Goal: Task Accomplishment & Management: Use online tool/utility

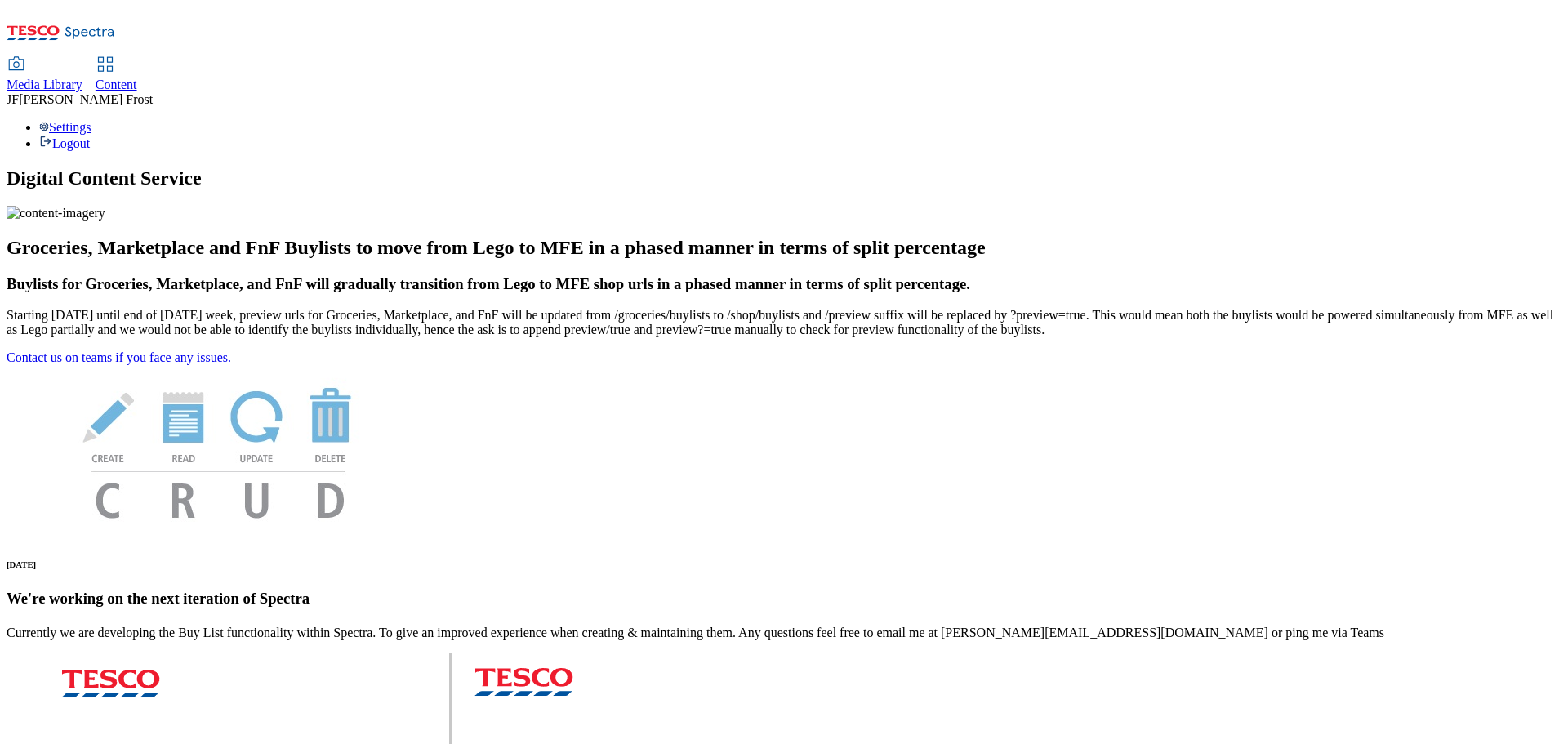
click at [137, 77] on span "Content" at bounding box center [117, 84] width 42 height 14
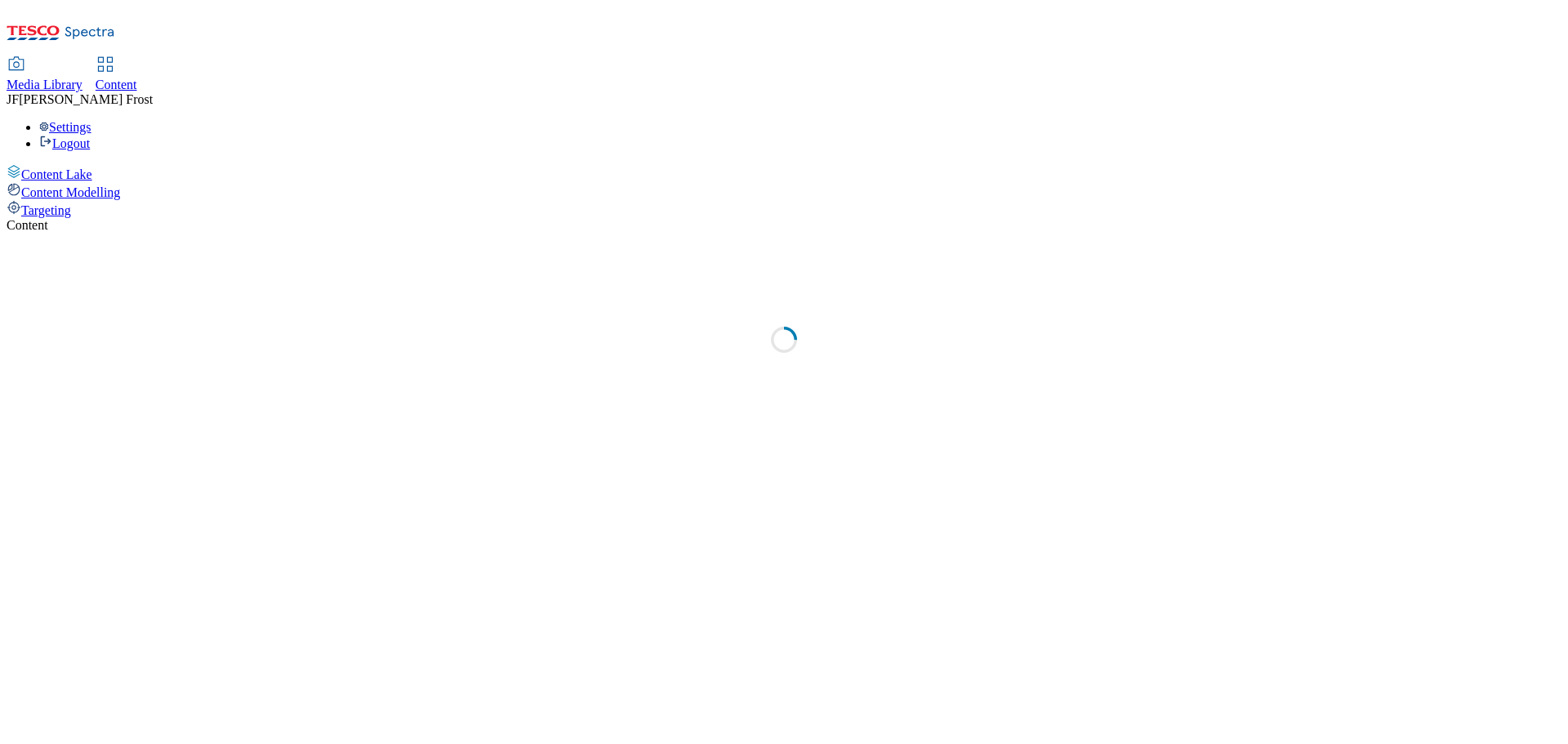
select select "ghs-[GEOGRAPHIC_DATA]"
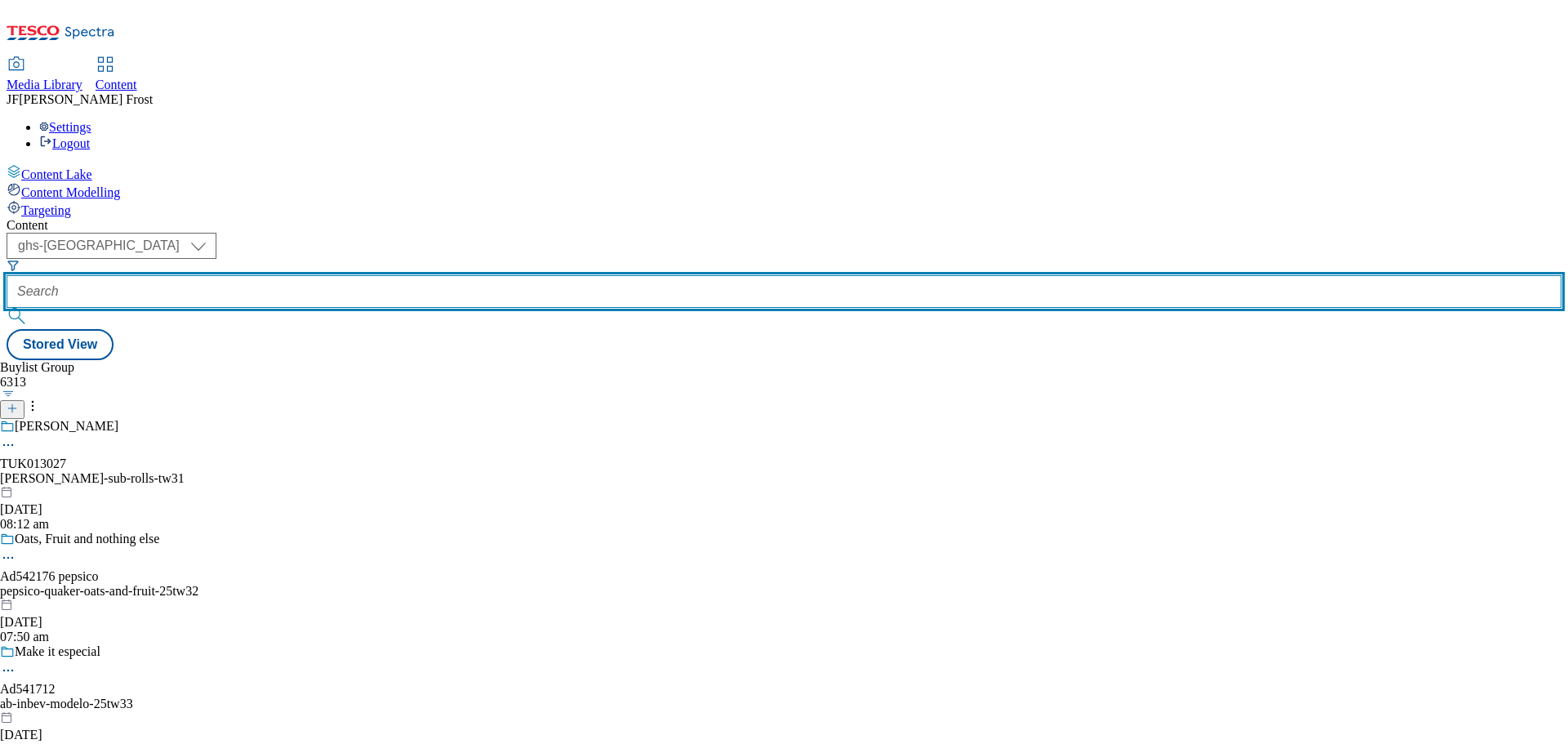
click at [403, 275] on input "text" at bounding box center [784, 291] width 1555 height 33
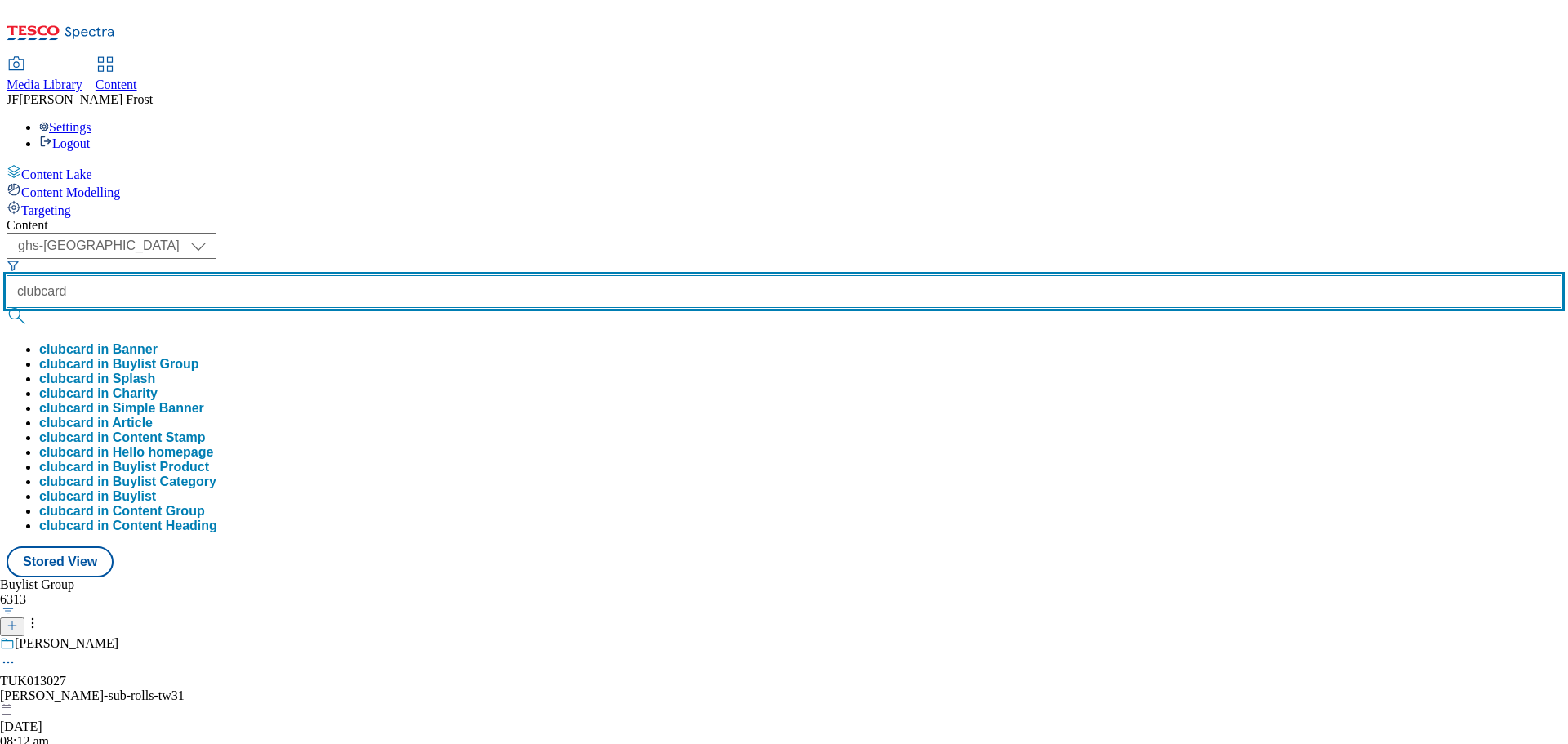
type input "clubcard"
click at [7, 308] on button "submit" at bounding box center [18, 315] width 23 height 16
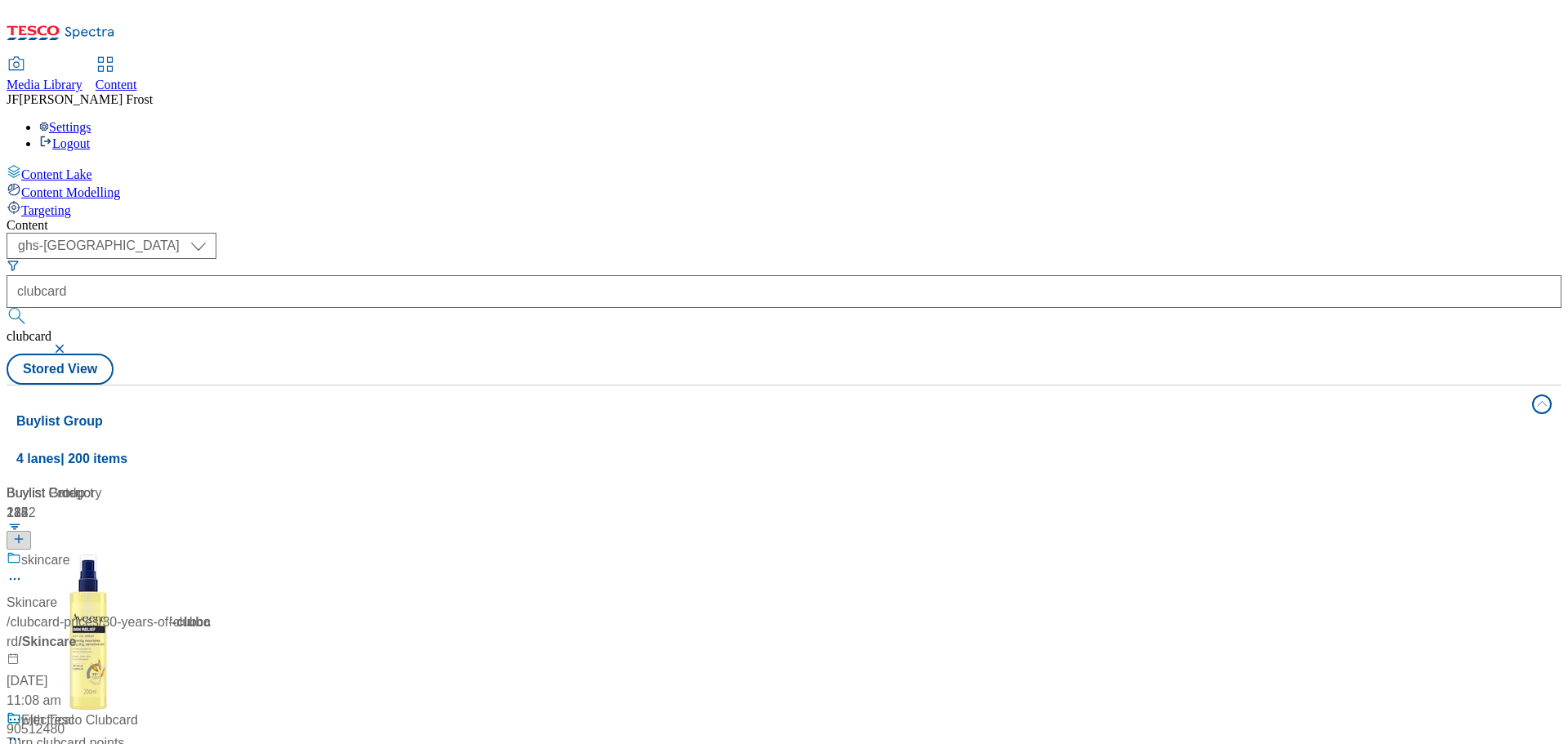
click at [651, 233] on div "( optional ) ghs-roi ghs-uk ghs-uk clubcard clubcard Stored View" at bounding box center [784, 309] width 1555 height 152
click at [113, 551] on div "Clubcard Prices" at bounding box center [67, 560] width 92 height 19
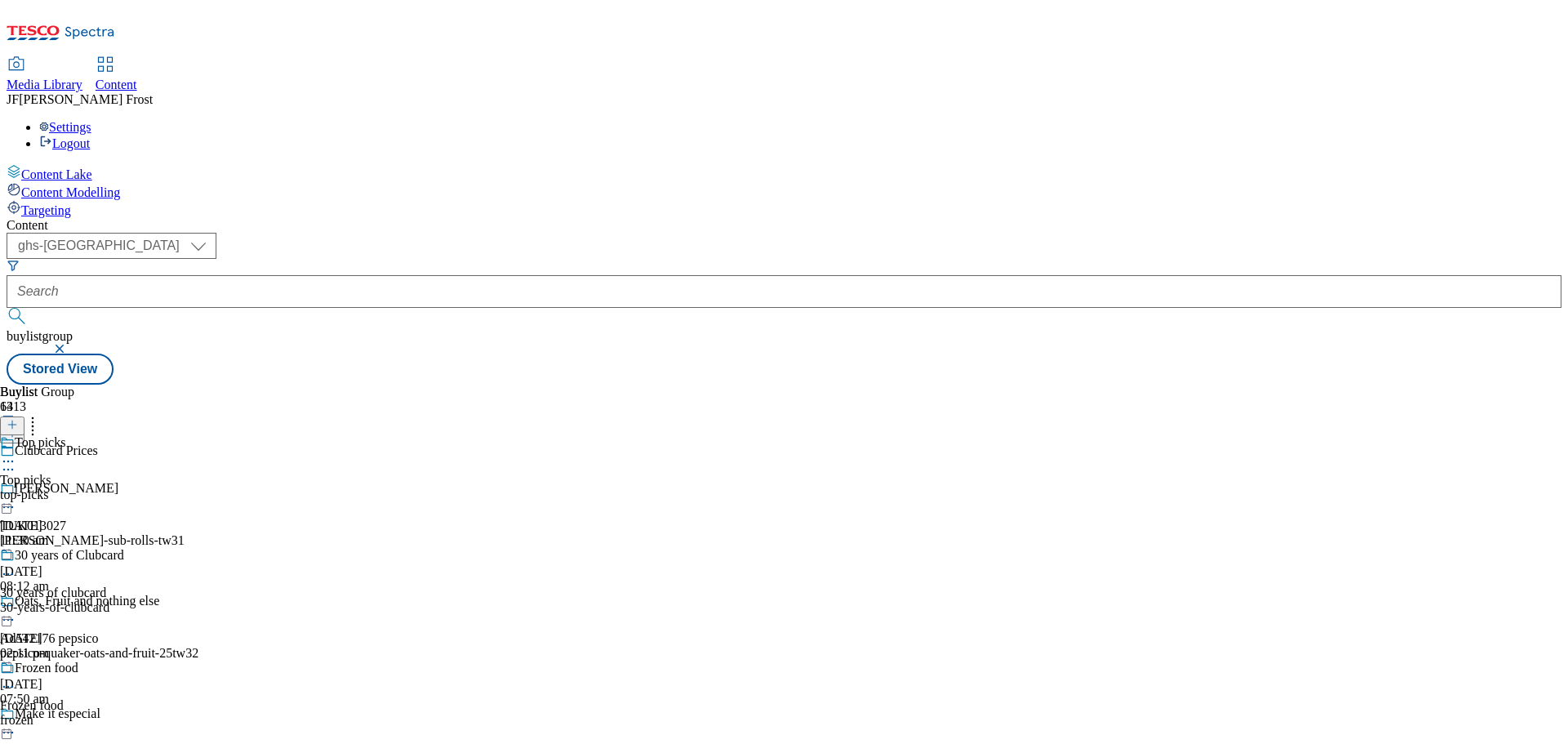
scroll to position [245, 0]
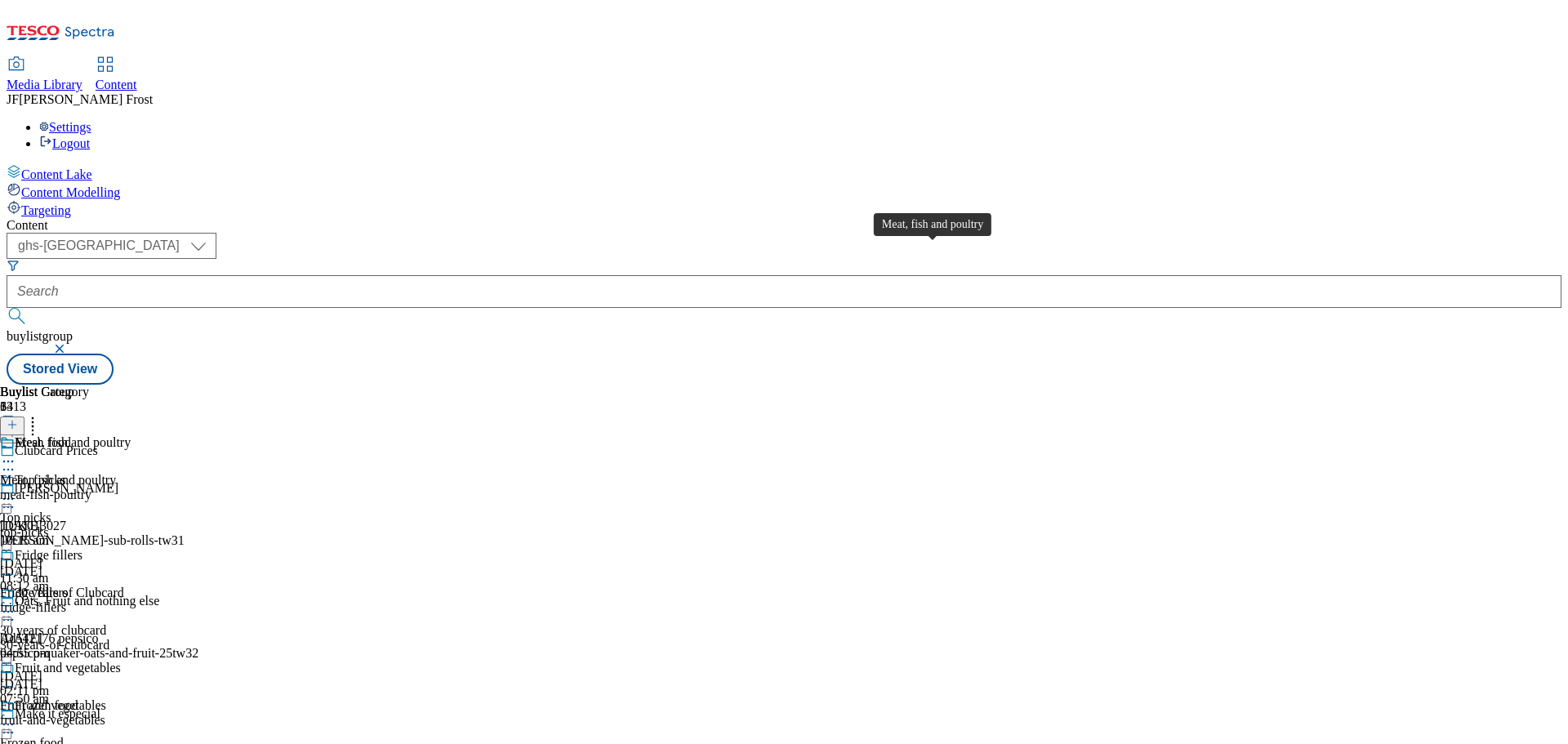
click at [130, 435] on div "Meat, fish and poultry" at bounding box center [72, 442] width 116 height 14
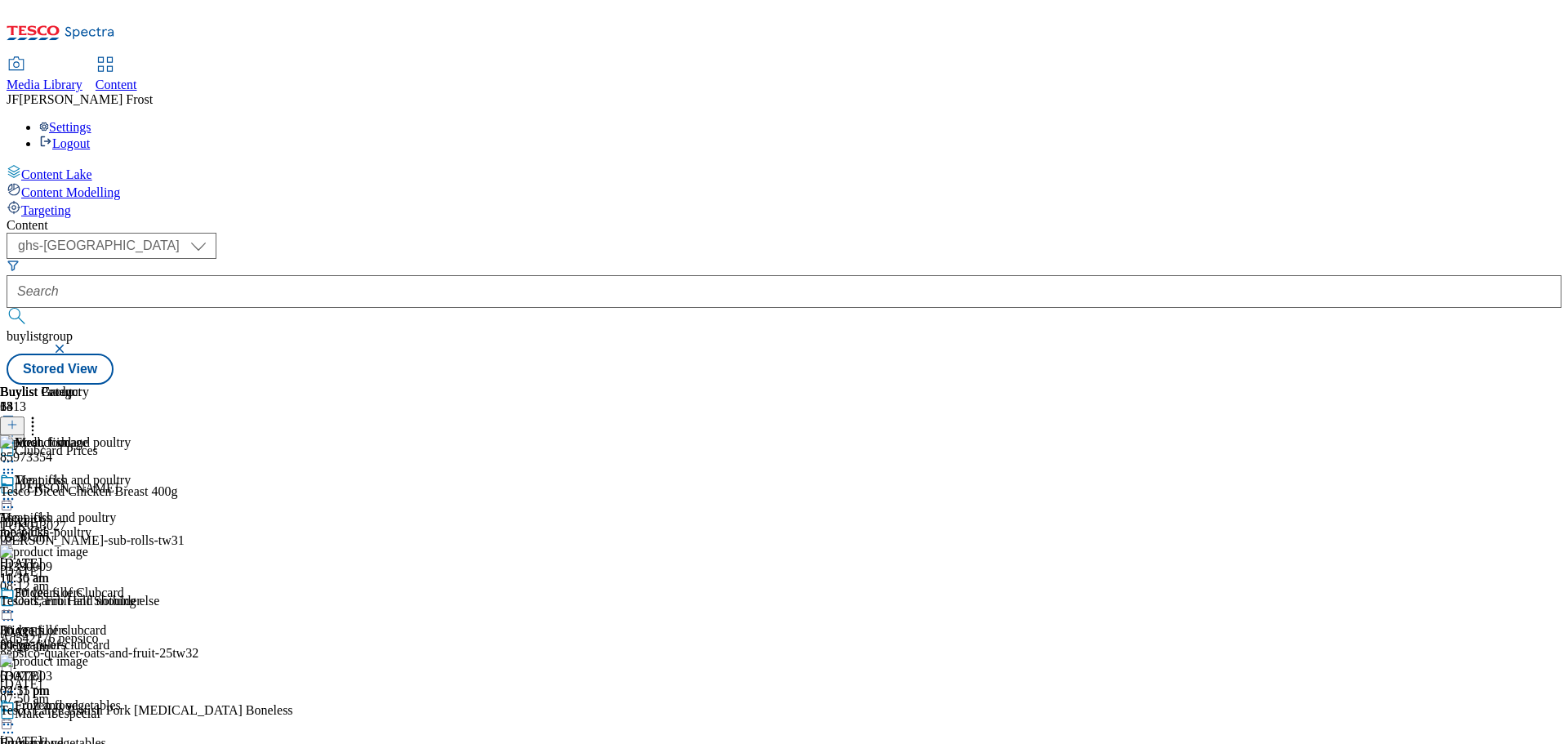
click at [16, 491] on icon at bounding box center [8, 499] width 16 height 16
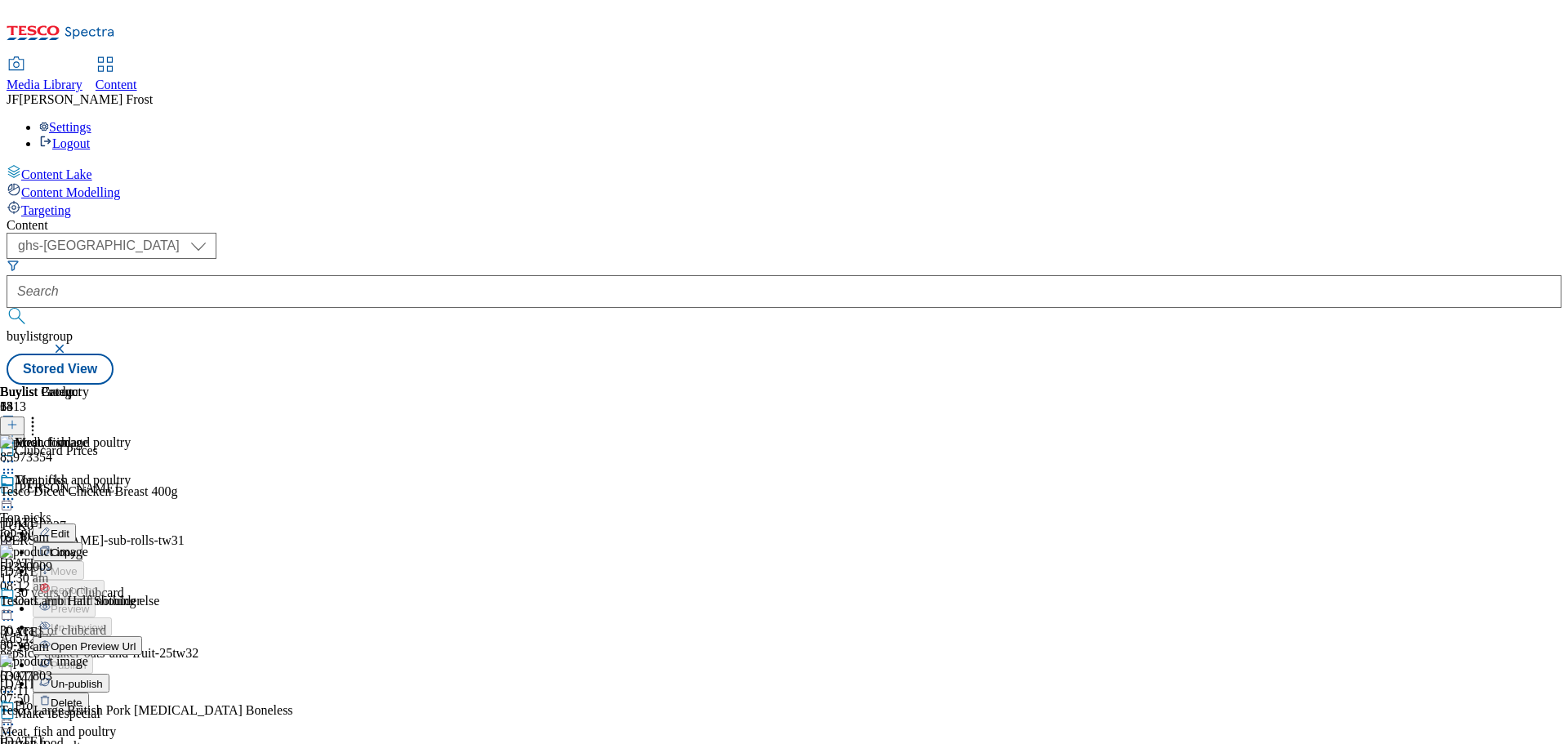
click at [103, 678] on span "Un-publish" at bounding box center [76, 684] width 52 height 13
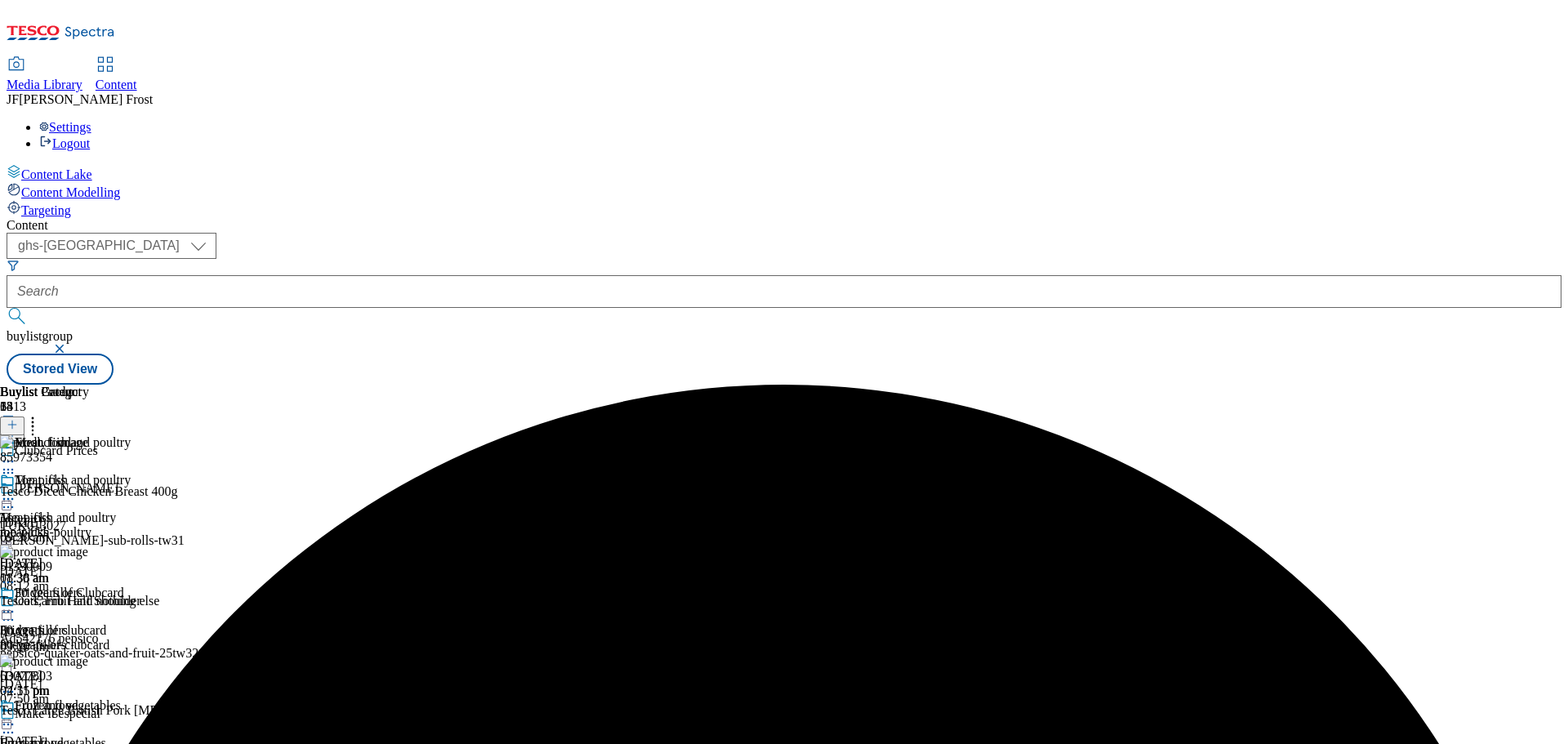
click at [16, 491] on icon at bounding box center [8, 499] width 16 height 16
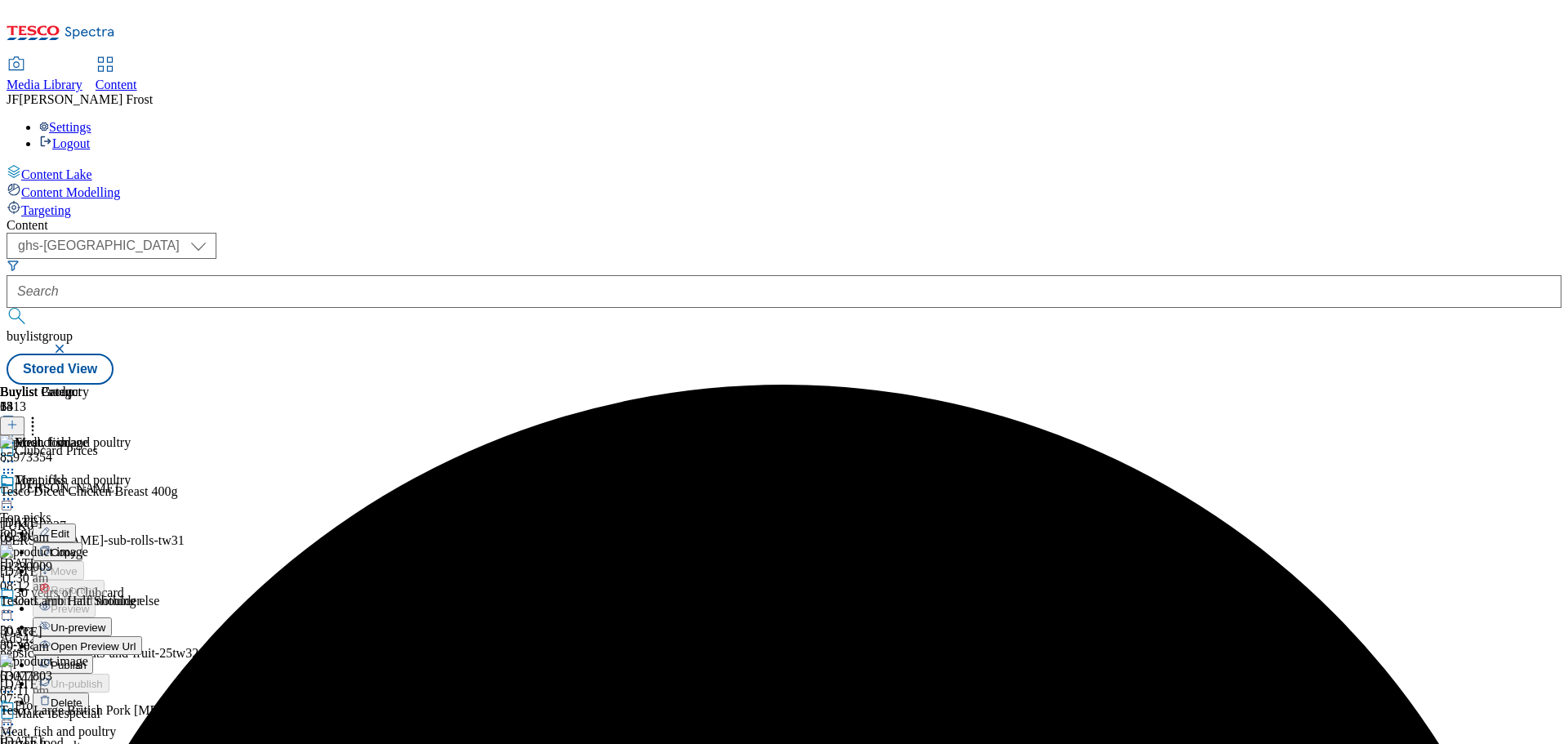
click at [105, 622] on span "Un-preview" at bounding box center [77, 628] width 55 height 13
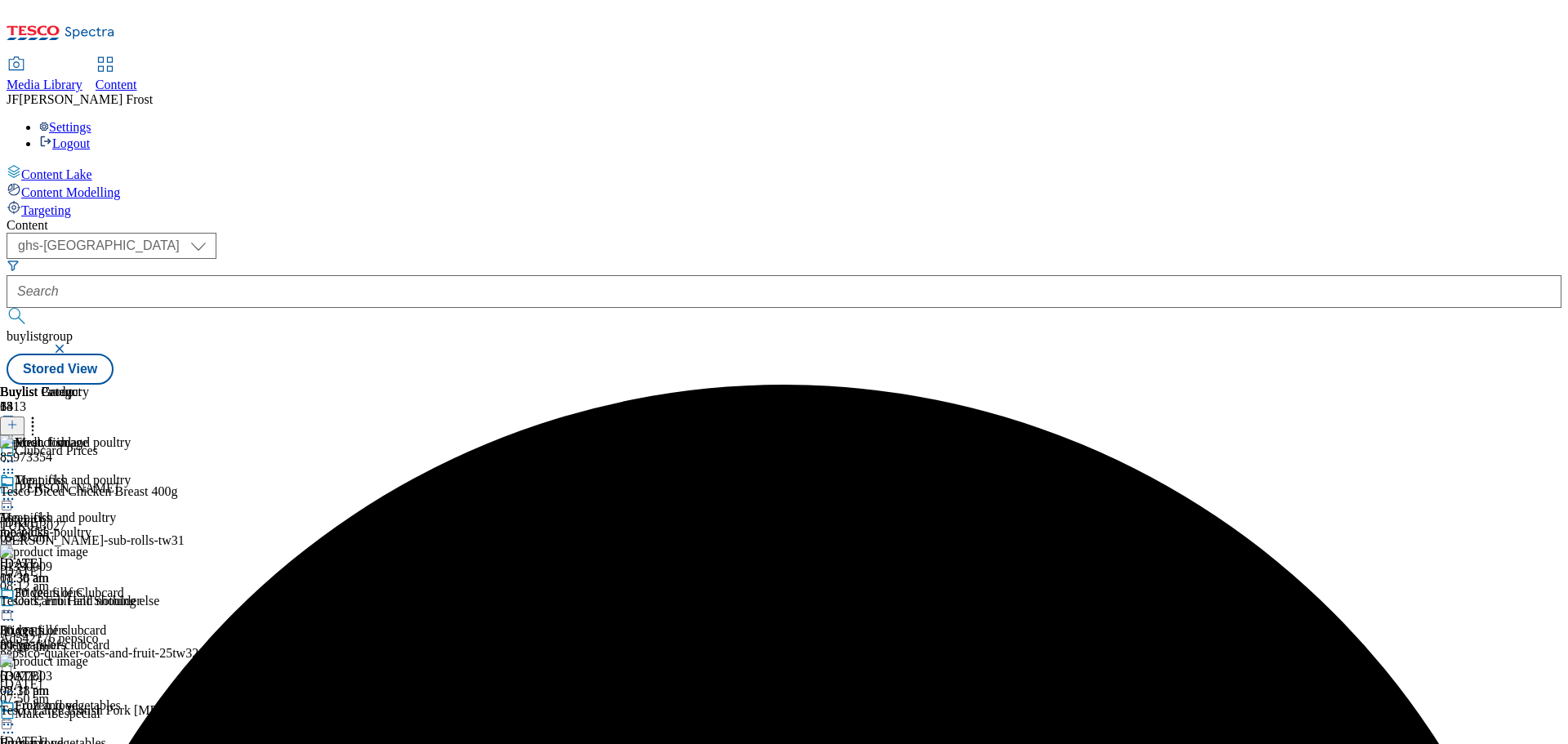
click at [41, 414] on icon at bounding box center [32, 422] width 16 height 16
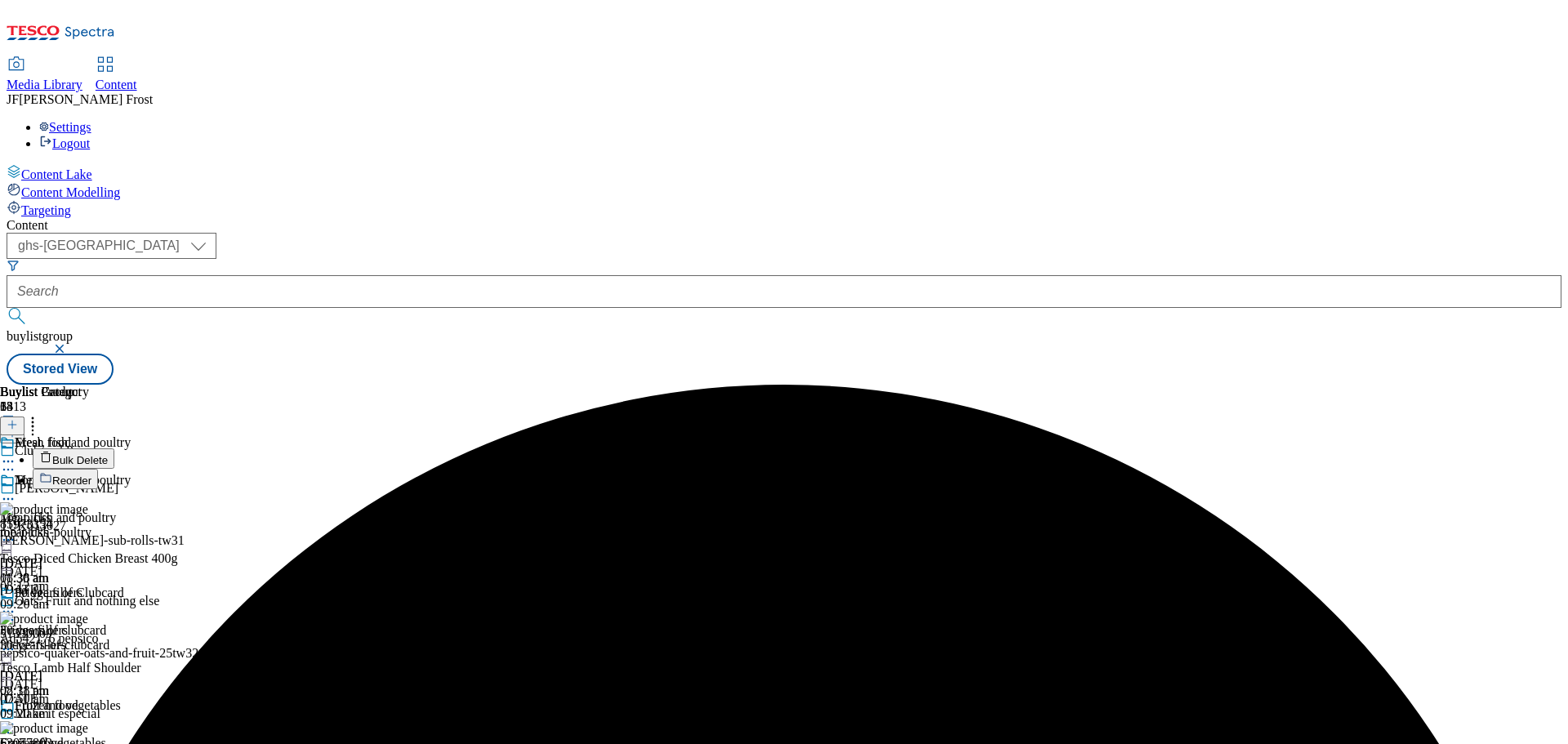
click at [114, 448] on button "Bulk Delete" at bounding box center [73, 458] width 82 height 20
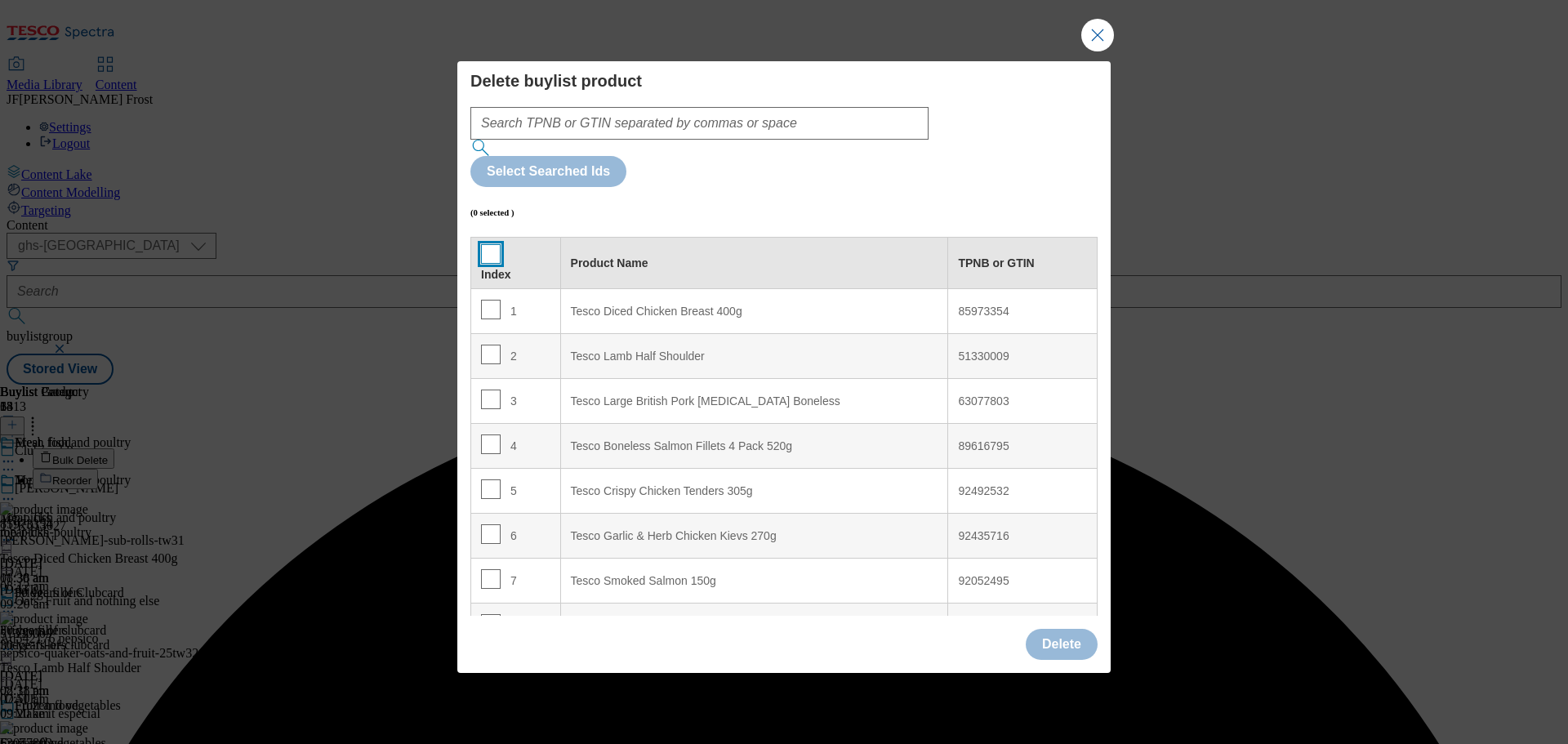
click at [482, 245] on input "Modal" at bounding box center [490, 254] width 19 height 19
checkbox input "true"
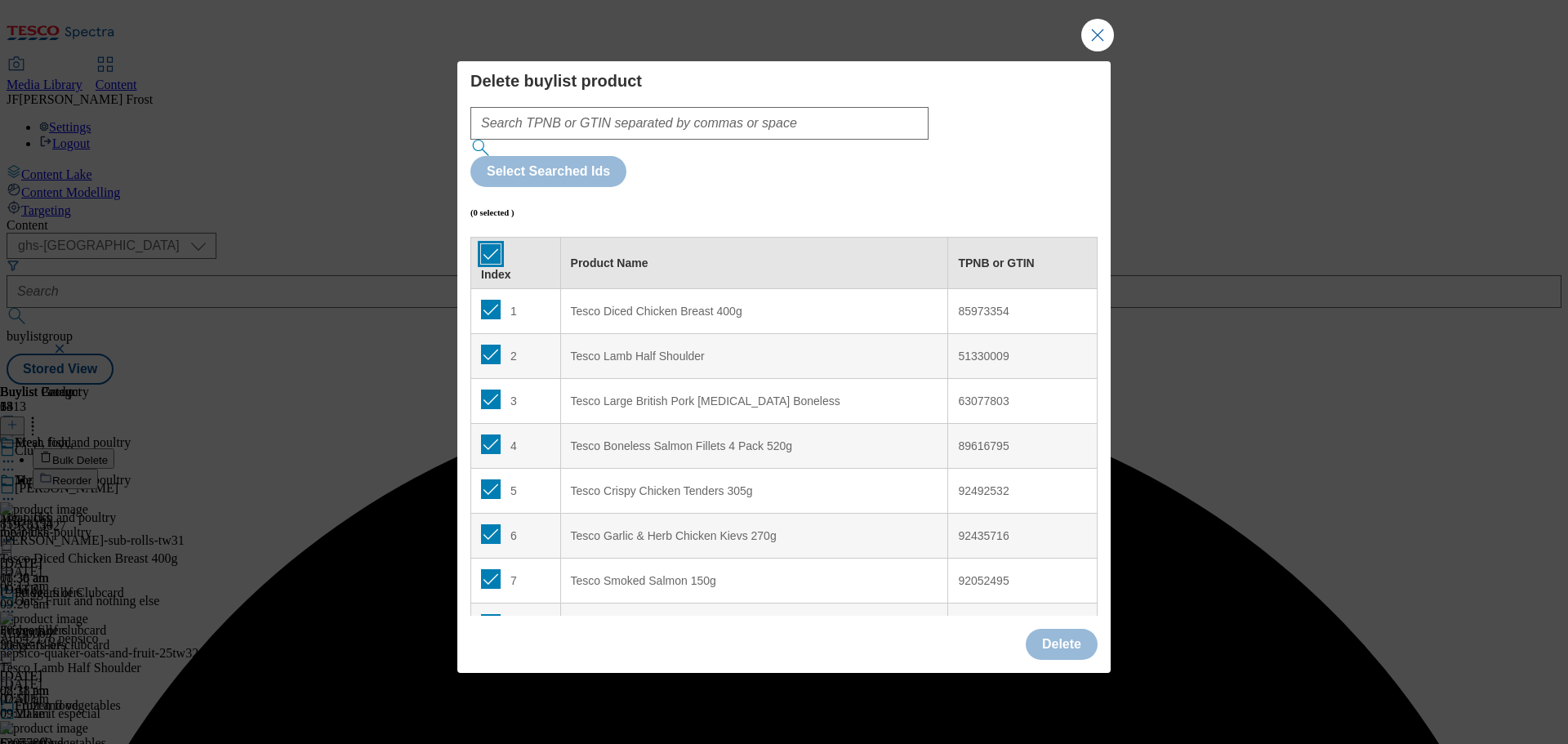
checkbox input "true"
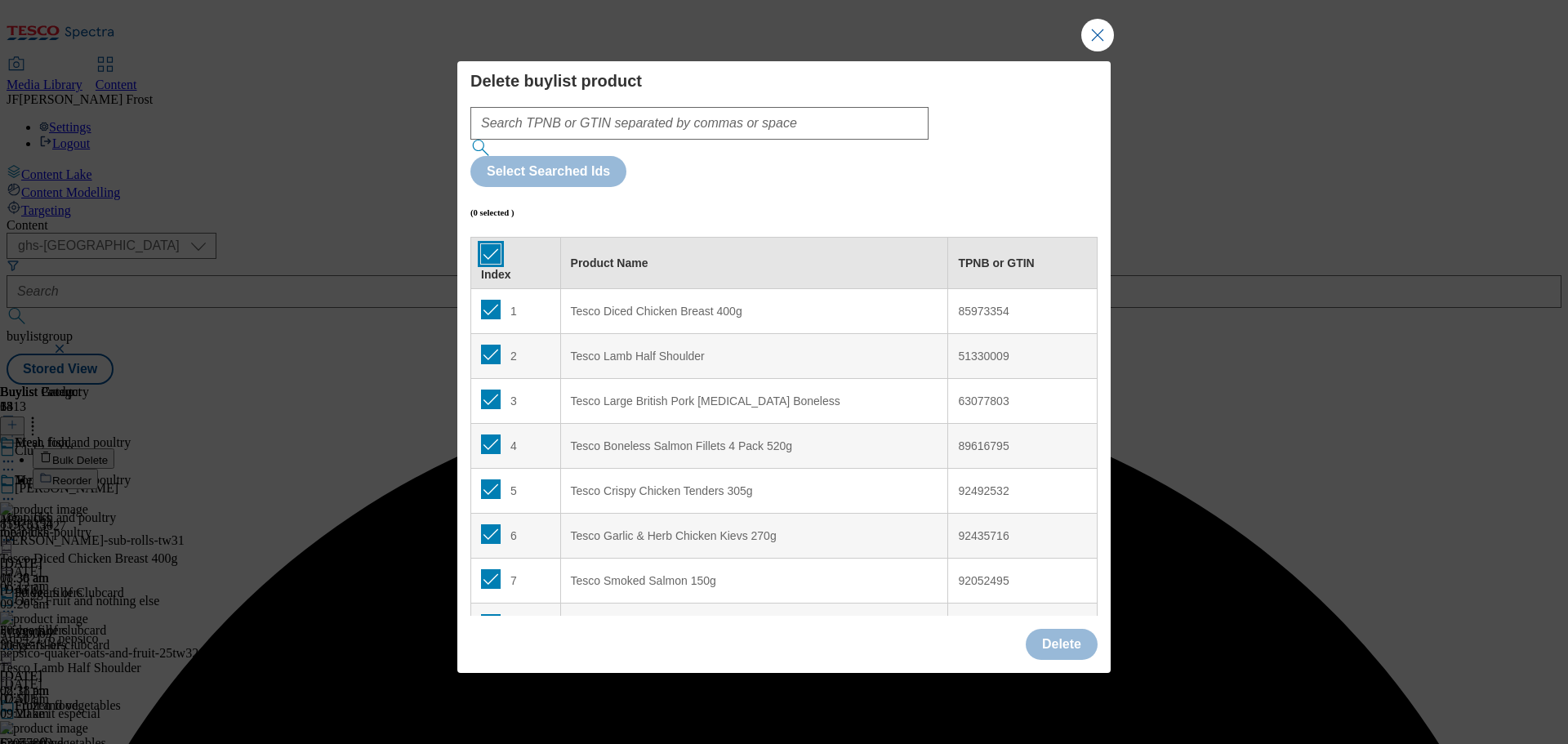
checkbox input "true"
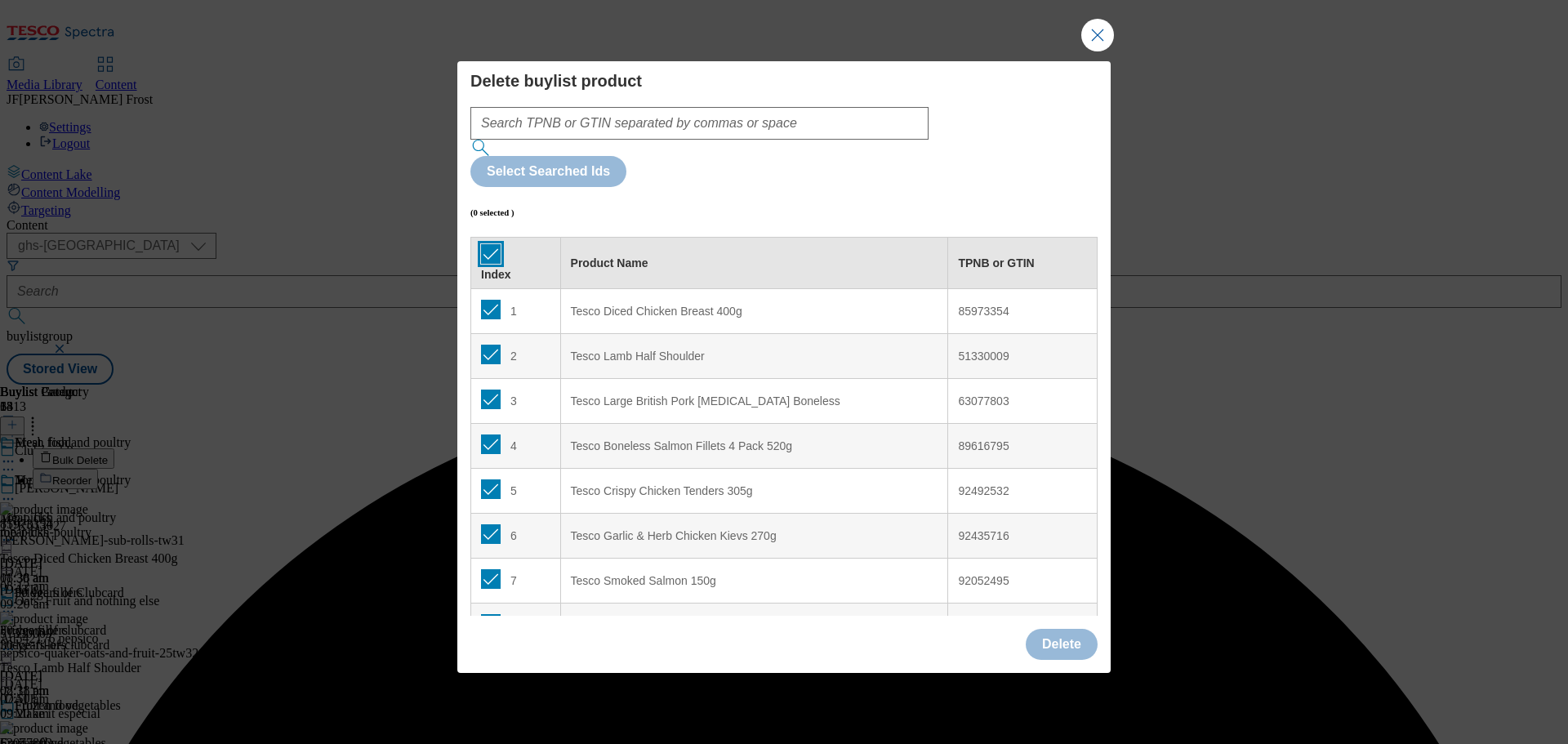
checkbox input "true"
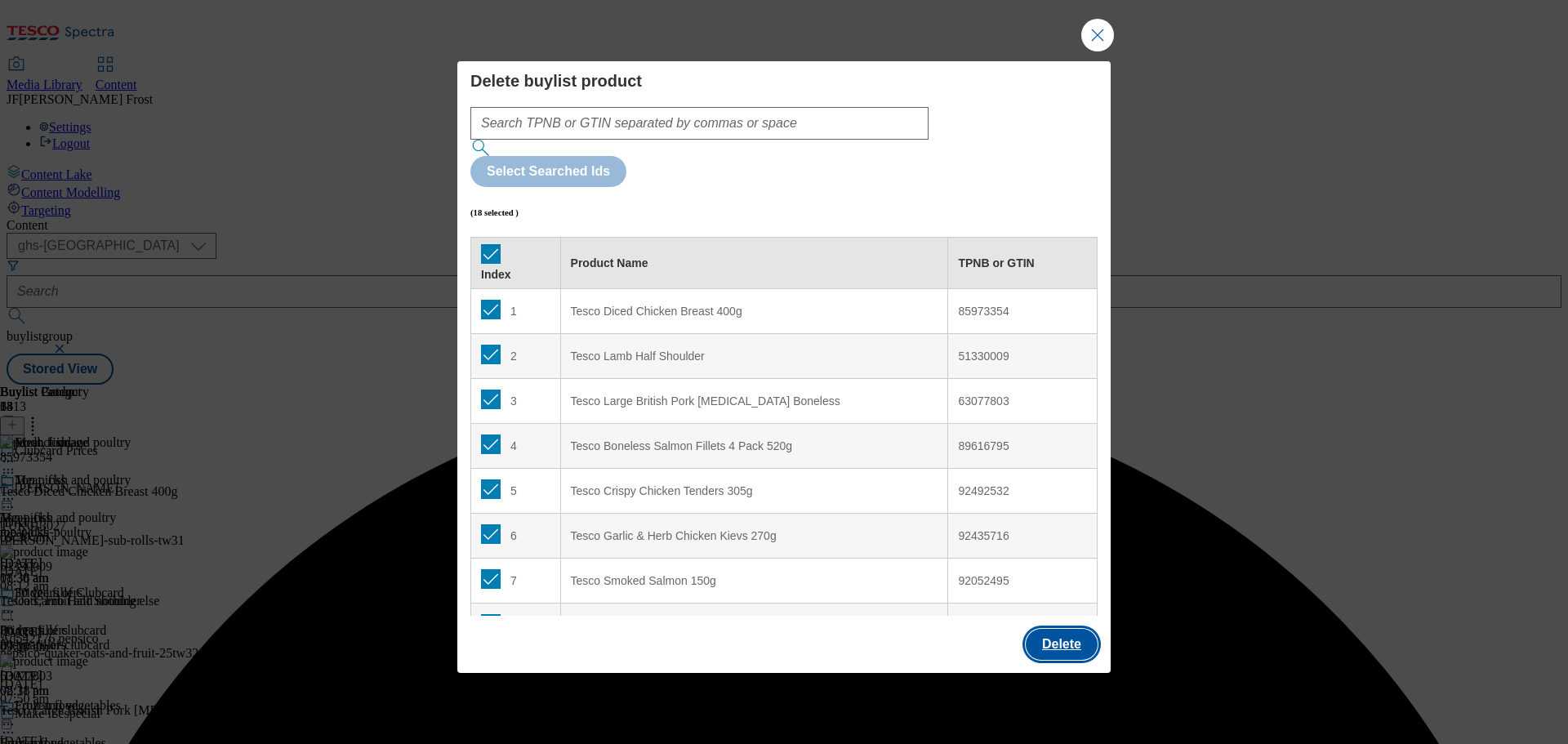
click at [1060, 629] on button "Delete" at bounding box center [1062, 644] width 72 height 31
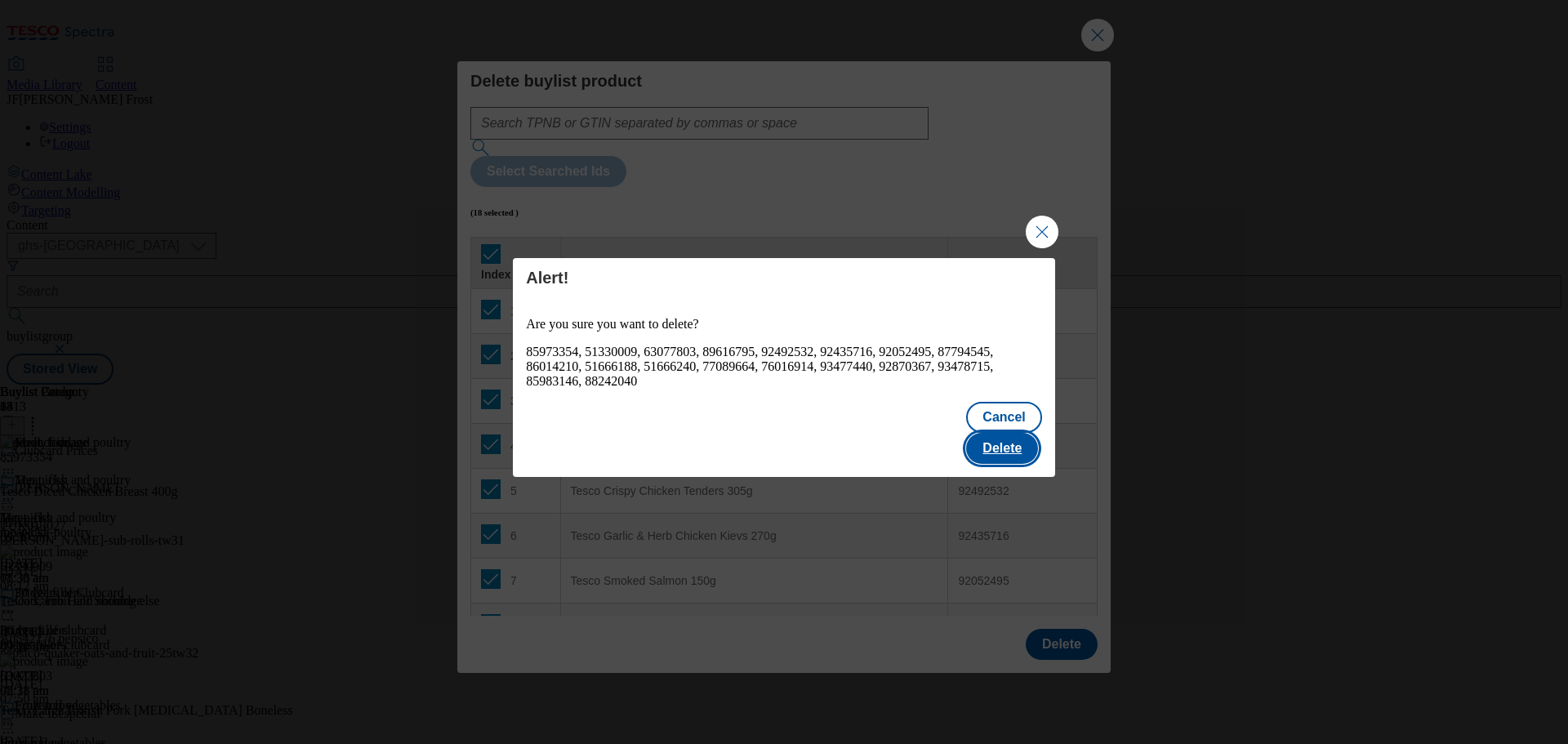
click at [1023, 435] on button "Delete" at bounding box center [1002, 448] width 72 height 31
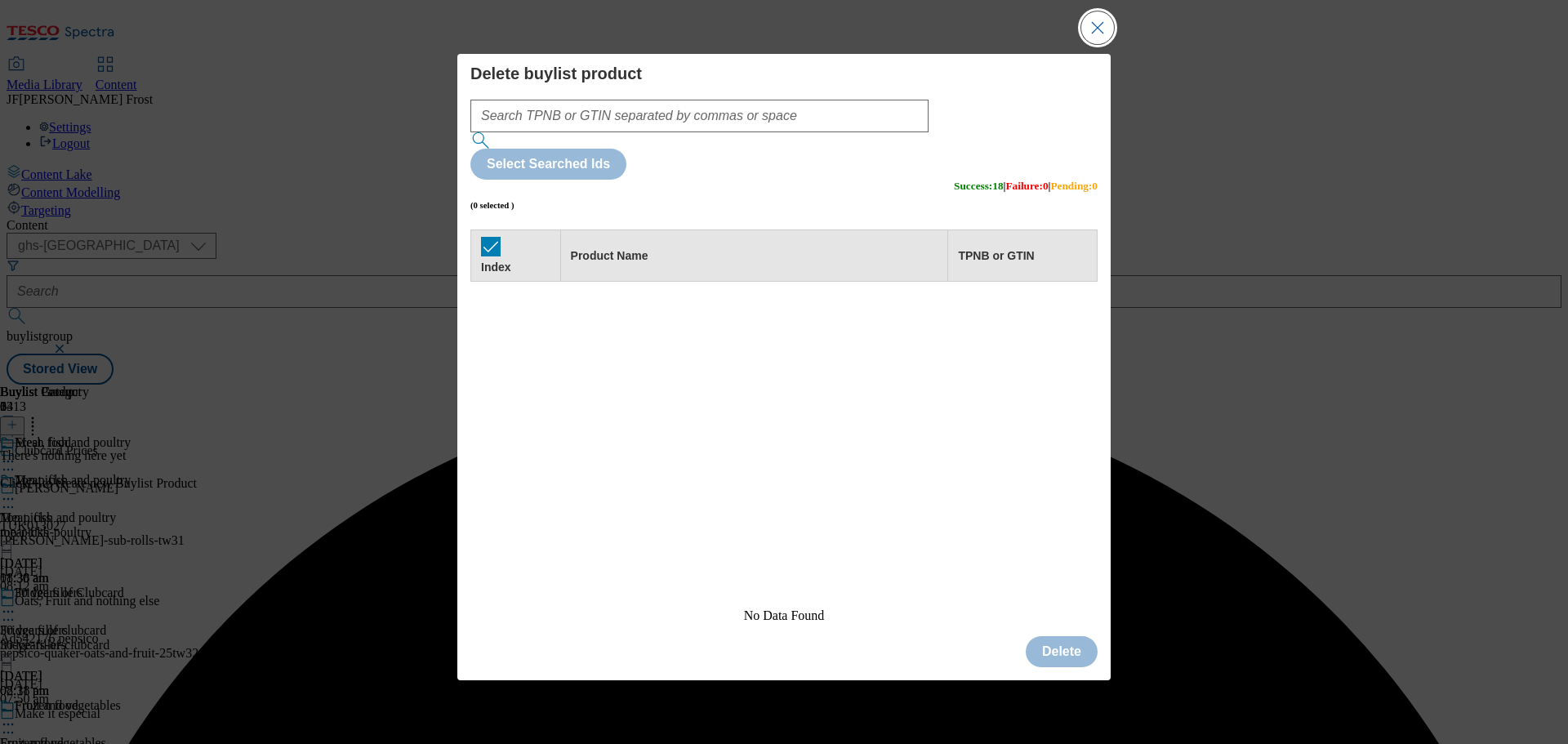
click at [1097, 44] on button "Close Modal" at bounding box center [1097, 28] width 33 height 33
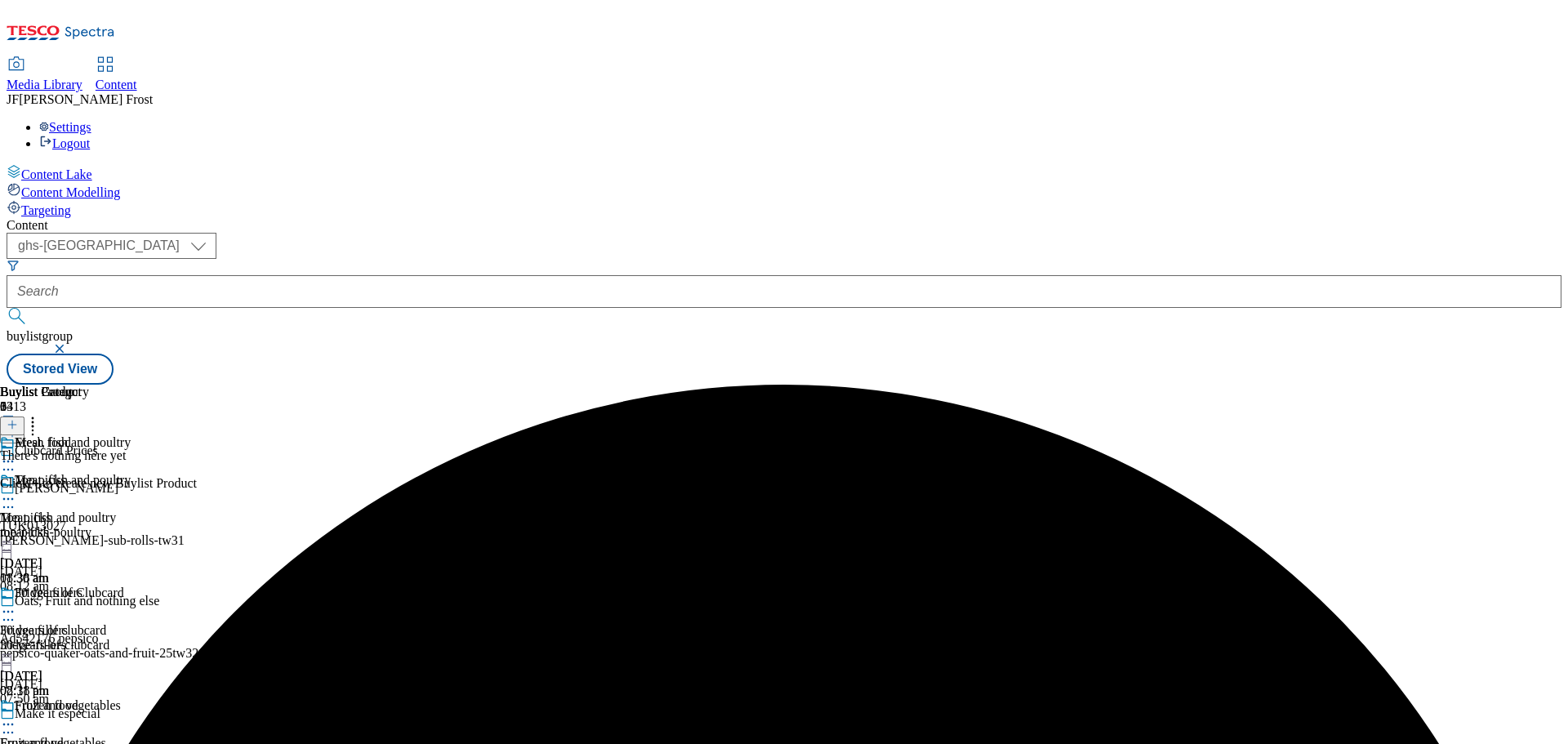
click at [18, 419] on icon at bounding box center [13, 425] width 12 height 12
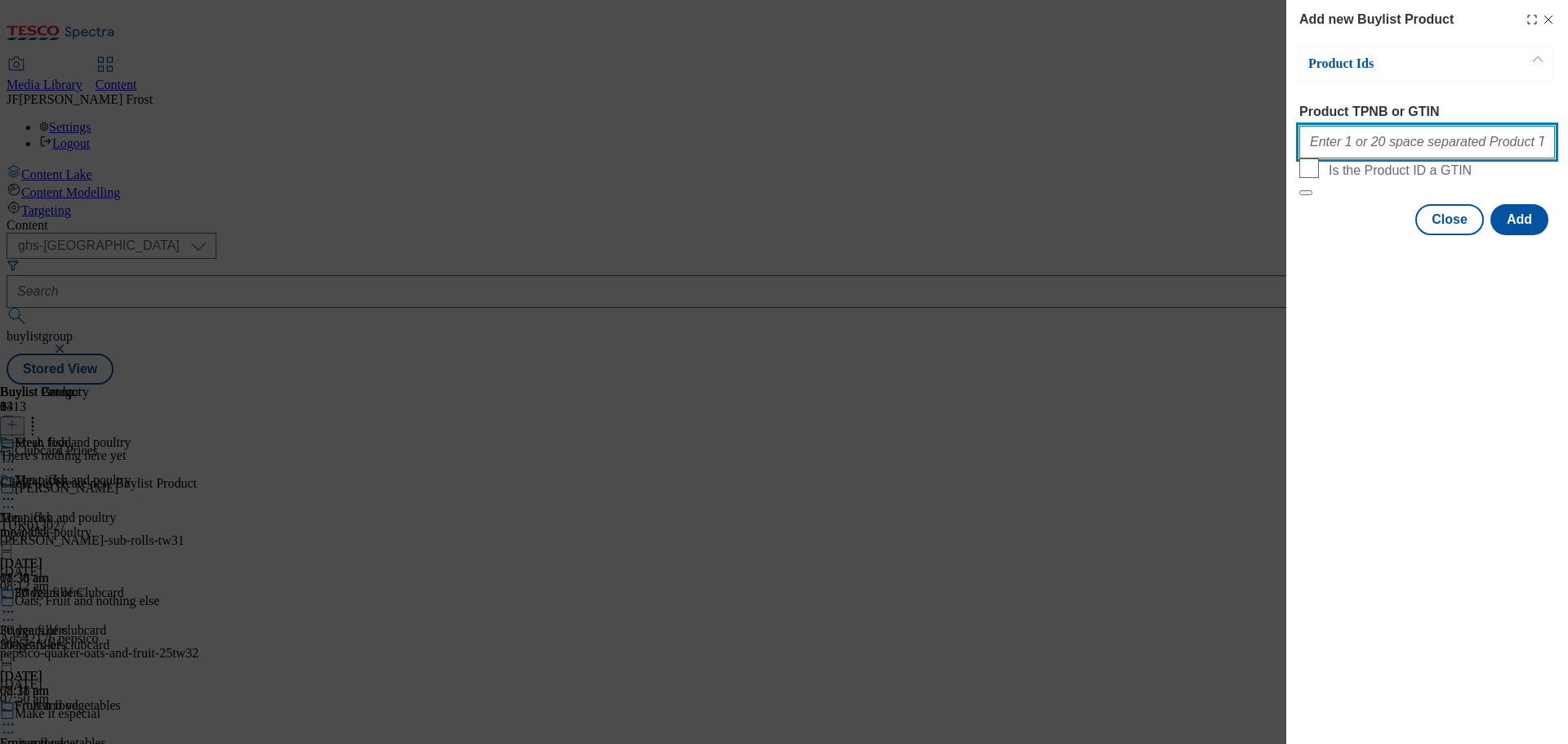
click at [1367, 136] on input "Product TPNB or GTIN" at bounding box center [1427, 142] width 255 height 33
paste input "60974986 63742886 89616795 92202756 80763490 80778829 87741194 91886892 9212438…"
type input "60974986 63742886 89616795 92202756 80763490 80778829 87741194 91886892 9212438…"
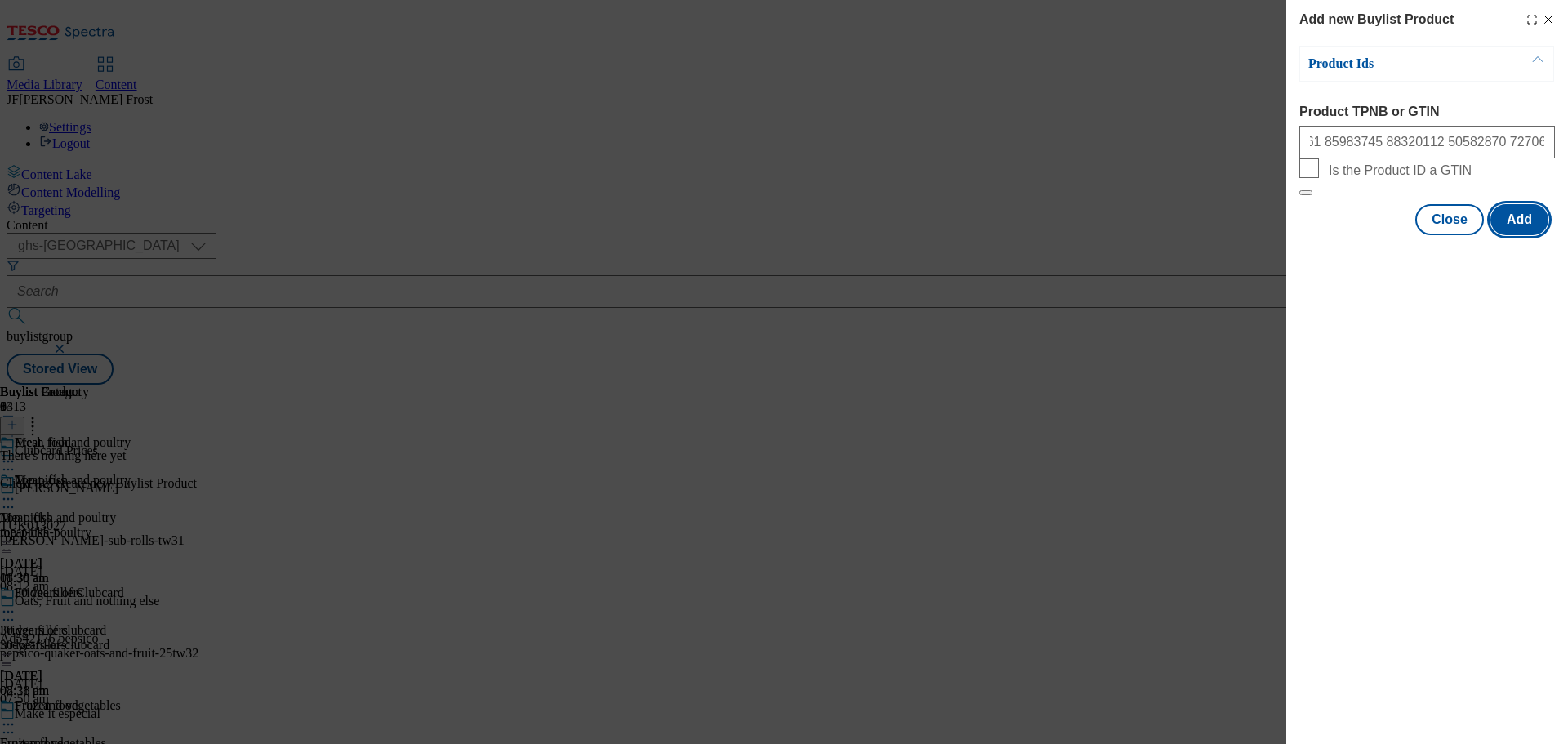
click at [1523, 235] on button "Add" at bounding box center [1518, 219] width 58 height 31
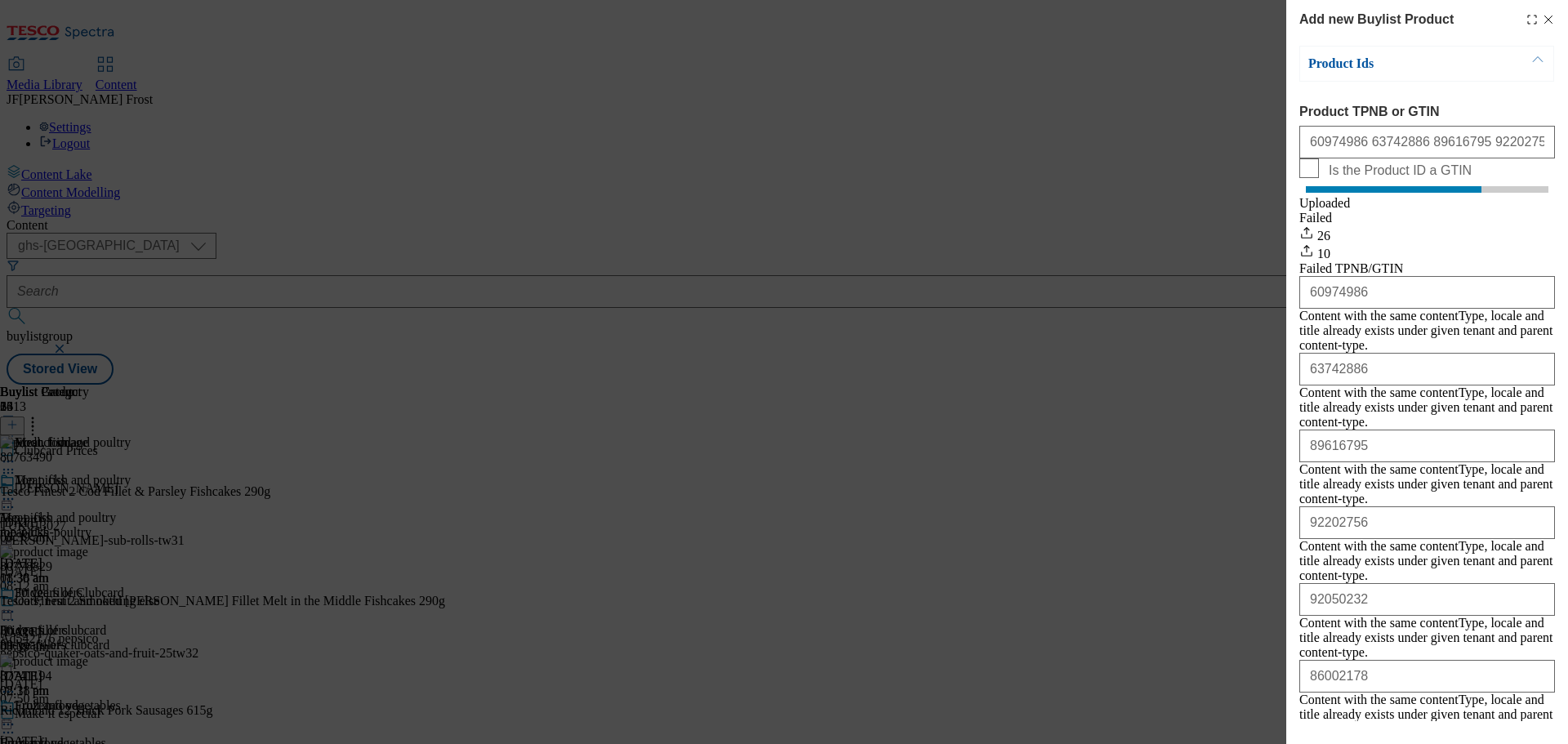
click at [1542, 18] on icon "Modal" at bounding box center [1549, 20] width 13 height 13
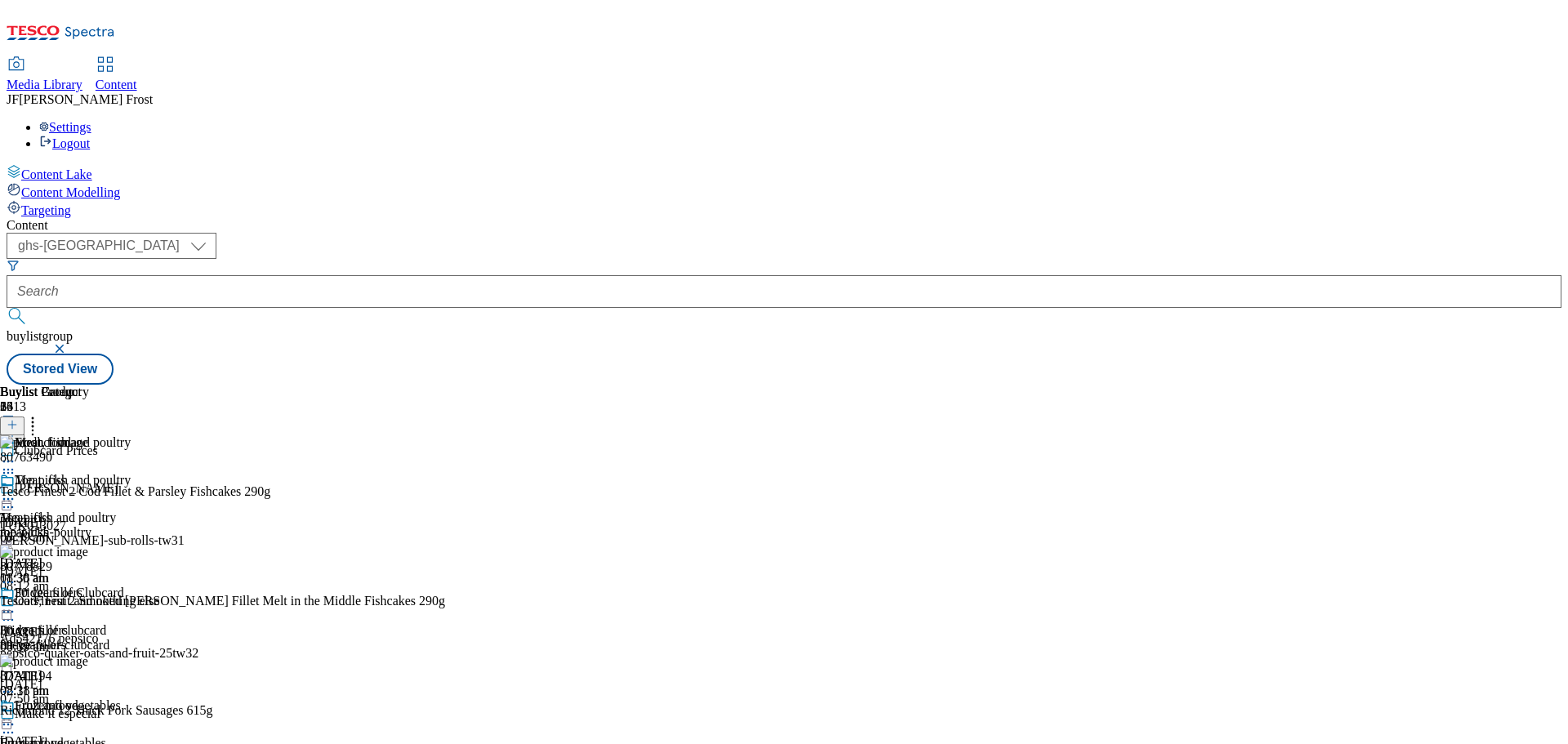
click at [16, 491] on icon at bounding box center [8, 499] width 16 height 16
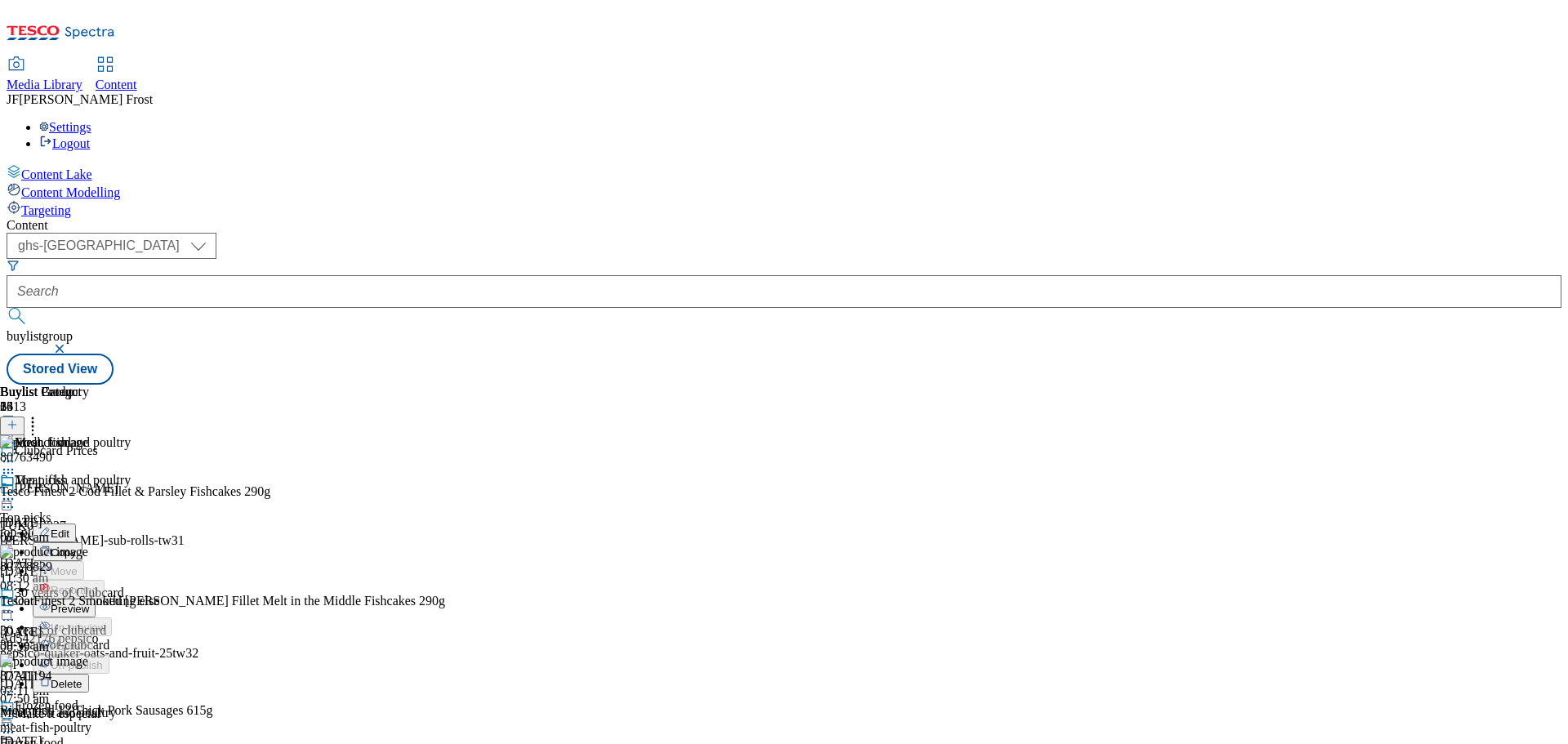
click at [89, 603] on span "Preview" at bounding box center [70, 609] width 39 height 13
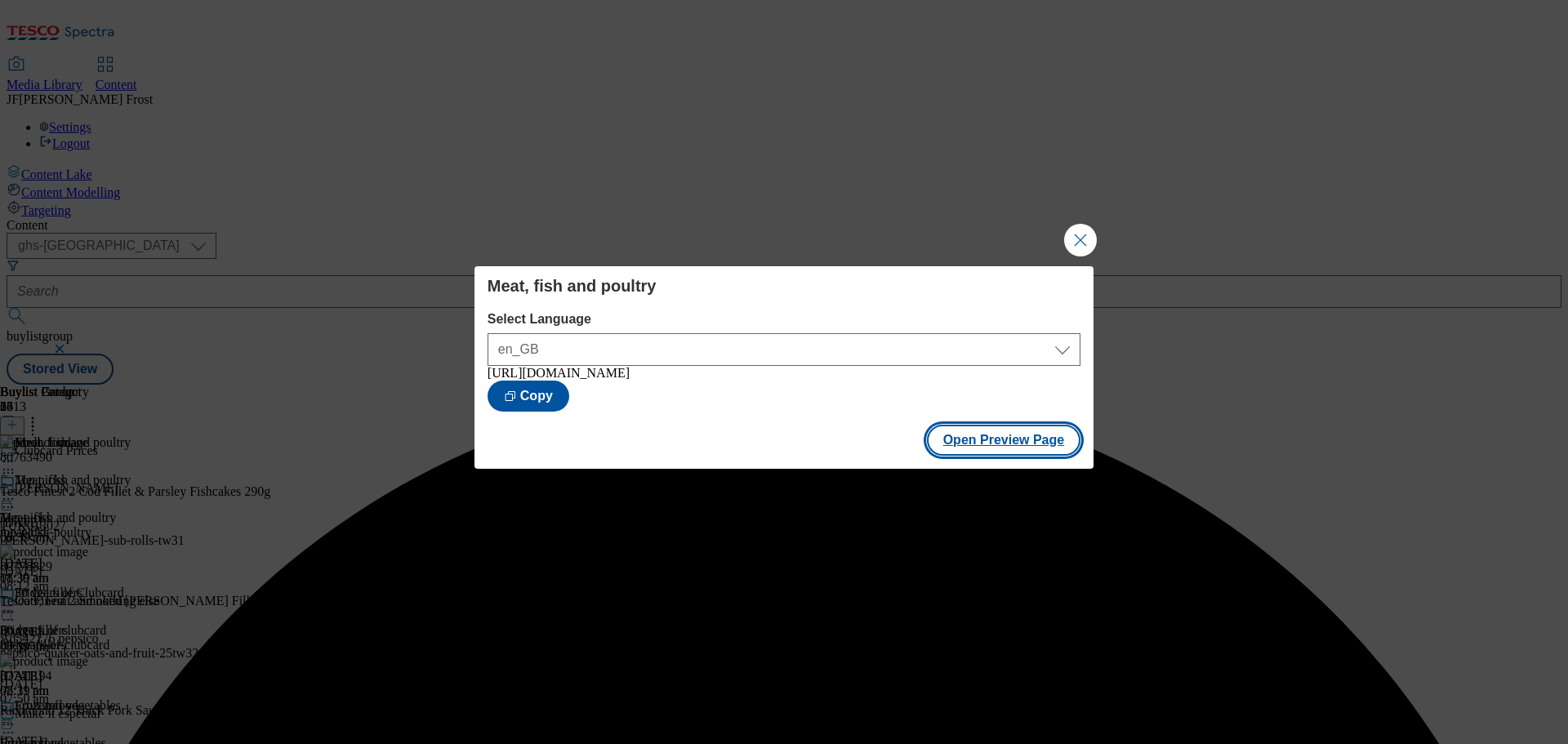
click at [1017, 442] on button "Open Preview Page" at bounding box center [1004, 440] width 155 height 31
click at [1076, 230] on button "Close Modal" at bounding box center [1080, 240] width 33 height 33
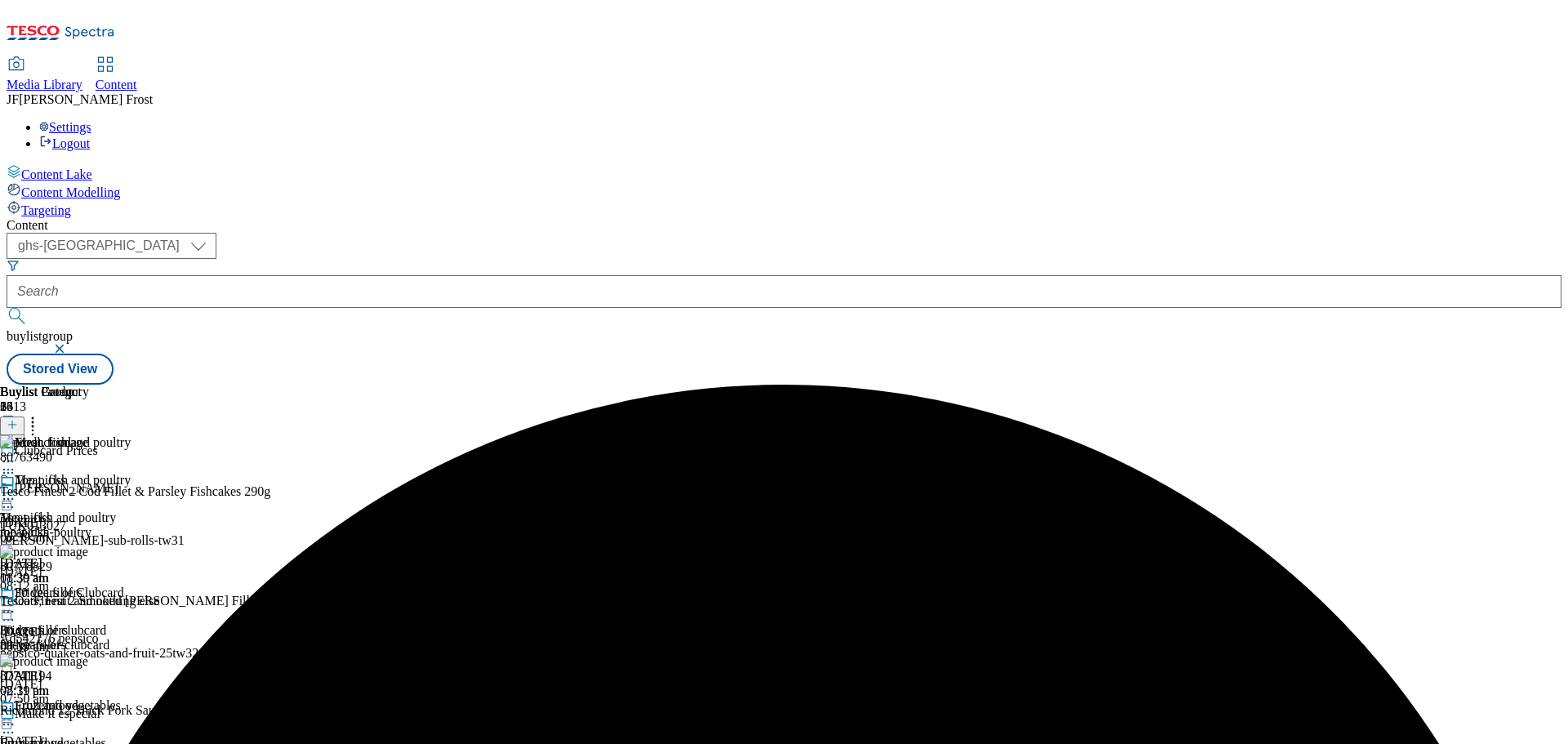
click at [130, 491] on div at bounding box center [65, 500] width 130 height 19
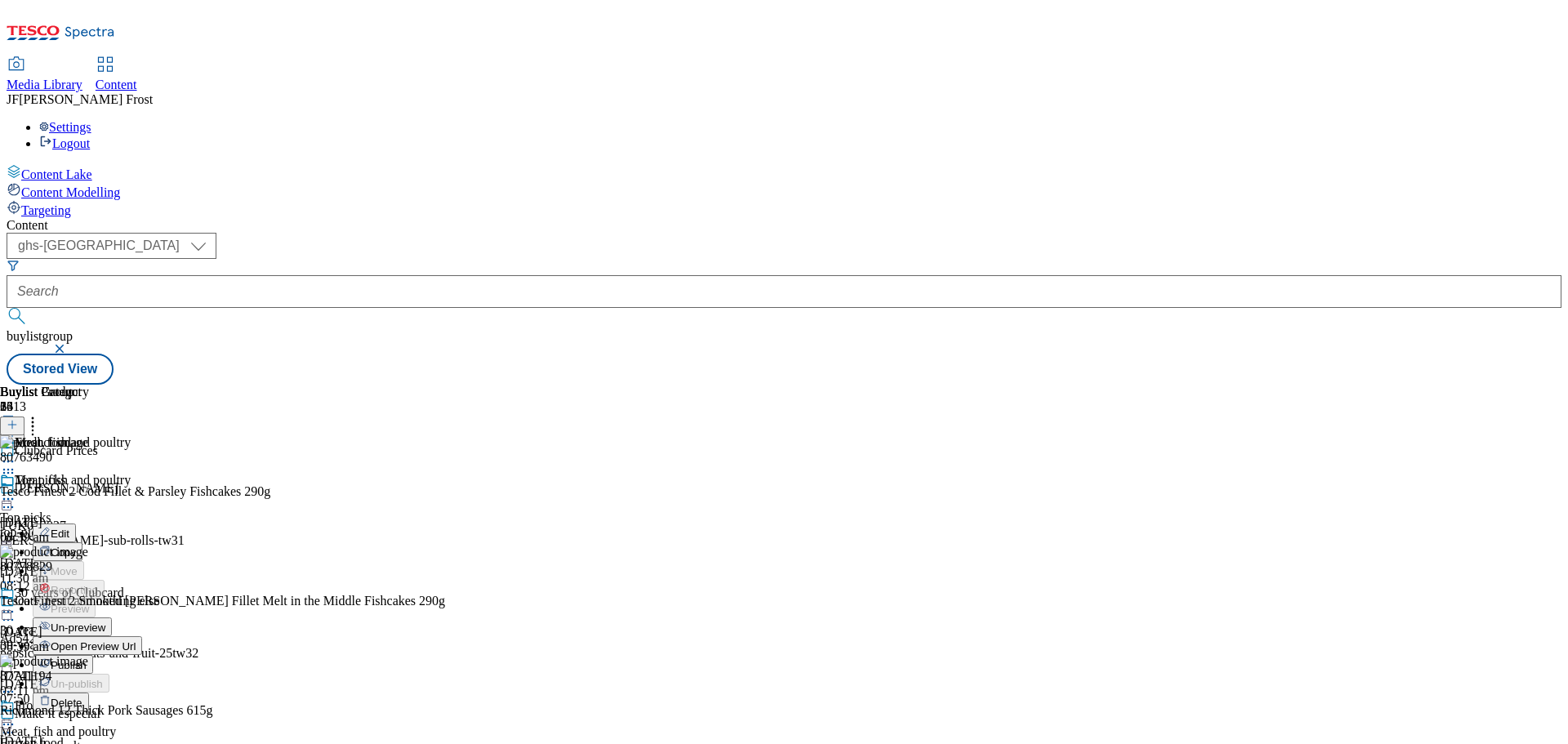
click at [105, 622] on span "Un-preview" at bounding box center [77, 628] width 55 height 13
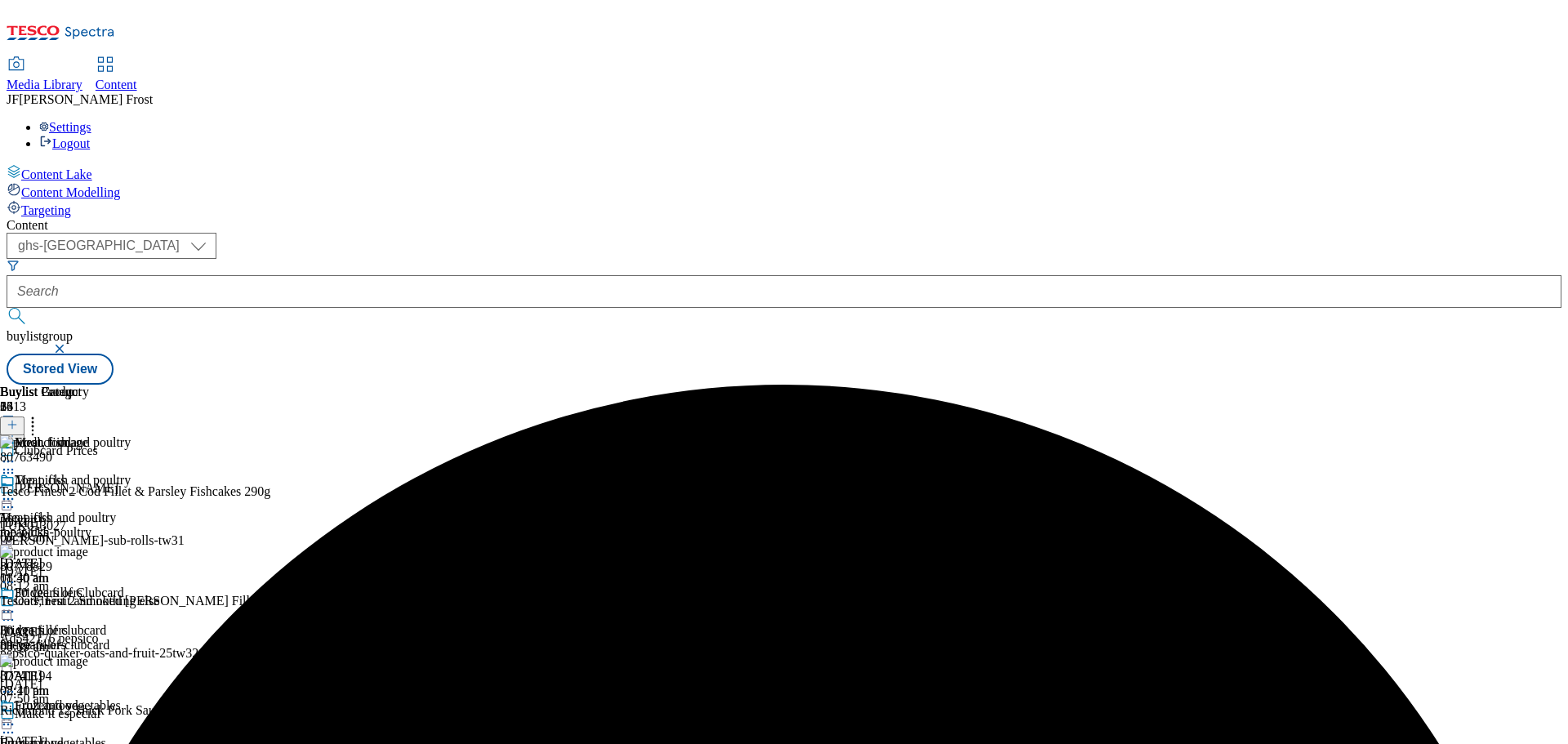
click at [41, 414] on icon at bounding box center [32, 422] width 16 height 16
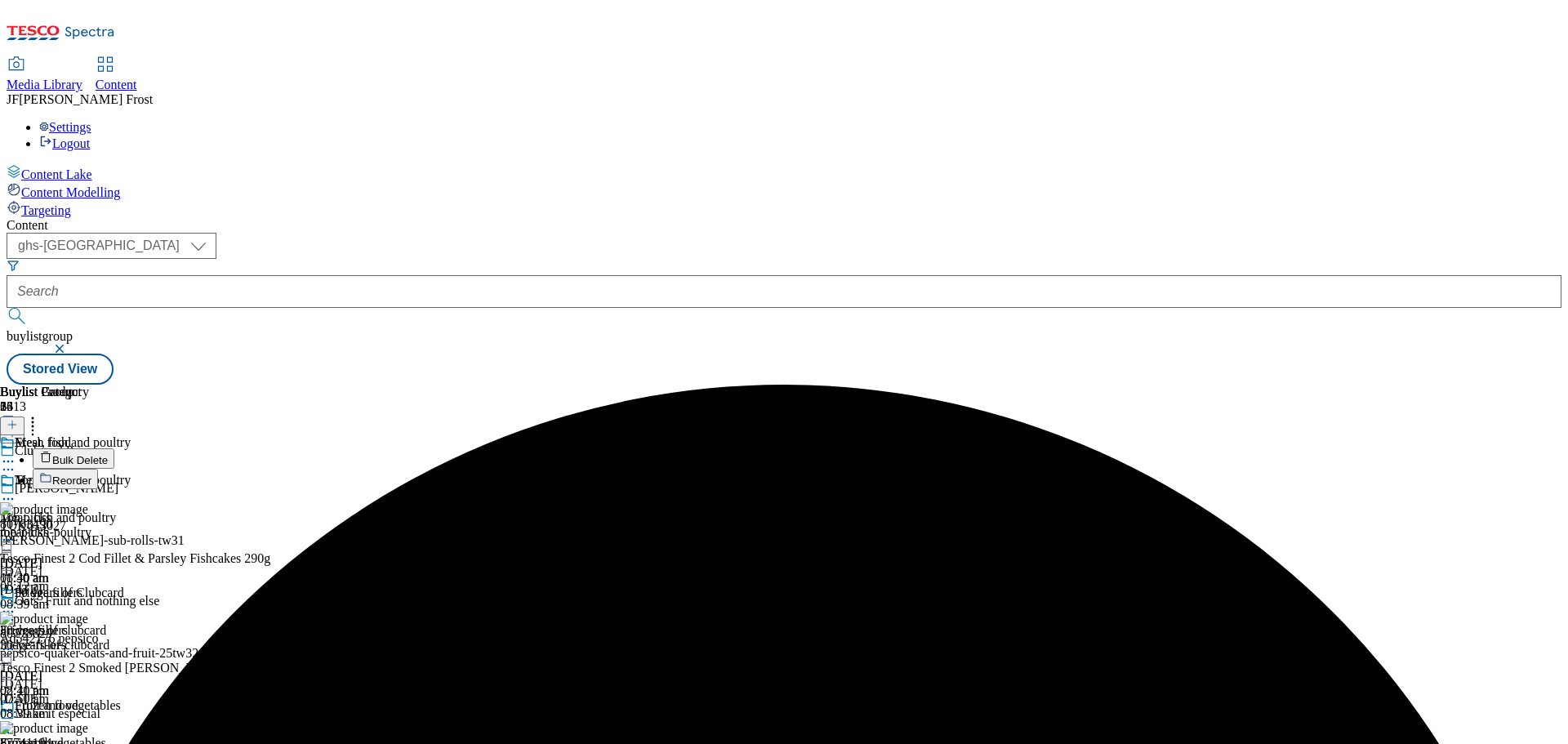
click at [114, 448] on button "Bulk Delete" at bounding box center [73, 458] width 82 height 20
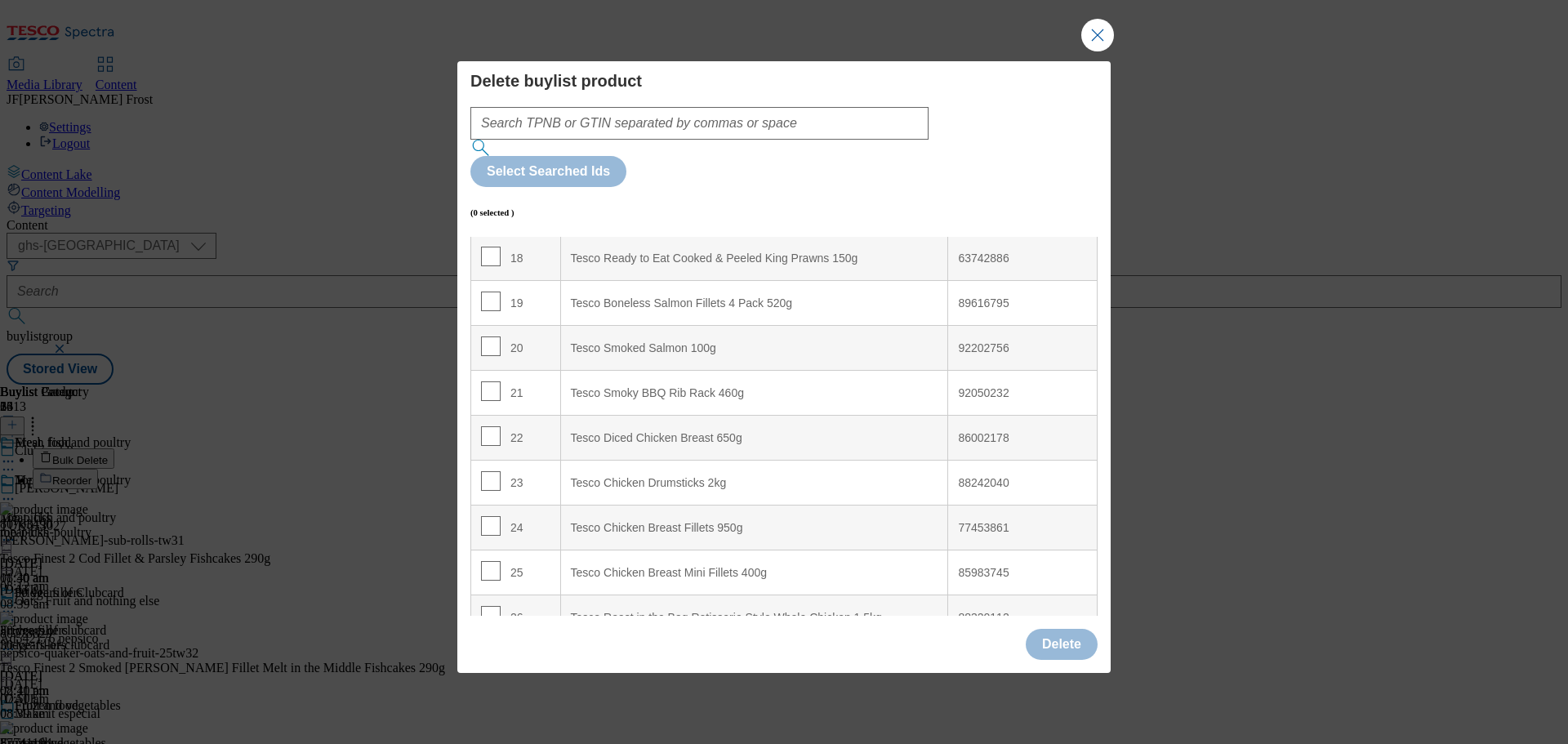
scroll to position [835, 0]
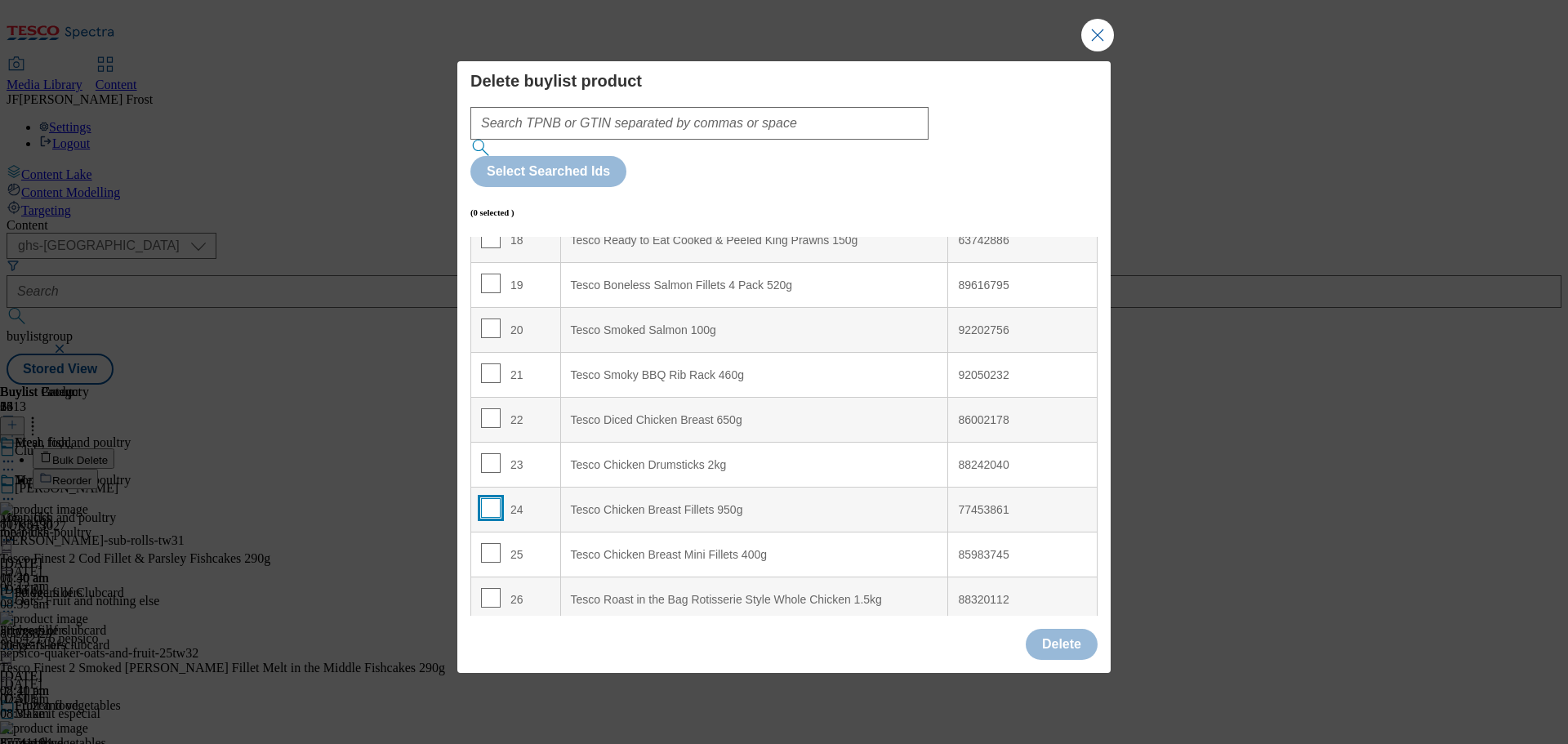
click at [493, 499] on input "Modal" at bounding box center [490, 508] width 19 height 19
checkbox input "true"
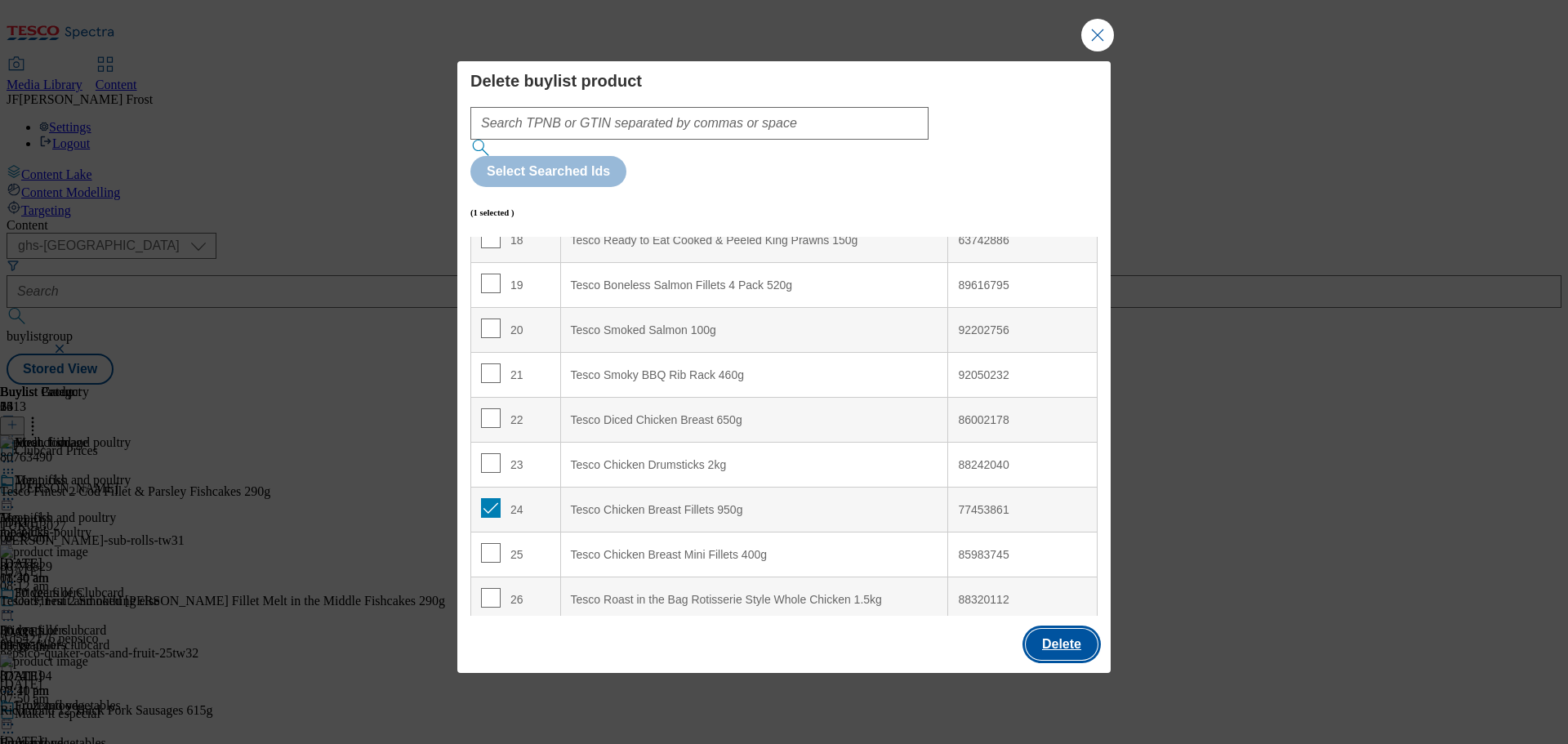
click at [1054, 629] on button "Delete" at bounding box center [1062, 644] width 72 height 31
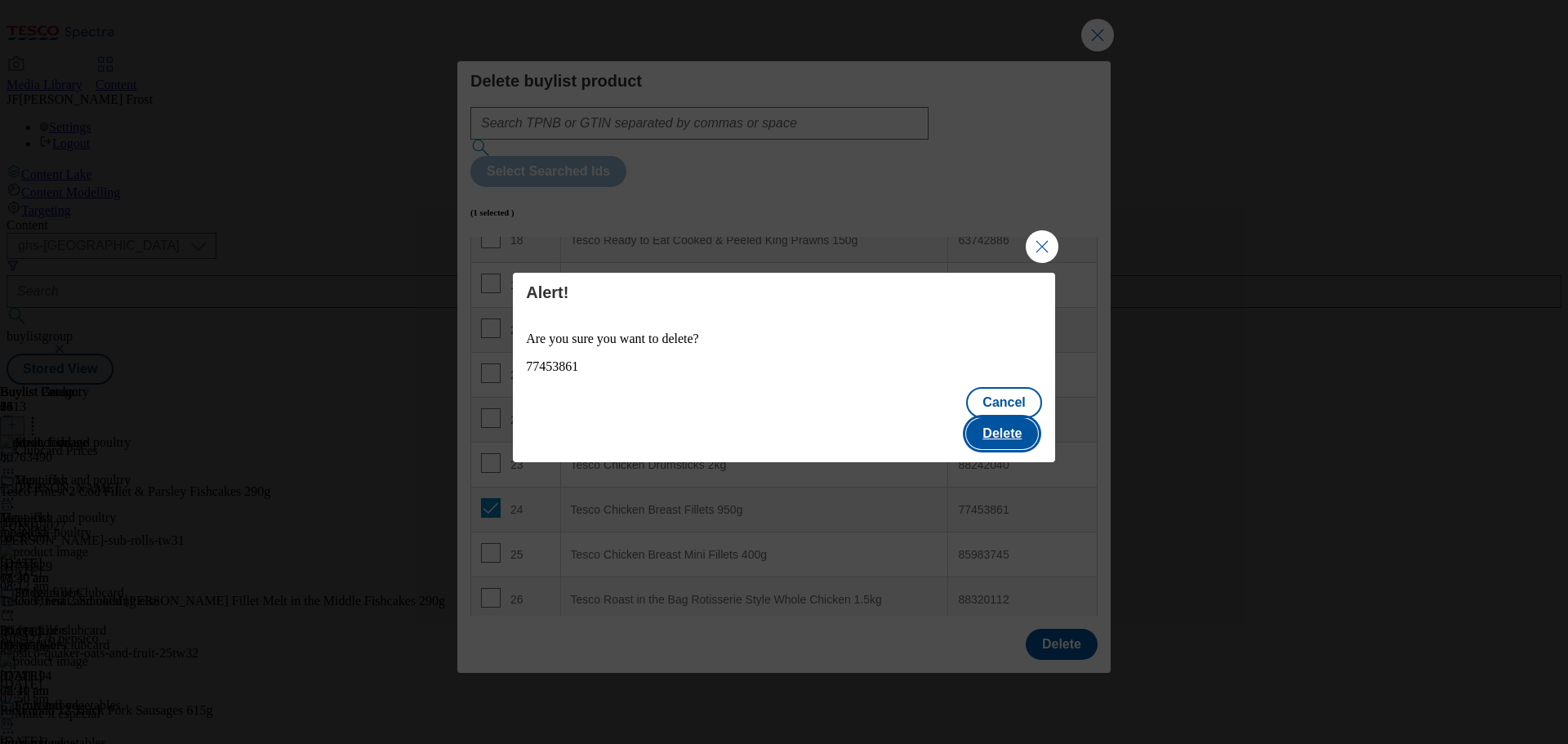
click at [1004, 419] on button "Delete" at bounding box center [1002, 434] width 72 height 31
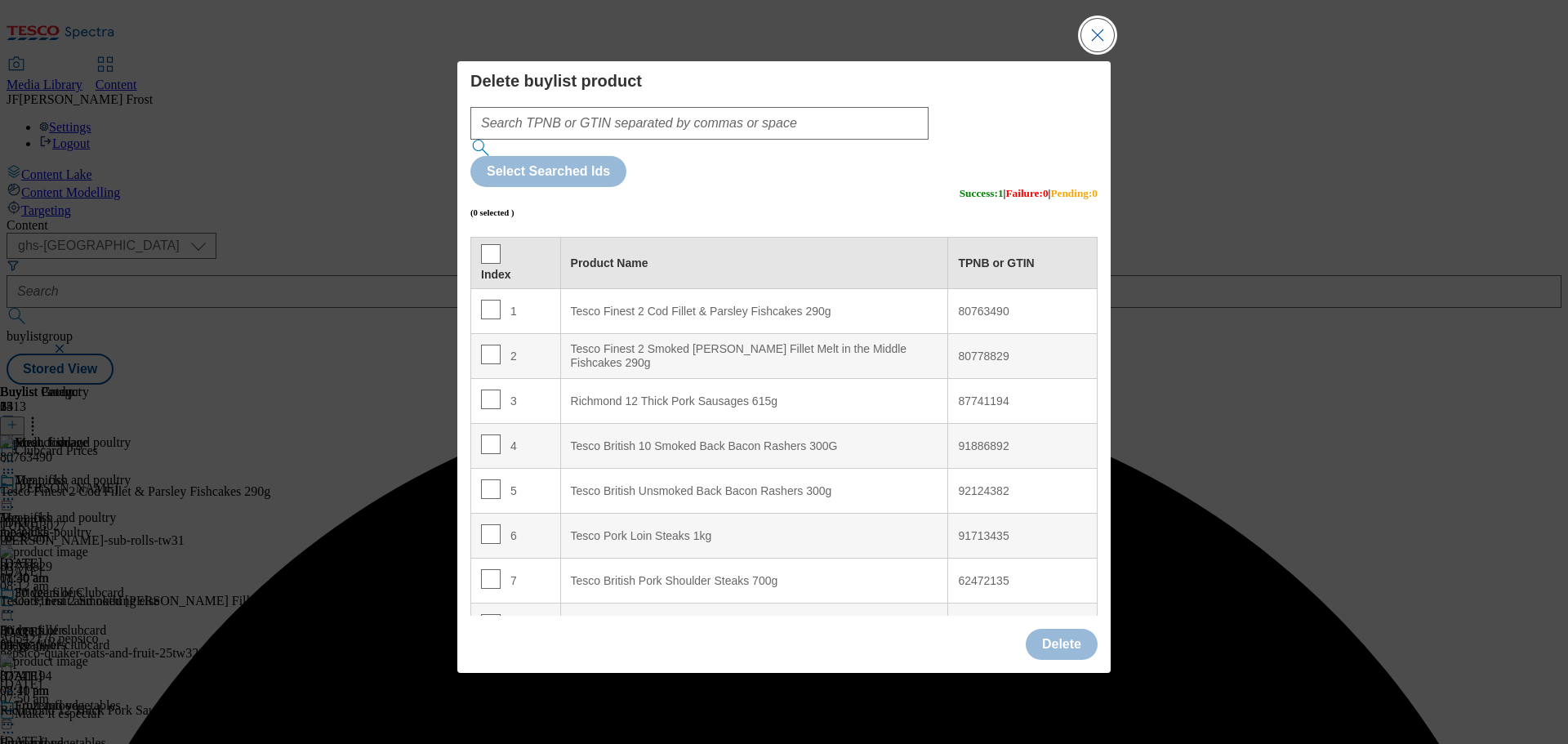
click at [1100, 51] on button "Close Modal" at bounding box center [1097, 34] width 33 height 33
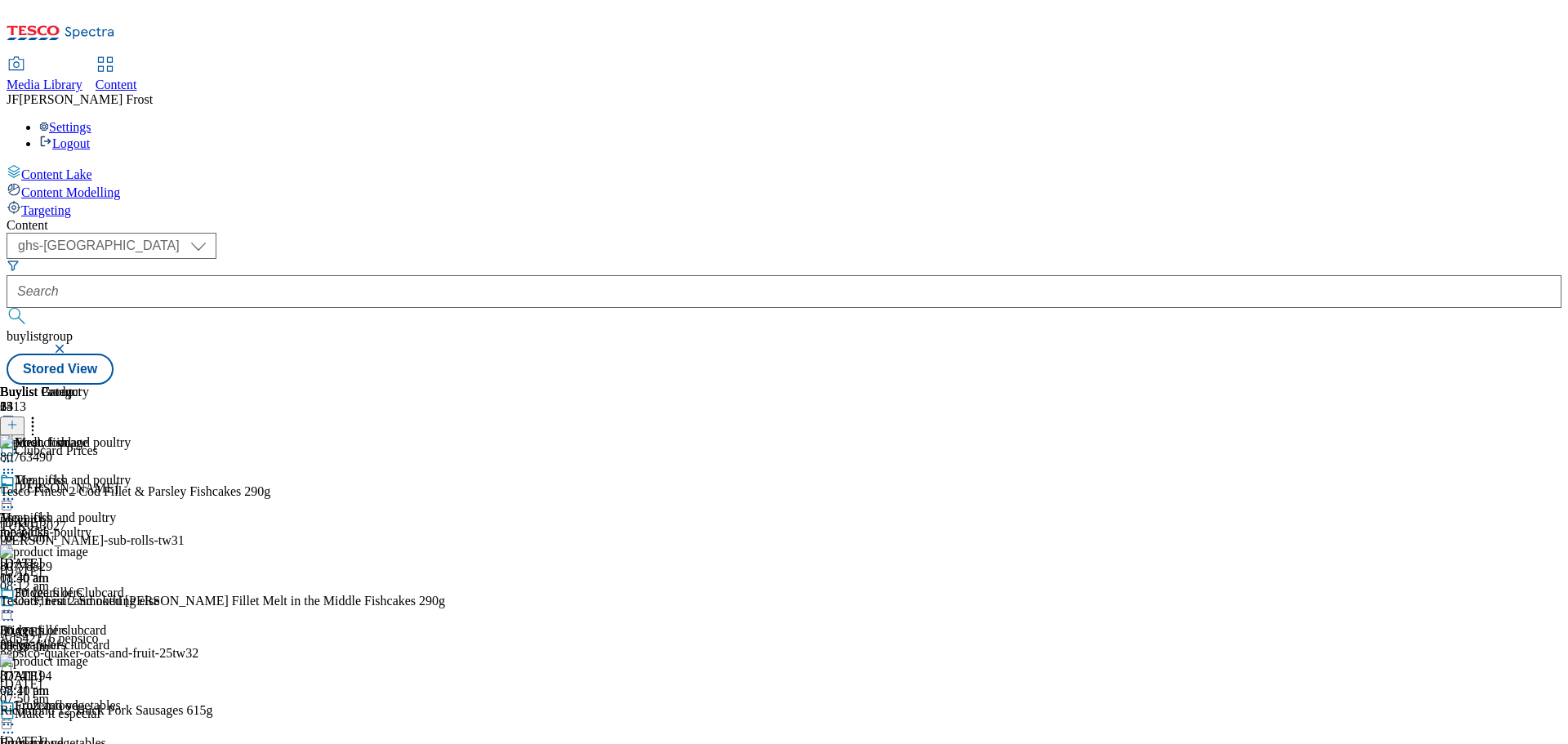
click at [41, 414] on icon at bounding box center [32, 422] width 16 height 16
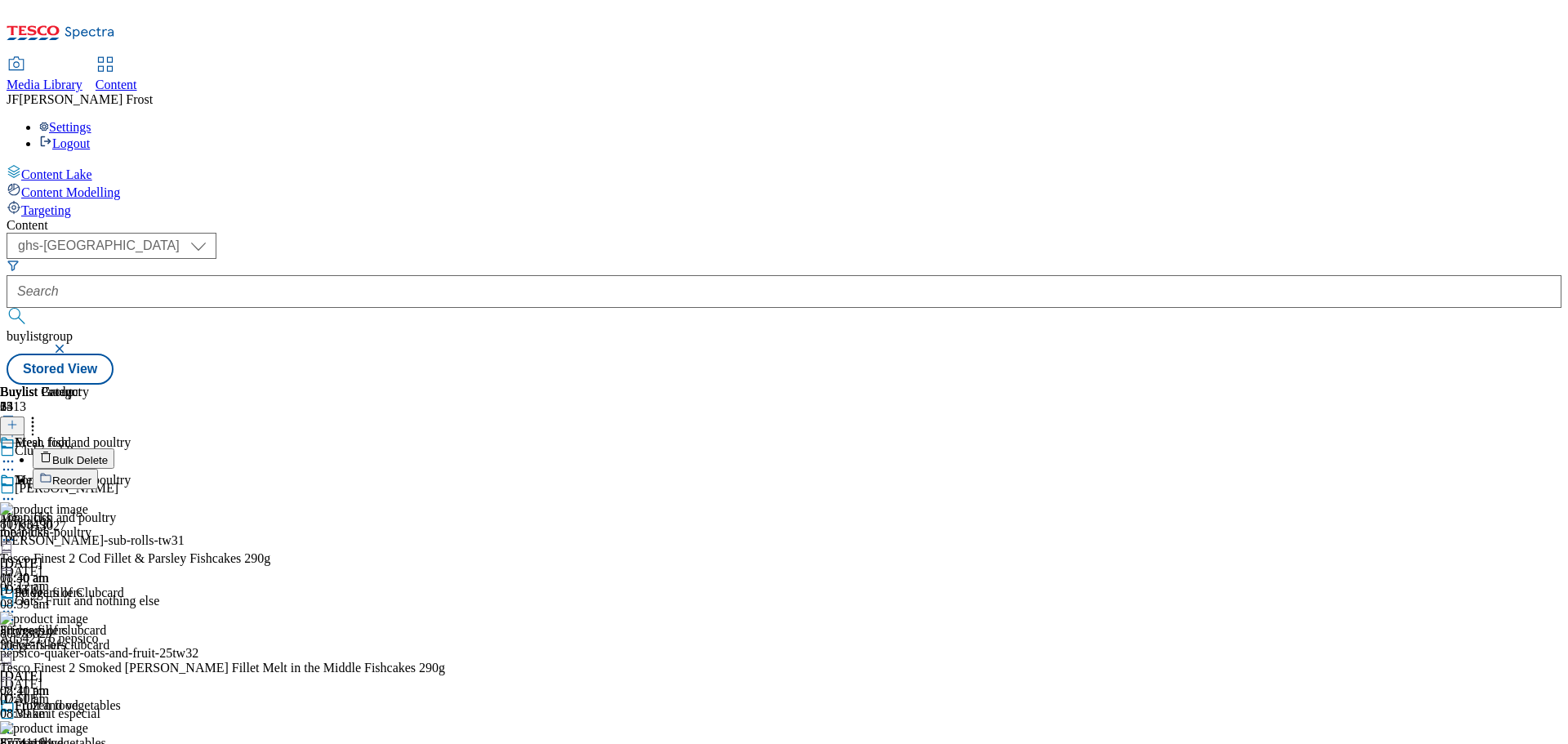
click at [98, 469] on button "Reorder" at bounding box center [66, 479] width 66 height 20
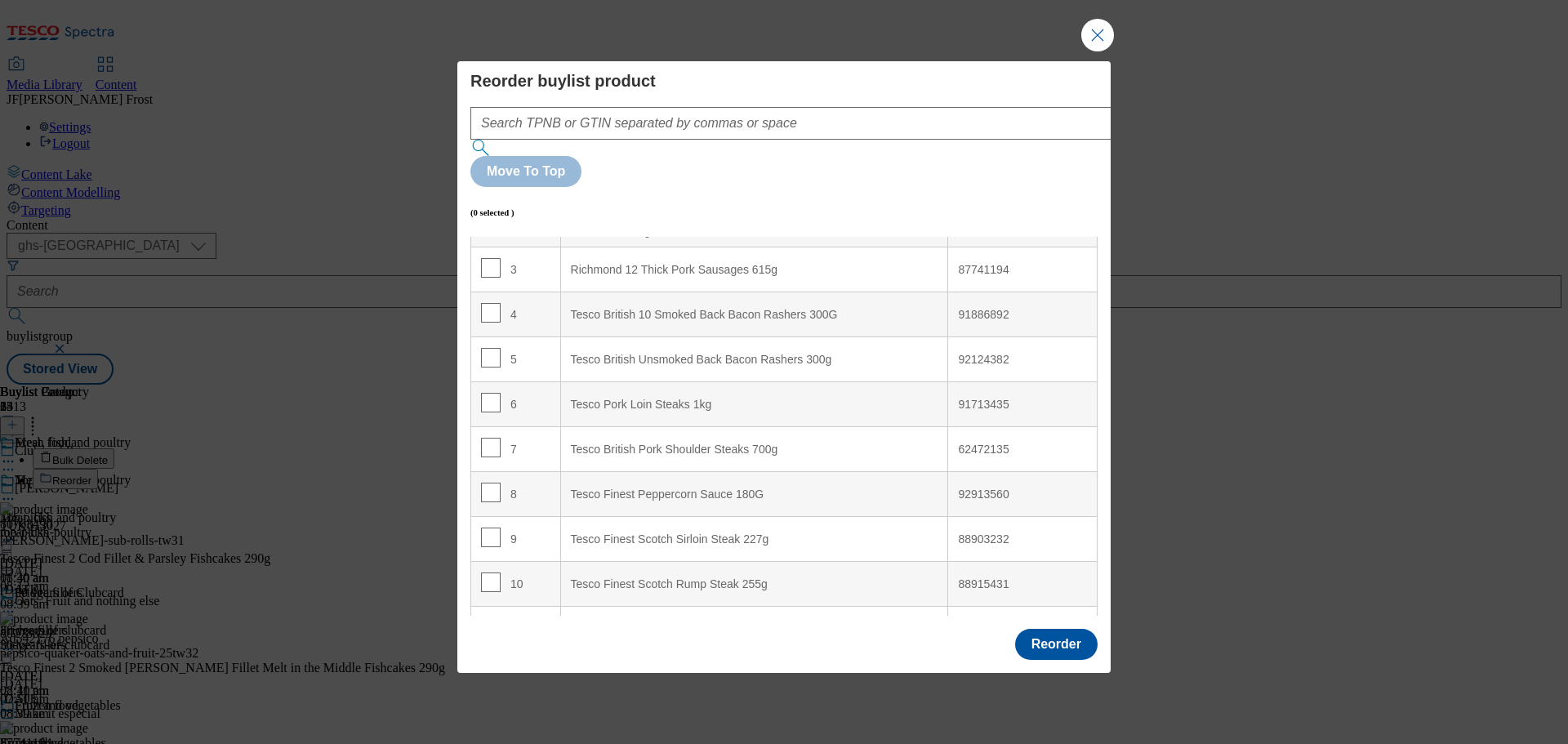
scroll to position [163, 0]
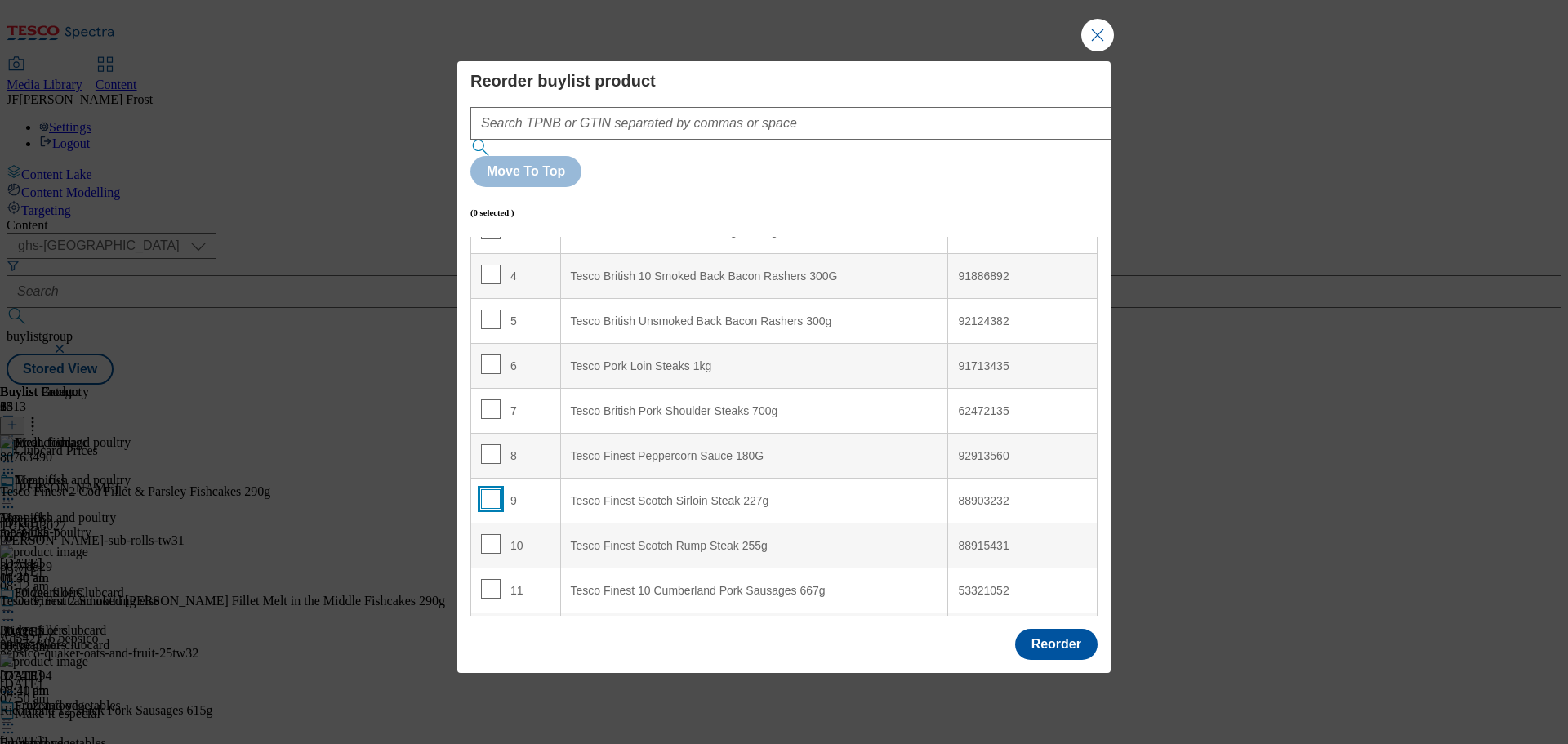
click at [493, 489] on input "Modal" at bounding box center [490, 499] width 19 height 19
checkbox input "true"
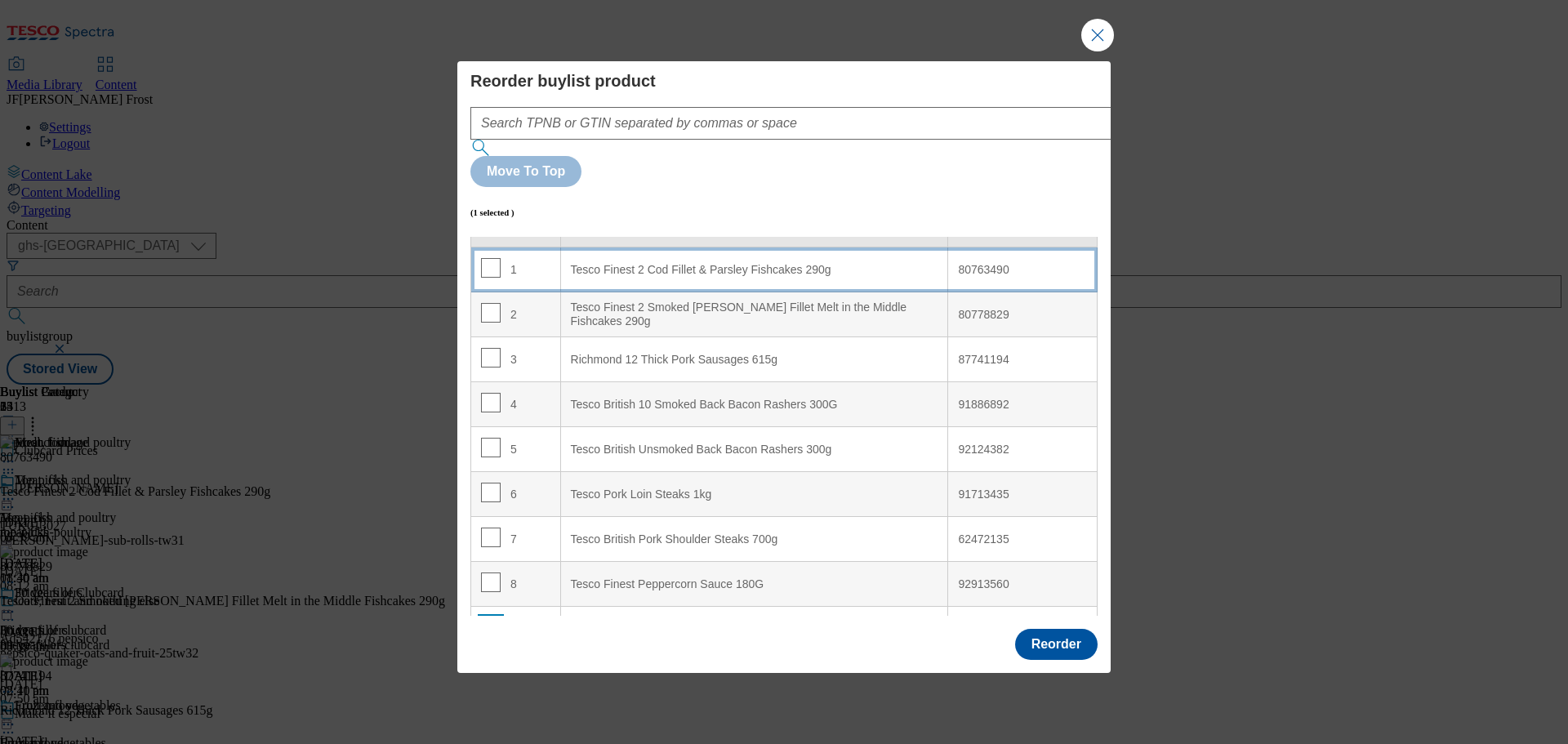
scroll to position [0, 0]
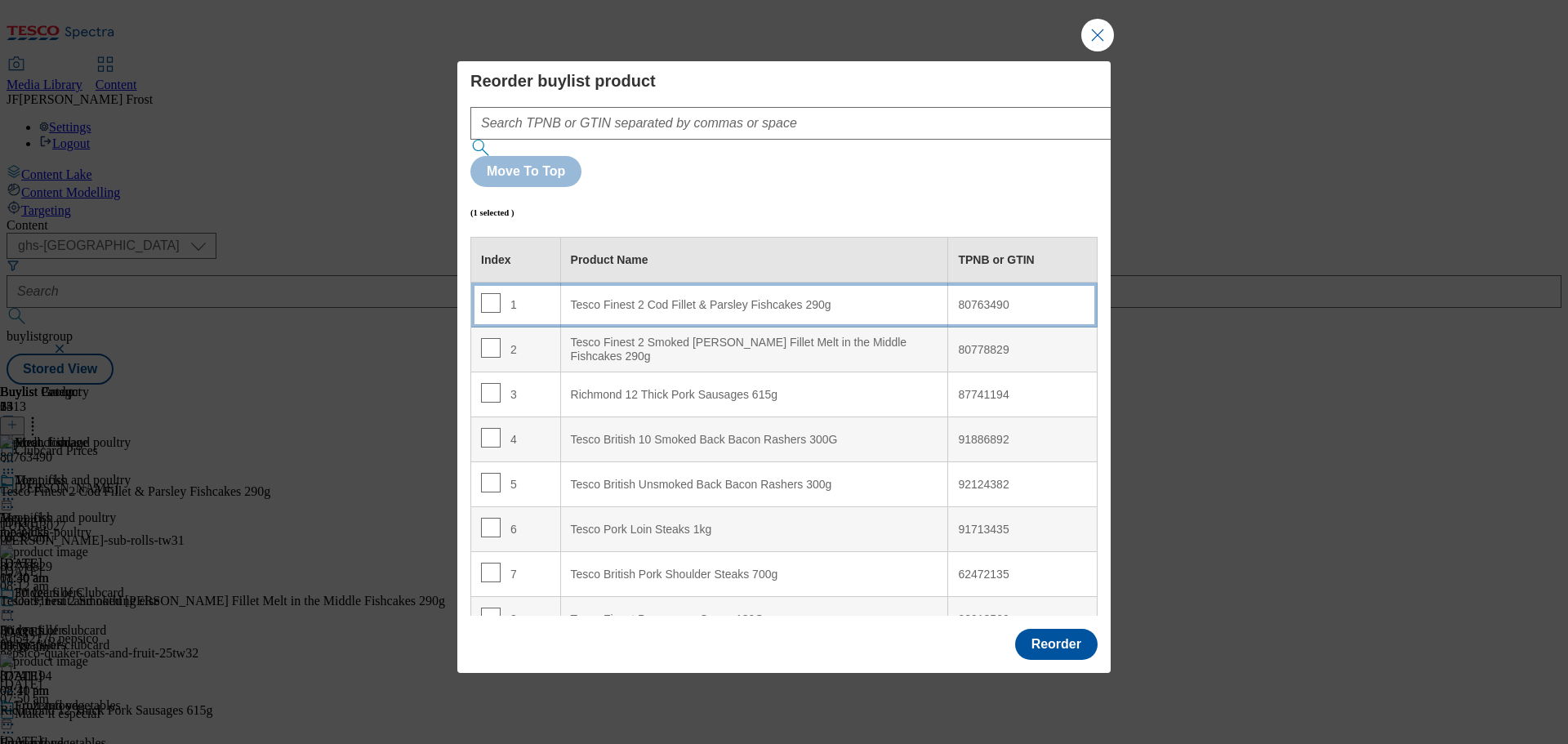
click at [706, 282] on 290g "Tesco Finest 2 Cod Fillet & Parsley Fishcakes 290g" at bounding box center [755, 304] width 388 height 45
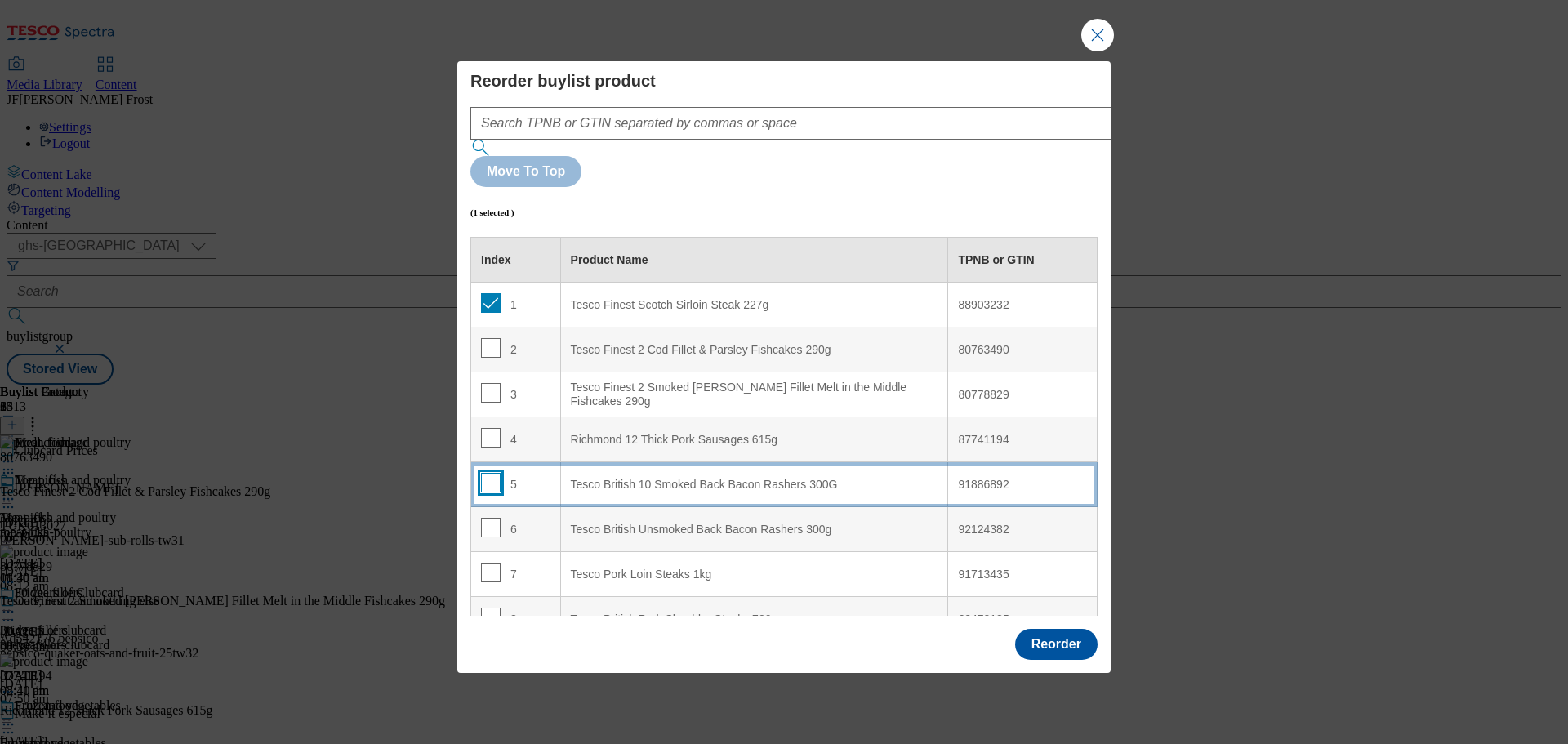
click at [489, 473] on input "Modal" at bounding box center [490, 483] width 19 height 19
checkbox input "true"
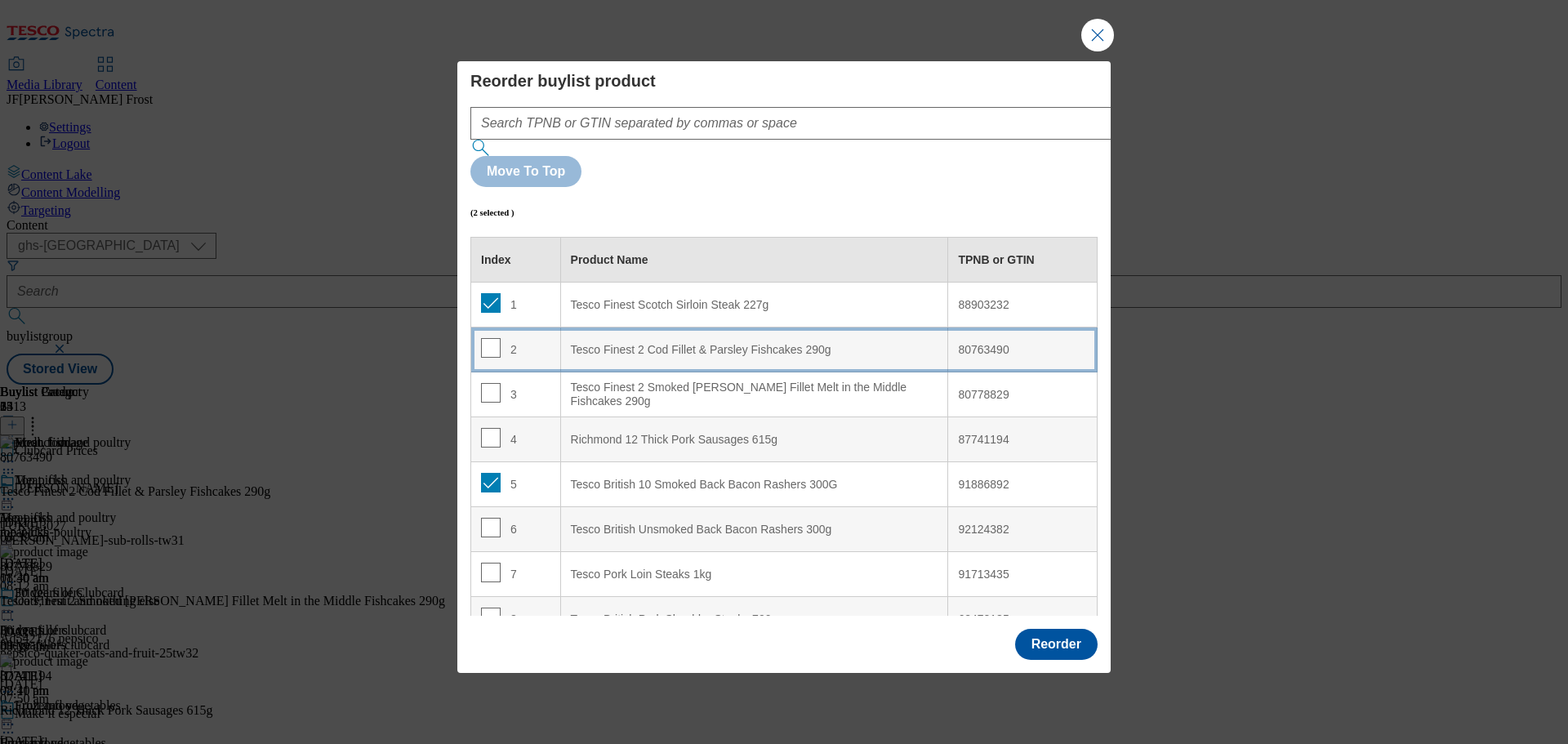
click at [671, 328] on 290g "Tesco Finest 2 Cod Fillet & Parsley Fishcakes 290g" at bounding box center [755, 350] width 388 height 45
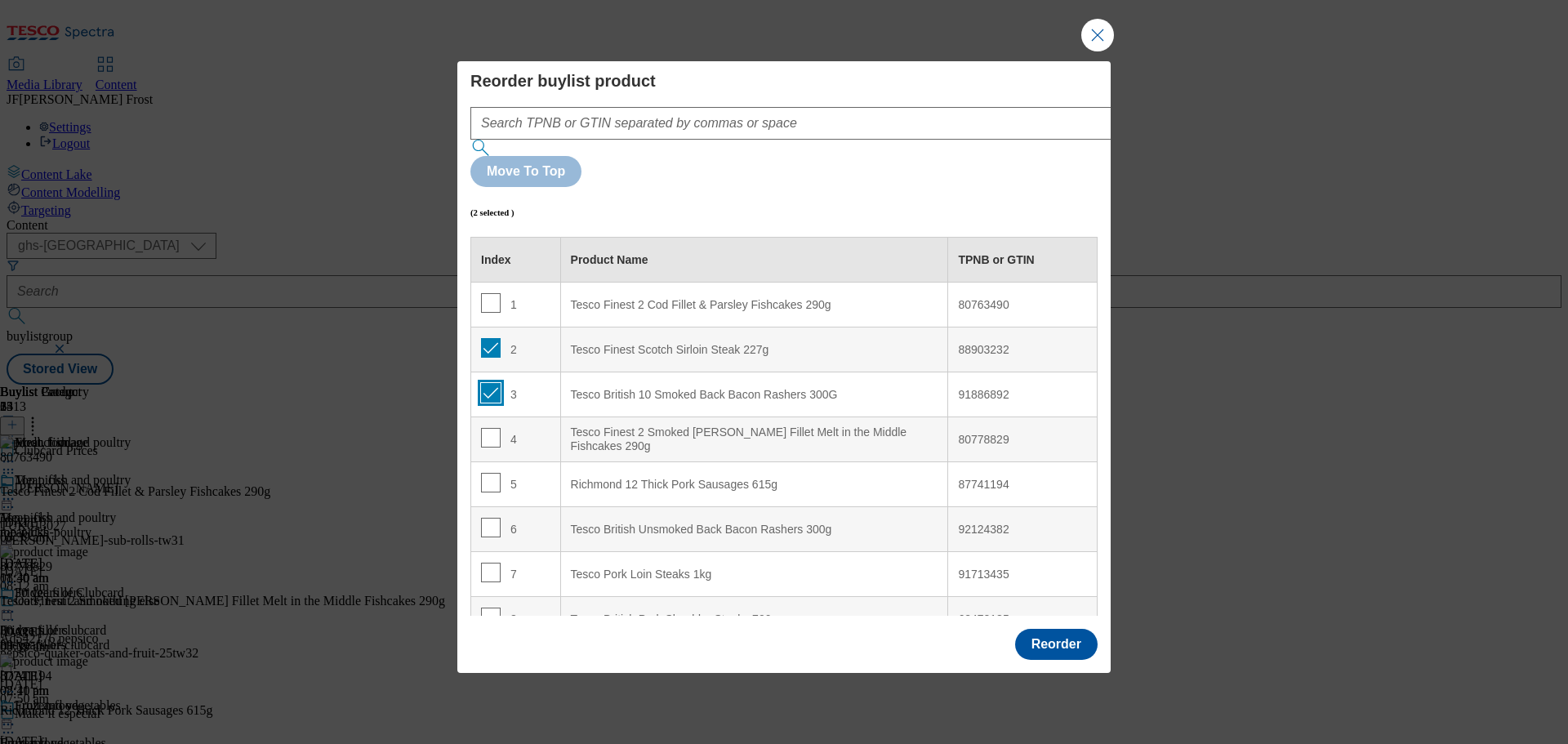
click at [487, 383] on input "Modal" at bounding box center [490, 393] width 19 height 19
checkbox input "false"
click at [491, 338] on input "Modal" at bounding box center [490, 347] width 19 height 19
checkbox input "true"
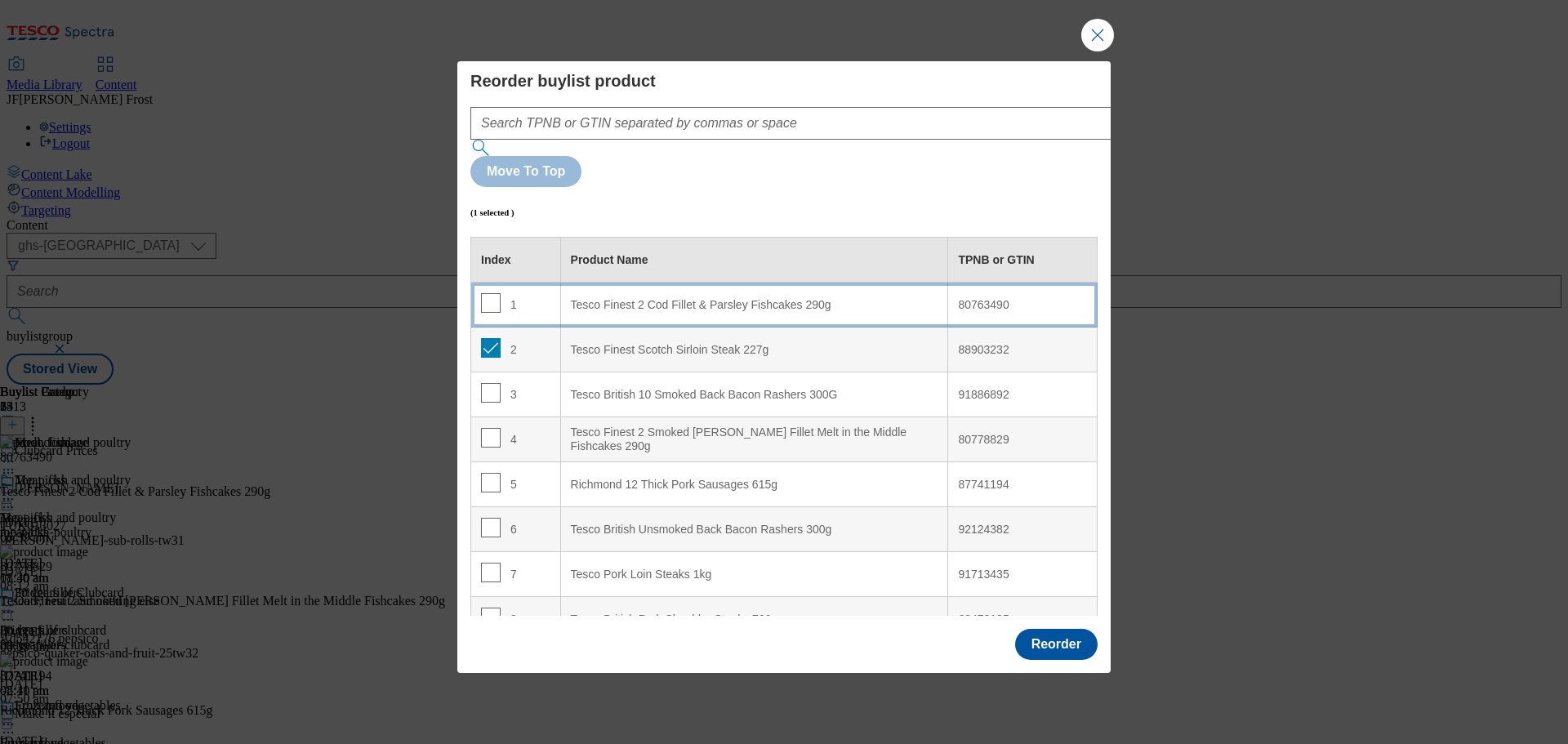
click at [661, 282] on 290g "Tesco Finest 2 Cod Fillet & Parsley Fishcakes 290g" at bounding box center [755, 304] width 388 height 45
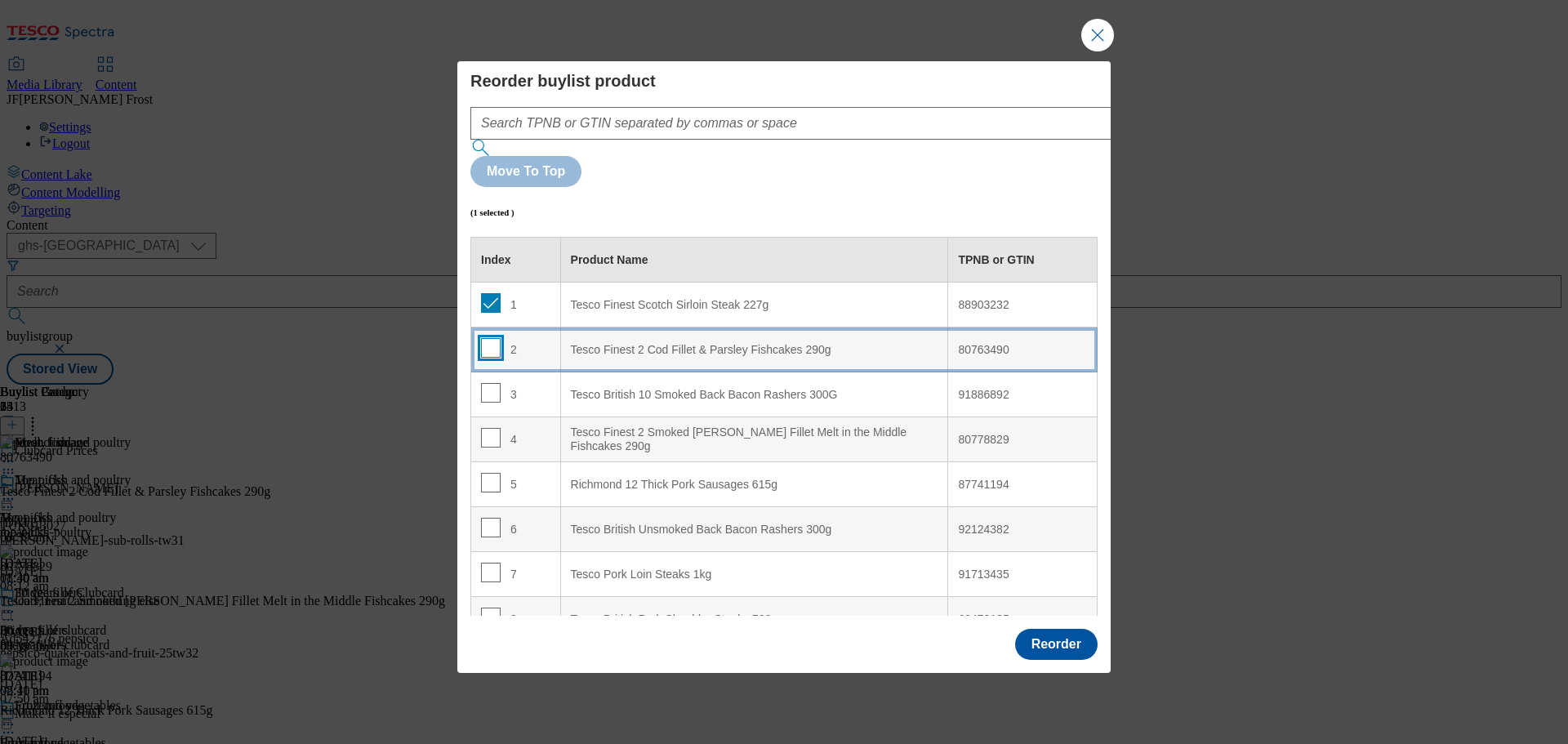
click at [490, 338] on input "Modal" at bounding box center [490, 347] width 19 height 19
checkbox input "true"
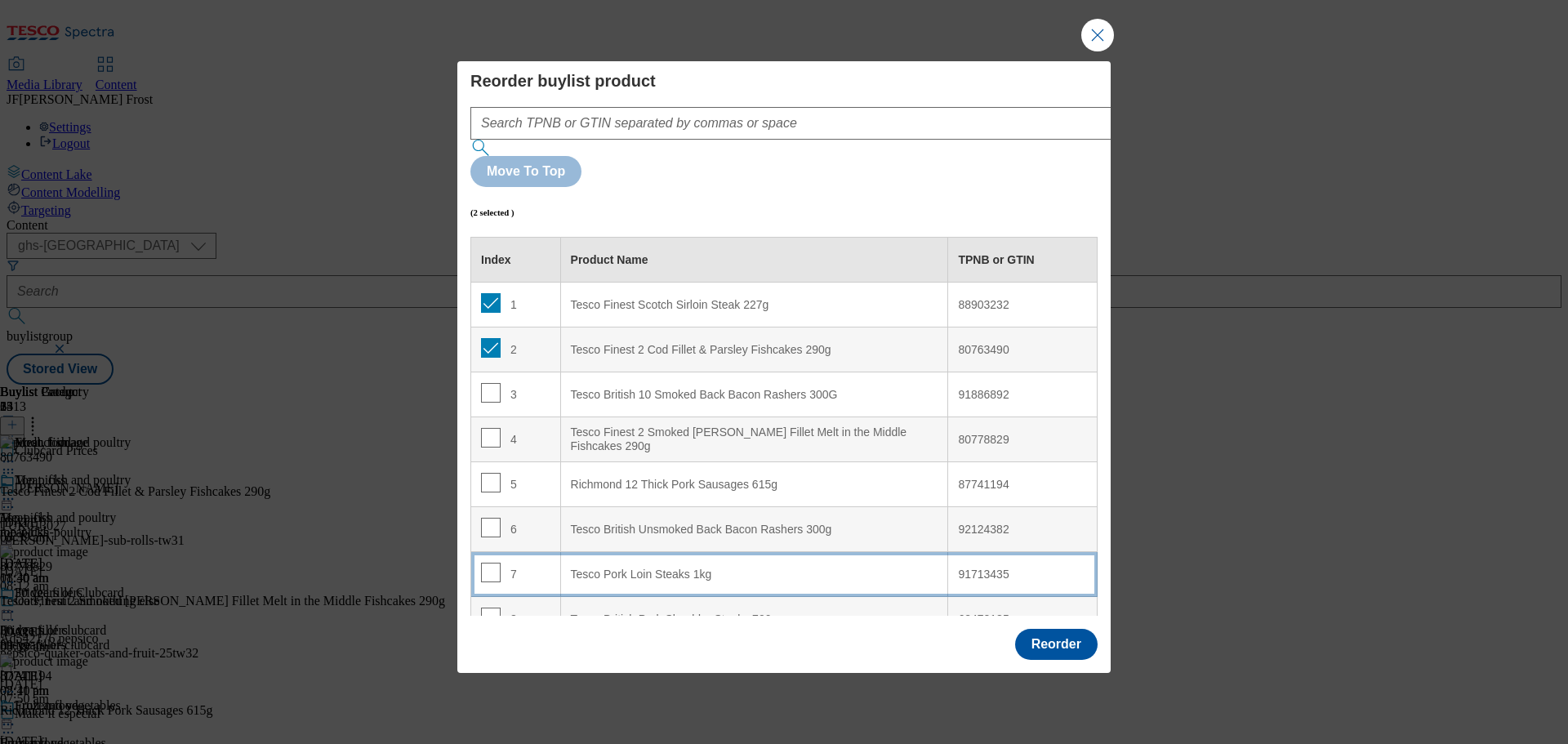
click at [538, 552] on td "7" at bounding box center [516, 574] width 90 height 45
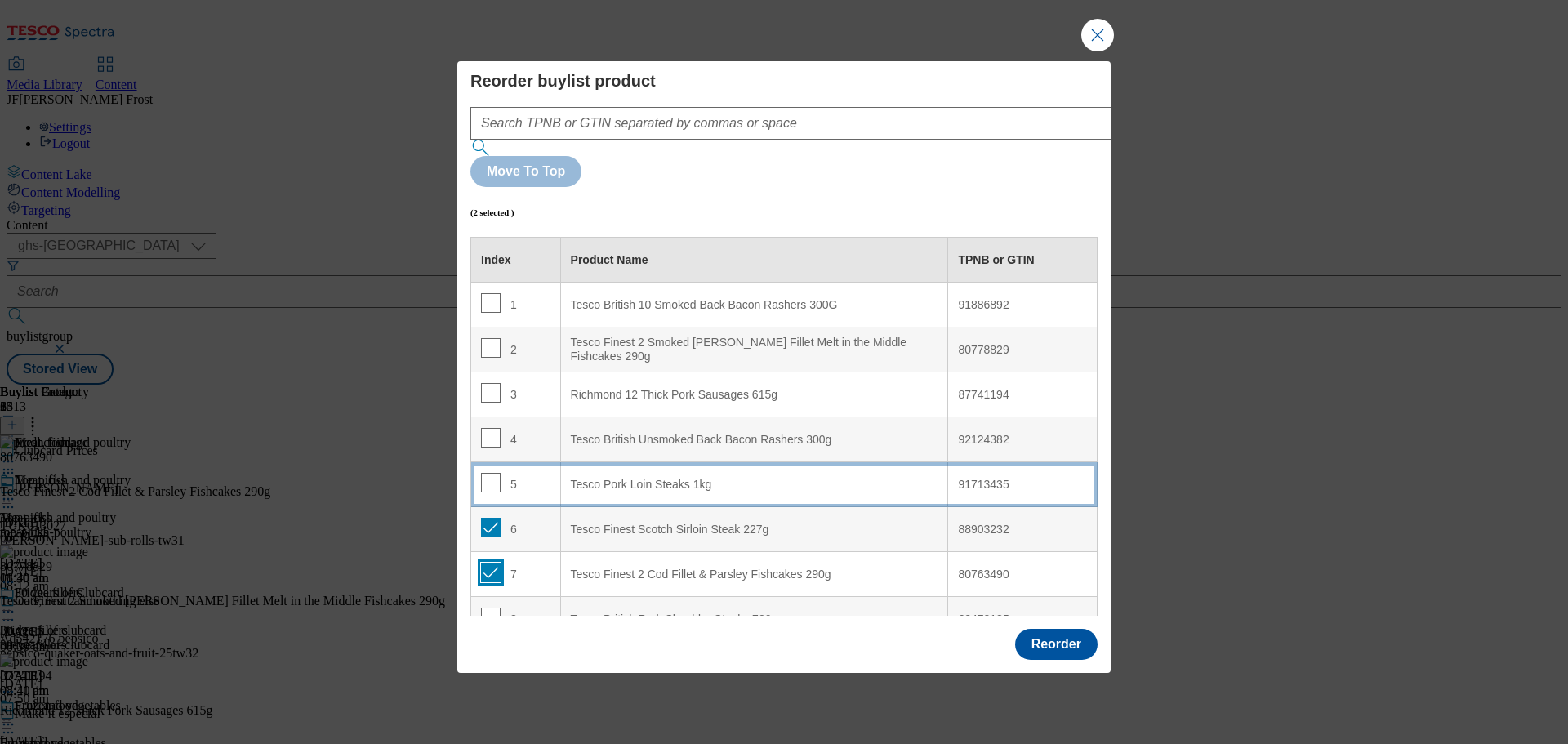
click at [489, 563] on input "Modal" at bounding box center [490, 573] width 19 height 19
checkbox input "false"
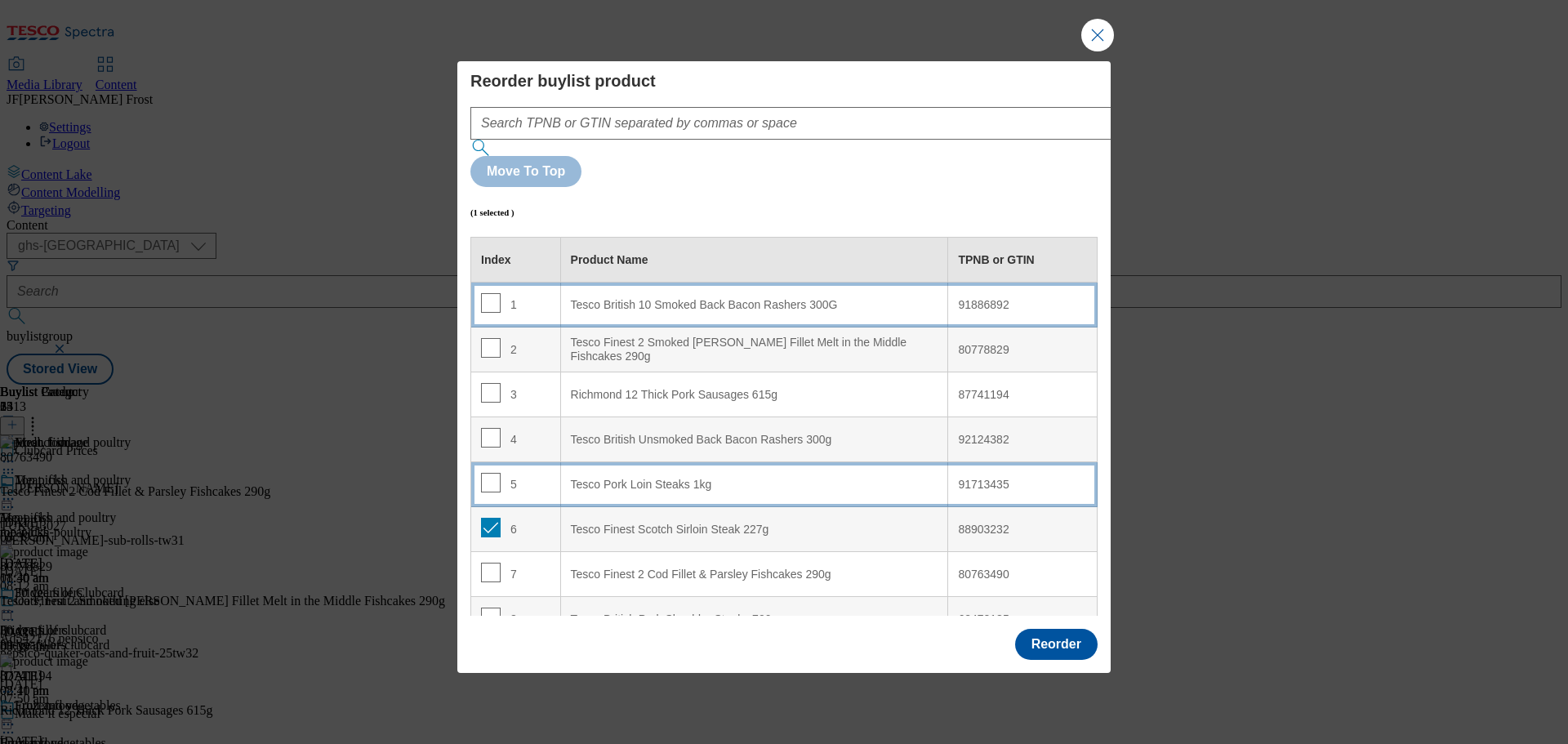
click at [637, 282] on 300G "Tesco British 10 Smoked Back Bacon Rashers 300G" at bounding box center [755, 304] width 388 height 45
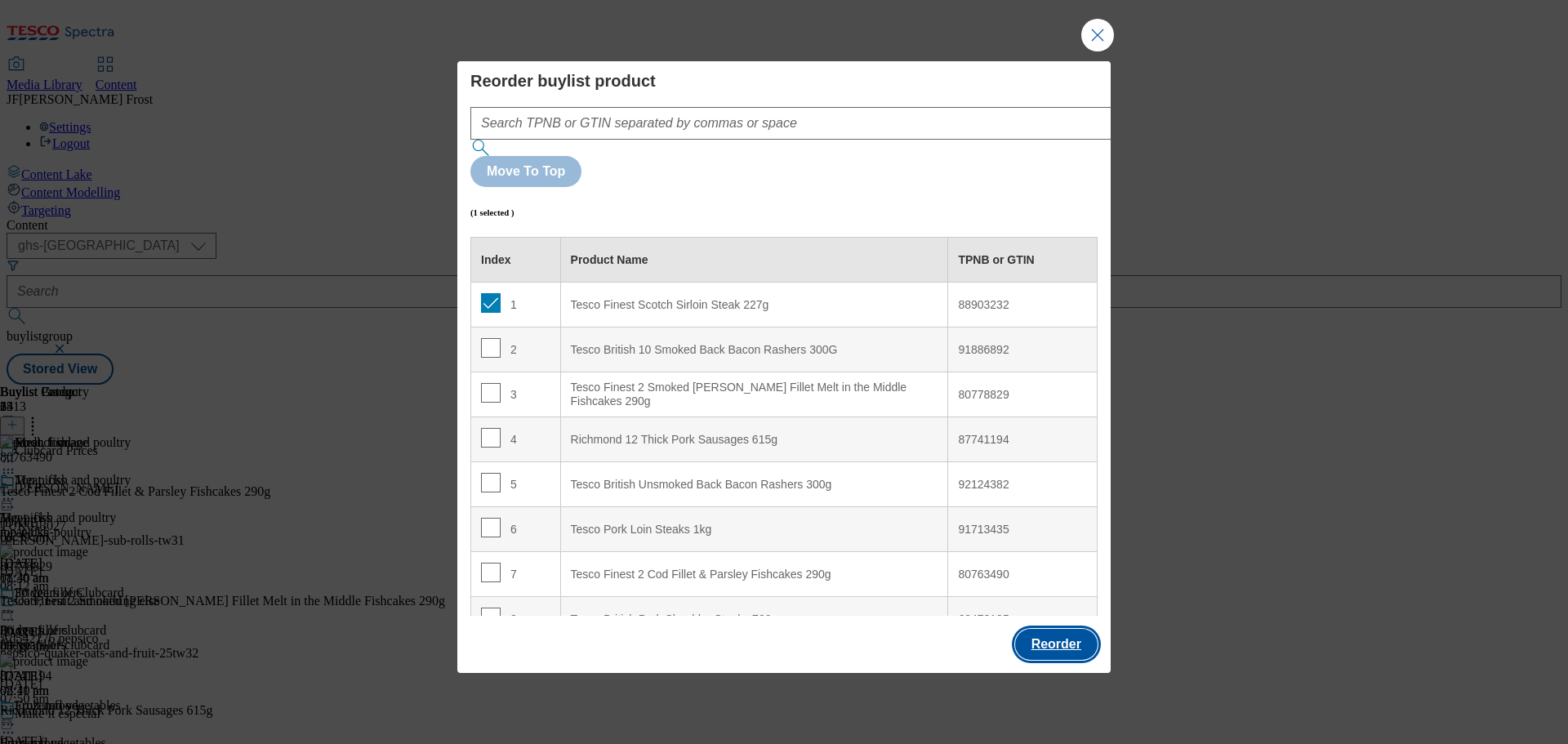
click at [1065, 629] on button "Reorder" at bounding box center [1056, 644] width 82 height 31
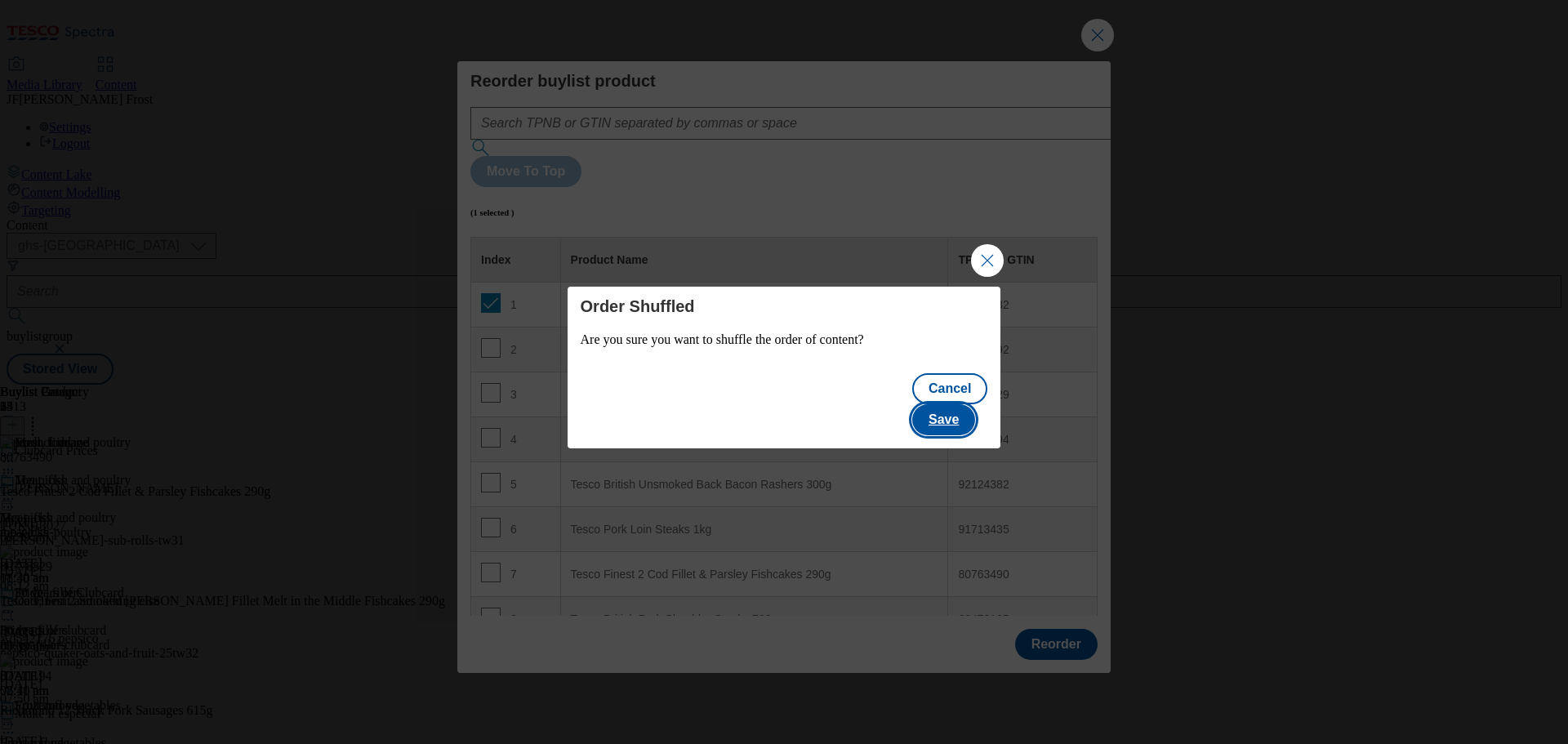
click at [963, 408] on button "Save" at bounding box center [943, 419] width 63 height 31
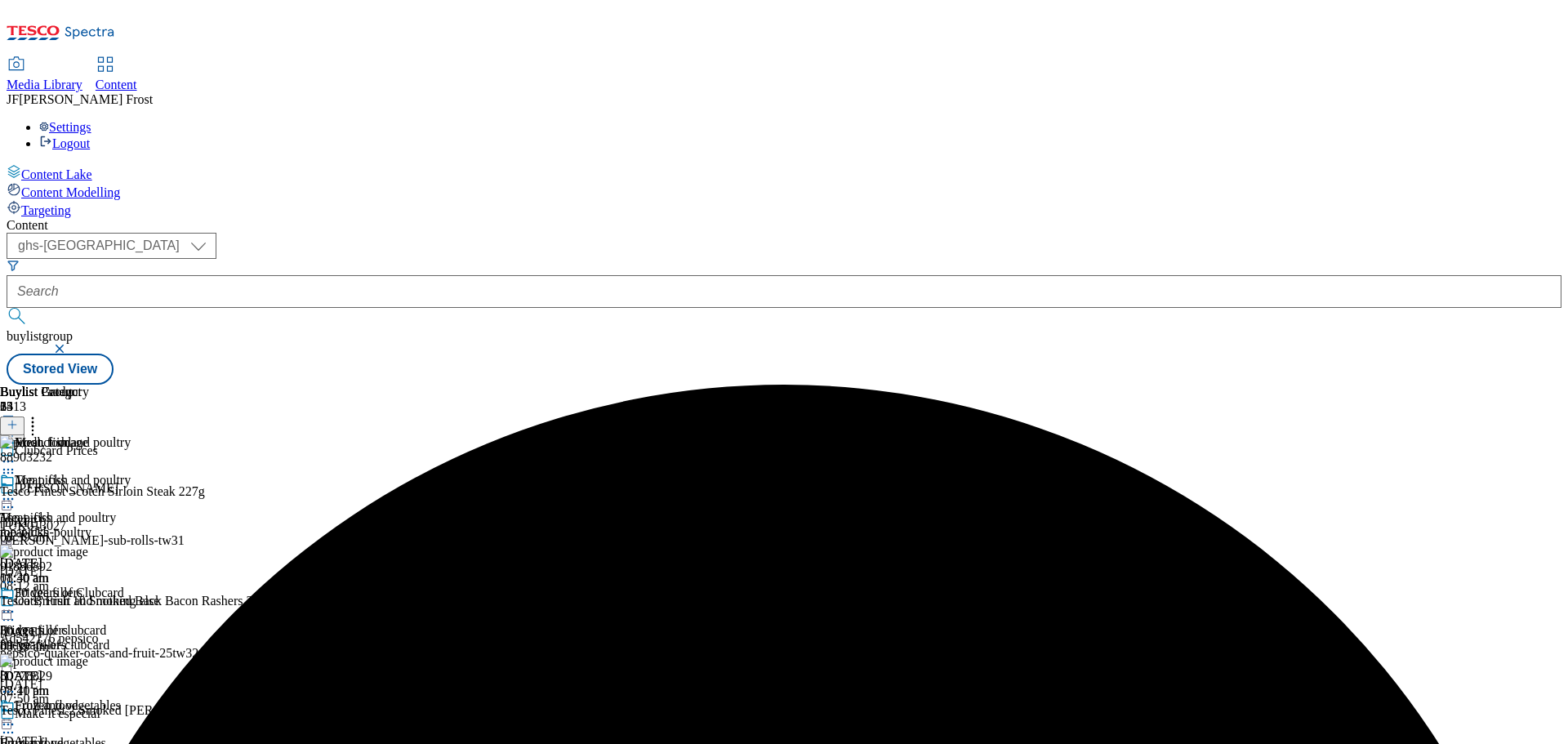
click at [16, 491] on icon at bounding box center [8, 499] width 16 height 16
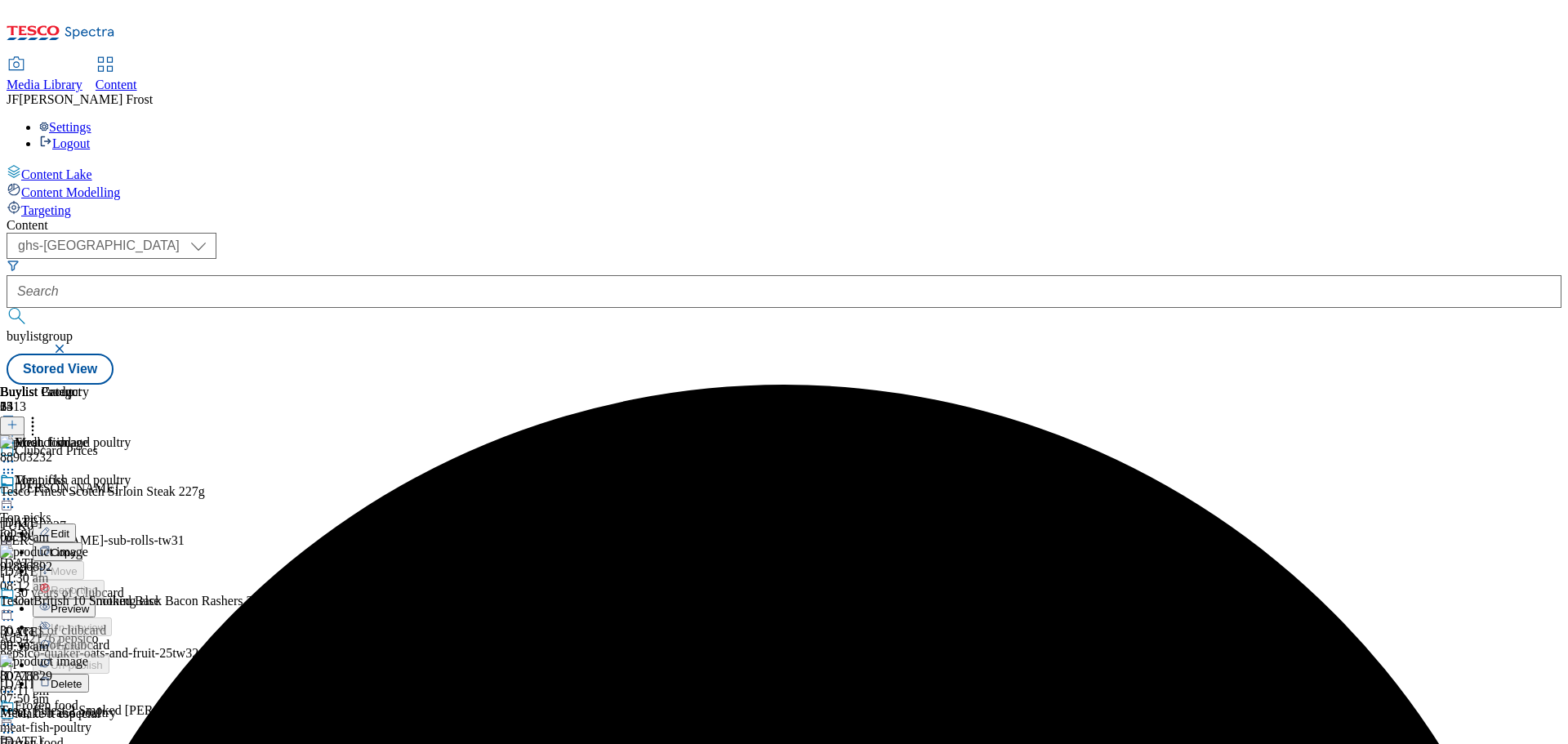
click at [89, 603] on span "Preview" at bounding box center [70, 609] width 39 height 13
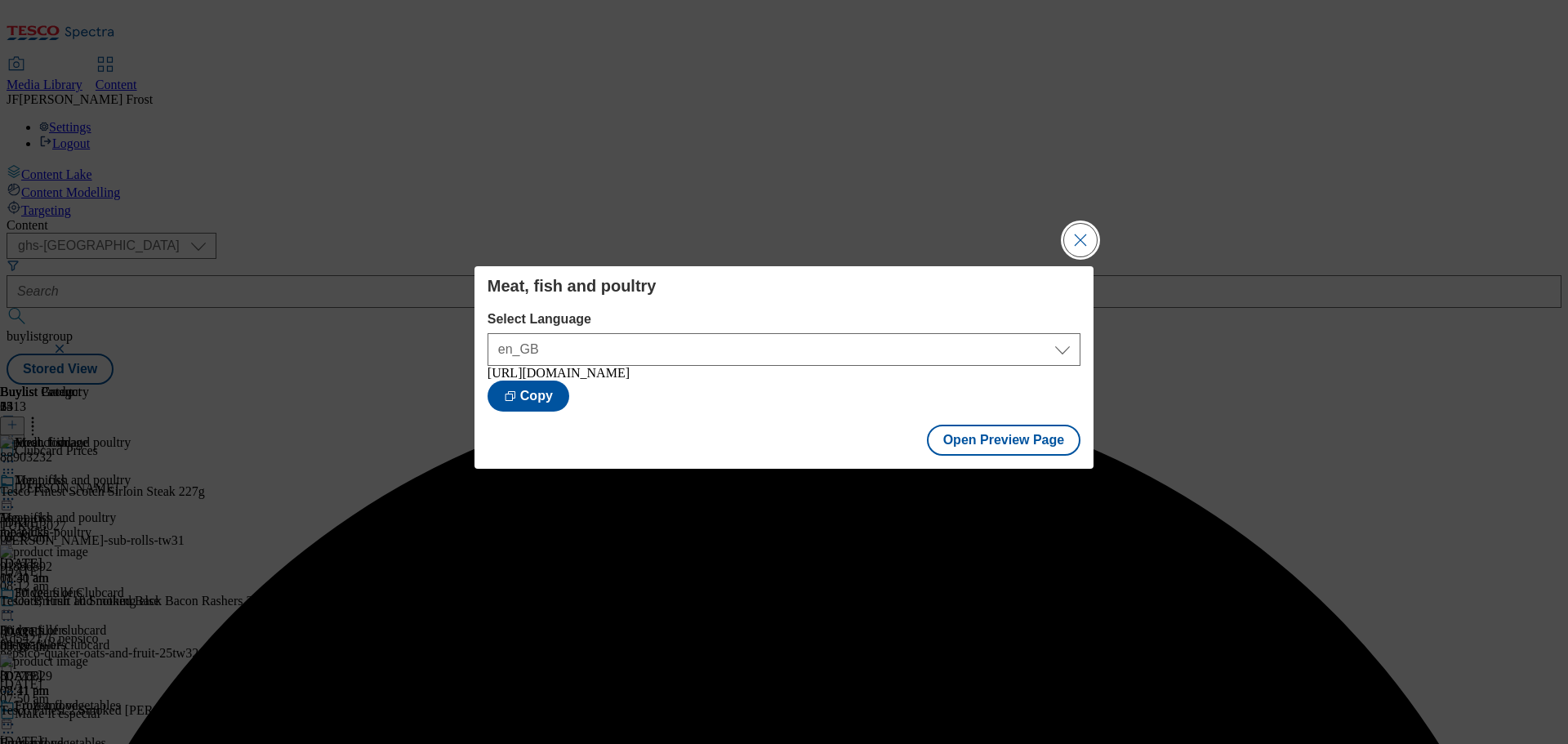
click at [1076, 240] on button "Close Modal" at bounding box center [1080, 240] width 33 height 33
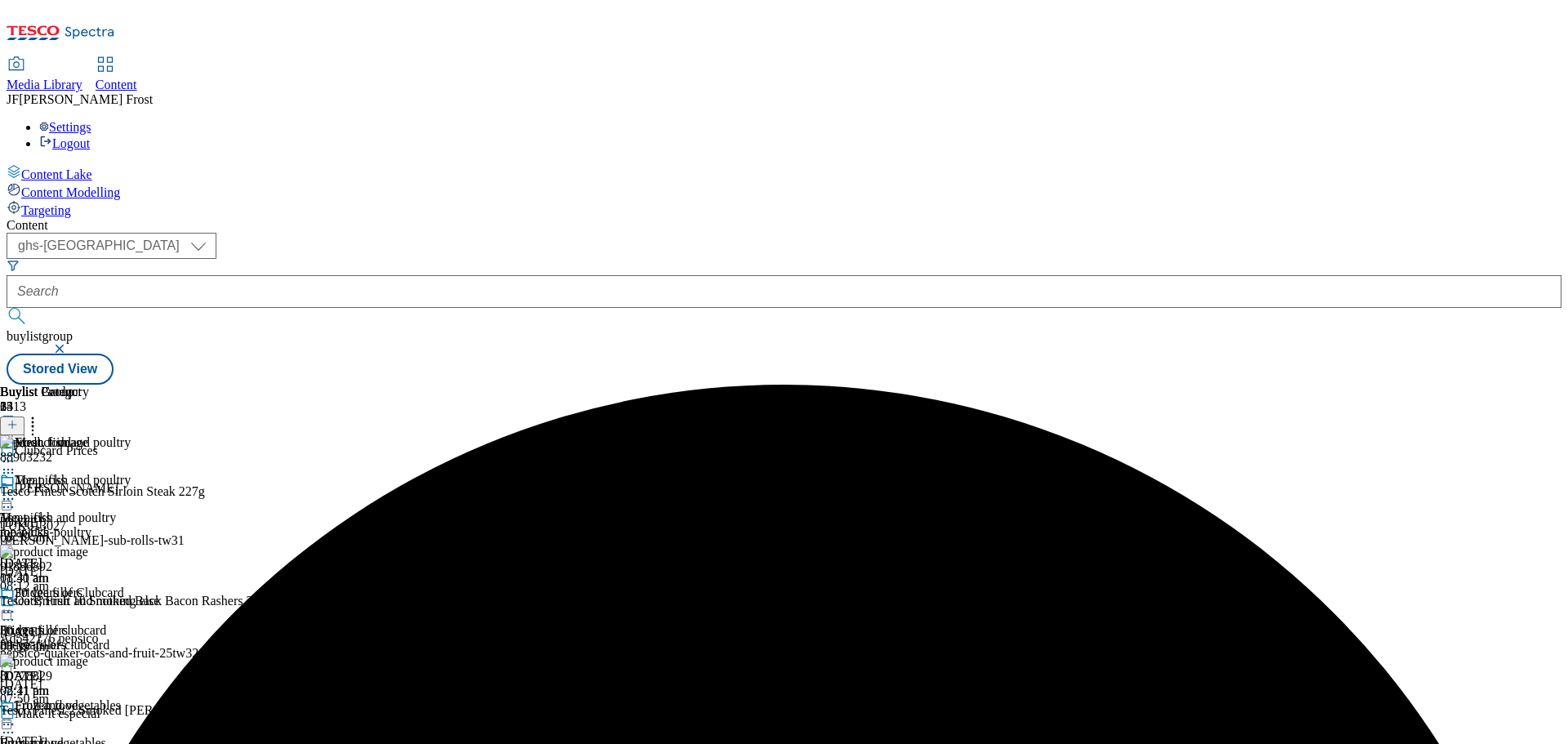
click at [16, 491] on icon at bounding box center [8, 499] width 16 height 16
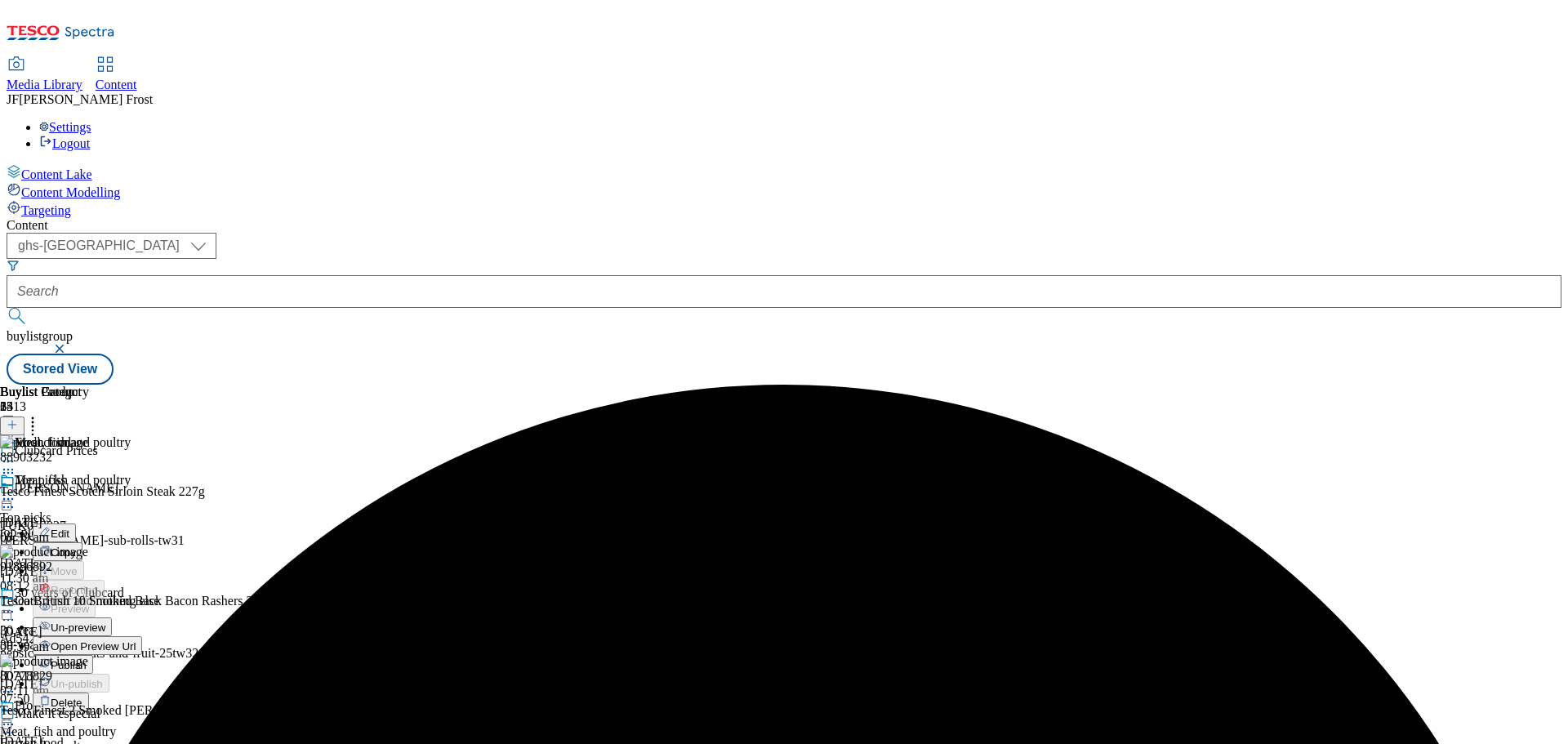
click at [87, 659] on span "Publish" at bounding box center [68, 665] width 36 height 13
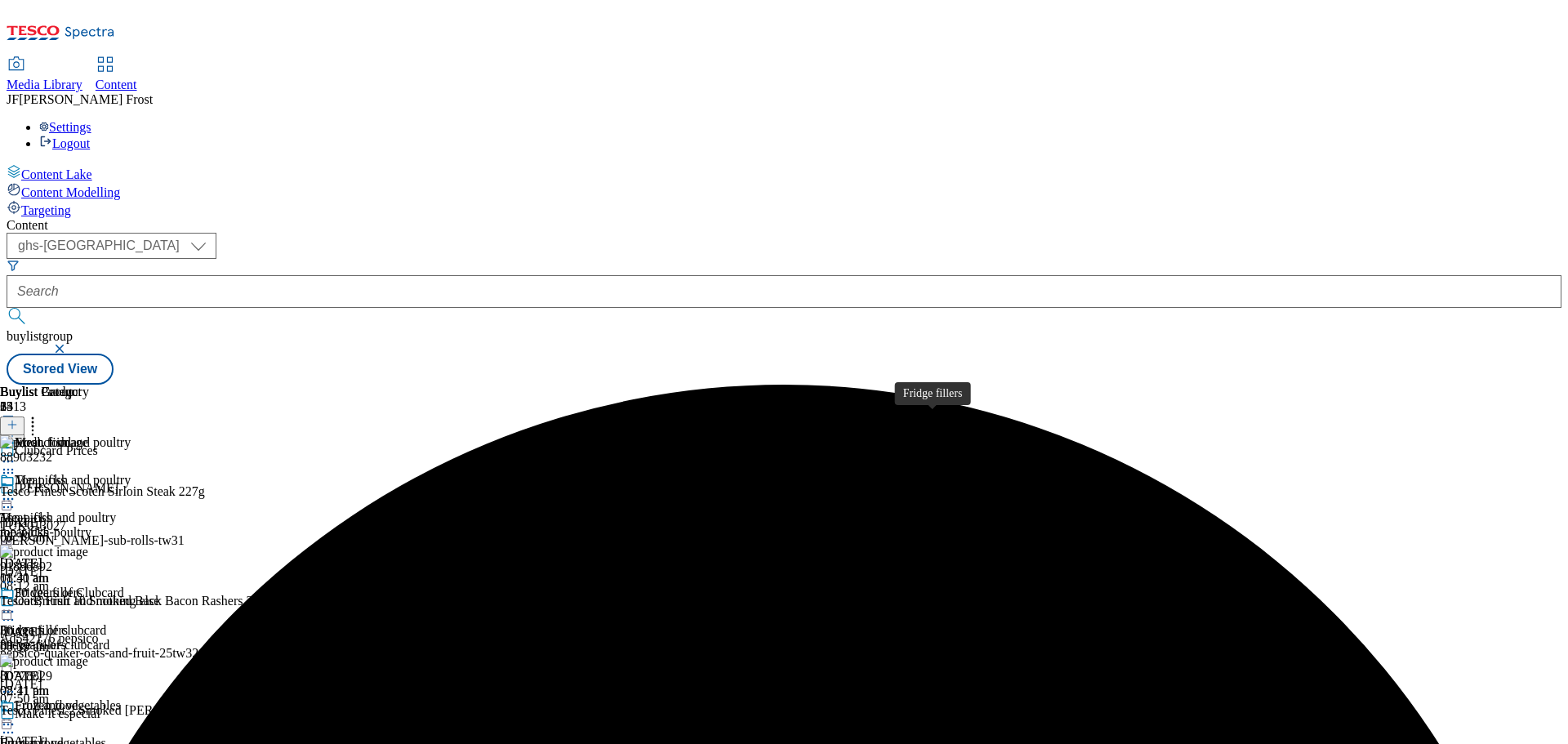
click at [82, 586] on div "Fridge fillers" at bounding box center [48, 593] width 68 height 14
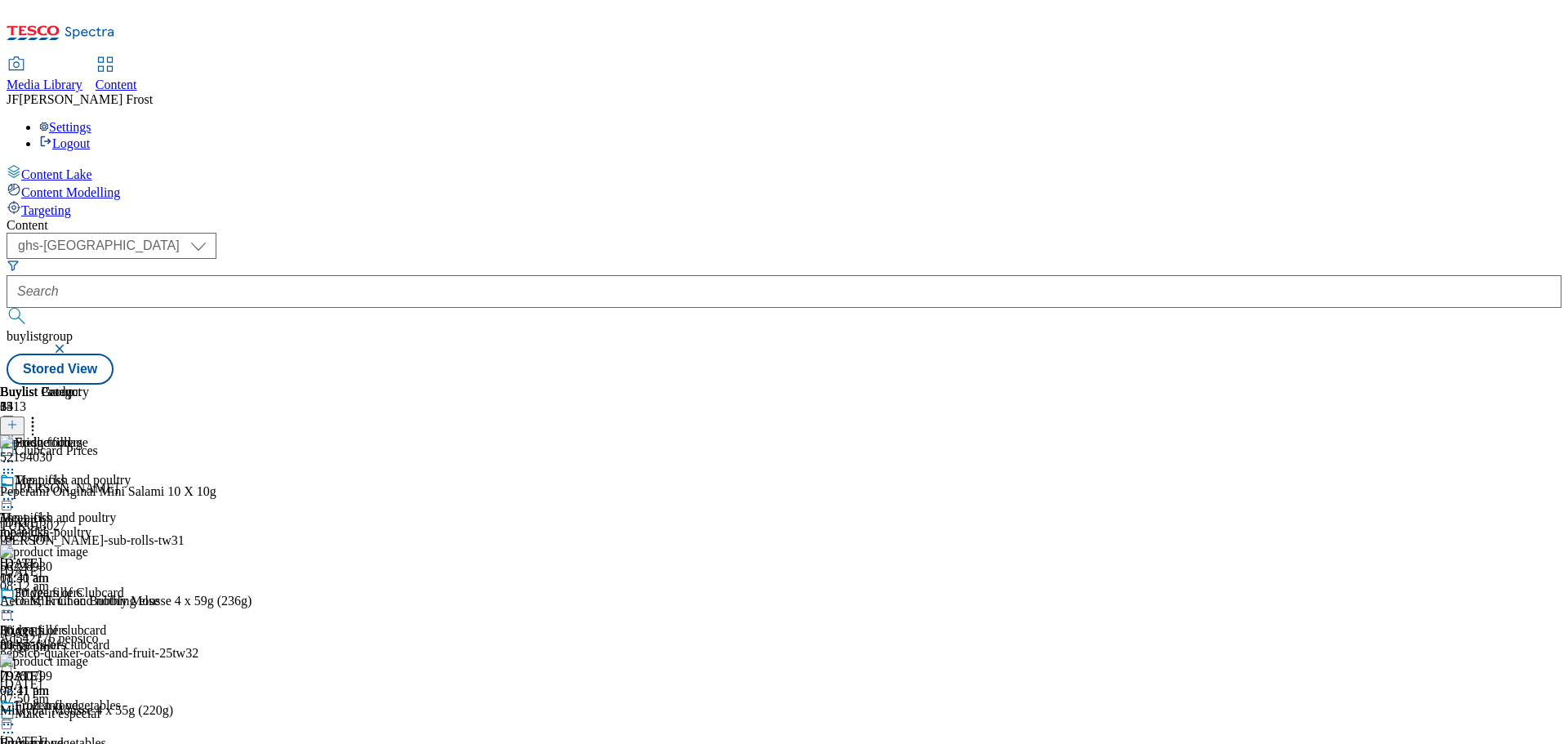
scroll to position [490, 0]
click at [16, 604] on icon at bounding box center [8, 611] width 16 height 16
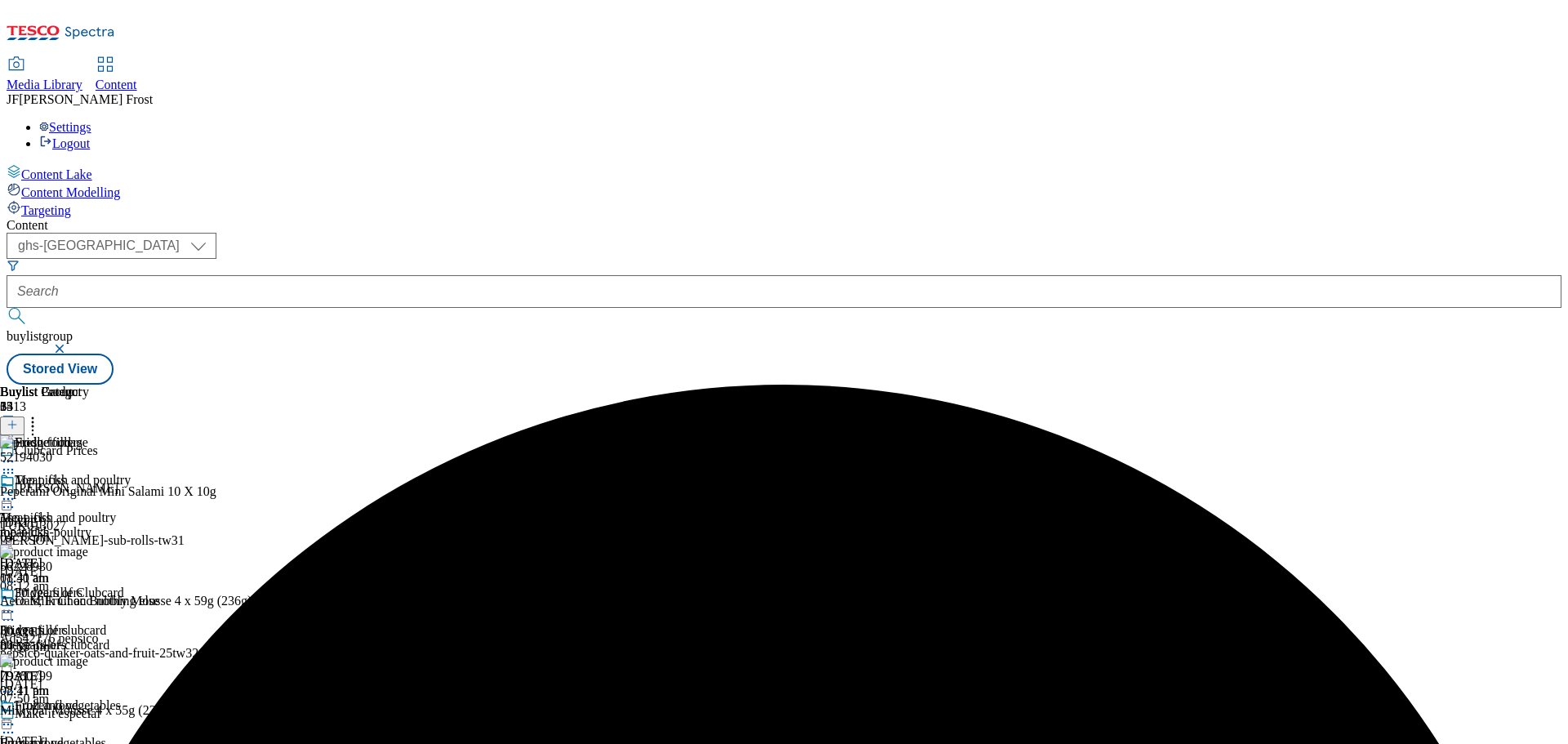
scroll to position [0, 0]
click at [16, 604] on icon at bounding box center [8, 611] width 16 height 16
click at [105, 735] on span "Un-preview" at bounding box center [77, 741] width 55 height 13
click at [41, 414] on icon at bounding box center [32, 422] width 16 height 16
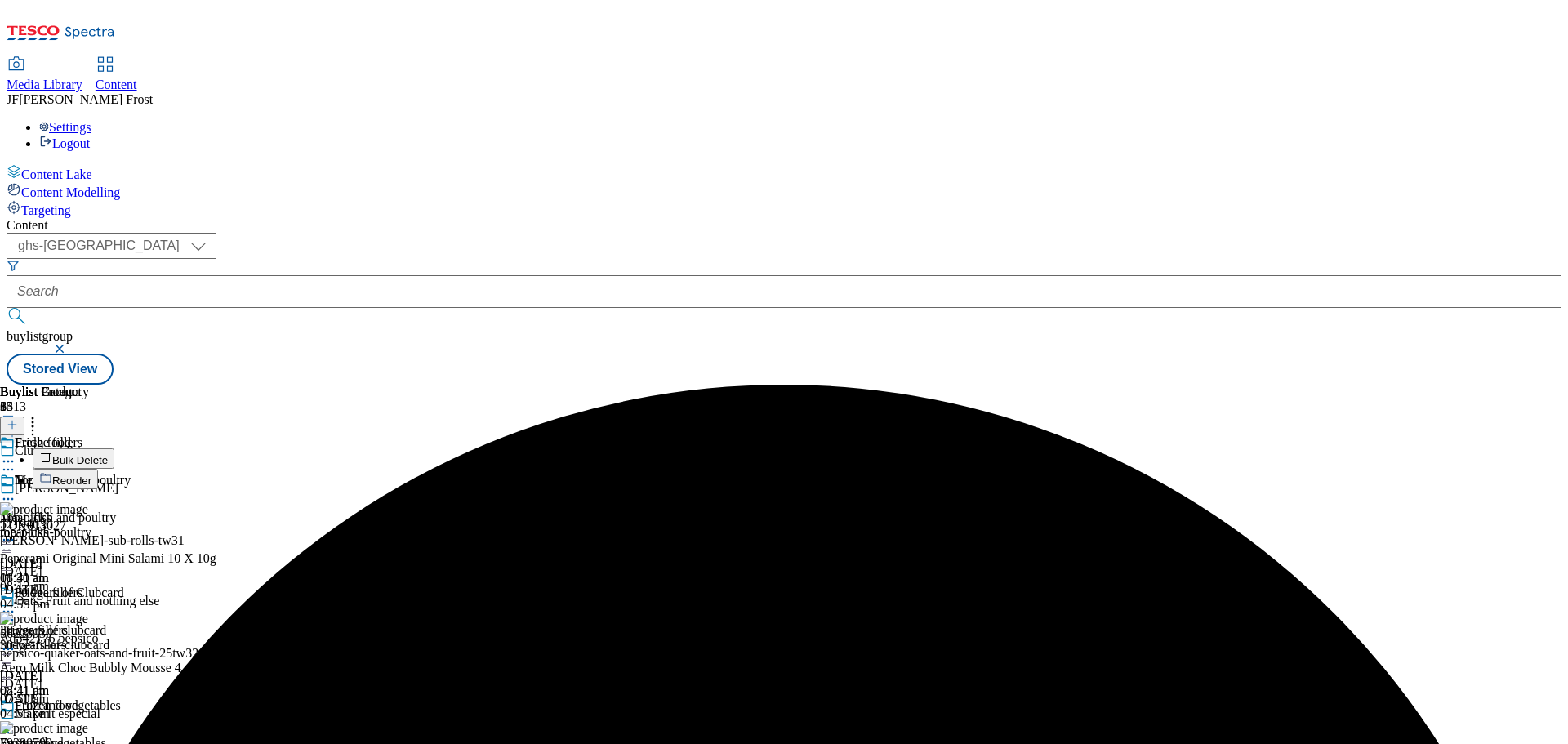
click at [114, 448] on button "Bulk Delete" at bounding box center [73, 458] width 82 height 20
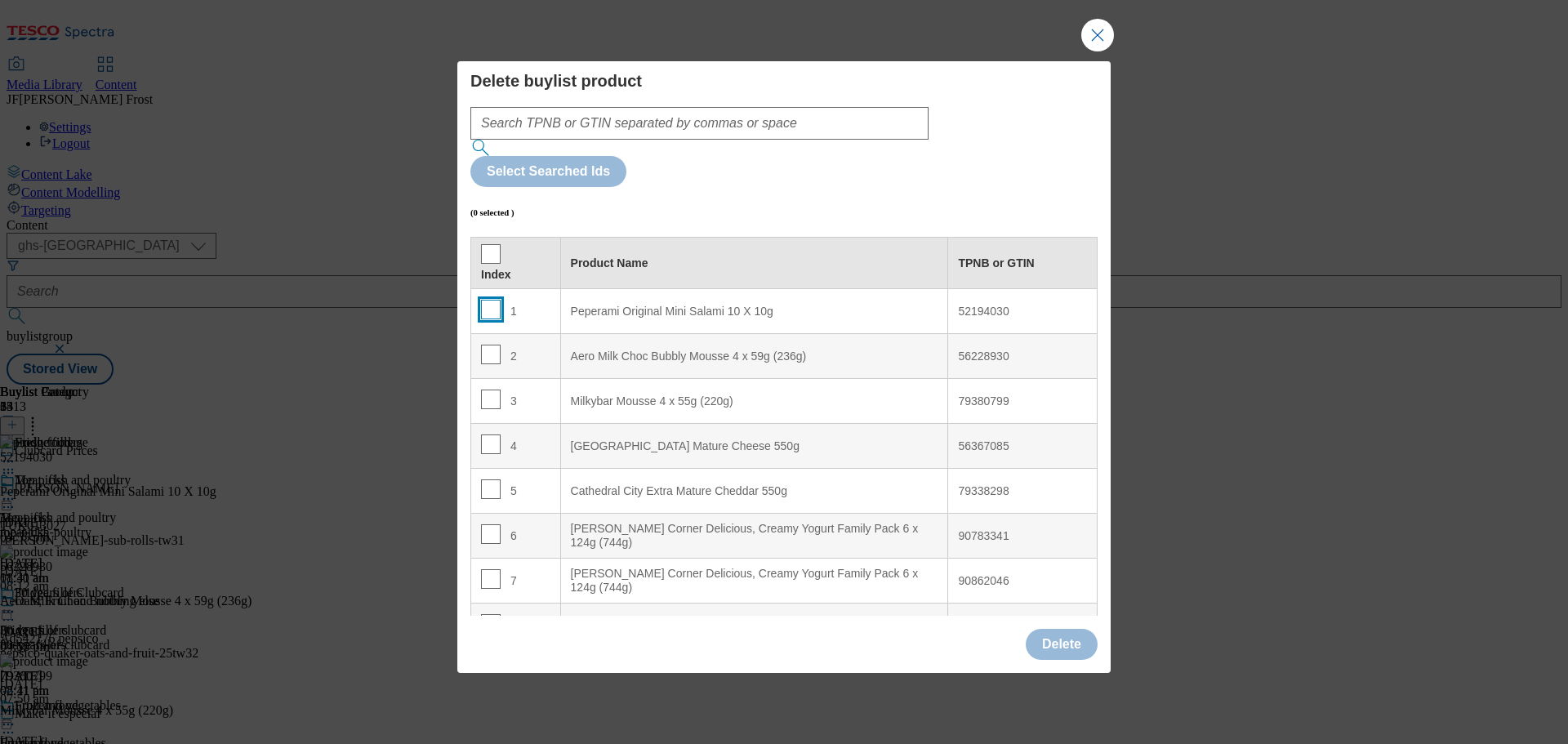
click at [490, 300] on input "Modal" at bounding box center [490, 309] width 19 height 19
checkbox input "true"
click at [491, 345] on input "Modal" at bounding box center [490, 354] width 19 height 19
checkbox input "true"
click at [491, 390] on input "Modal" at bounding box center [490, 399] width 19 height 19
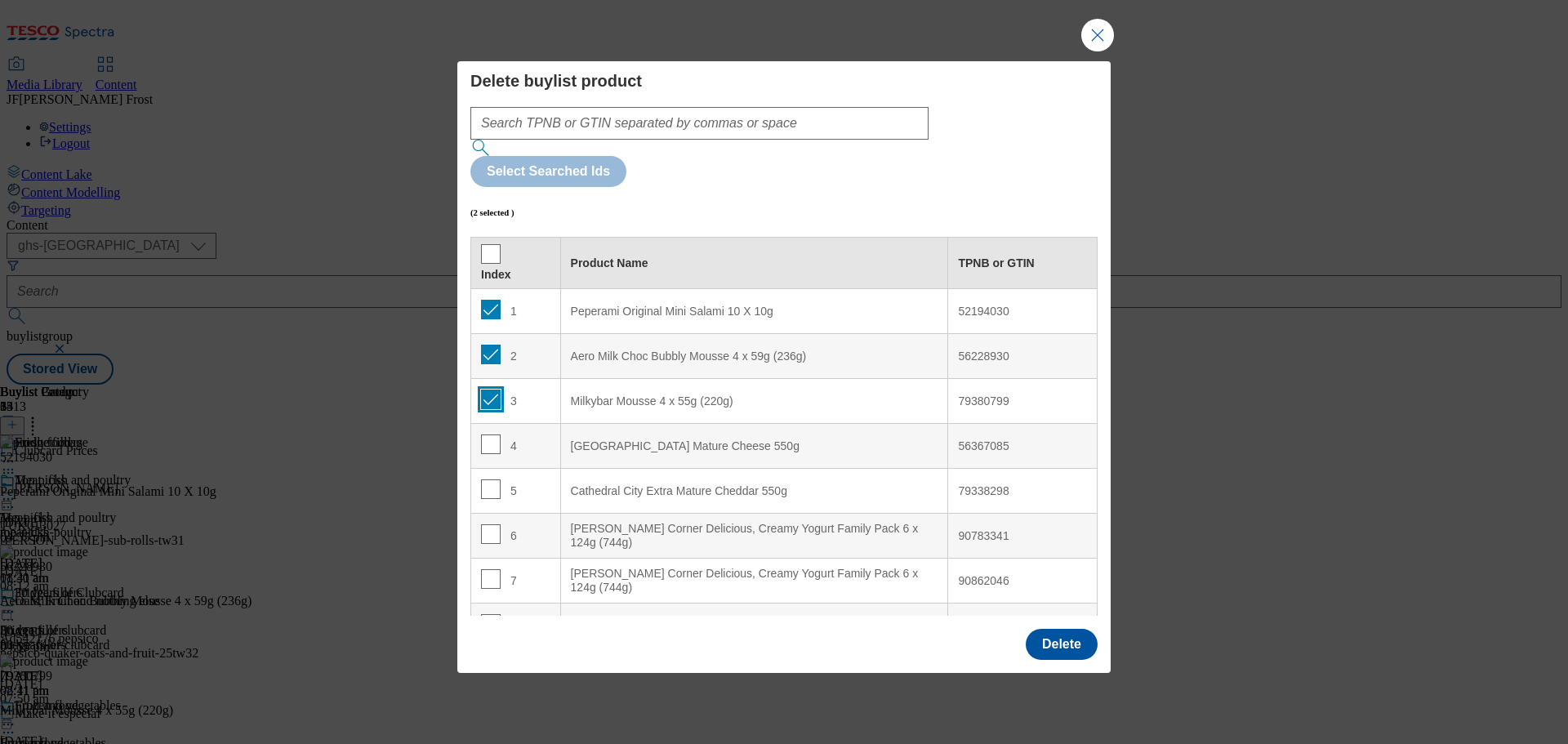
checkbox input "true"
click at [1067, 629] on button "Delete" at bounding box center [1062, 644] width 72 height 31
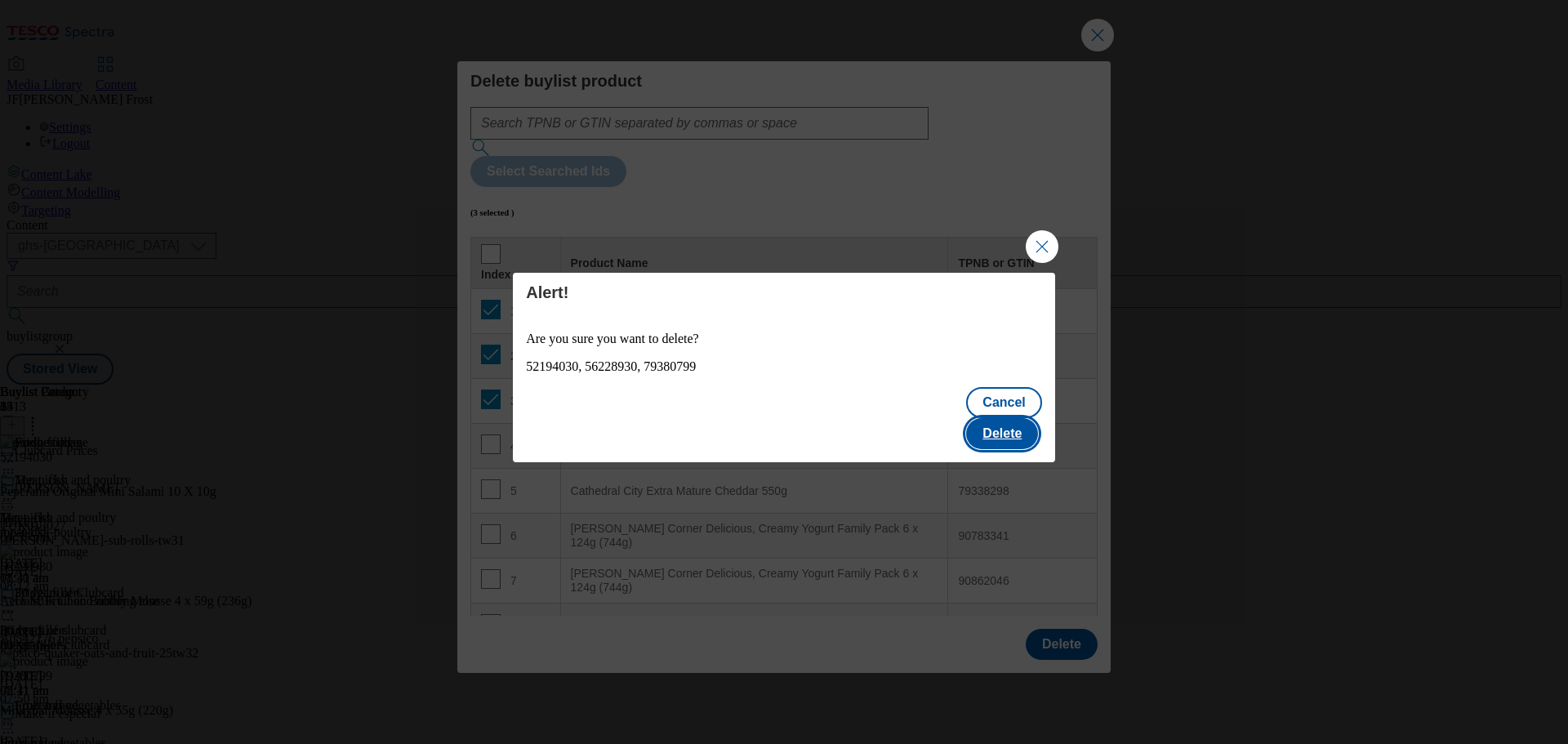
click at [1006, 419] on button "Delete" at bounding box center [1002, 434] width 72 height 31
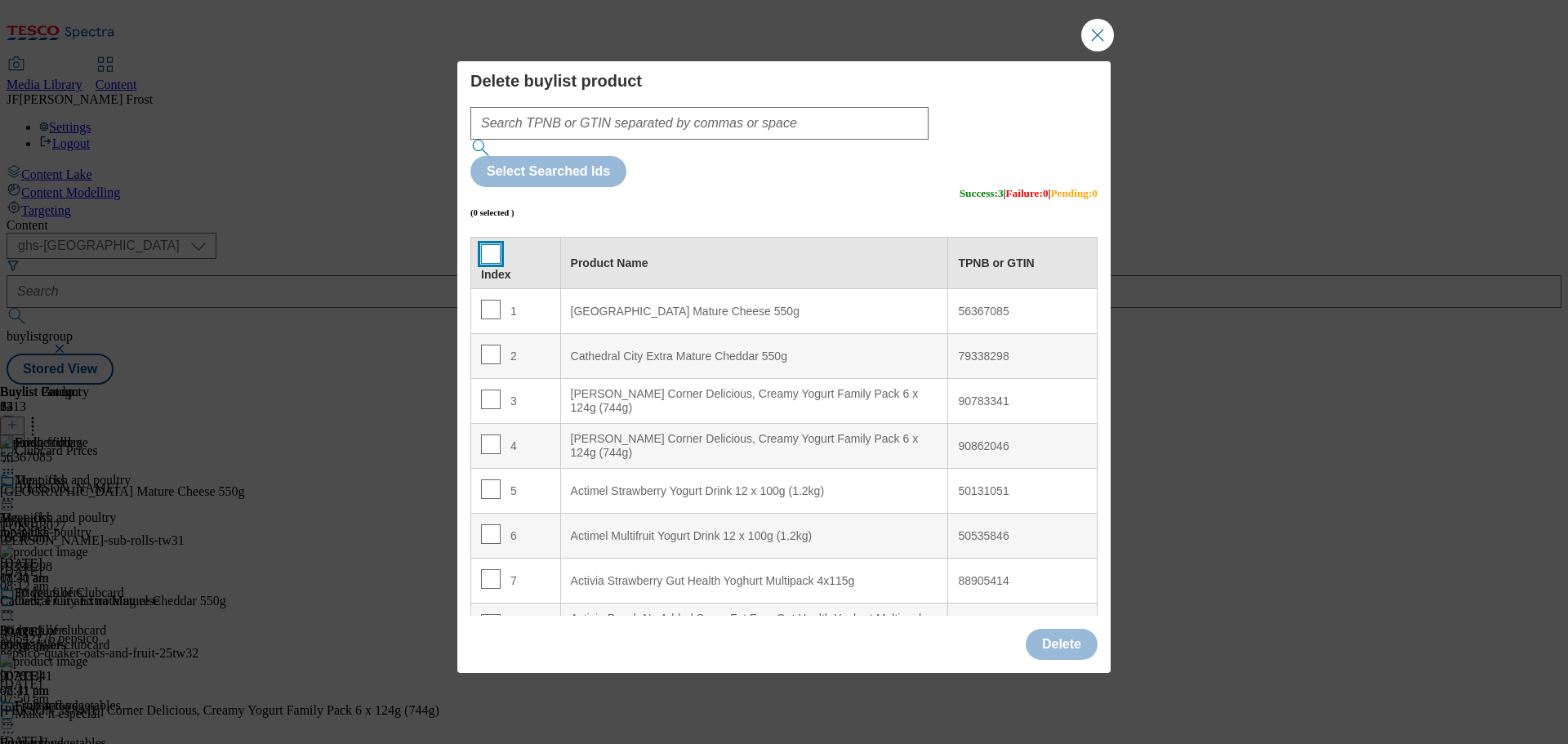
click at [485, 245] on input "Modal" at bounding box center [490, 254] width 19 height 19
checkbox input "true"
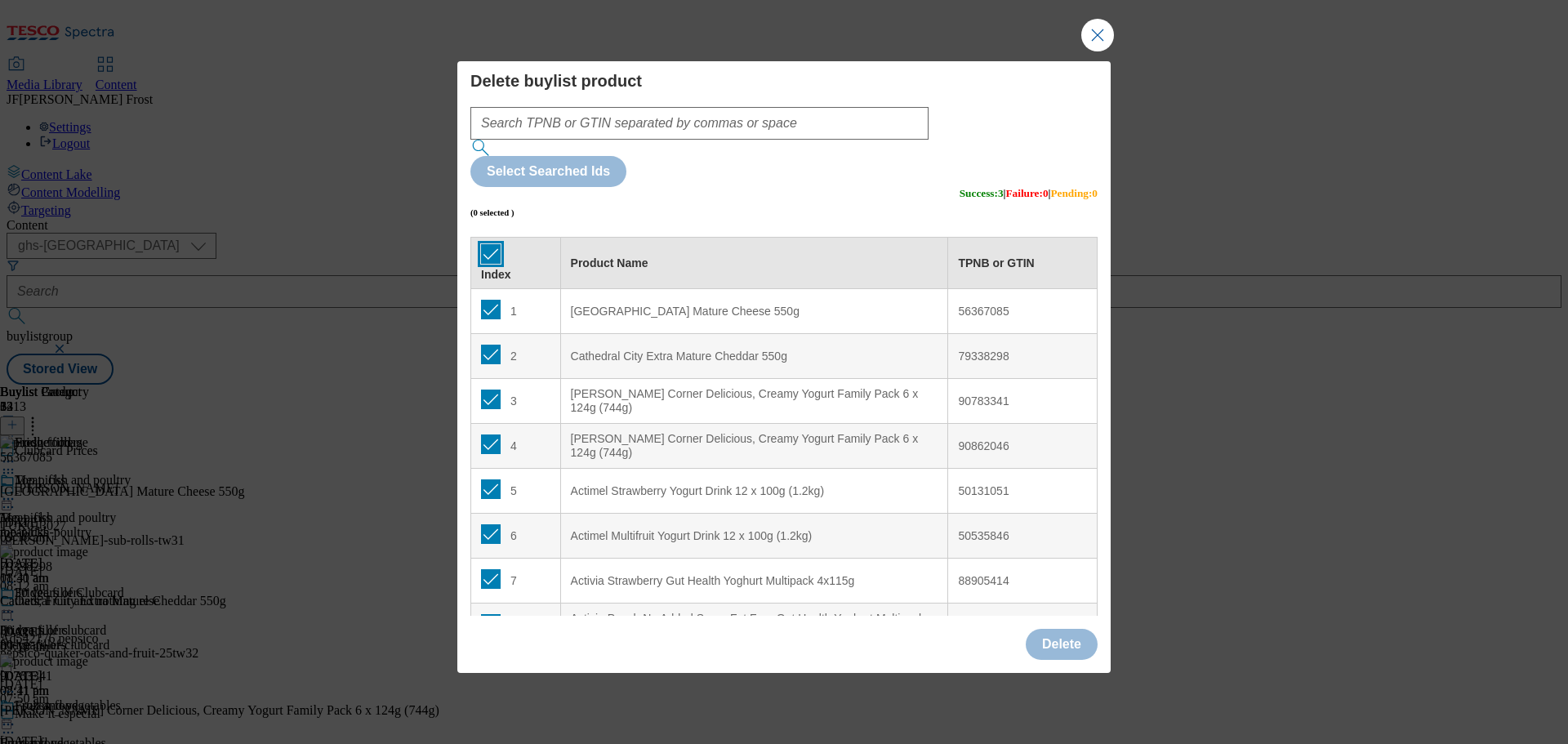
checkbox input "true"
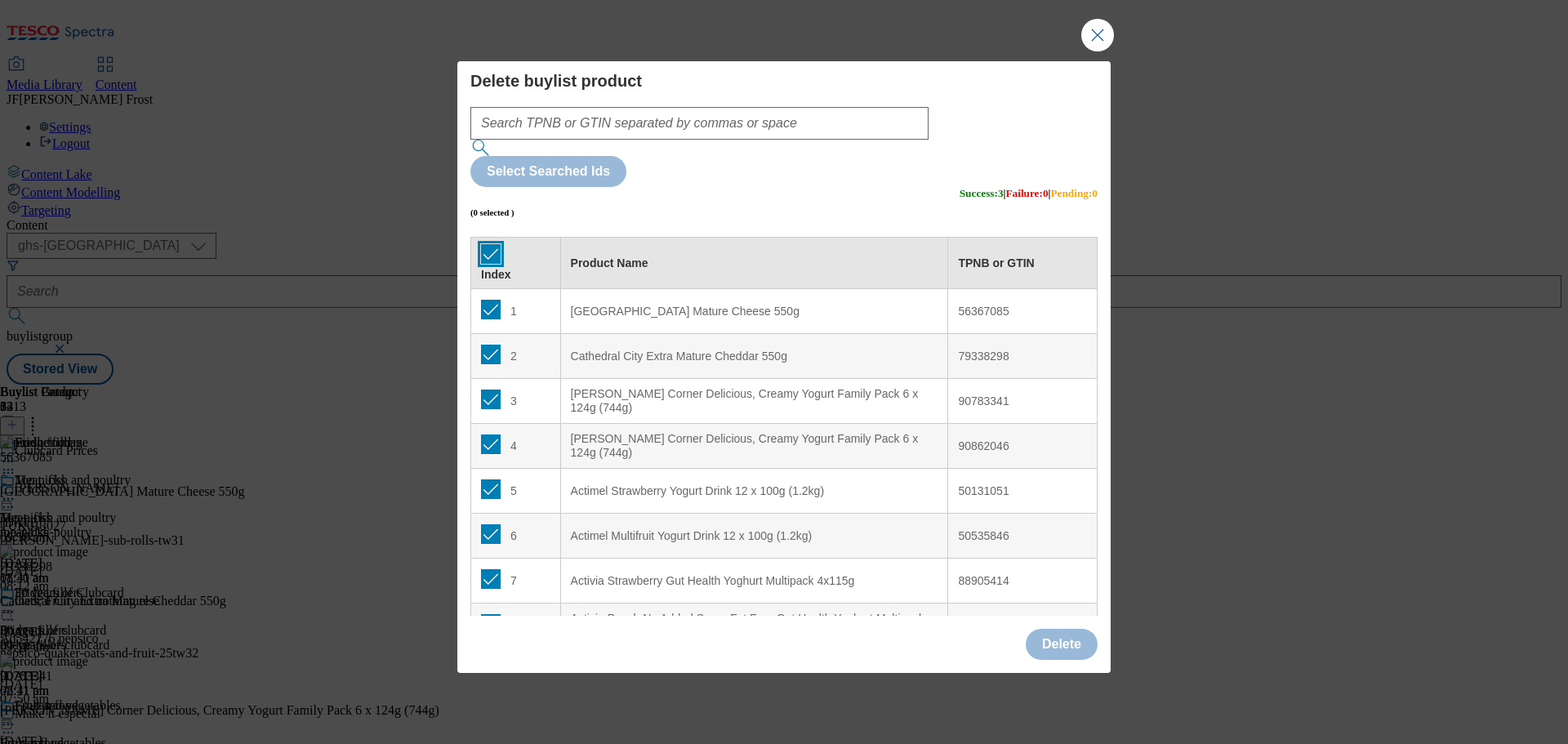
checkbox input "true"
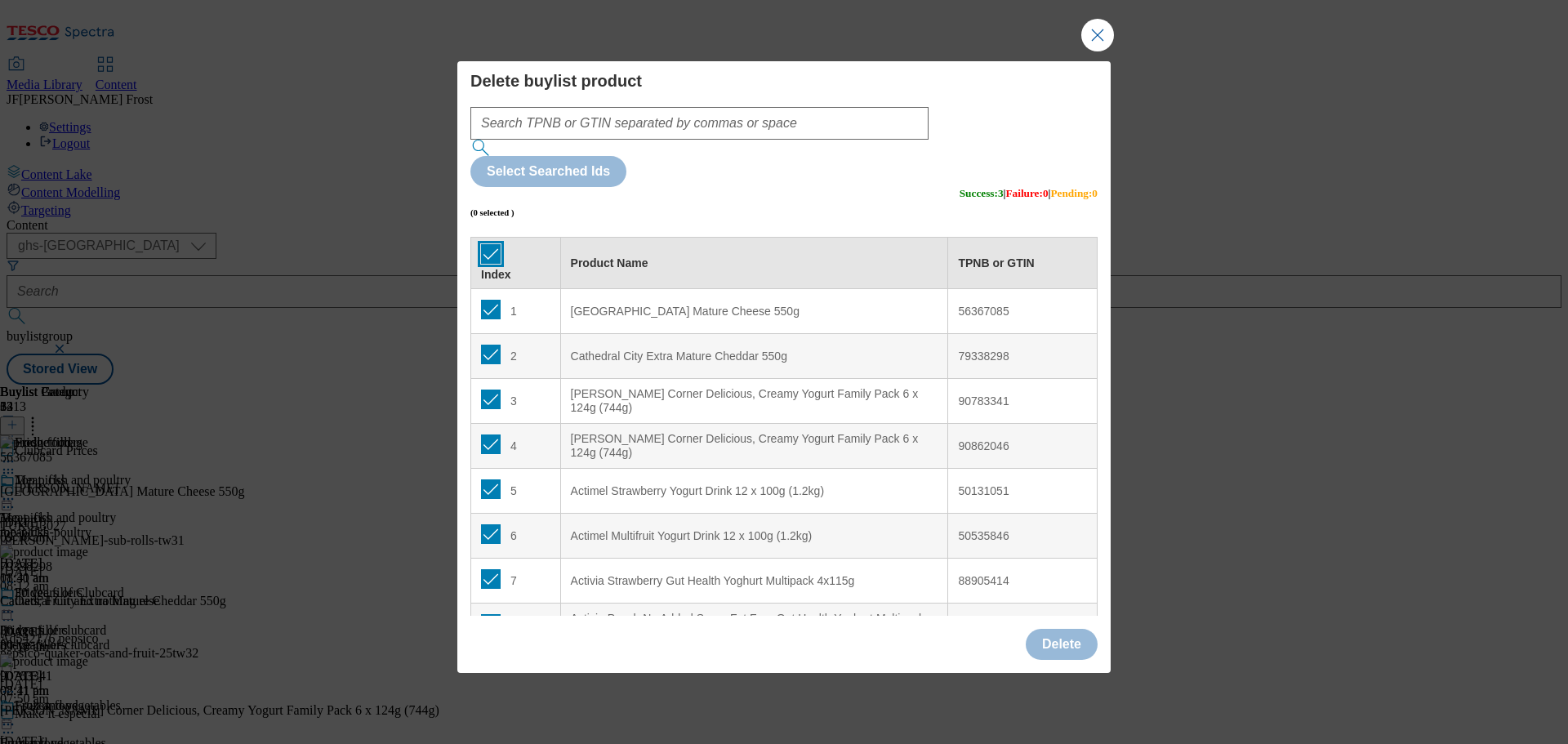
checkbox input "true"
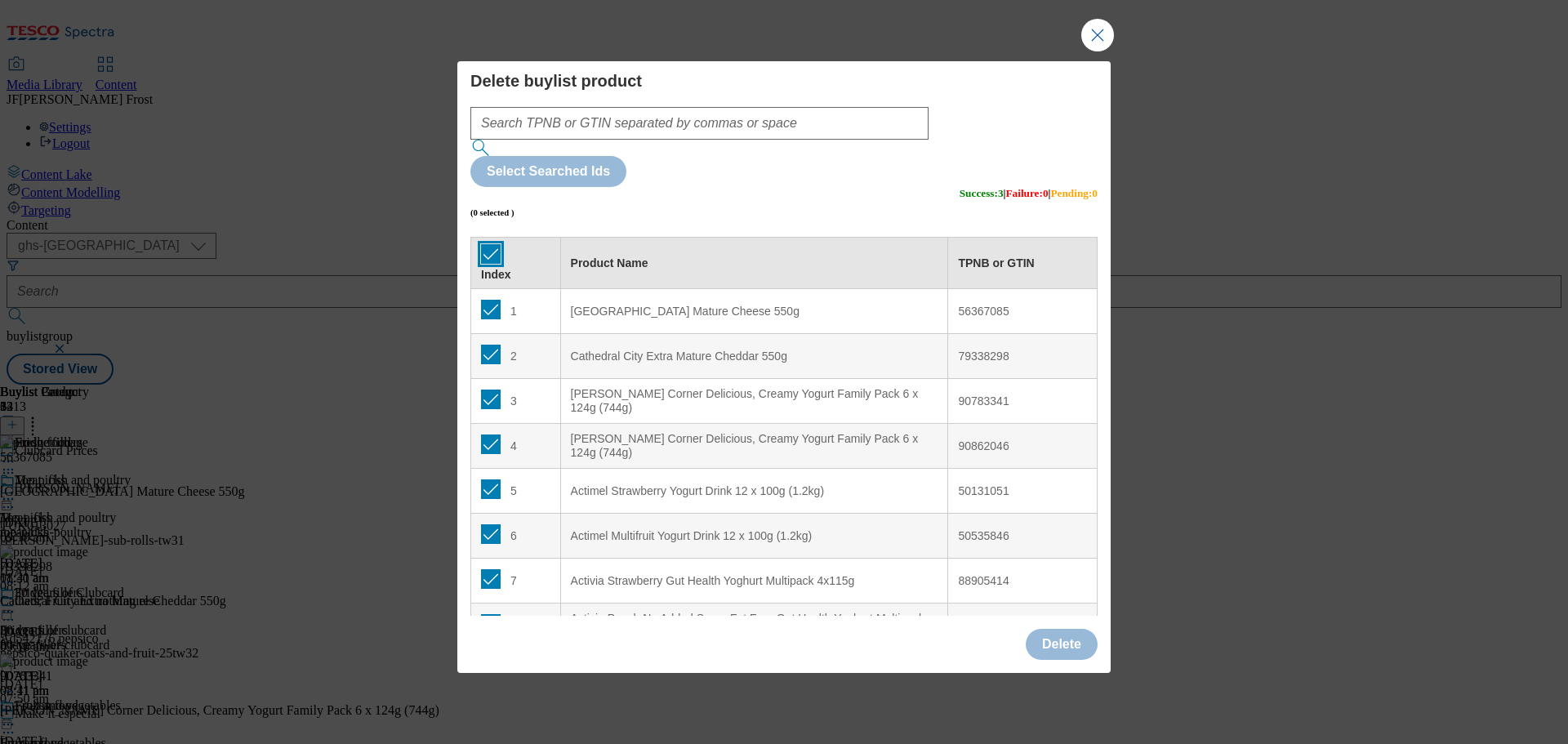
checkbox input "true"
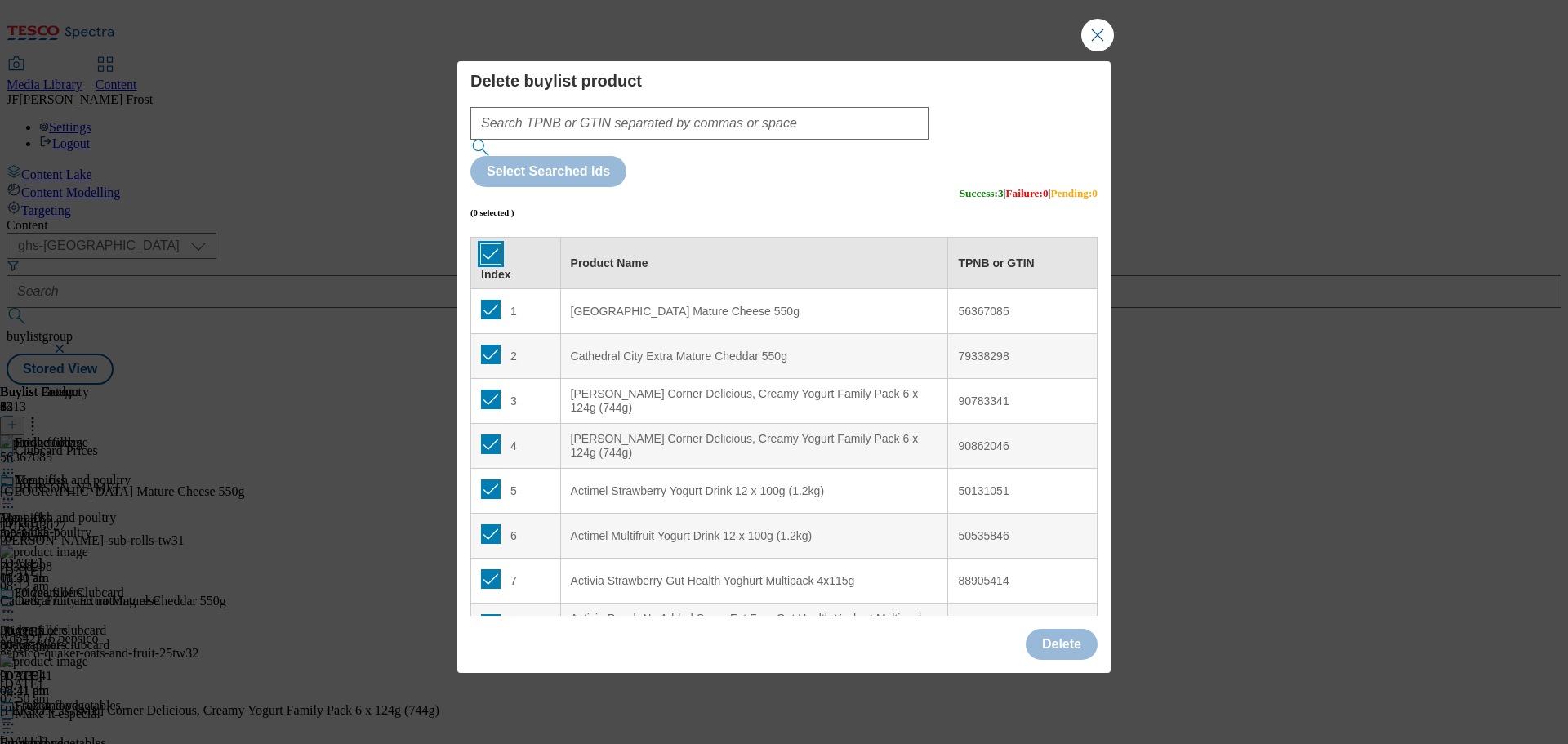
checkbox input "true"
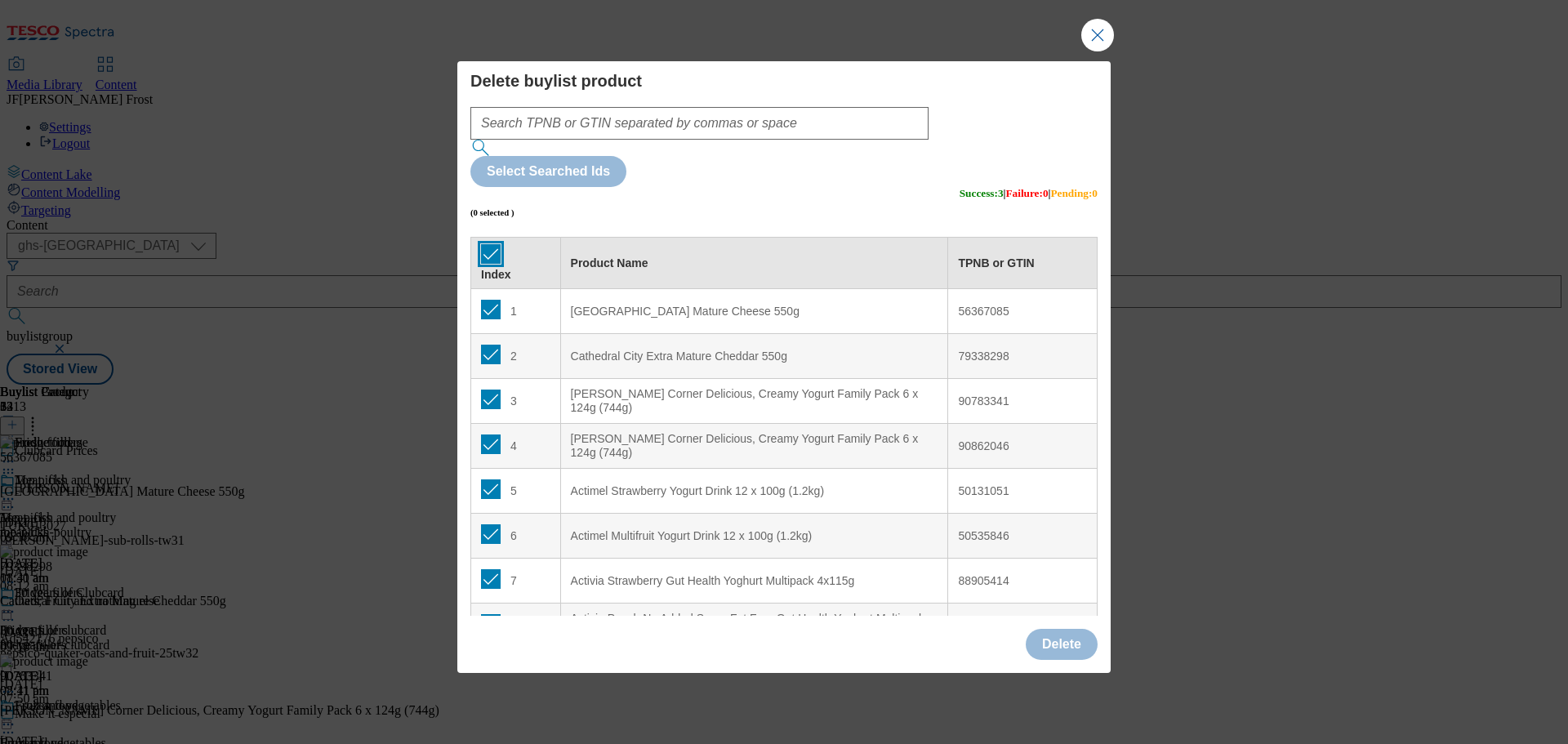
checkbox input "true"
click at [1066, 629] on button "Delete" at bounding box center [1062, 644] width 72 height 31
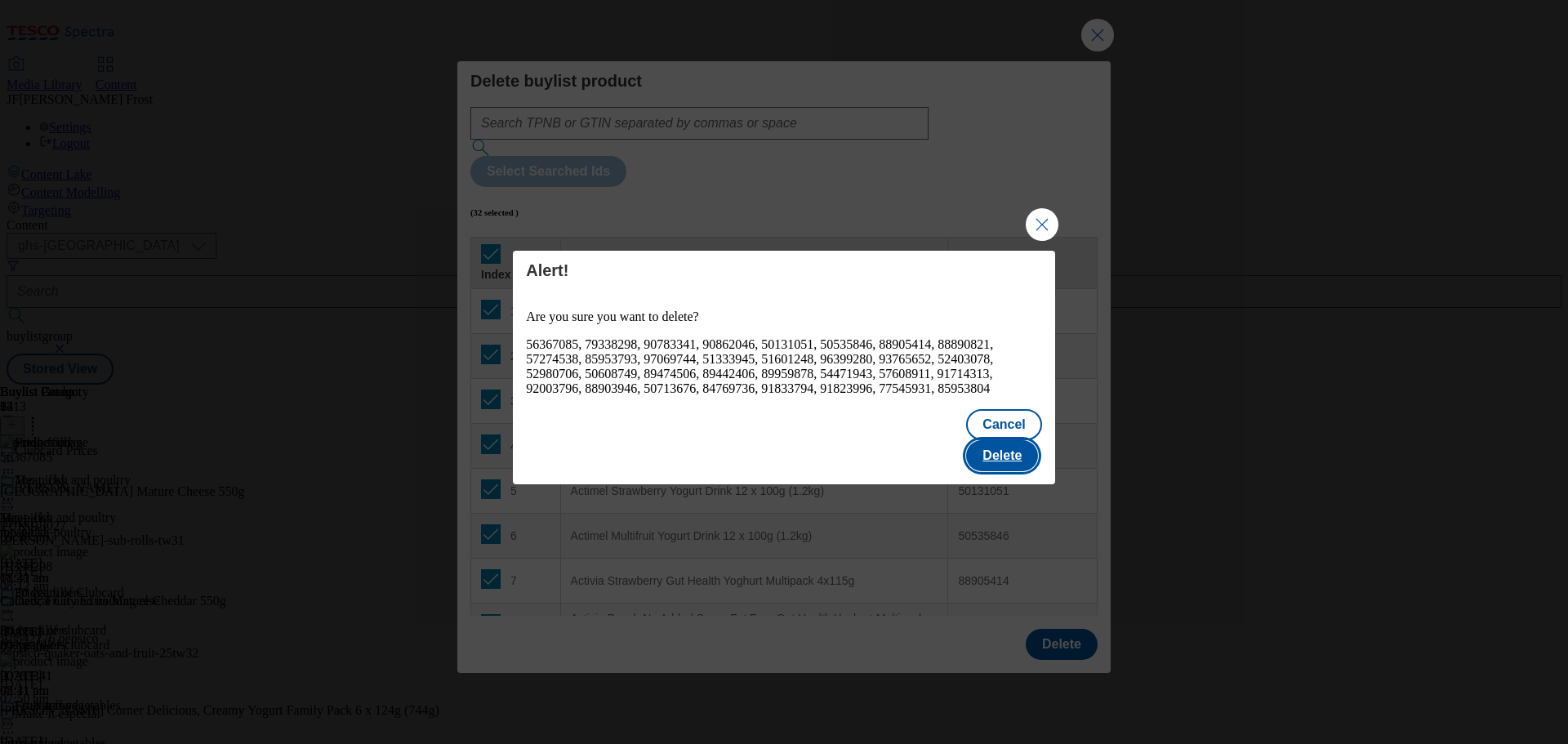
click at [999, 444] on button "Delete" at bounding box center [1002, 456] width 72 height 31
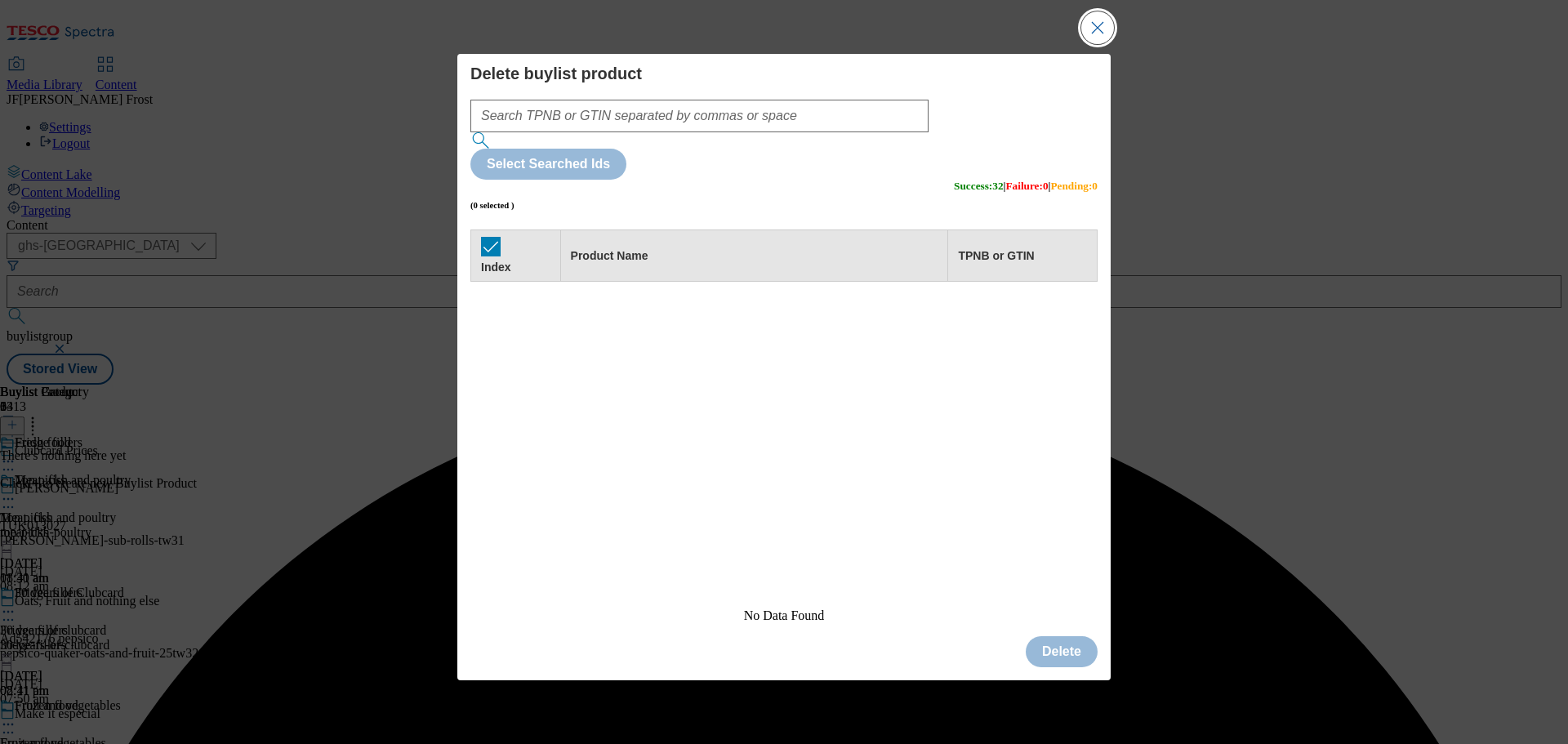
click at [1102, 44] on button "Close Modal" at bounding box center [1097, 28] width 33 height 33
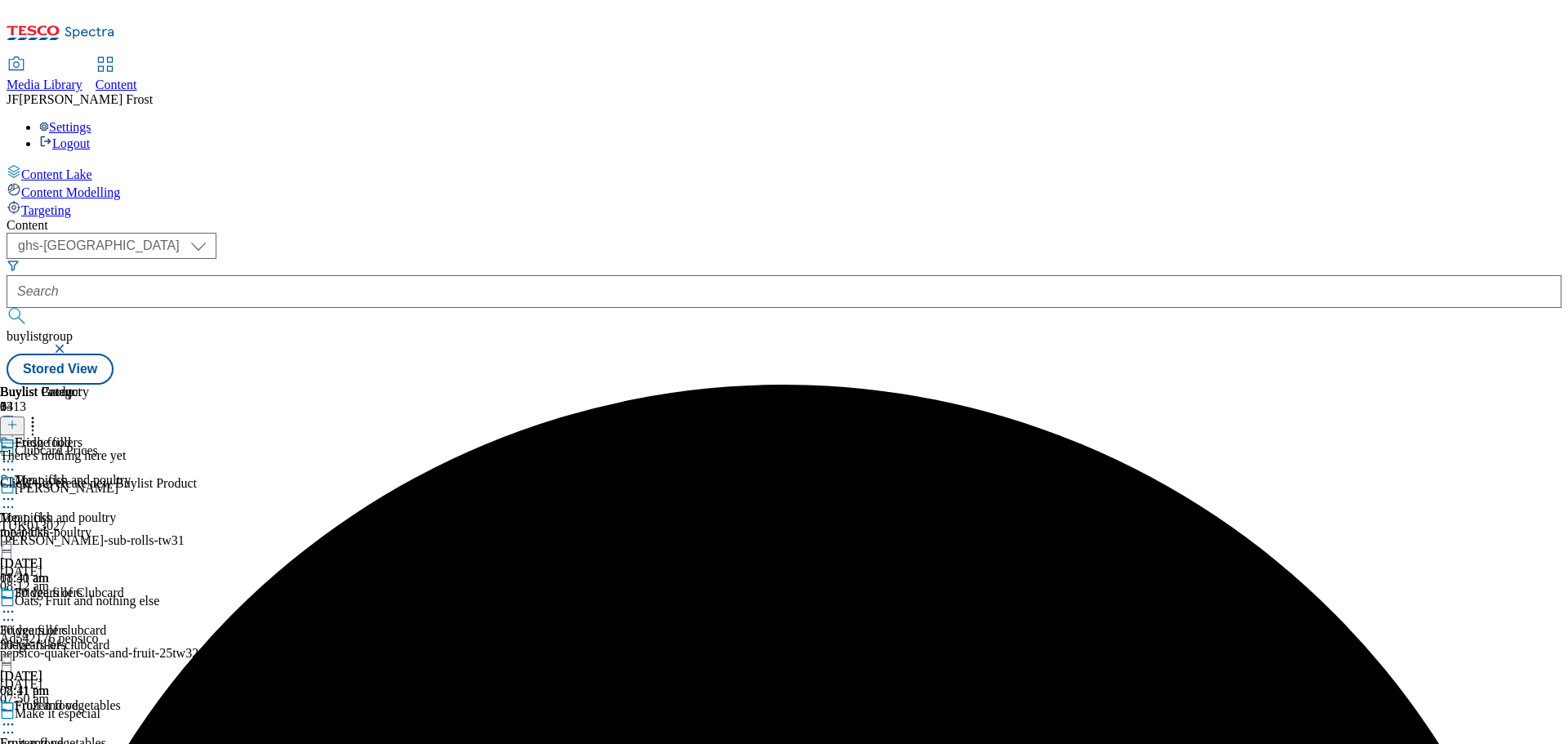
click at [18, 419] on icon at bounding box center [13, 425] width 12 height 12
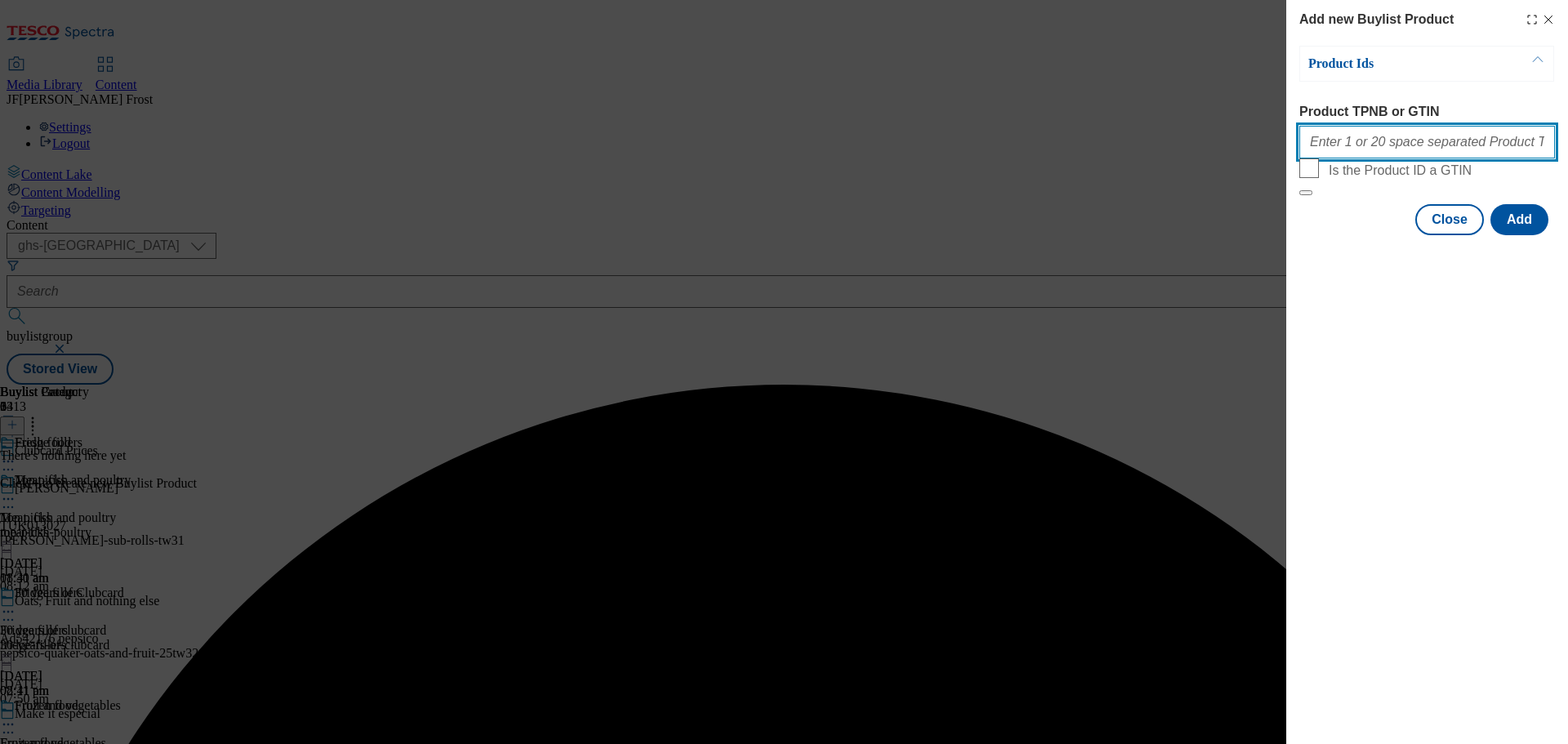
click at [1375, 146] on input "Product TPNB or GTIN" at bounding box center [1427, 142] width 255 height 33
type input "v"
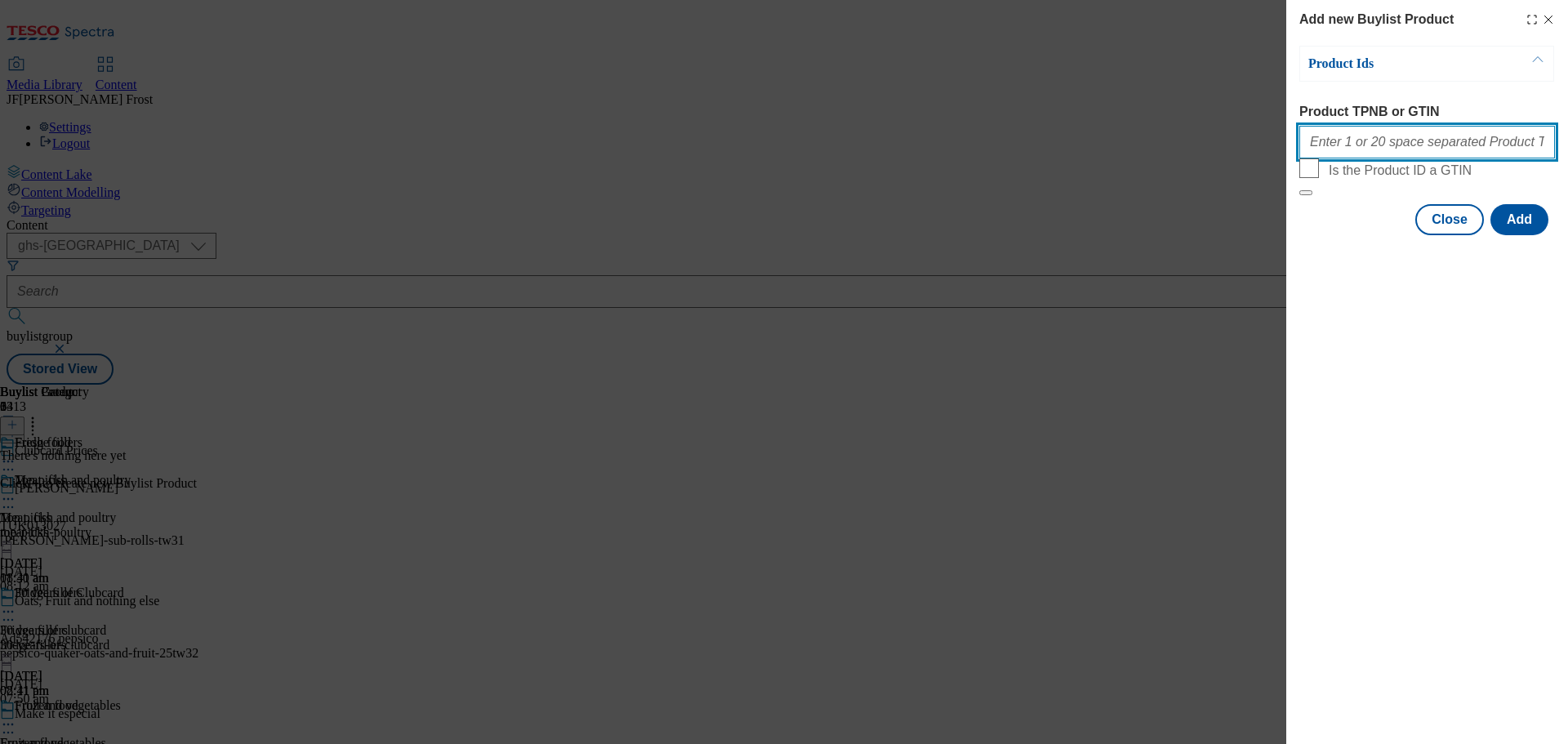
paste input "56228930 79380799 89987153 90779928 87867120 50131051 50535846 86126020 7250058…"
type input "56228930 79380799 89987153 90779928 87867120 50131051 50535846 86126020 7250058…"
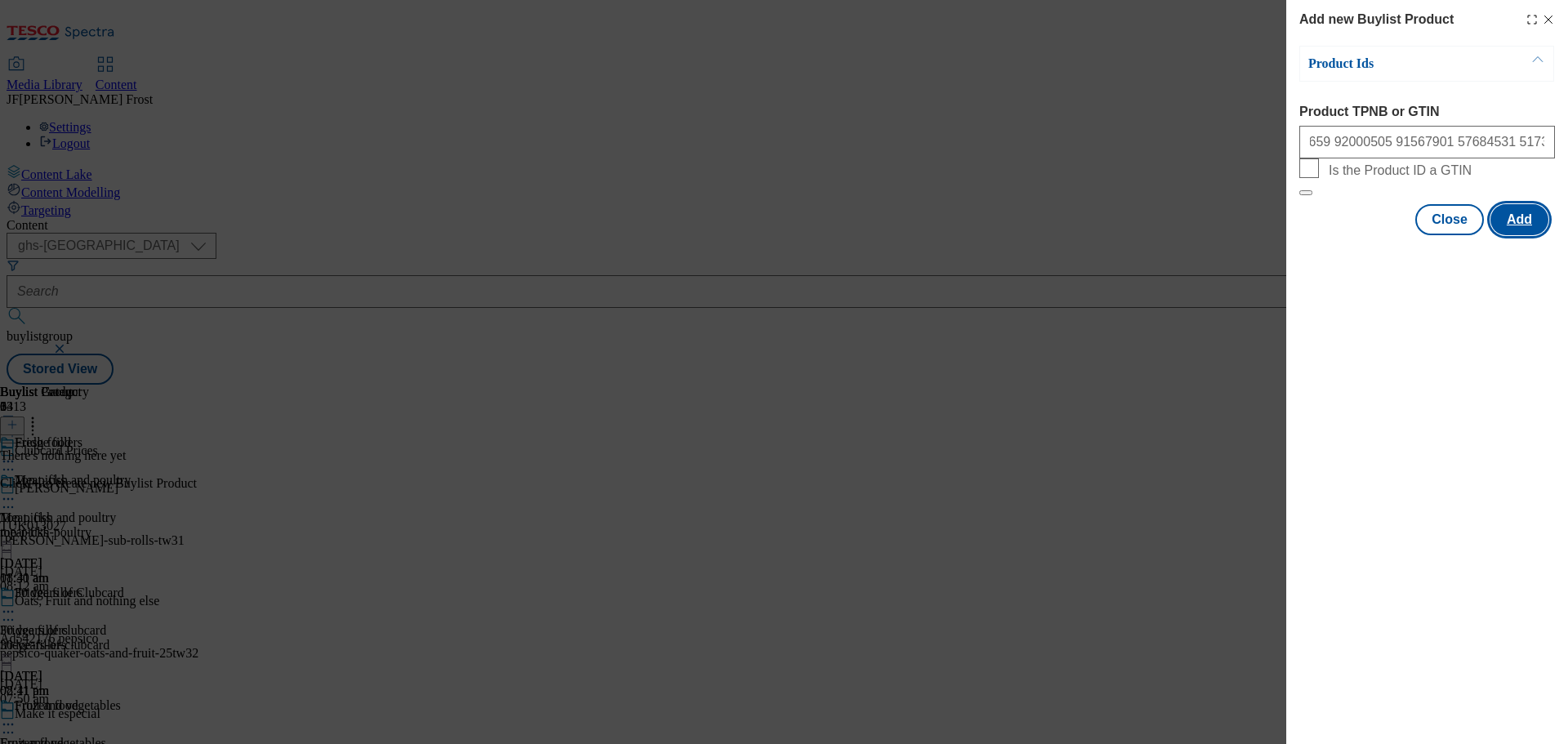
click at [1519, 235] on button "Add" at bounding box center [1518, 219] width 58 height 31
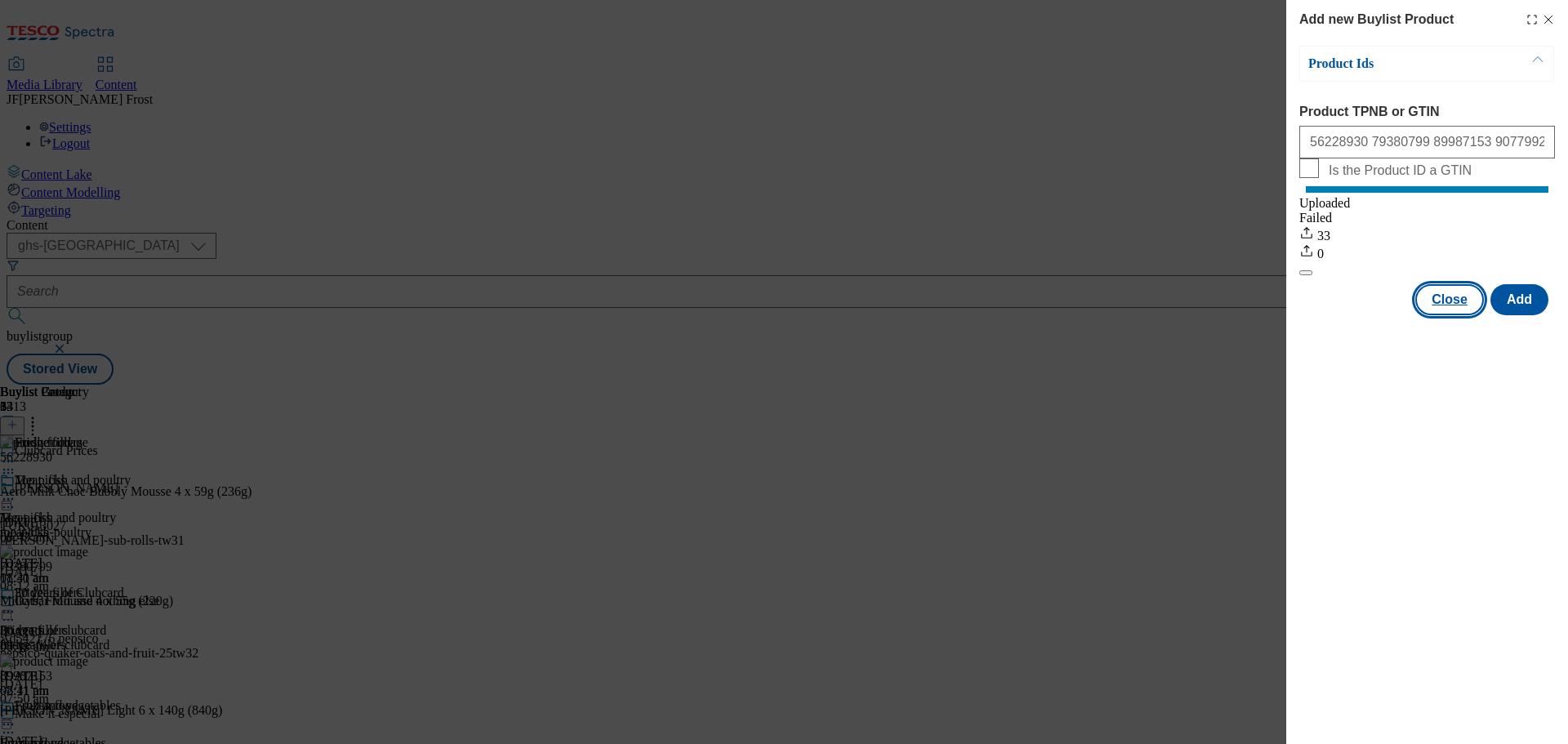
click at [1444, 308] on button "Close" at bounding box center [1450, 299] width 69 height 31
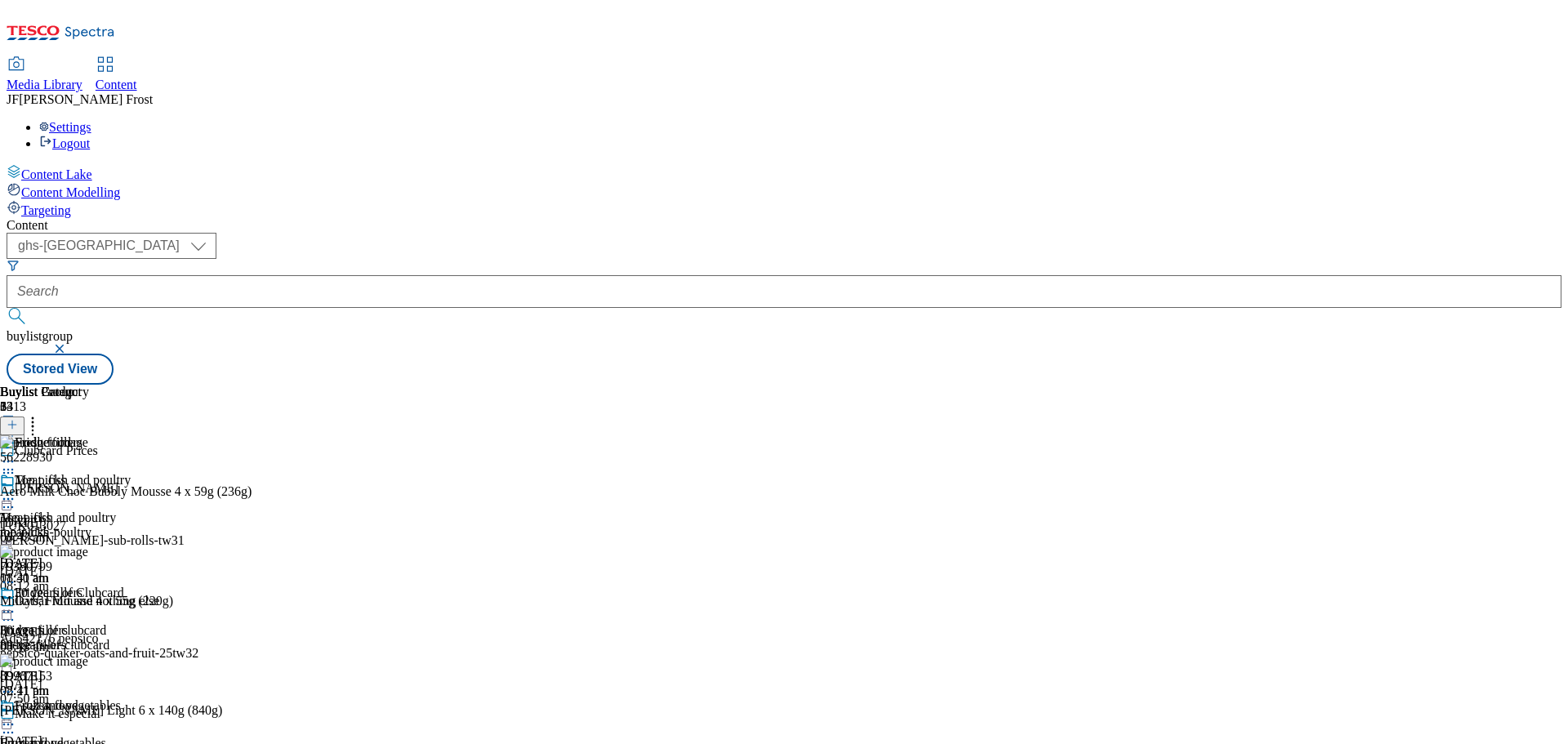
click at [34, 421] on circle at bounding box center [33, 422] width 3 height 3
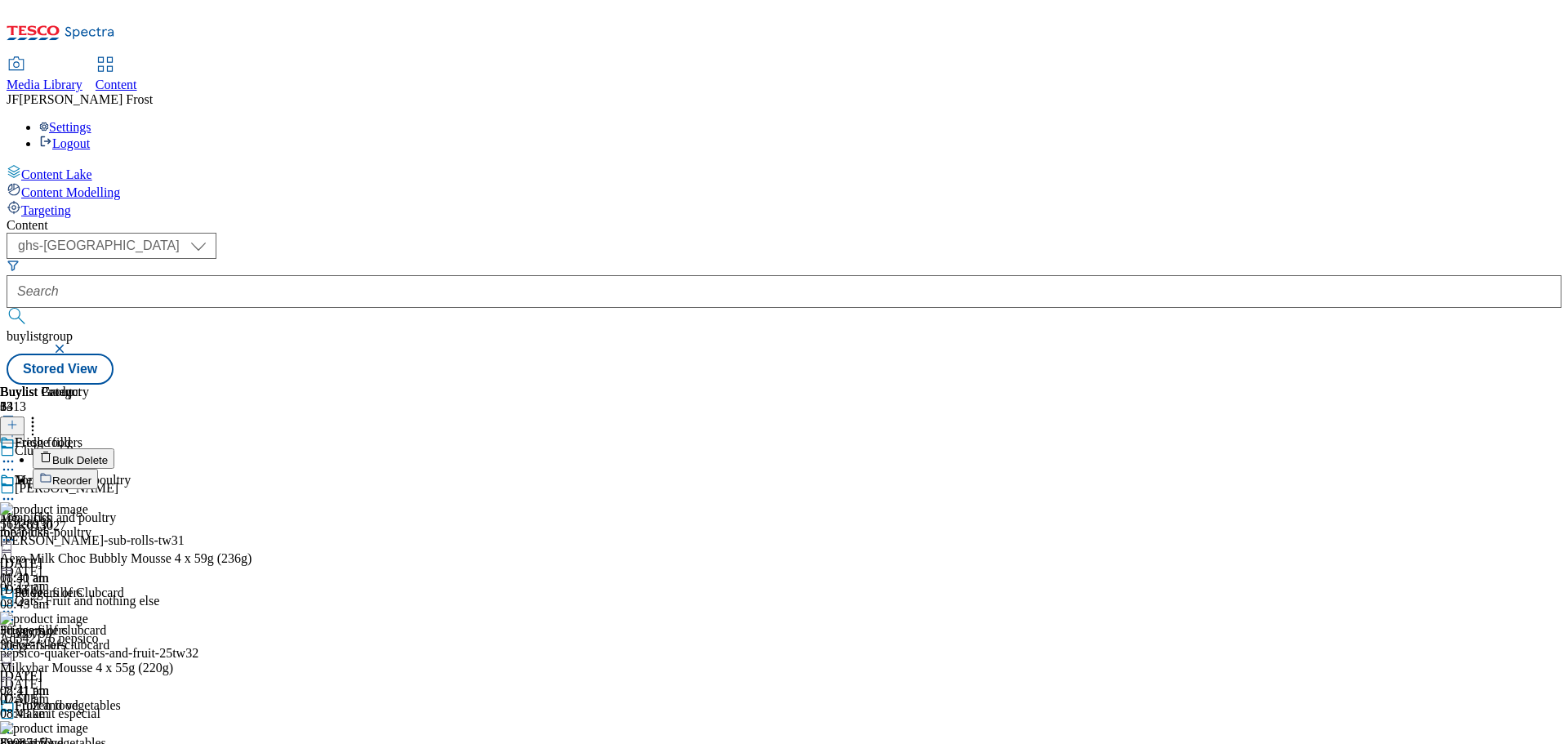
click at [92, 475] on span "Reorder" at bounding box center [71, 481] width 39 height 13
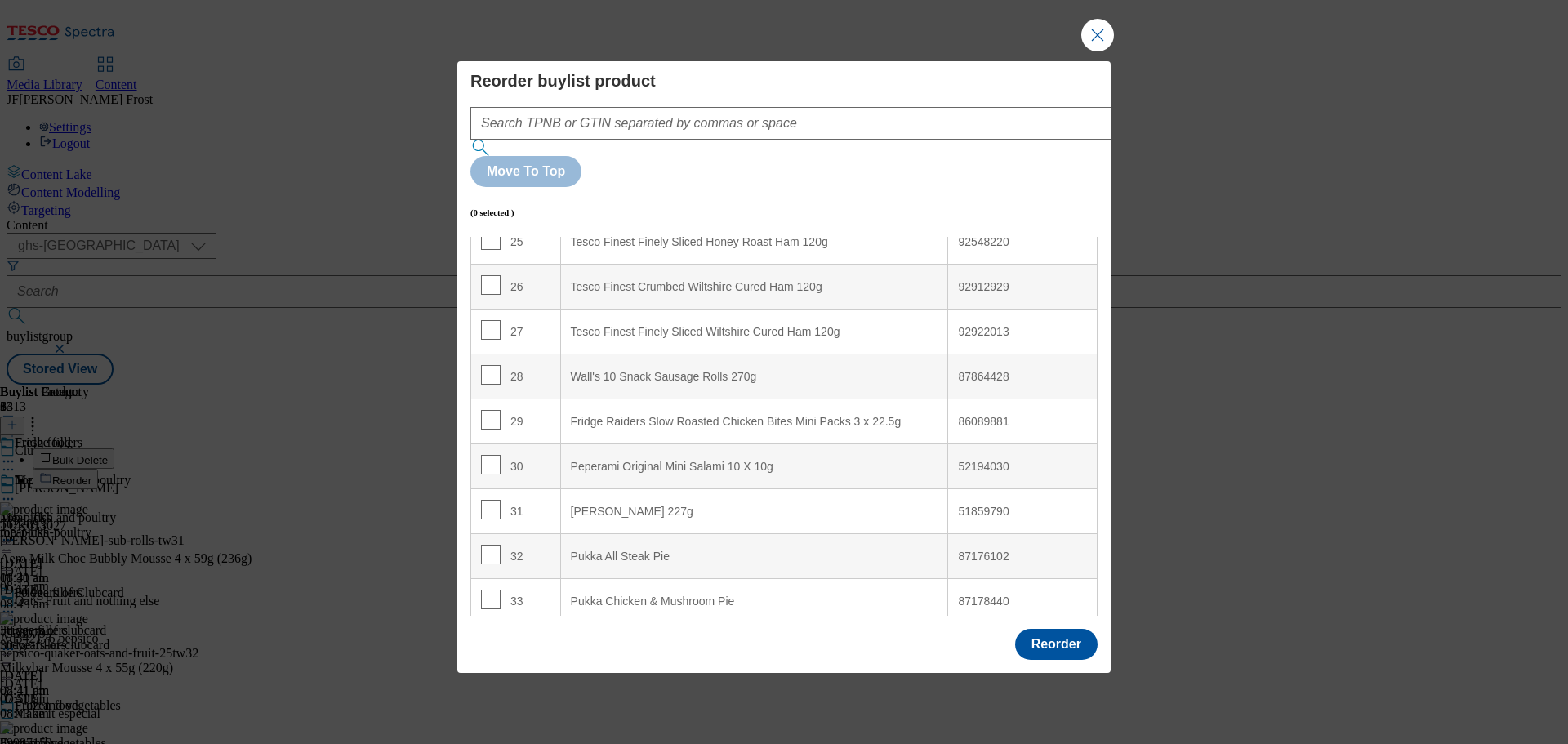
scroll to position [1149, 0]
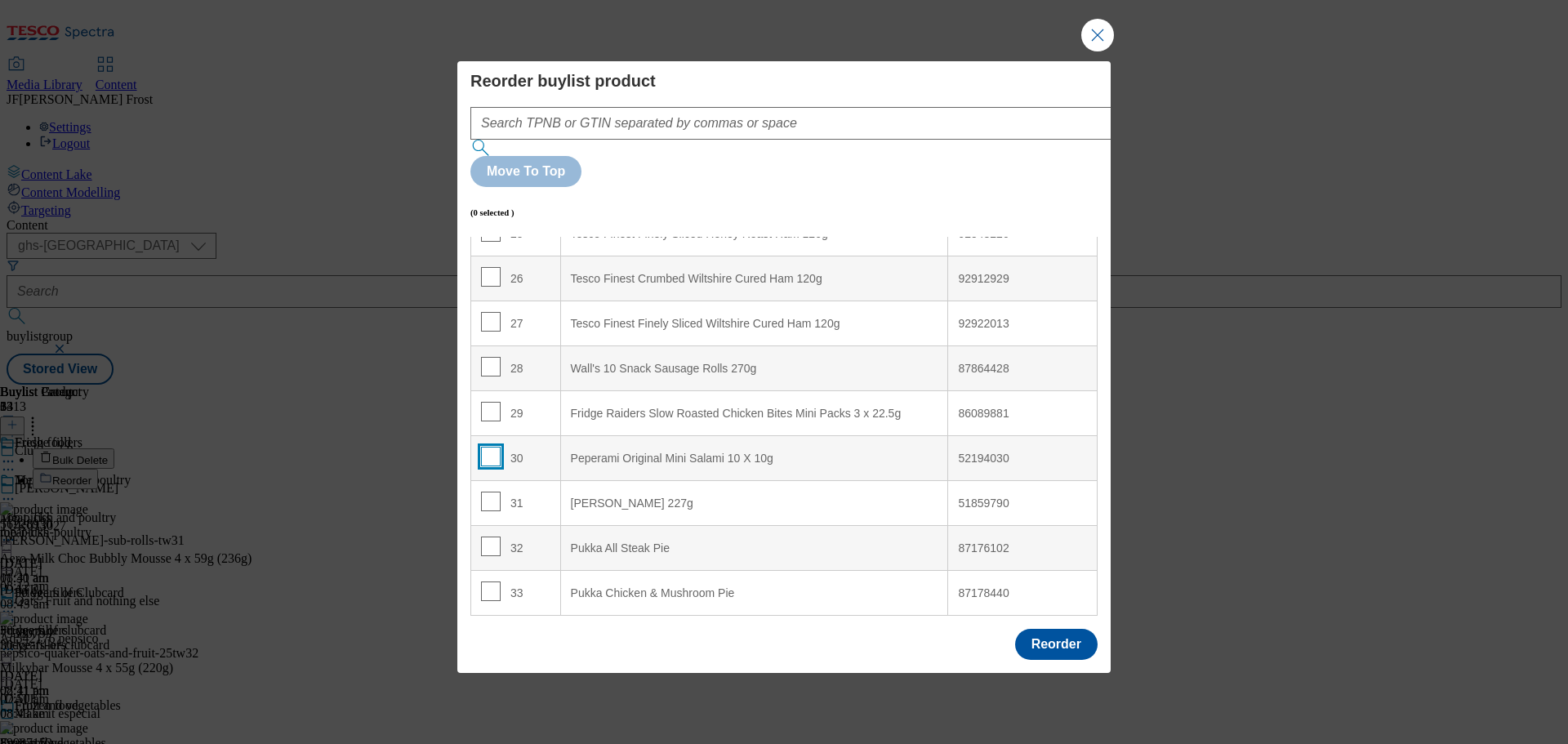
click at [487, 447] on input "Modal" at bounding box center [490, 456] width 19 height 19
checkbox input "true"
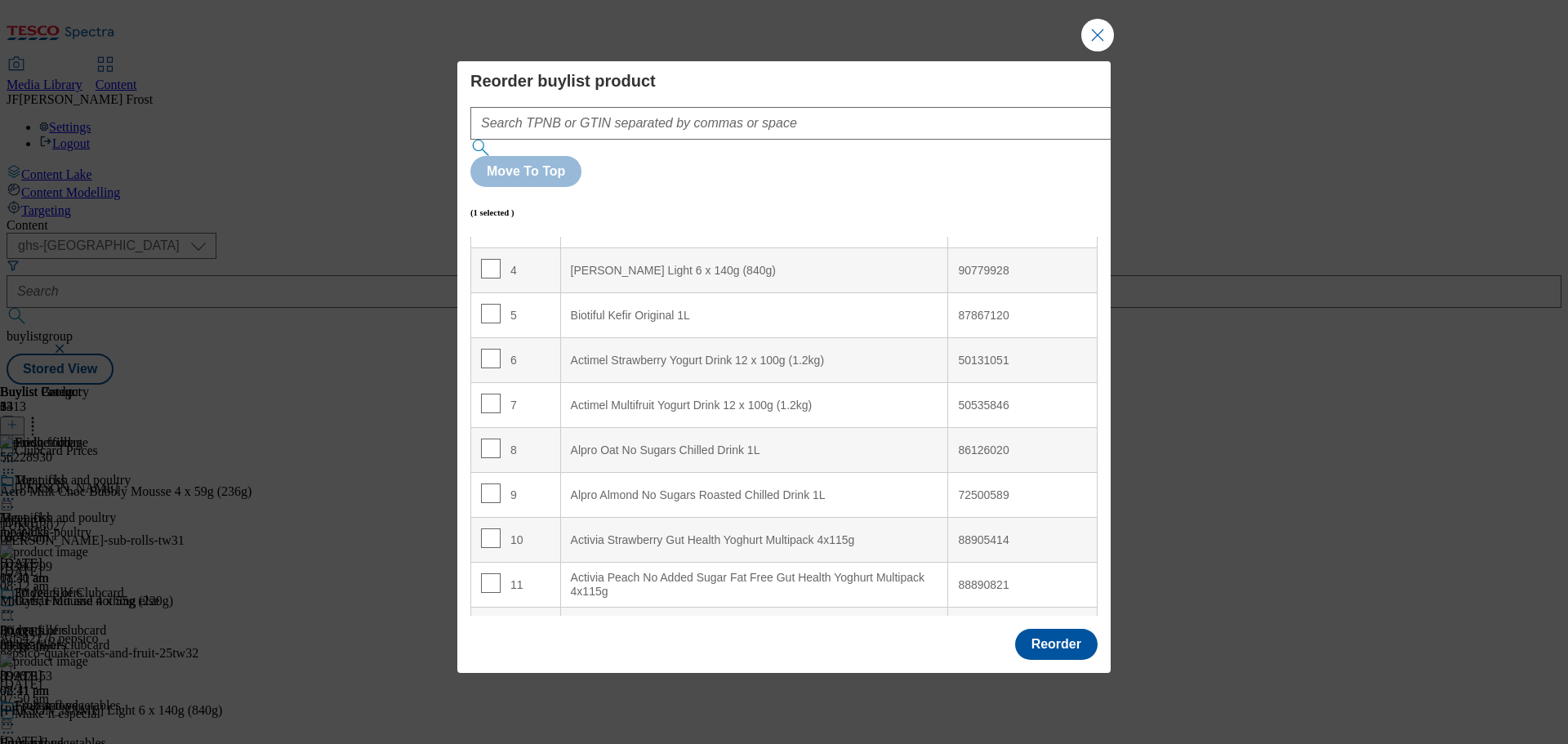
scroll to position [0, 0]
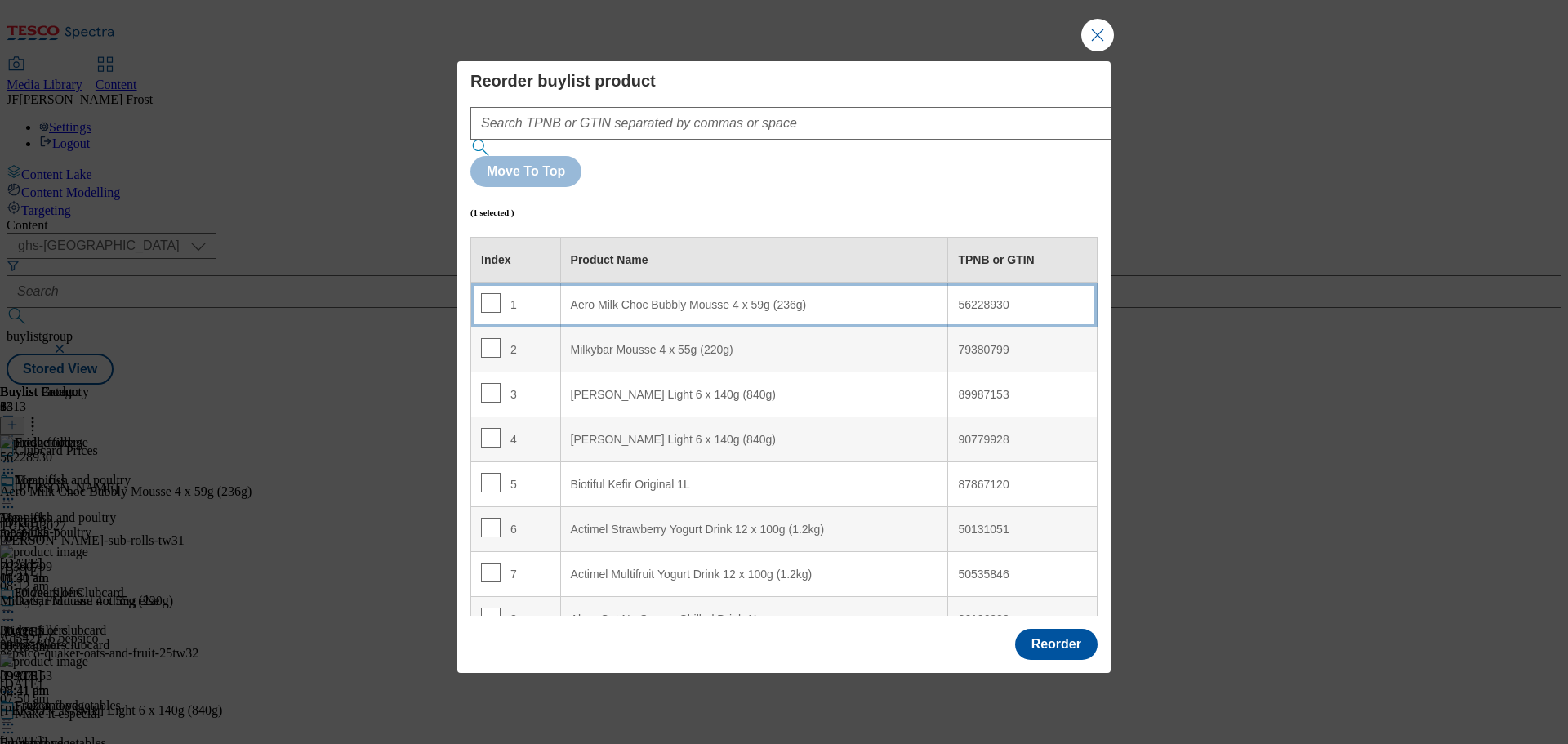
click at [651, 282] on \(236g\) "Aero Milk Choc Bubbly Mousse 4 x 59g (236g)" at bounding box center [755, 304] width 388 height 45
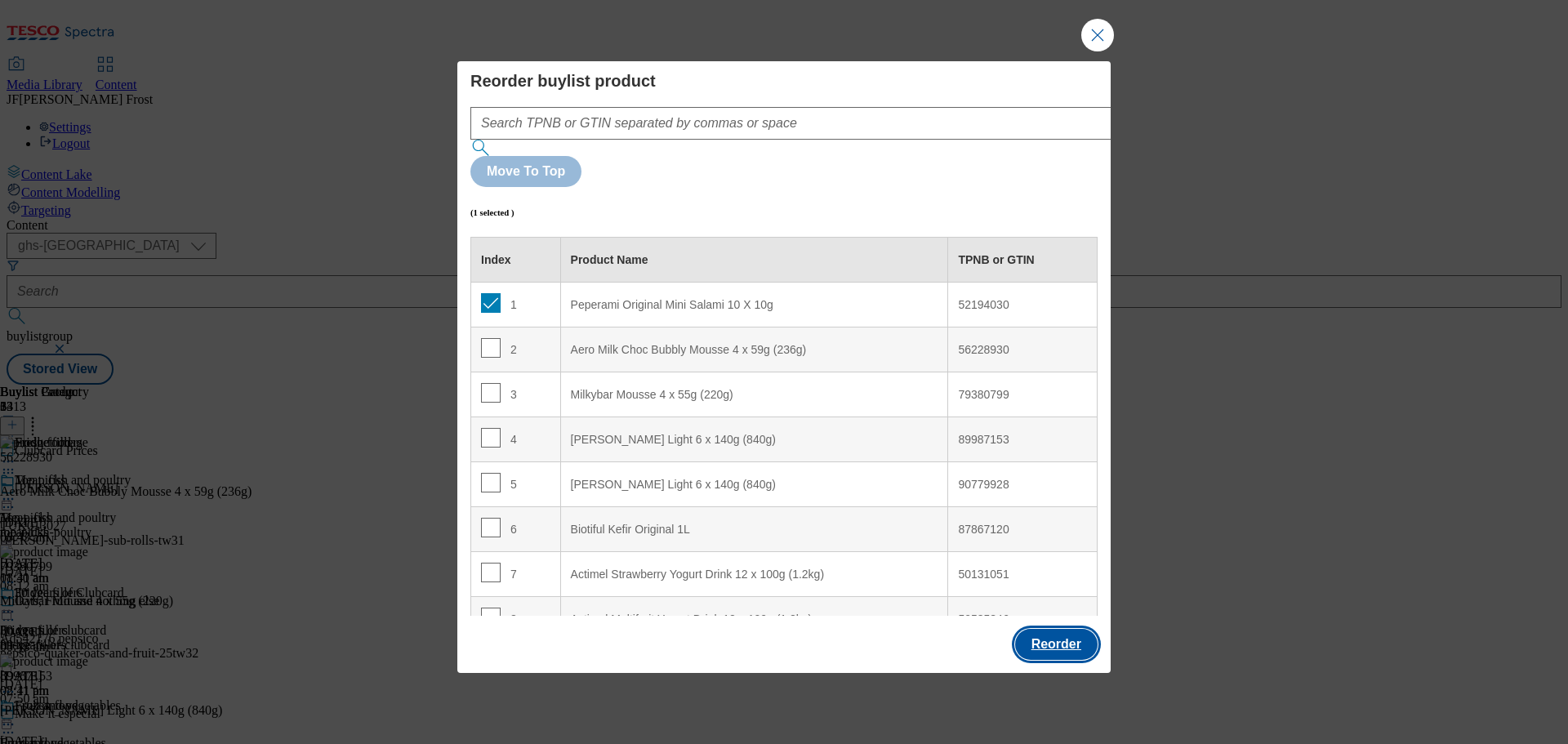
click at [1079, 629] on button "Reorder" at bounding box center [1056, 644] width 82 height 31
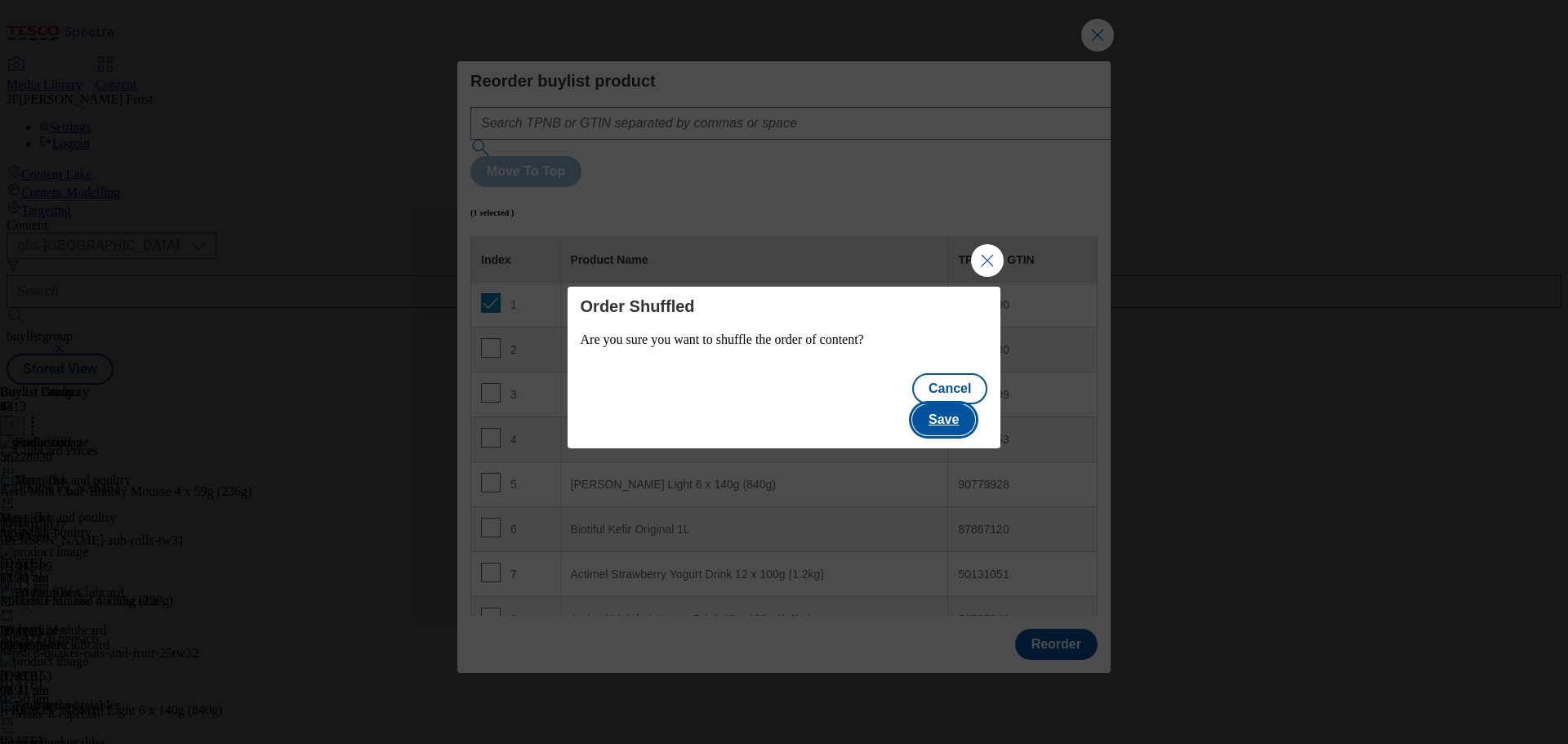
click at [964, 405] on button "Save" at bounding box center [943, 419] width 63 height 31
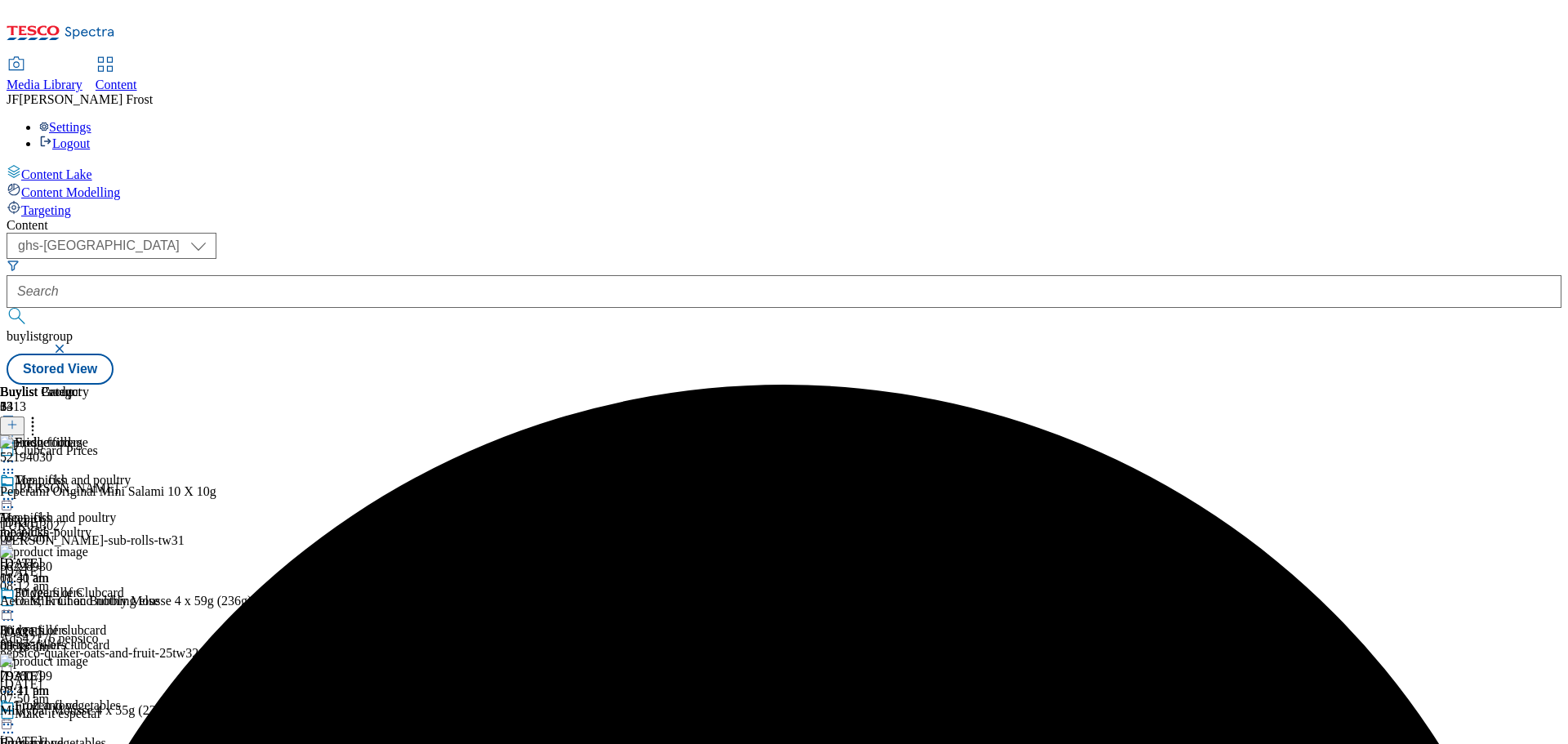
click at [16, 604] on icon at bounding box center [8, 611] width 16 height 16
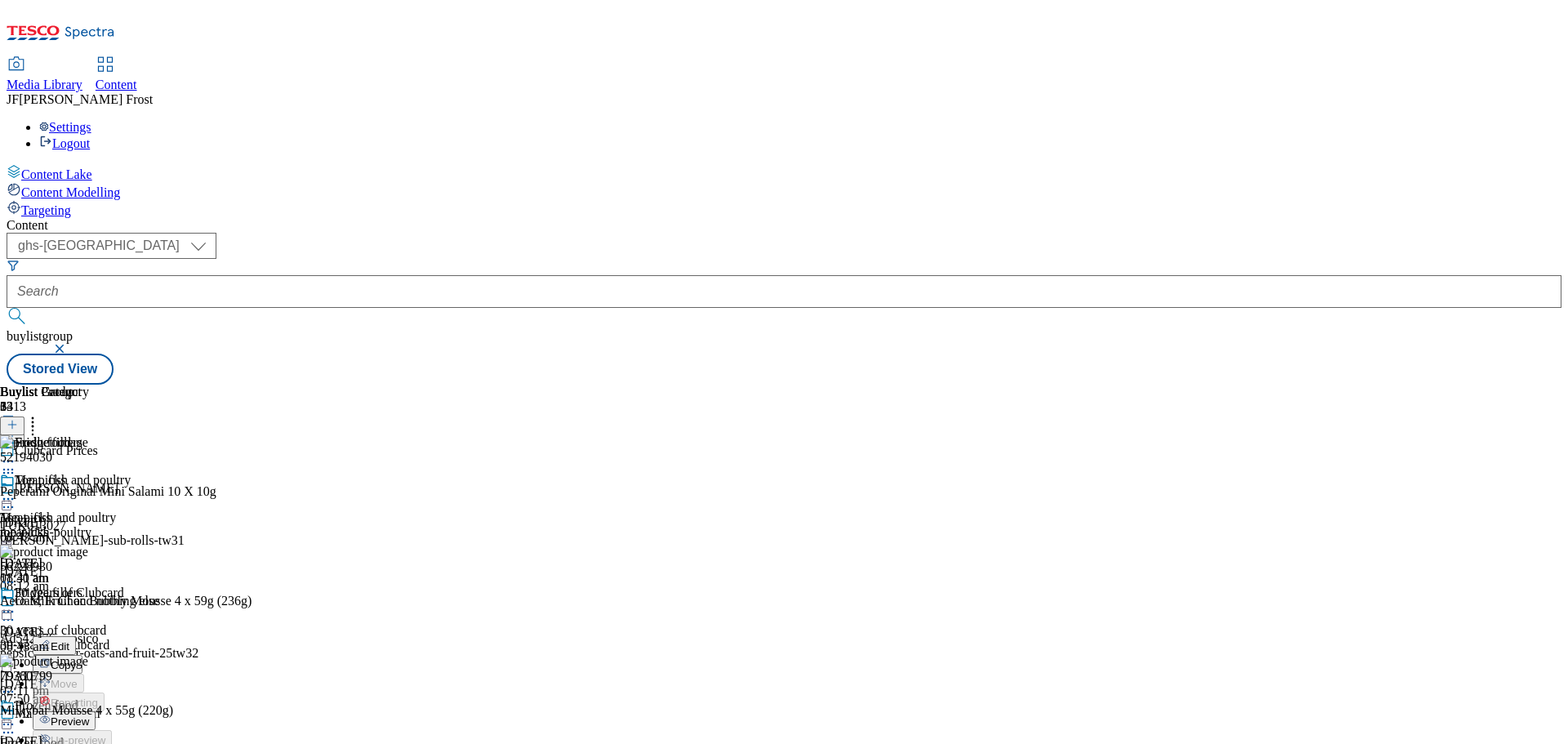
click at [89, 715] on span "Preview" at bounding box center [70, 721] width 39 height 13
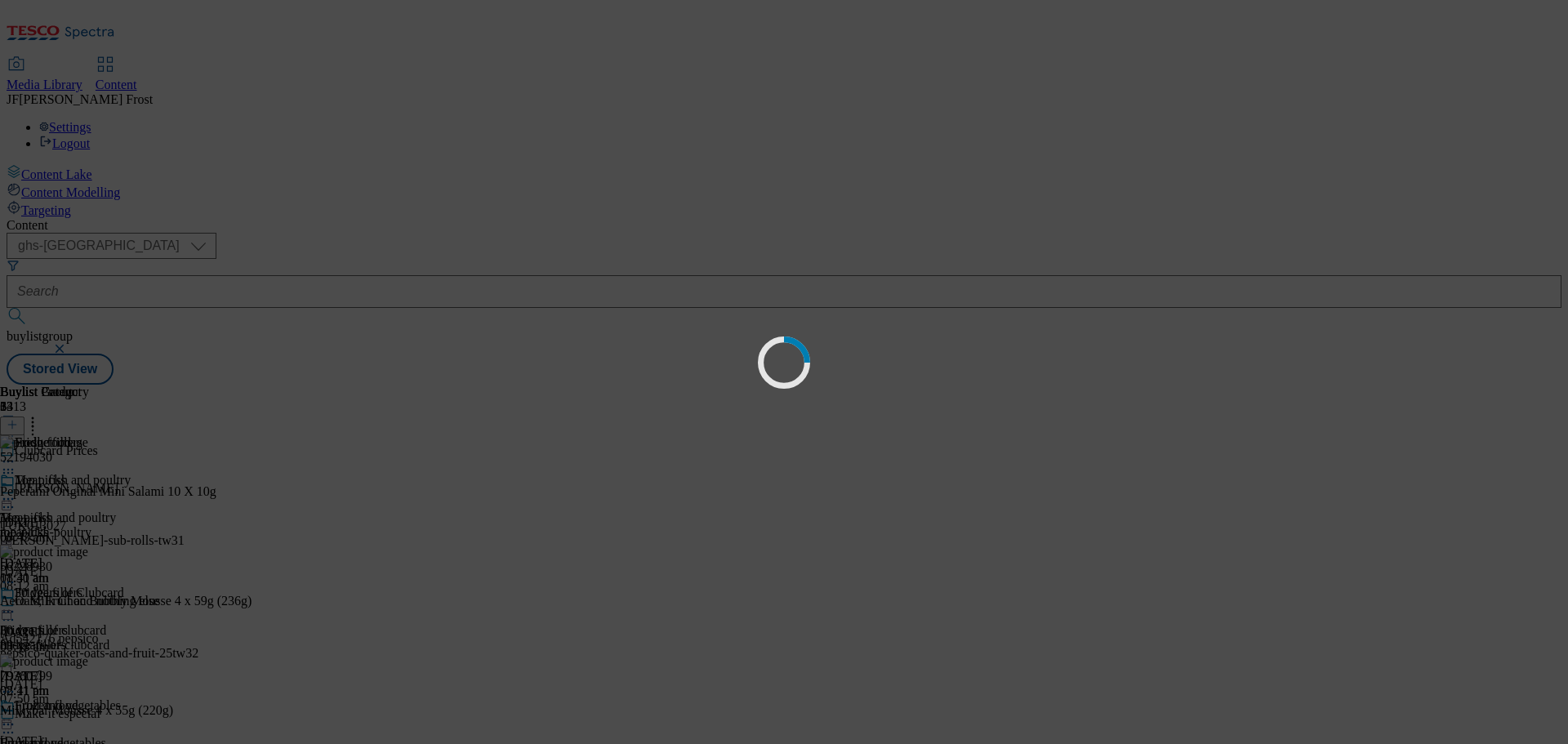
scroll to position [0, 0]
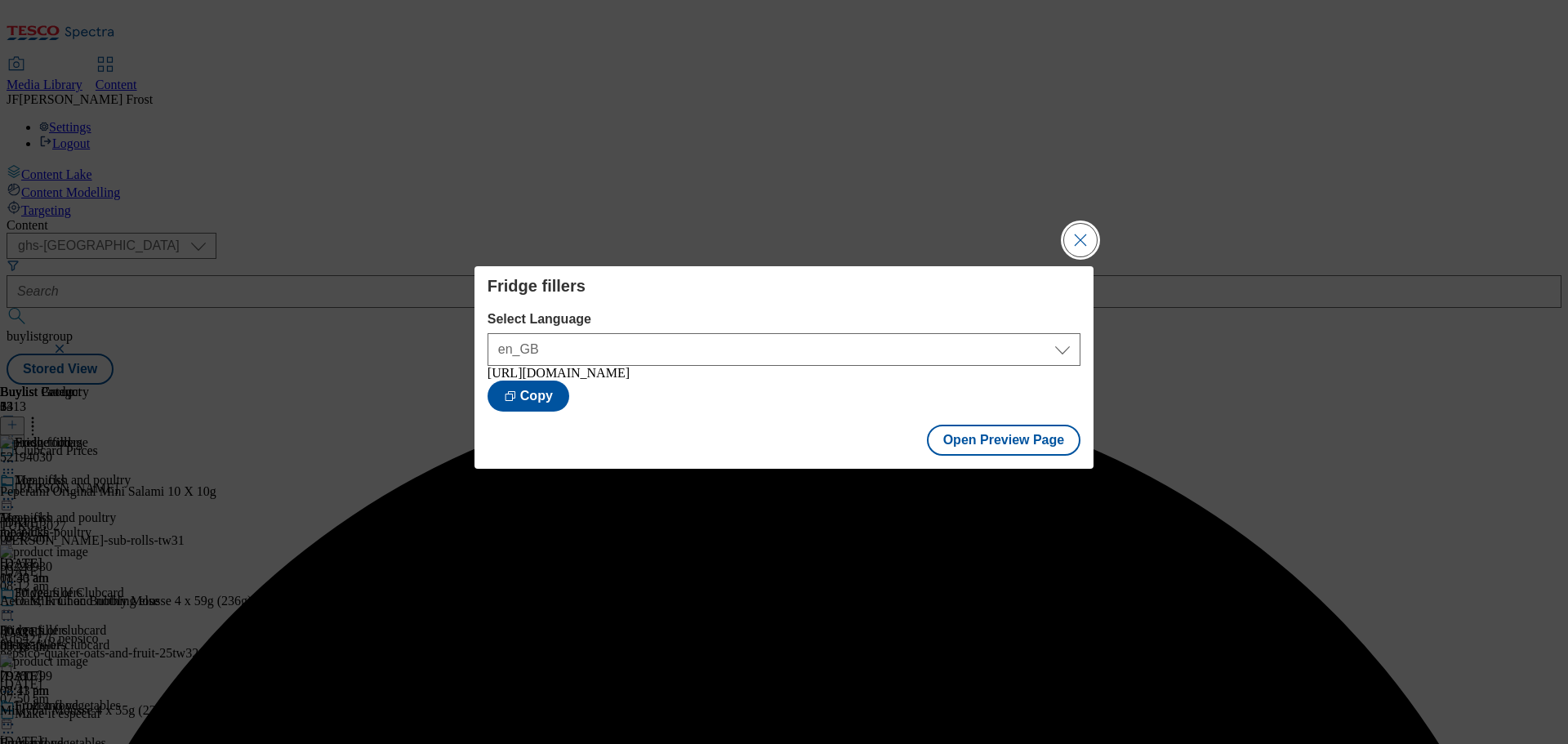
click at [1089, 233] on button "Close Modal" at bounding box center [1080, 240] width 33 height 33
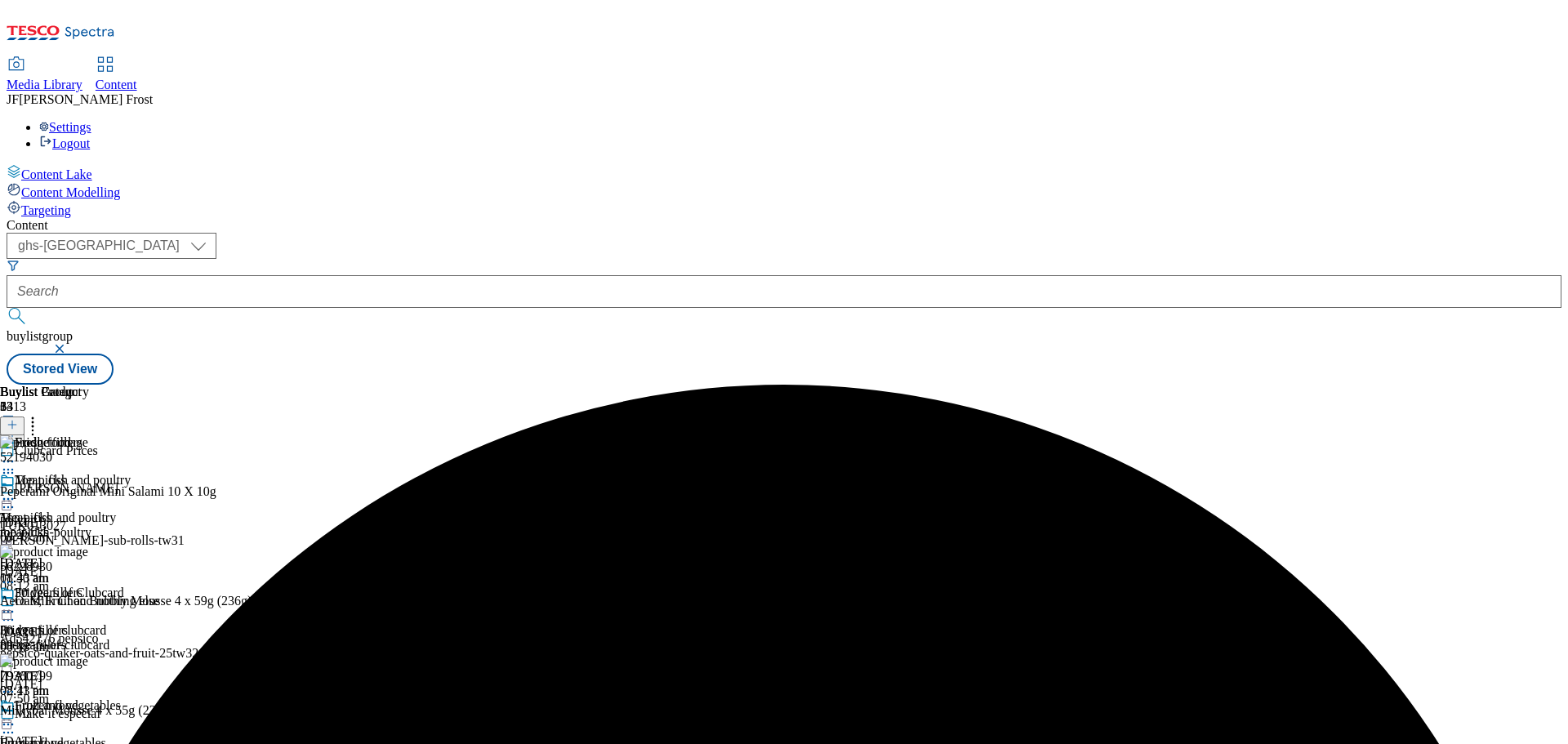
click at [16, 604] on icon at bounding box center [8, 611] width 16 height 16
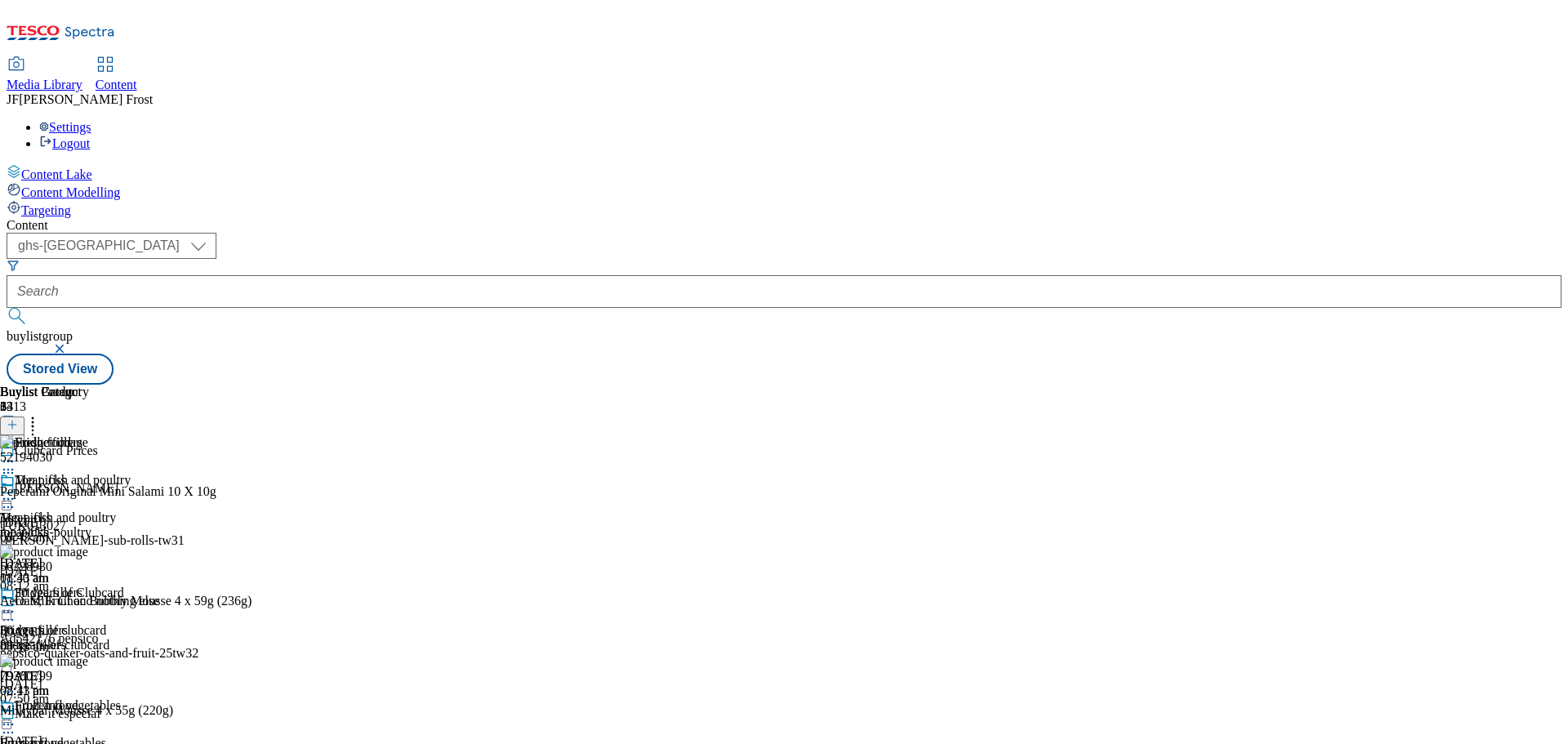
scroll to position [327, 0]
click at [121, 699] on div "Fruit and vegetables" at bounding box center [67, 705] width 106 height 14
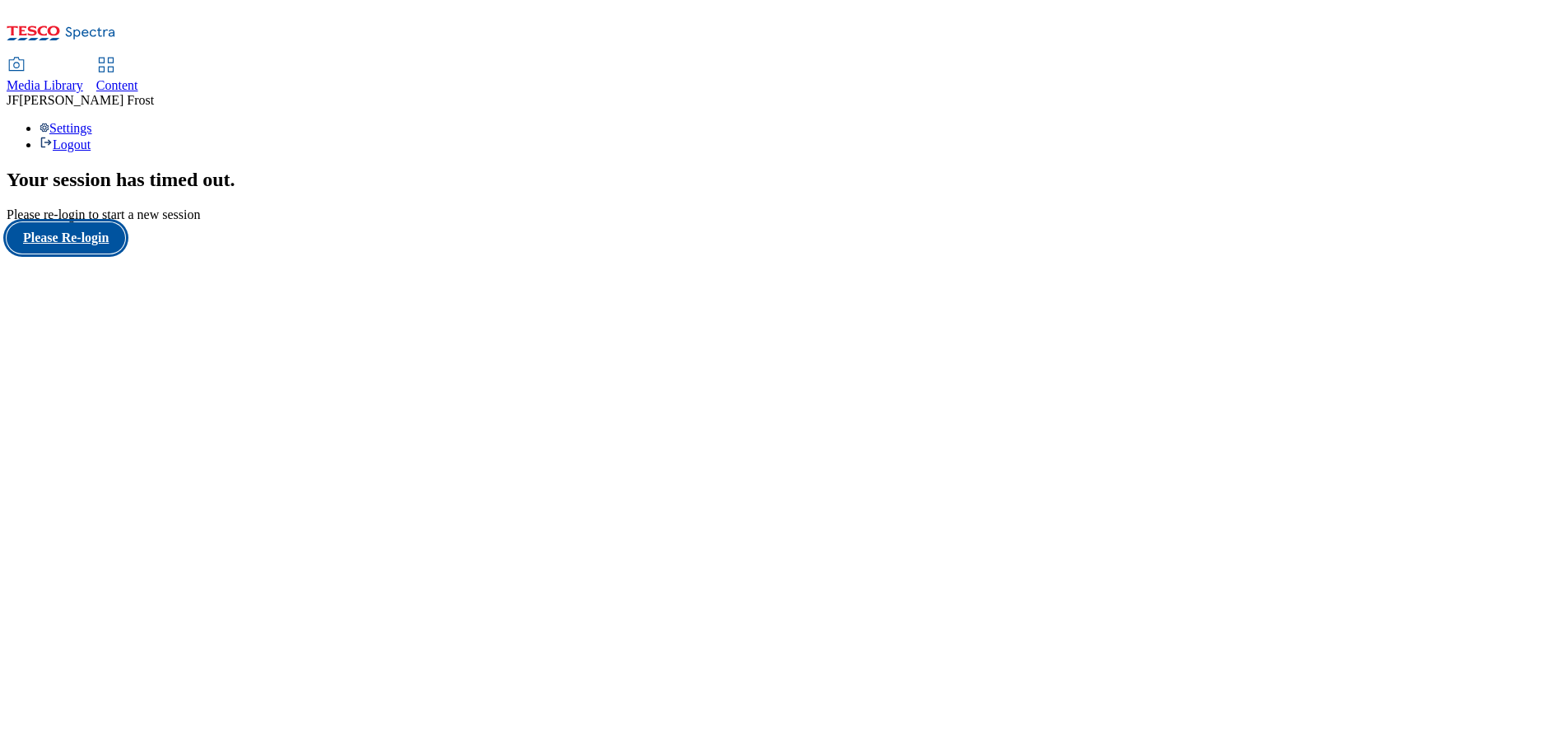
click at [58, 253] on button "Please Re-login" at bounding box center [66, 237] width 119 height 31
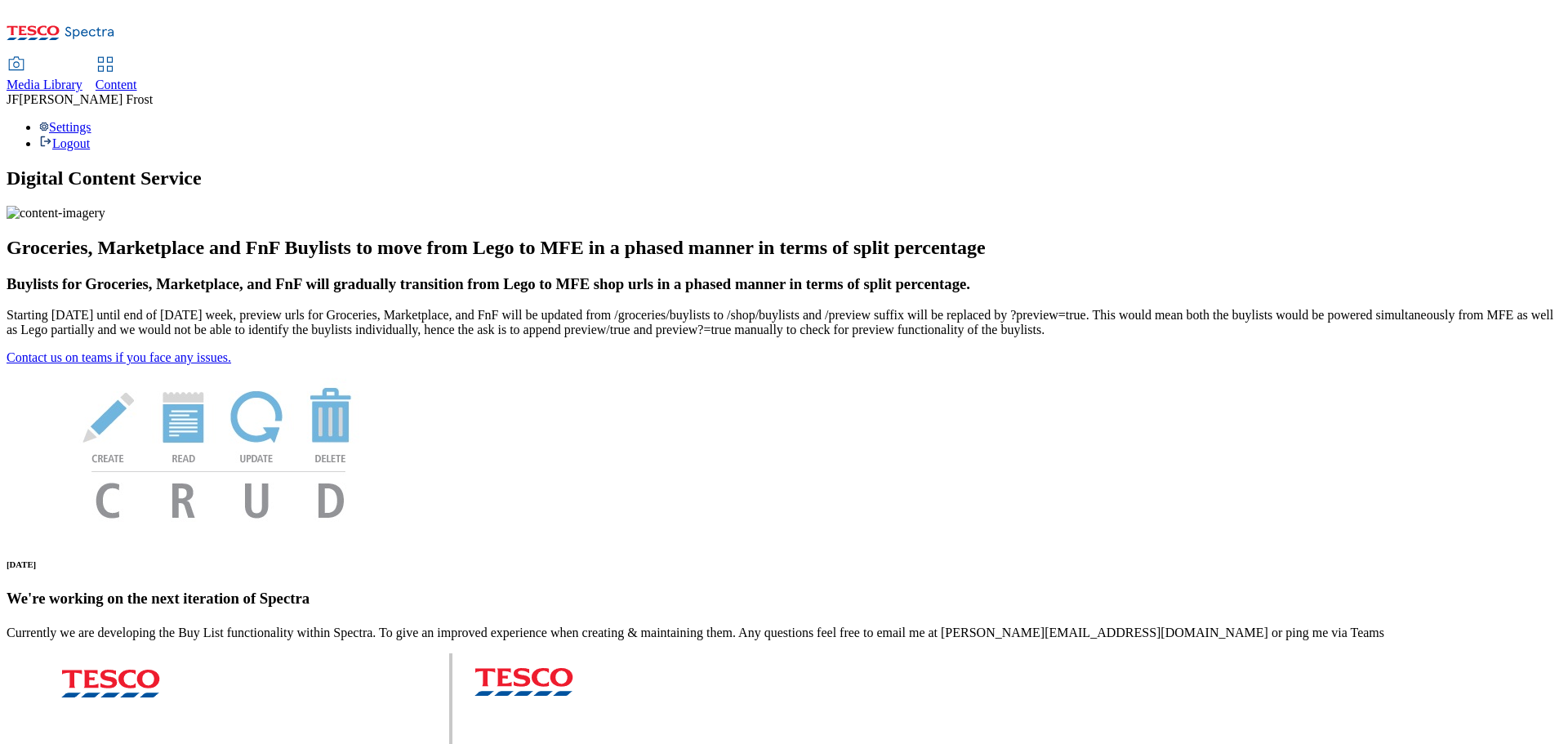
click at [137, 77] on span "Content" at bounding box center [117, 84] width 42 height 14
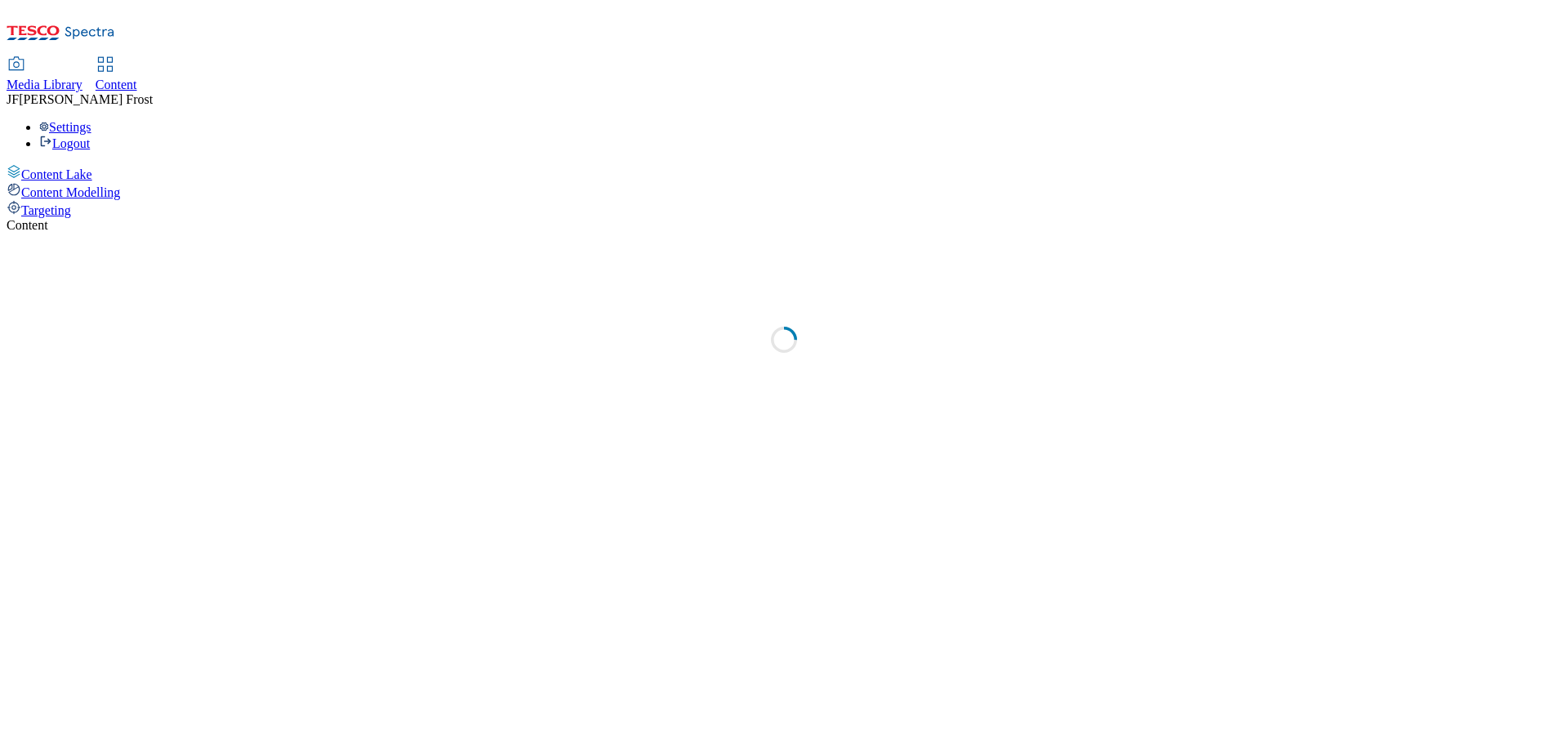
select select "ghs-[GEOGRAPHIC_DATA]"
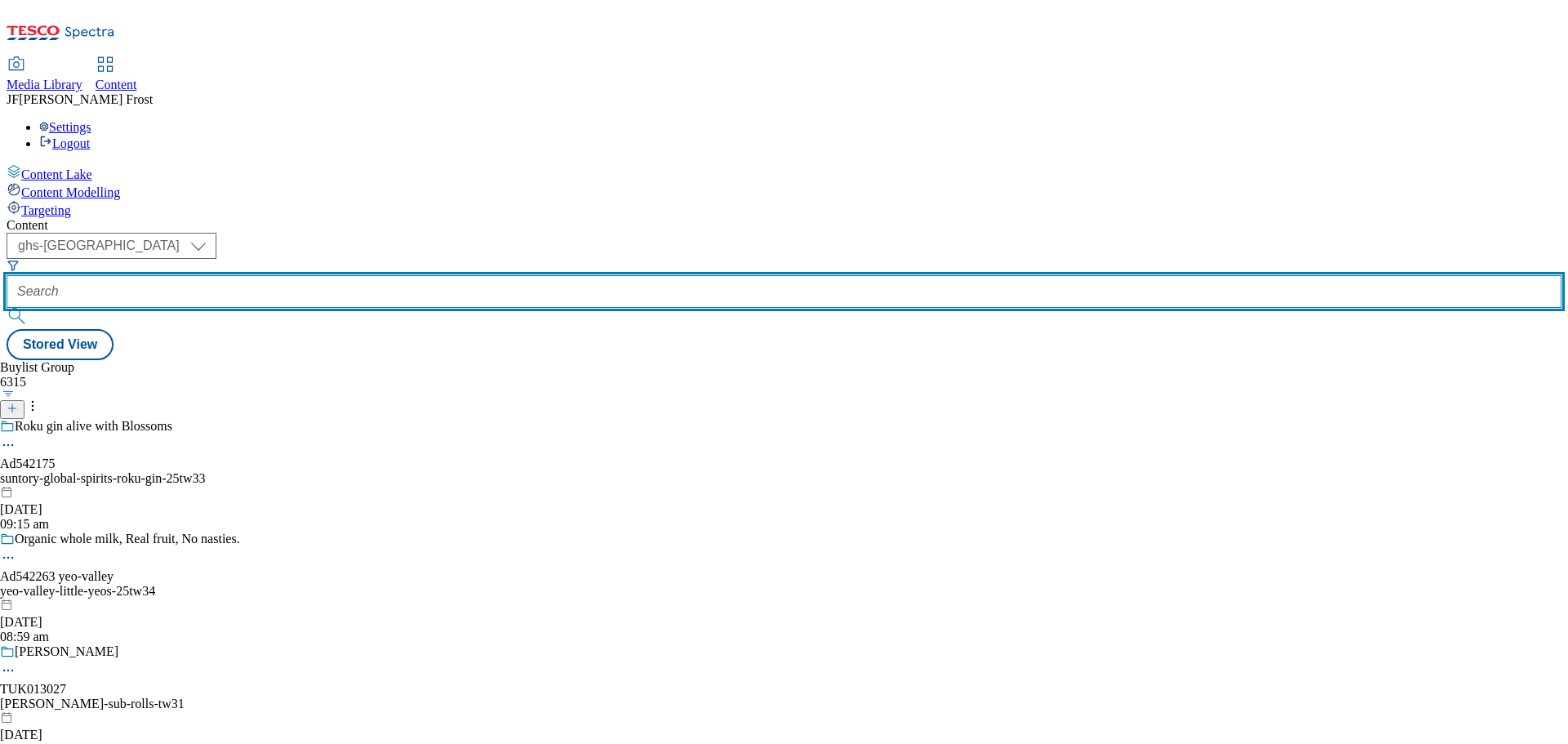
click at [424, 275] on input "text" at bounding box center [784, 291] width 1555 height 33
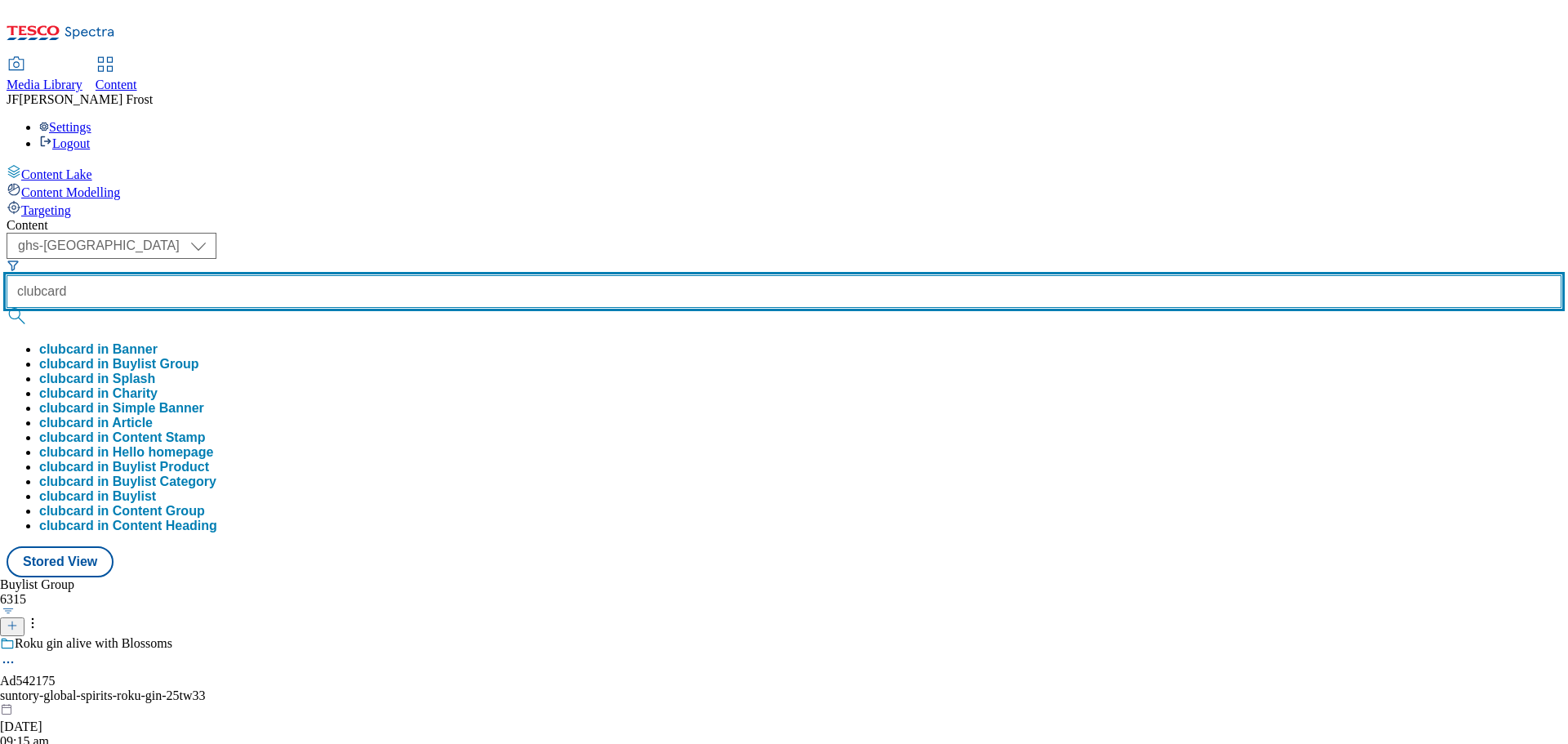
type input "clubcard"
click at [7, 308] on button "submit" at bounding box center [18, 315] width 23 height 16
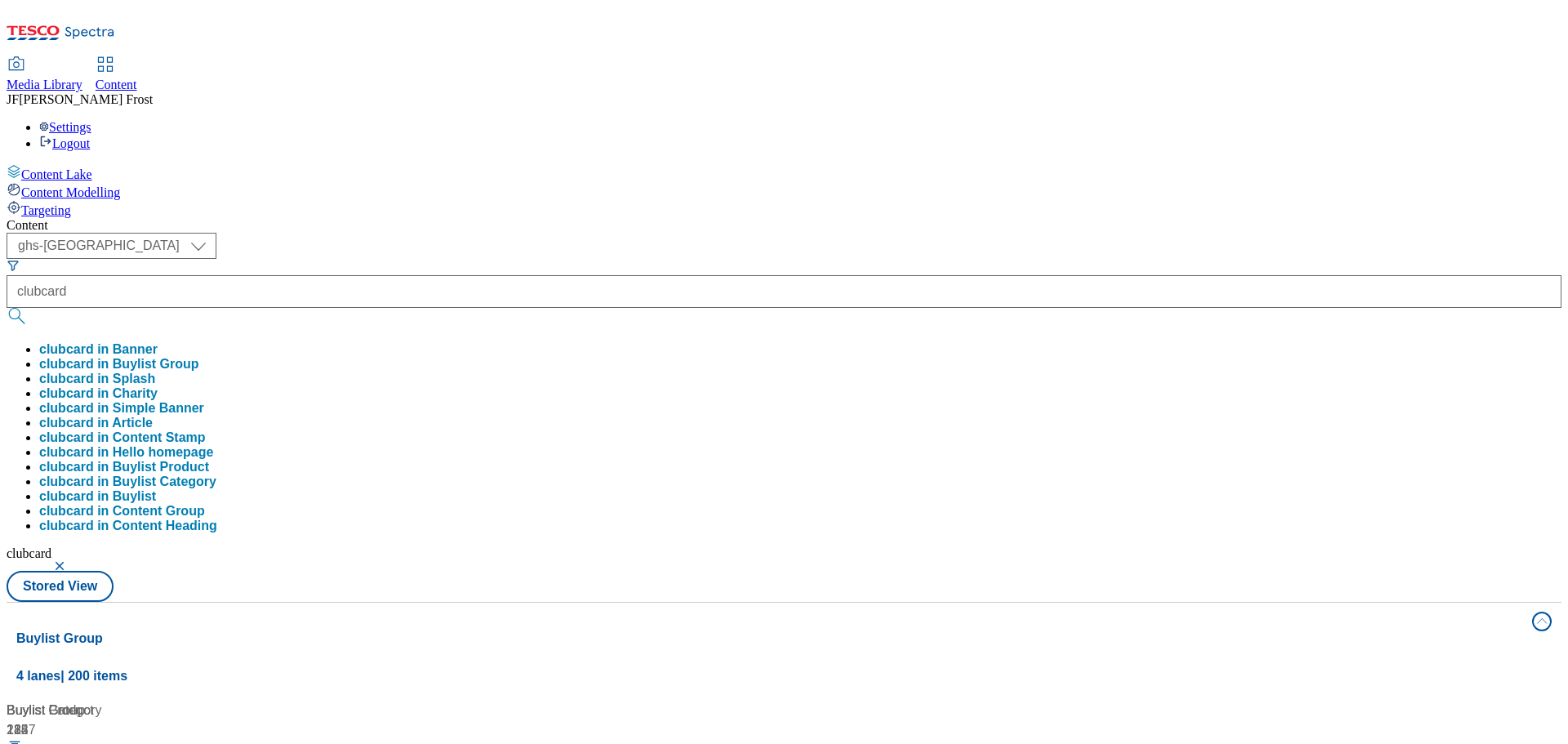
click at [811, 233] on div "( optional ) ghs-roi ghs-uk ghs-uk clubcard clubcard in Banner clubcard in Buyl…" at bounding box center [784, 417] width 1555 height 369
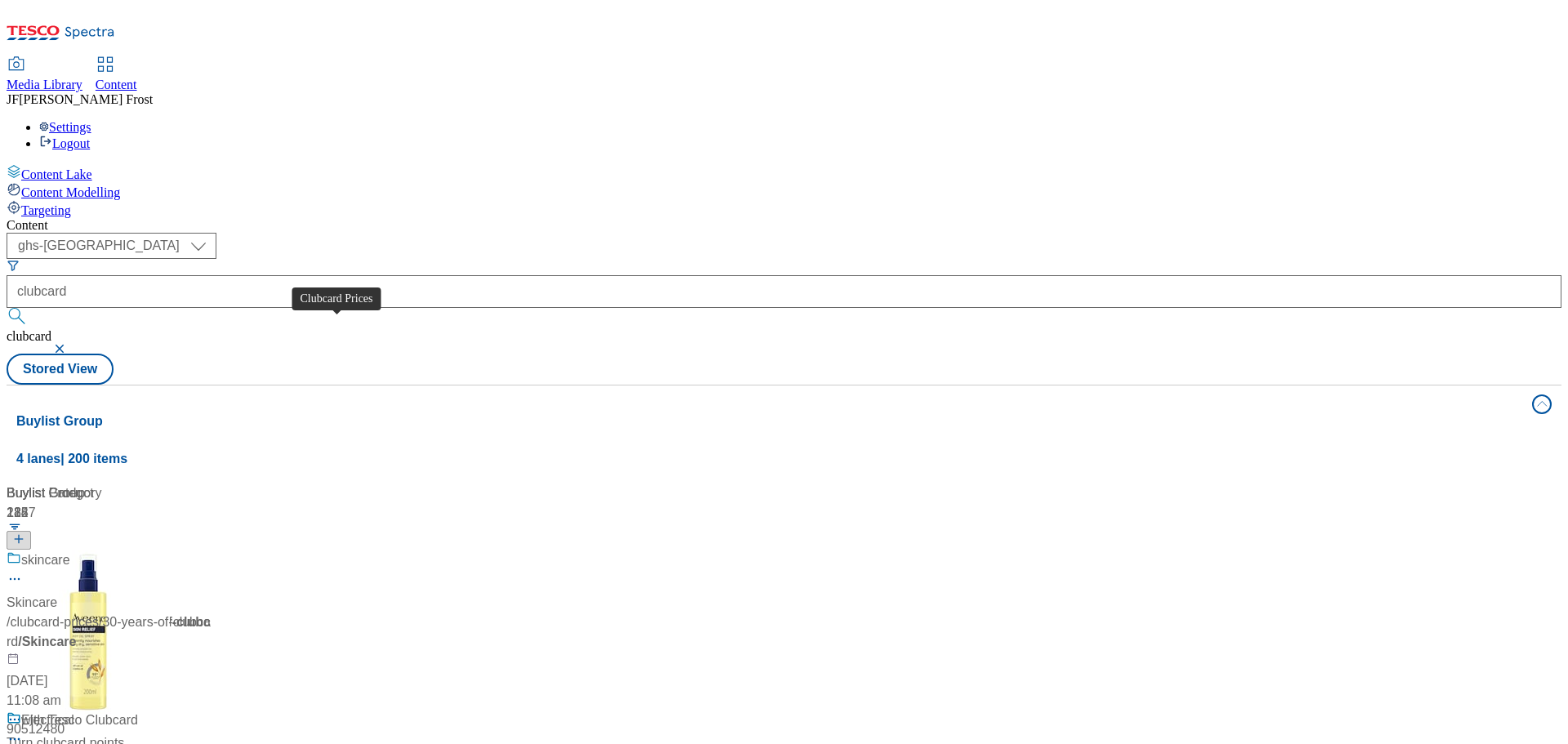
click at [113, 551] on span "Clubcard Prices" at bounding box center [67, 561] width 92 height 20
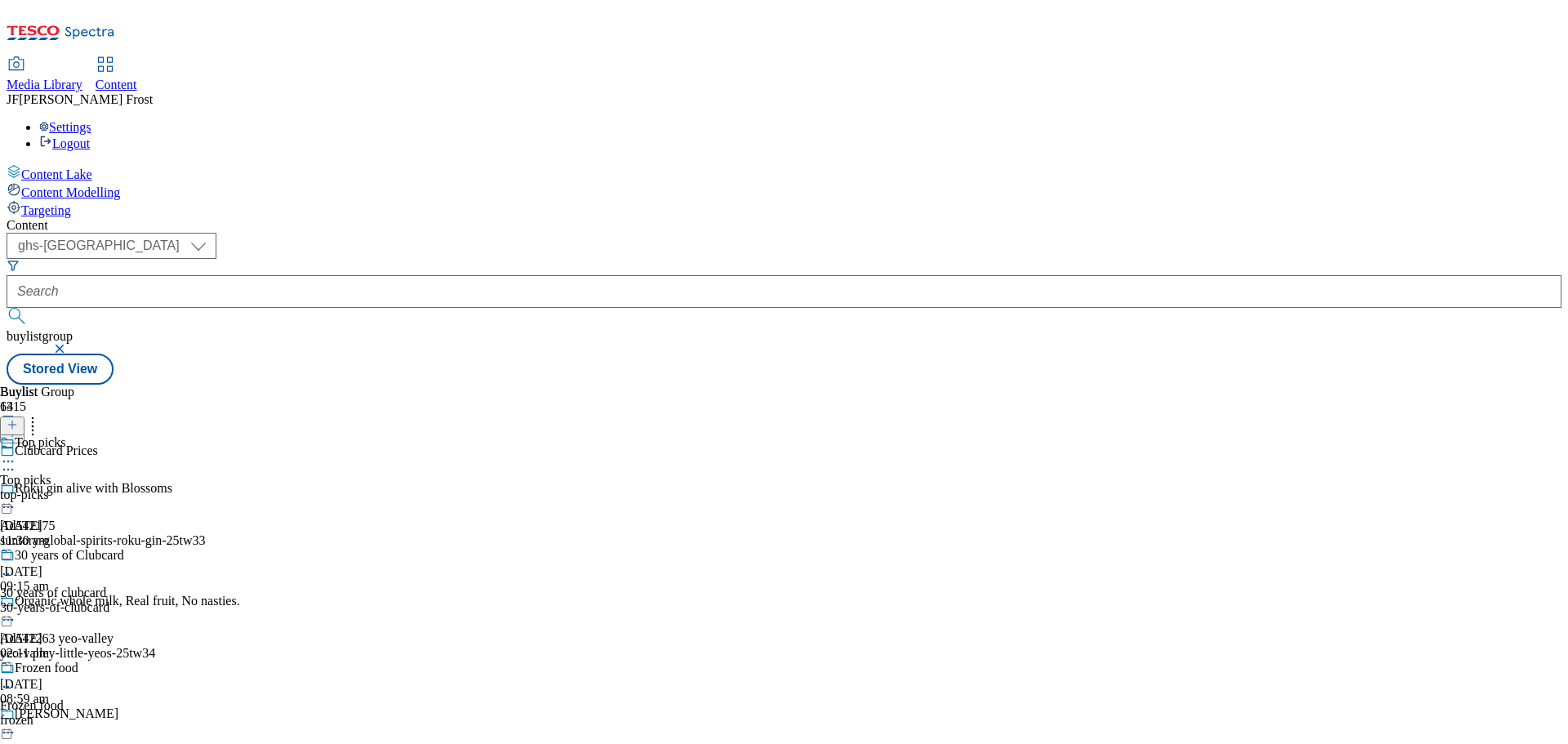
scroll to position [245, 0]
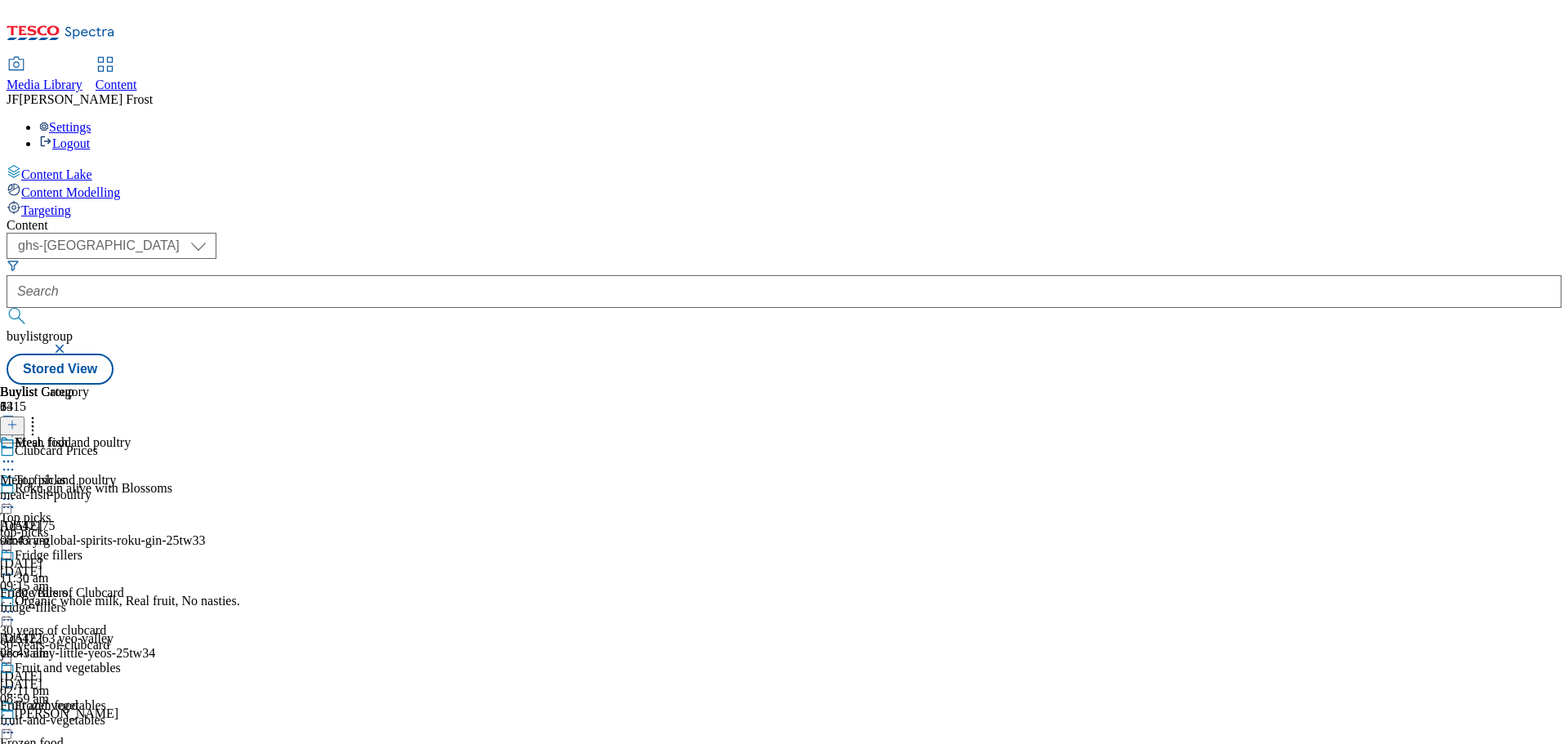
scroll to position [32, 0]
click at [121, 661] on span "Fruit and vegetables" at bounding box center [67, 669] width 106 height 18
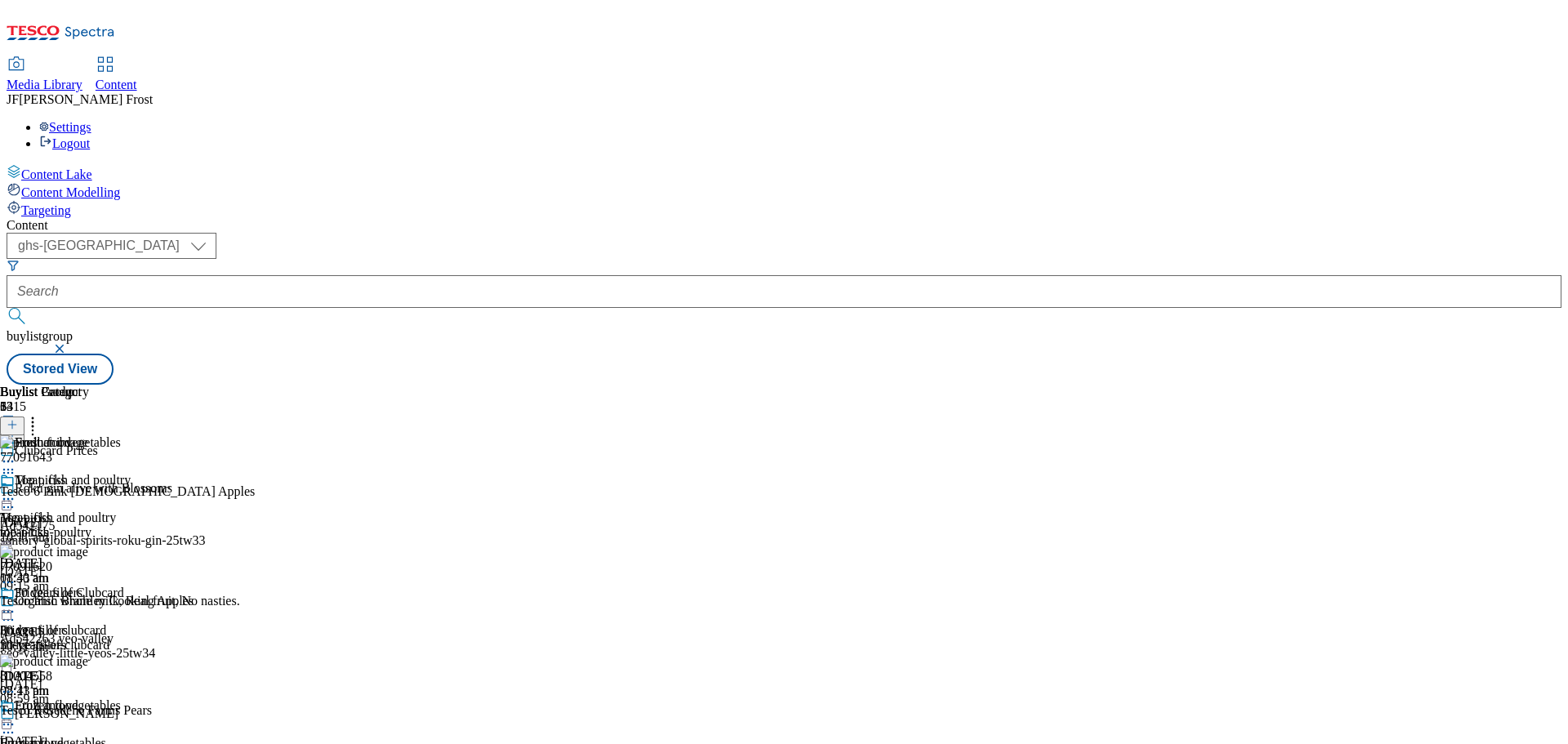
click at [130, 699] on div "Fruit and vegetables" at bounding box center [65, 717] width 130 height 38
click at [16, 716] on icon at bounding box center [8, 724] width 16 height 16
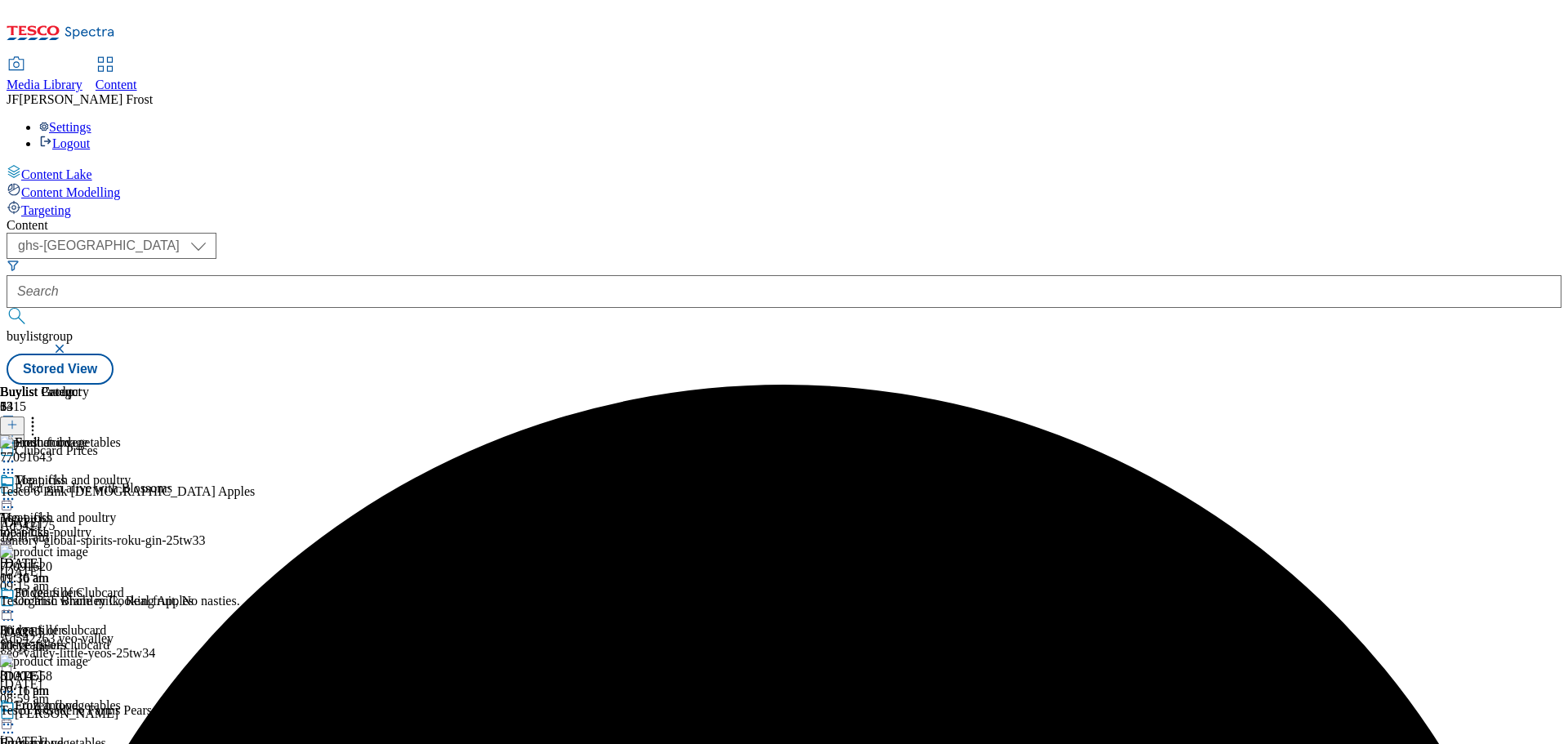
scroll to position [32, 0]
click at [16, 716] on icon at bounding box center [8, 724] width 16 height 16
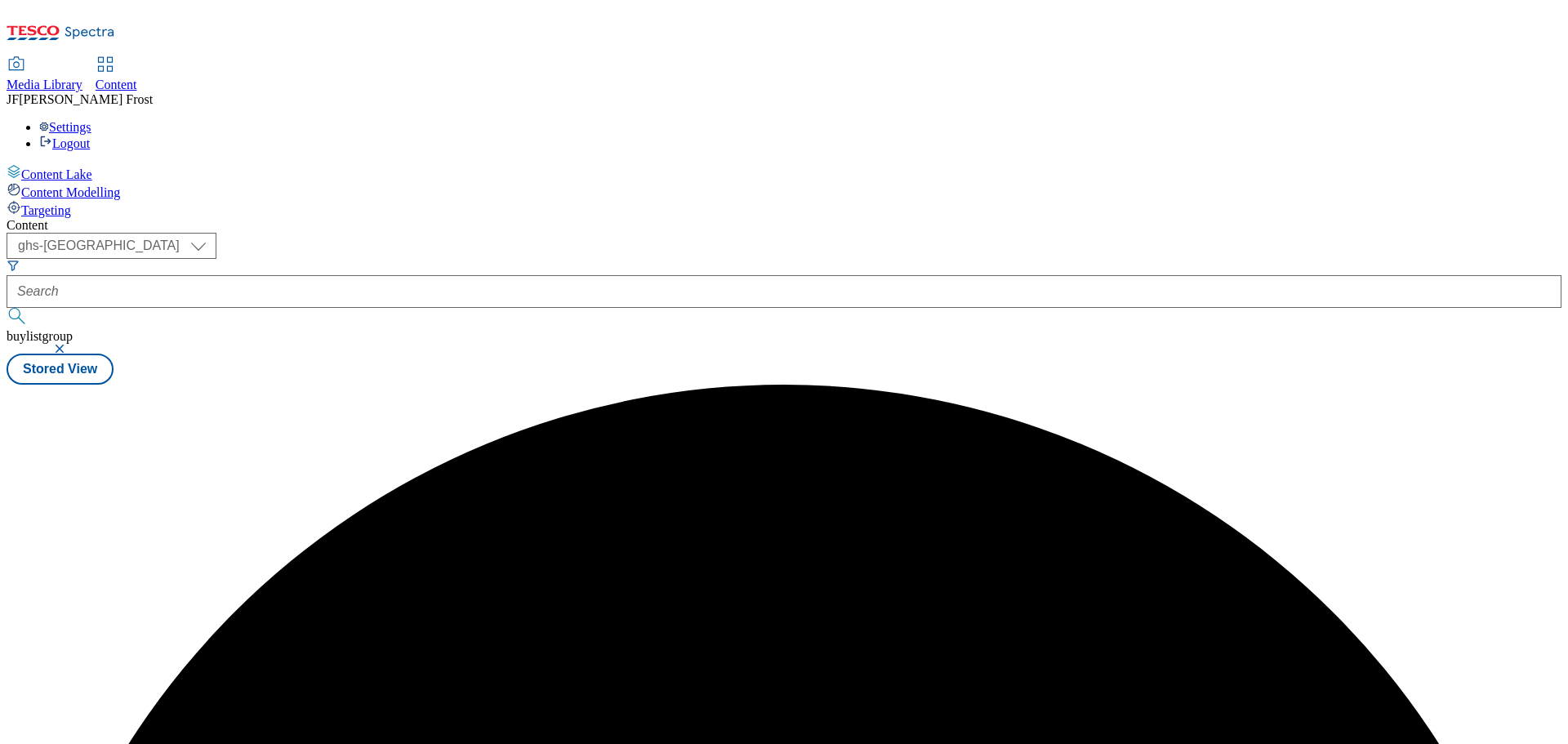
scroll to position [0, 0]
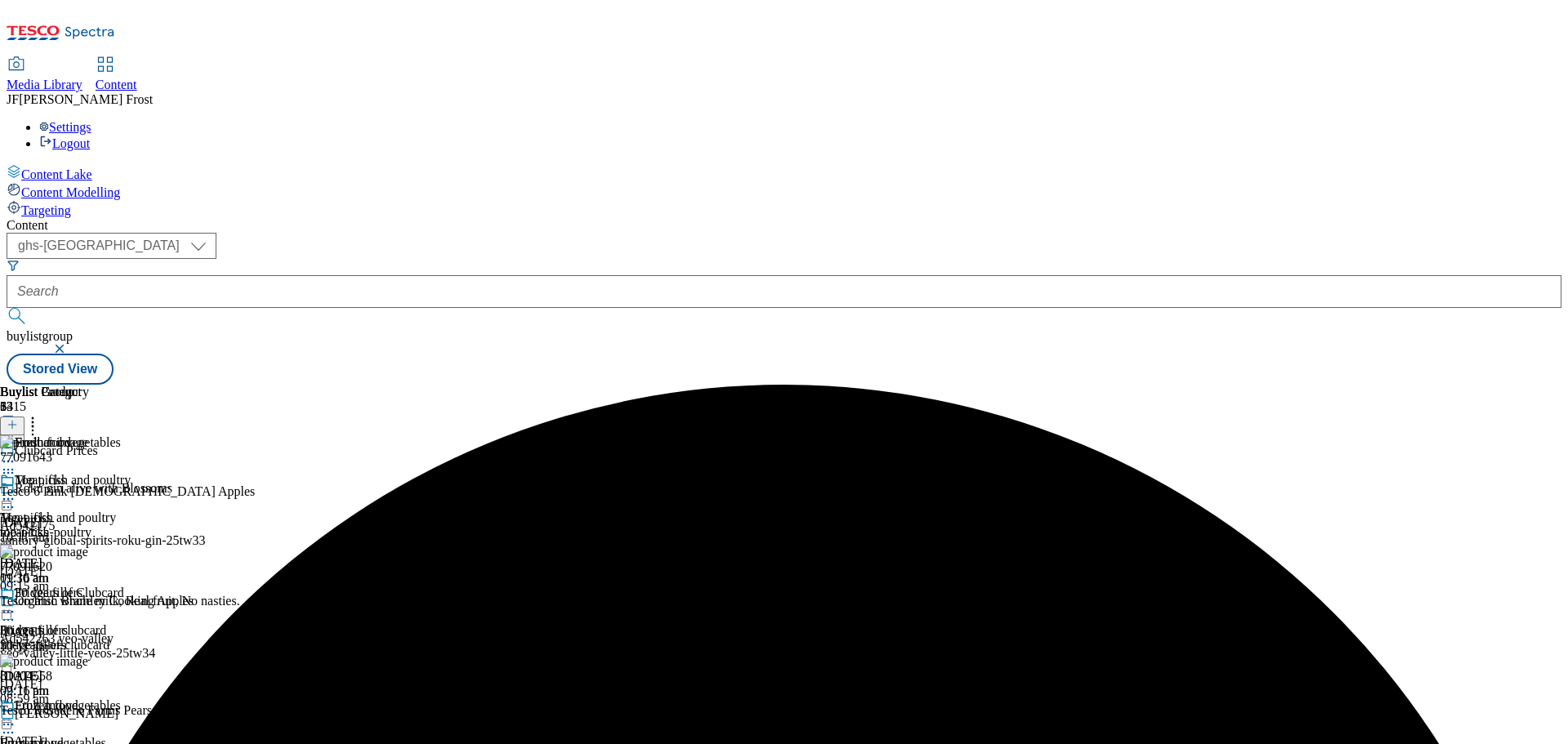
click at [41, 414] on icon at bounding box center [32, 422] width 16 height 16
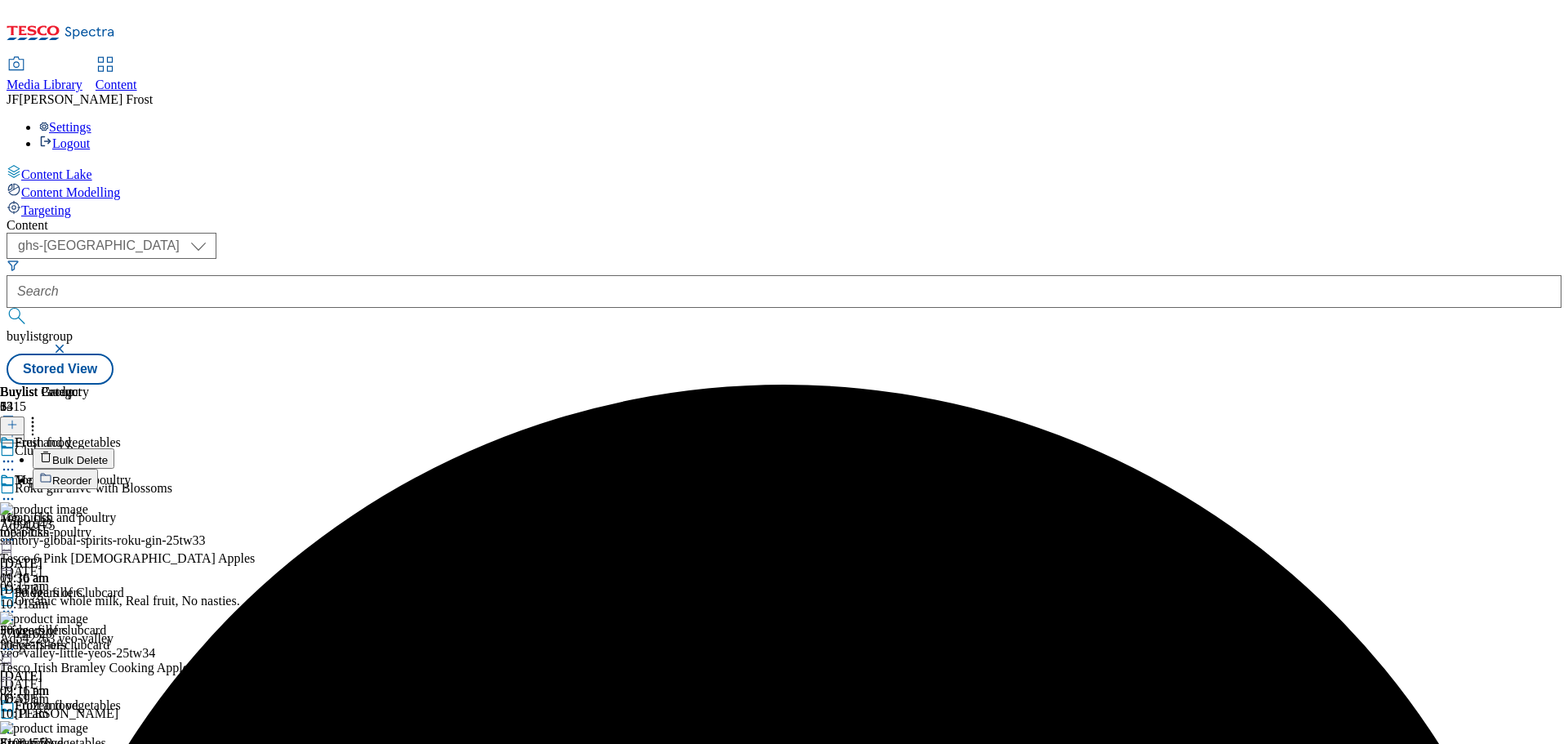
click at [108, 454] on span "Bulk Delete" at bounding box center [80, 460] width 55 height 13
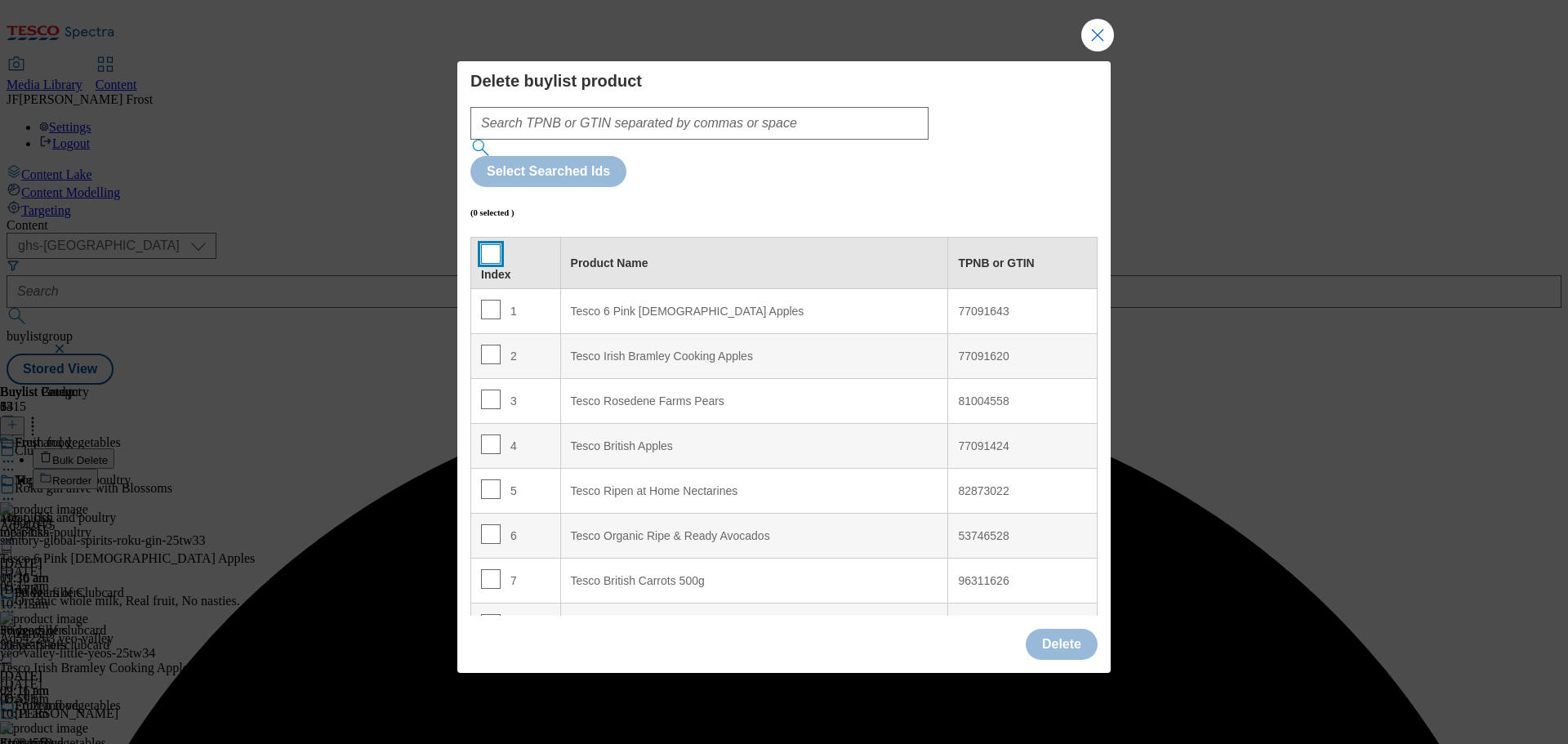
click at [490, 245] on input "Modal" at bounding box center [490, 254] width 19 height 19
checkbox input "true"
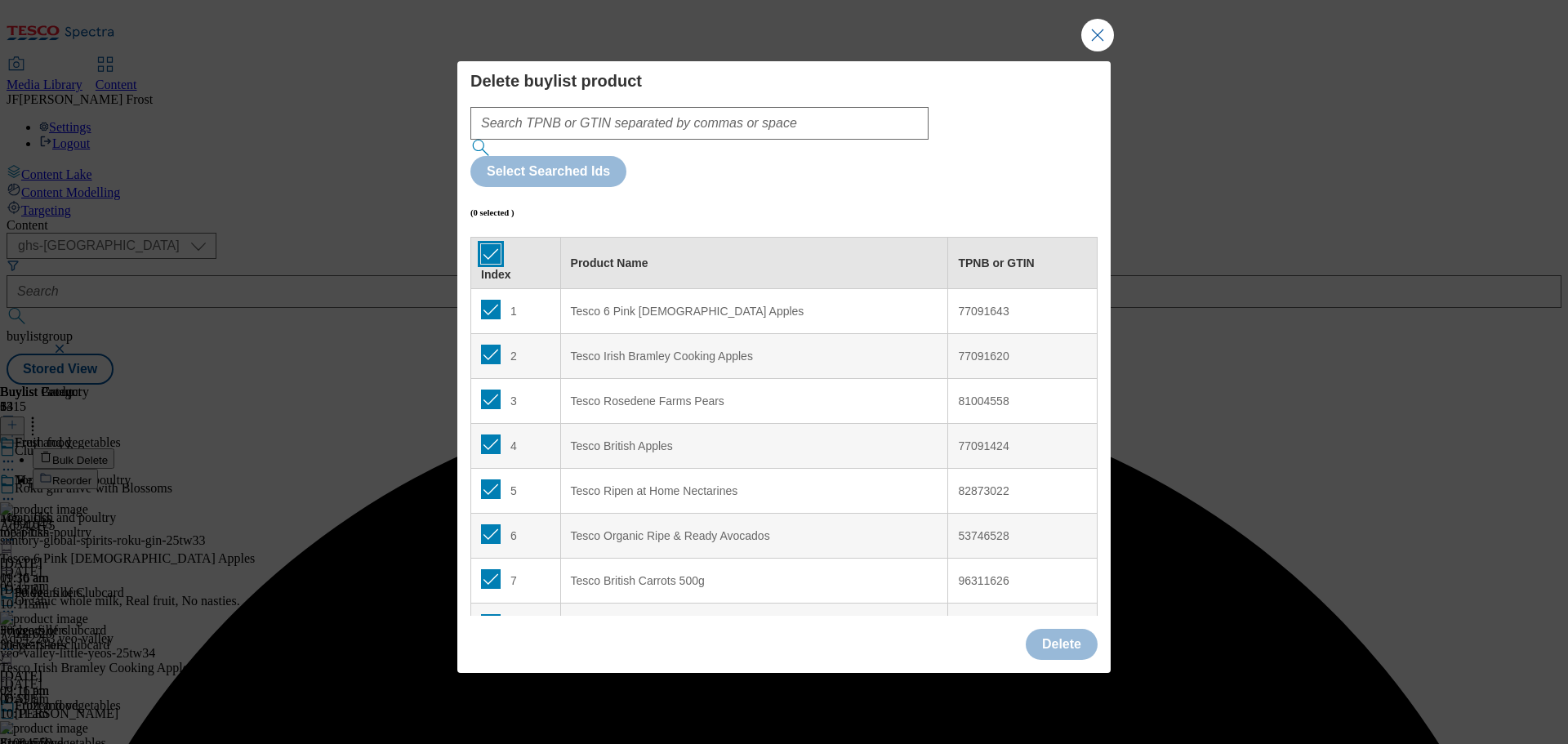
checkbox input "true"
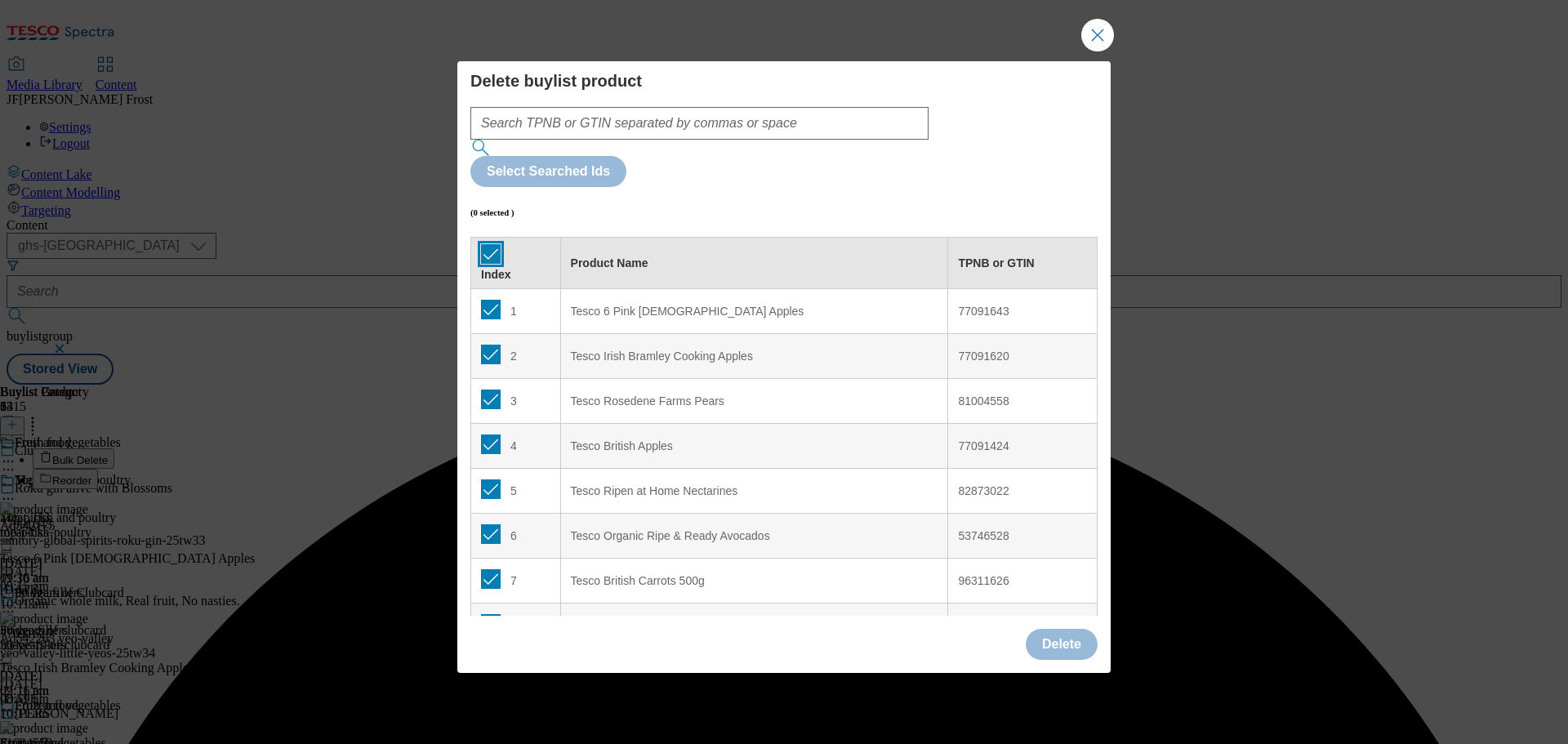
checkbox input "true"
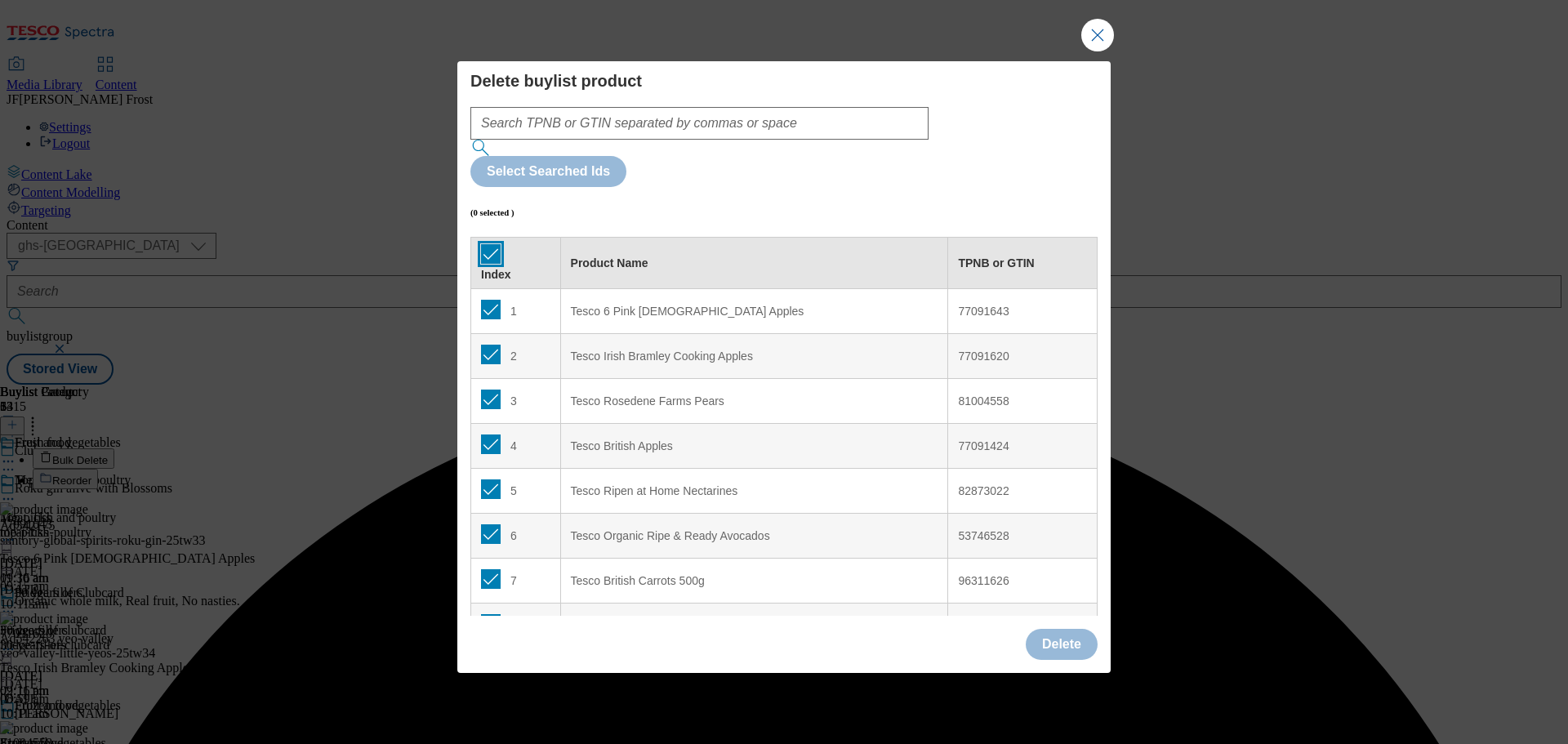
checkbox input "true"
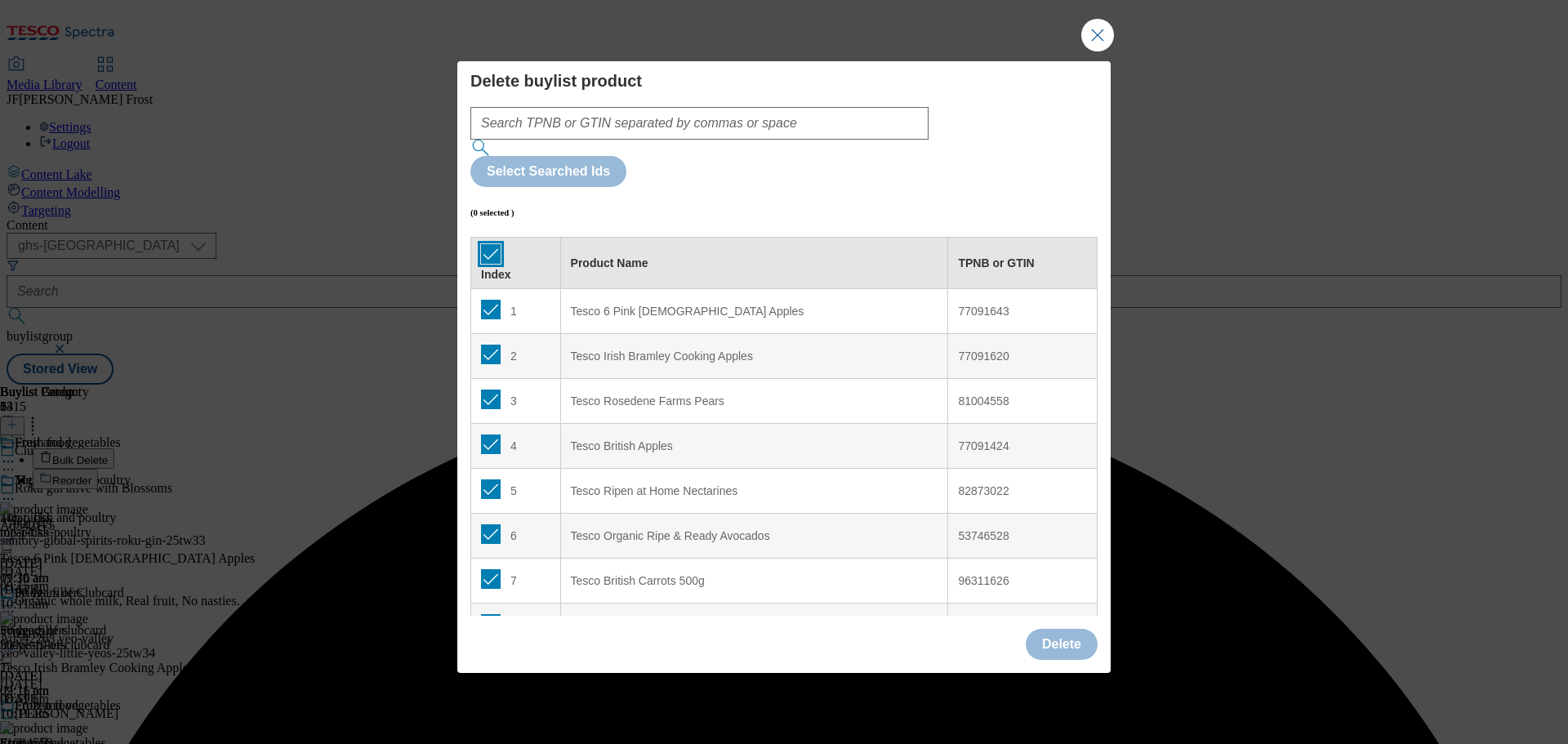
checkbox input "true"
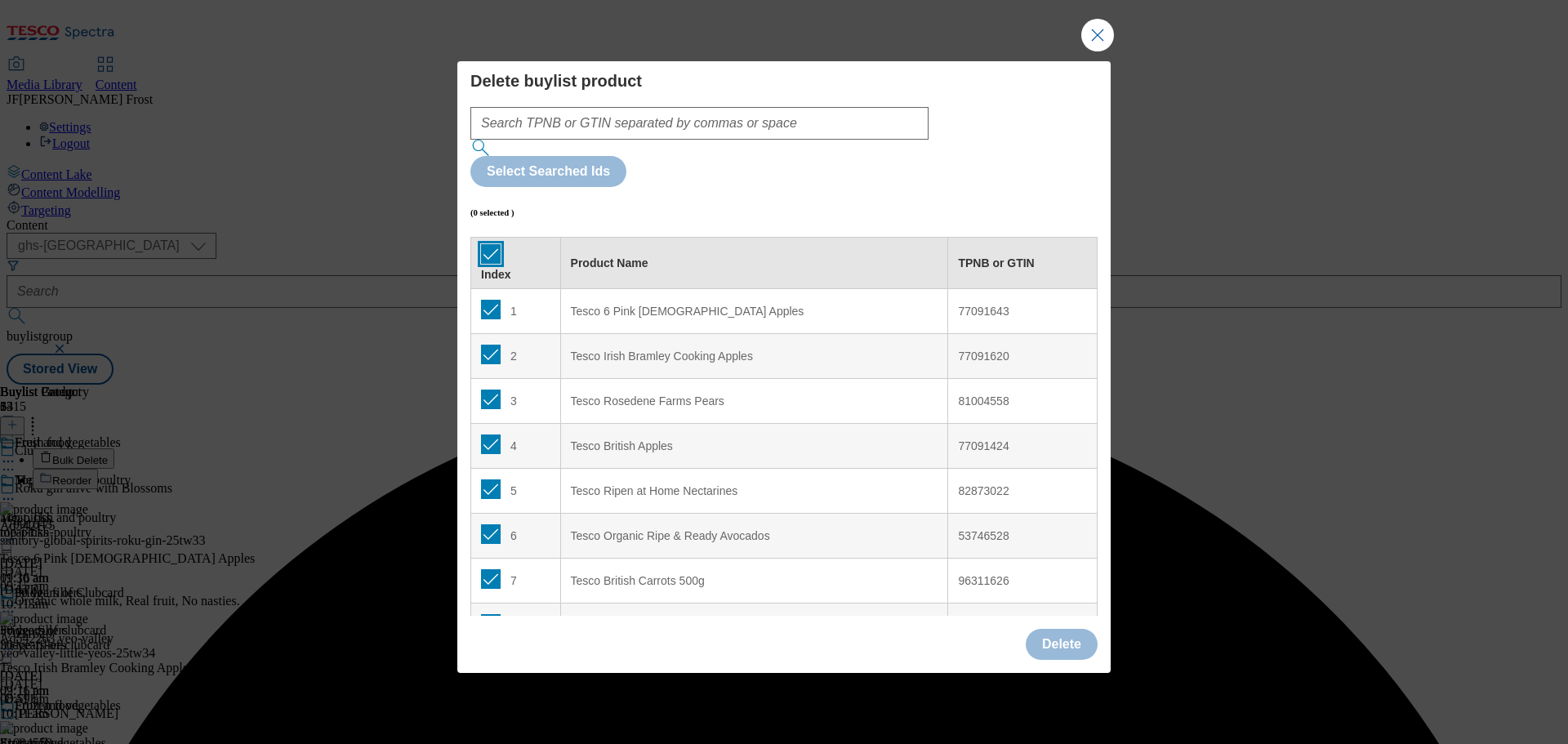
checkbox input "true"
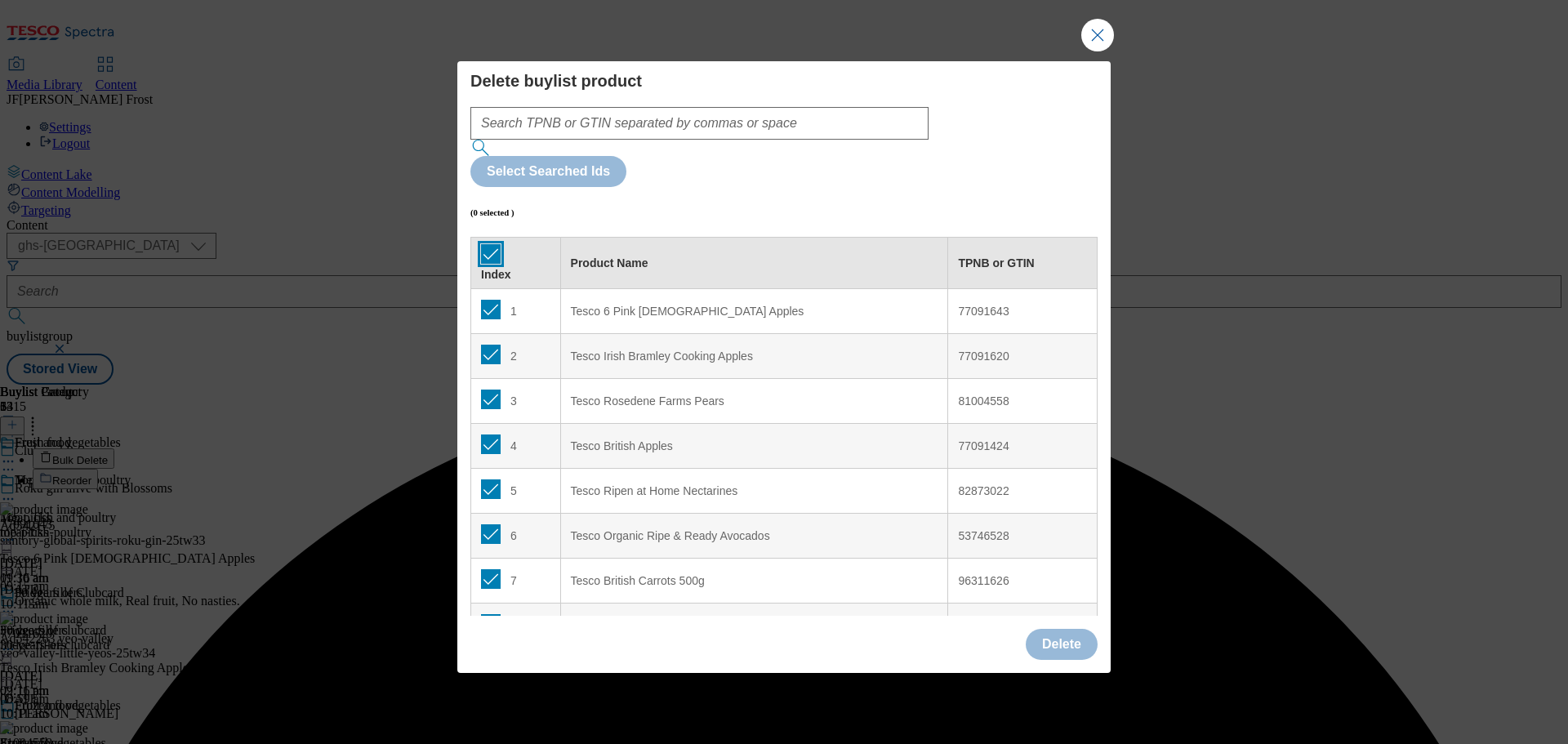
checkbox input "true"
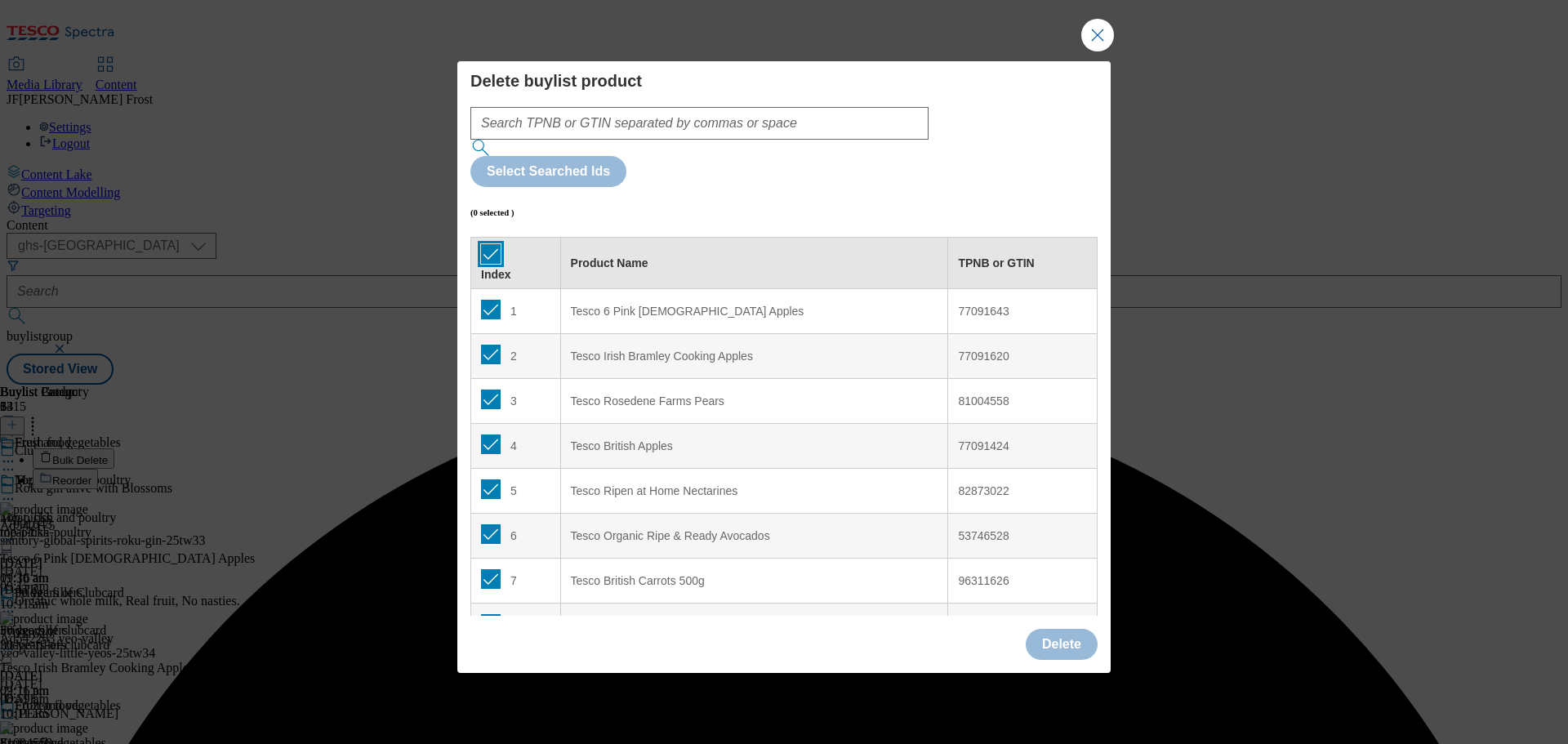
checkbox input "true"
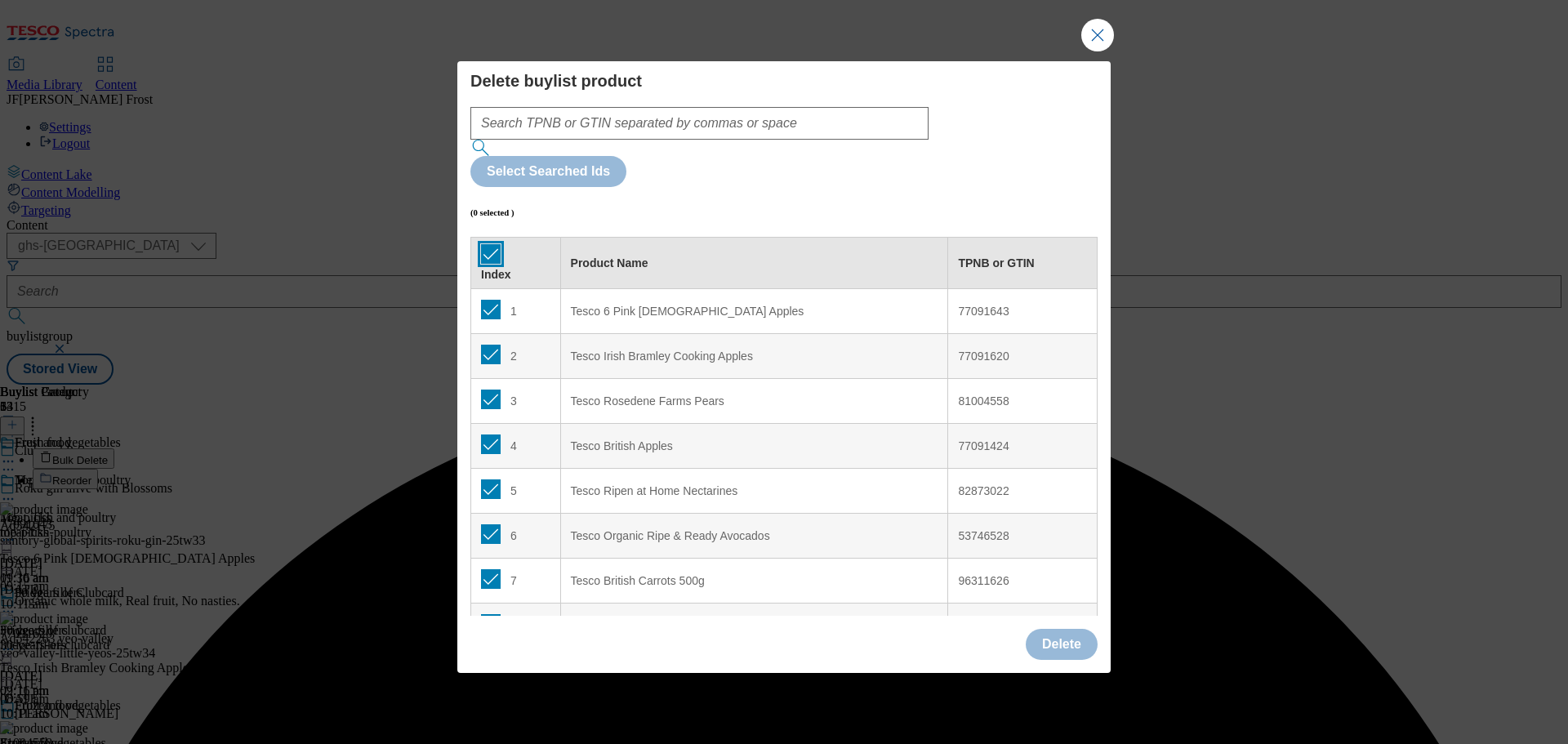
checkbox input "true"
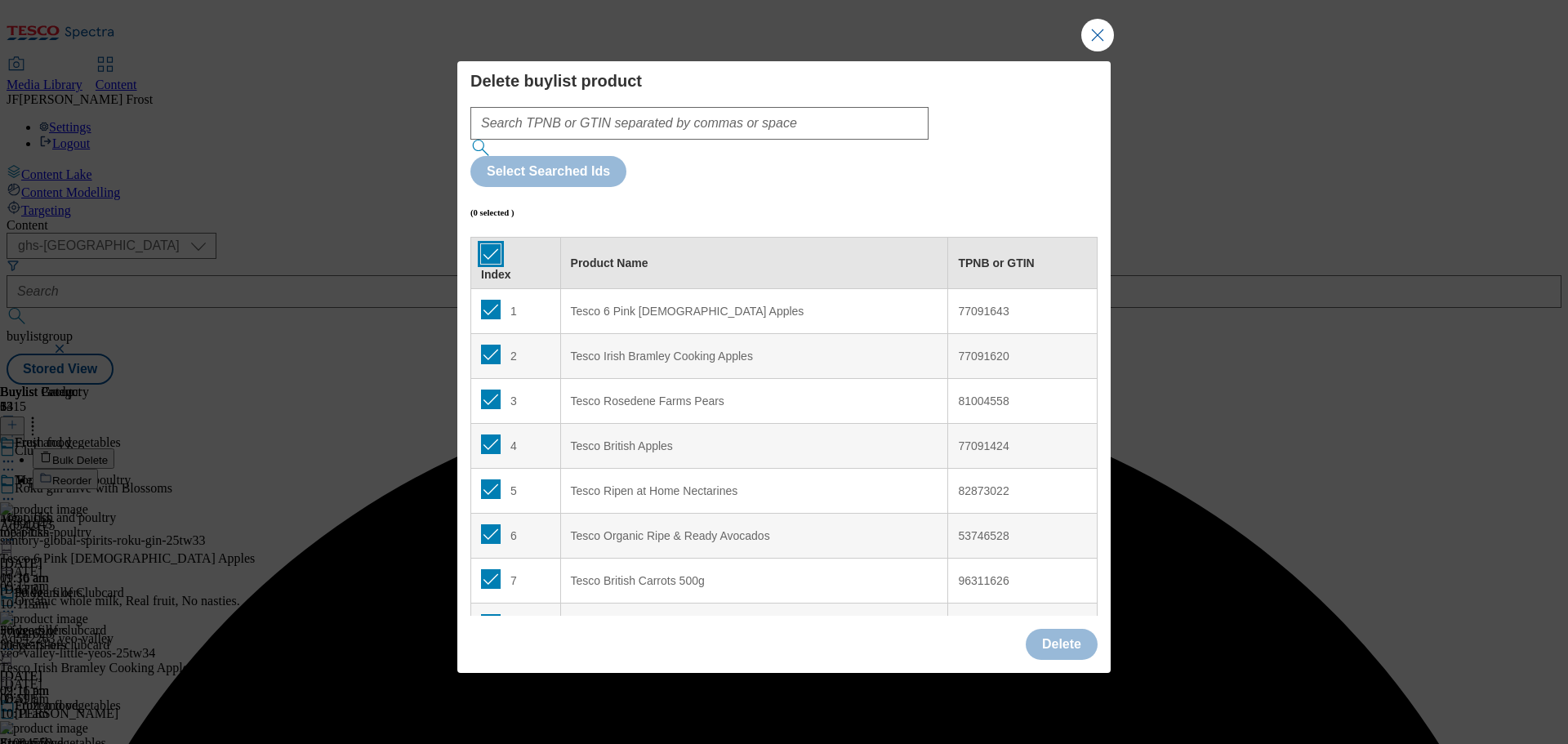
checkbox input "true"
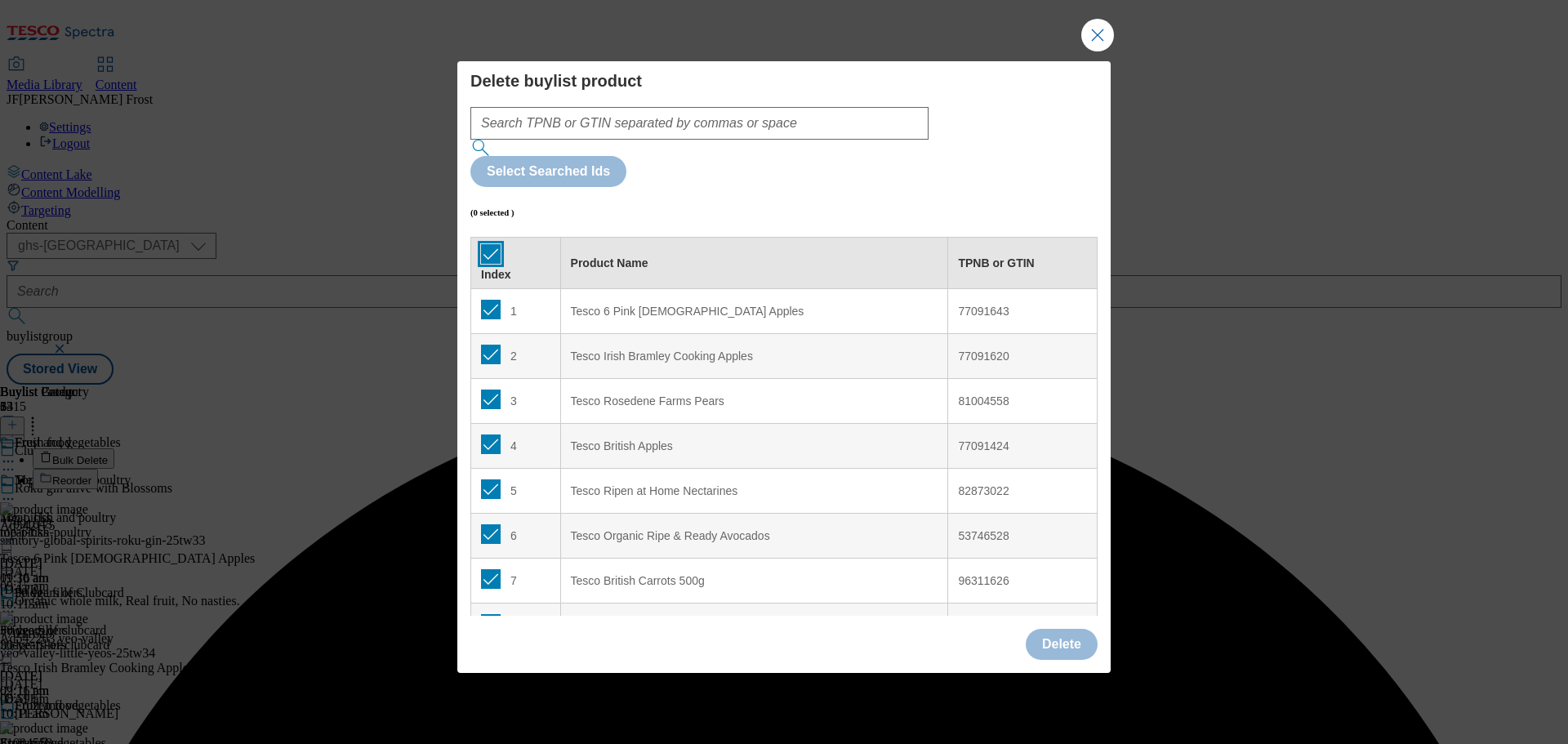
checkbox input "true"
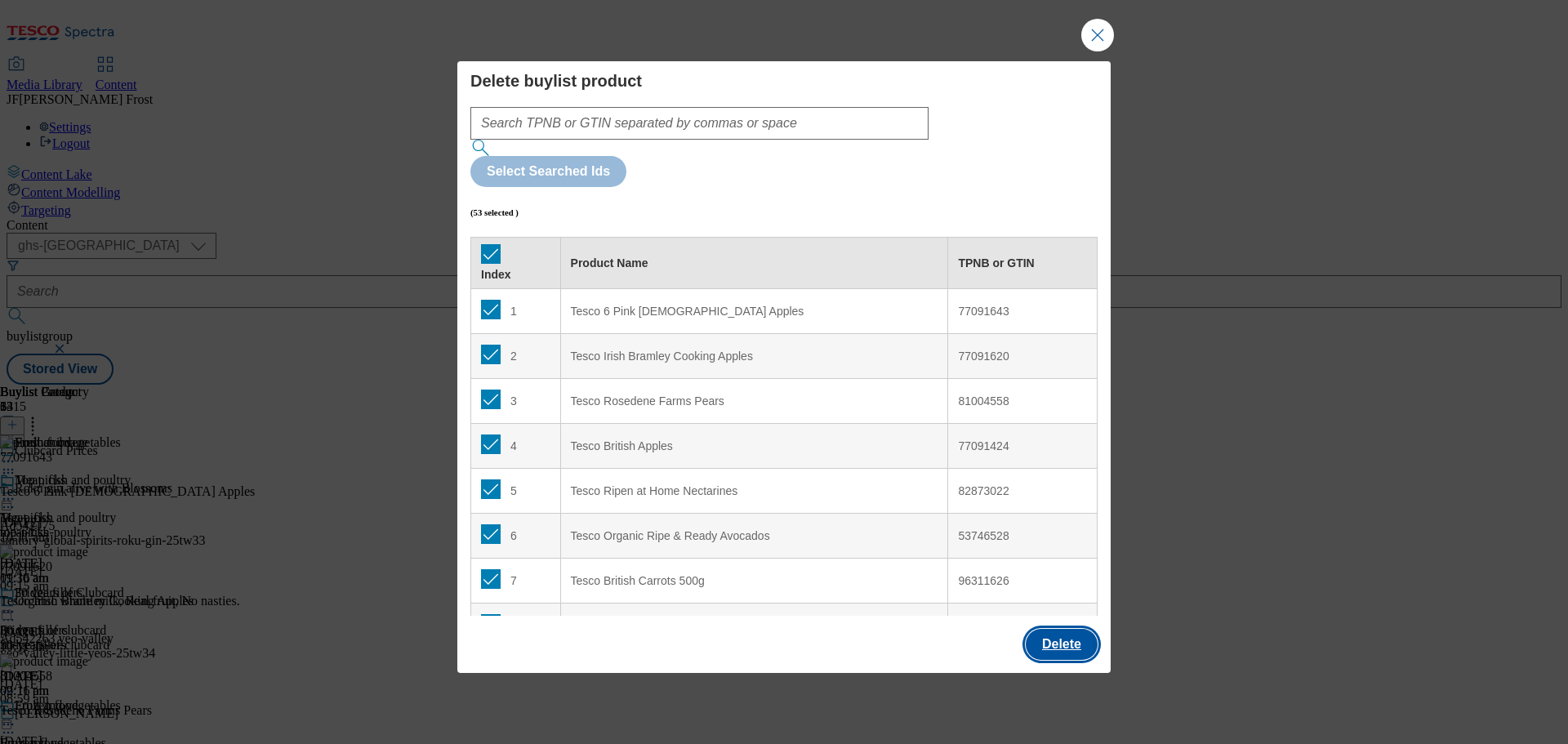
click at [1067, 629] on button "Delete" at bounding box center [1062, 644] width 72 height 31
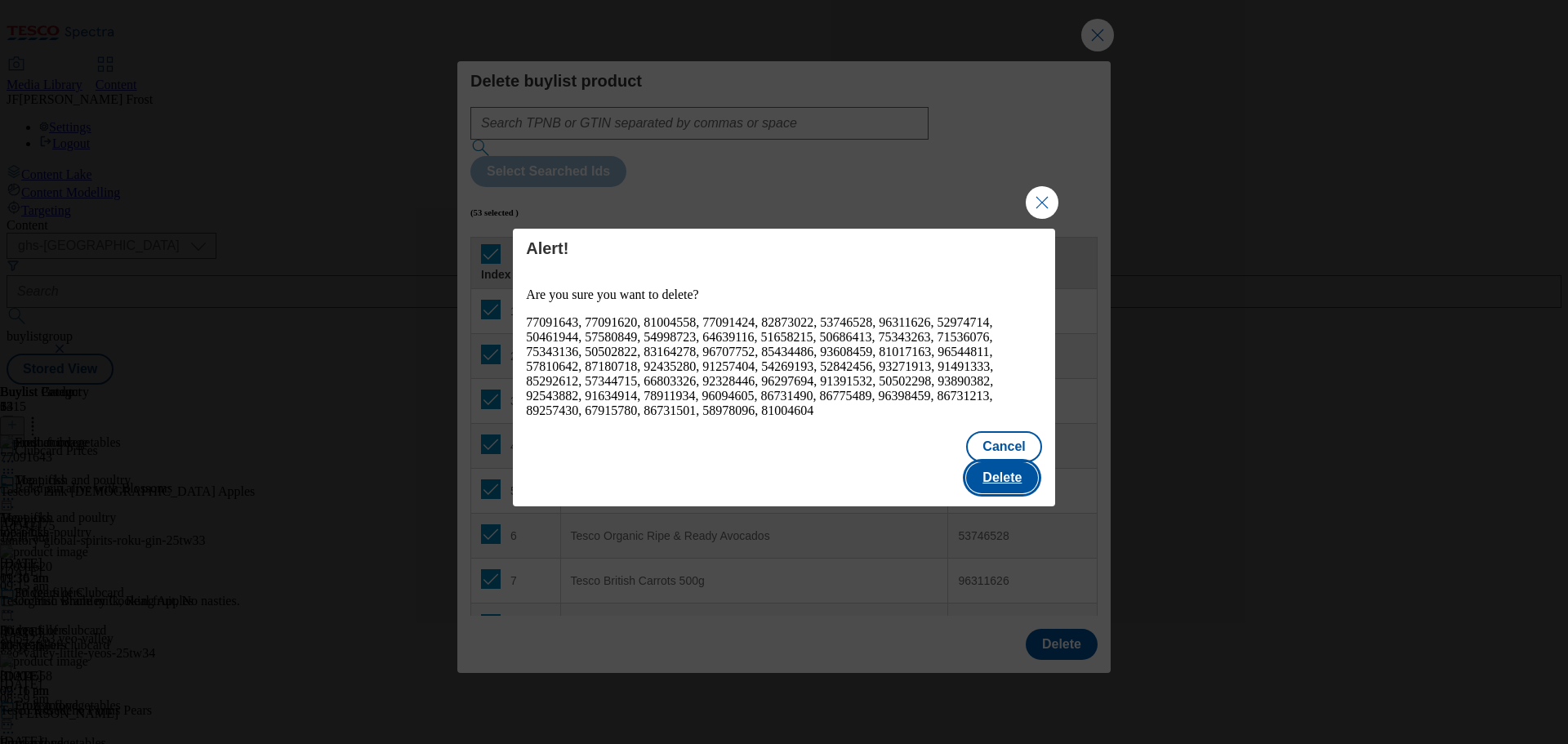
click at [1006, 462] on button "Delete" at bounding box center [1002, 478] width 72 height 31
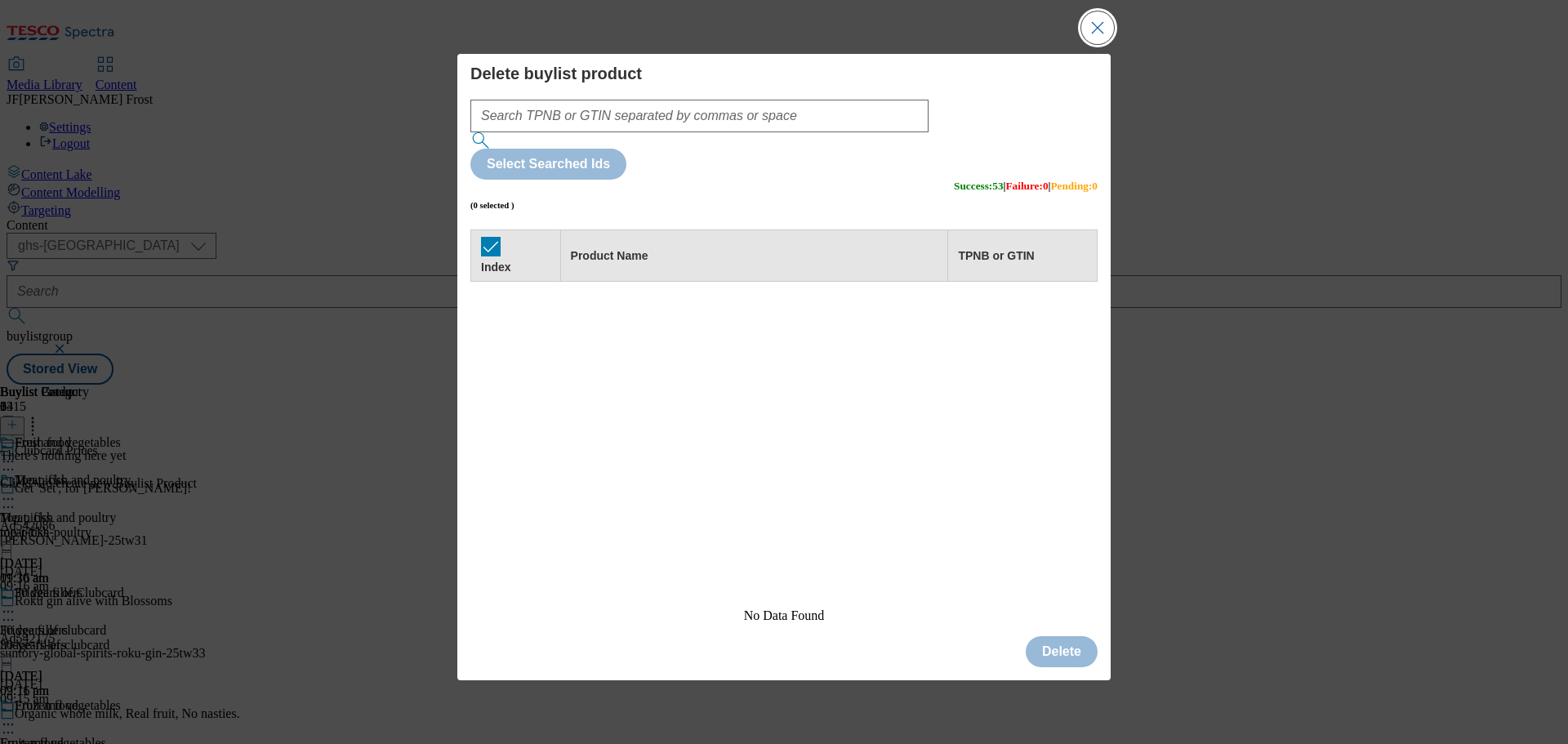
click at [1098, 44] on button "Close Modal" at bounding box center [1097, 28] width 33 height 33
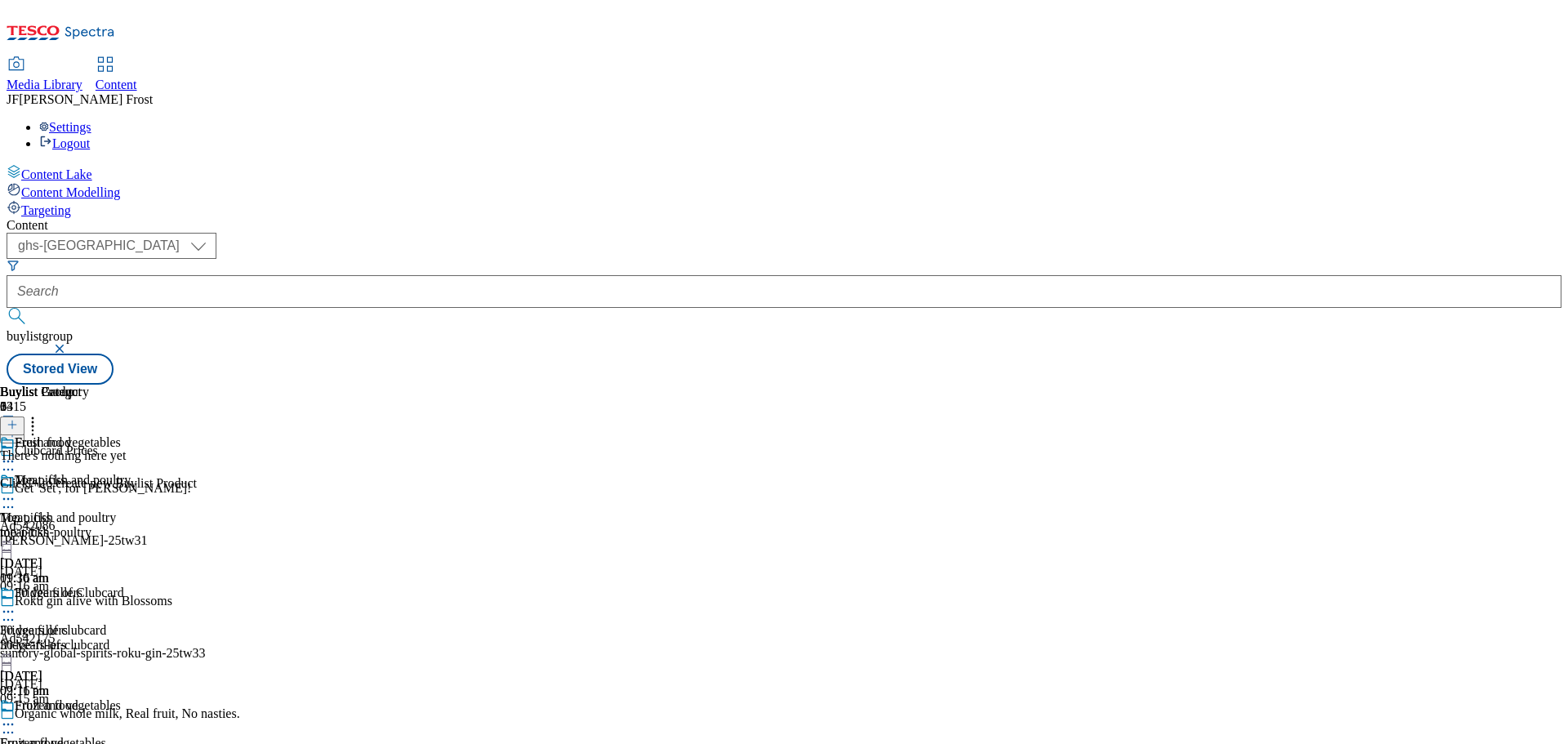
click at [18, 419] on icon at bounding box center [13, 425] width 12 height 12
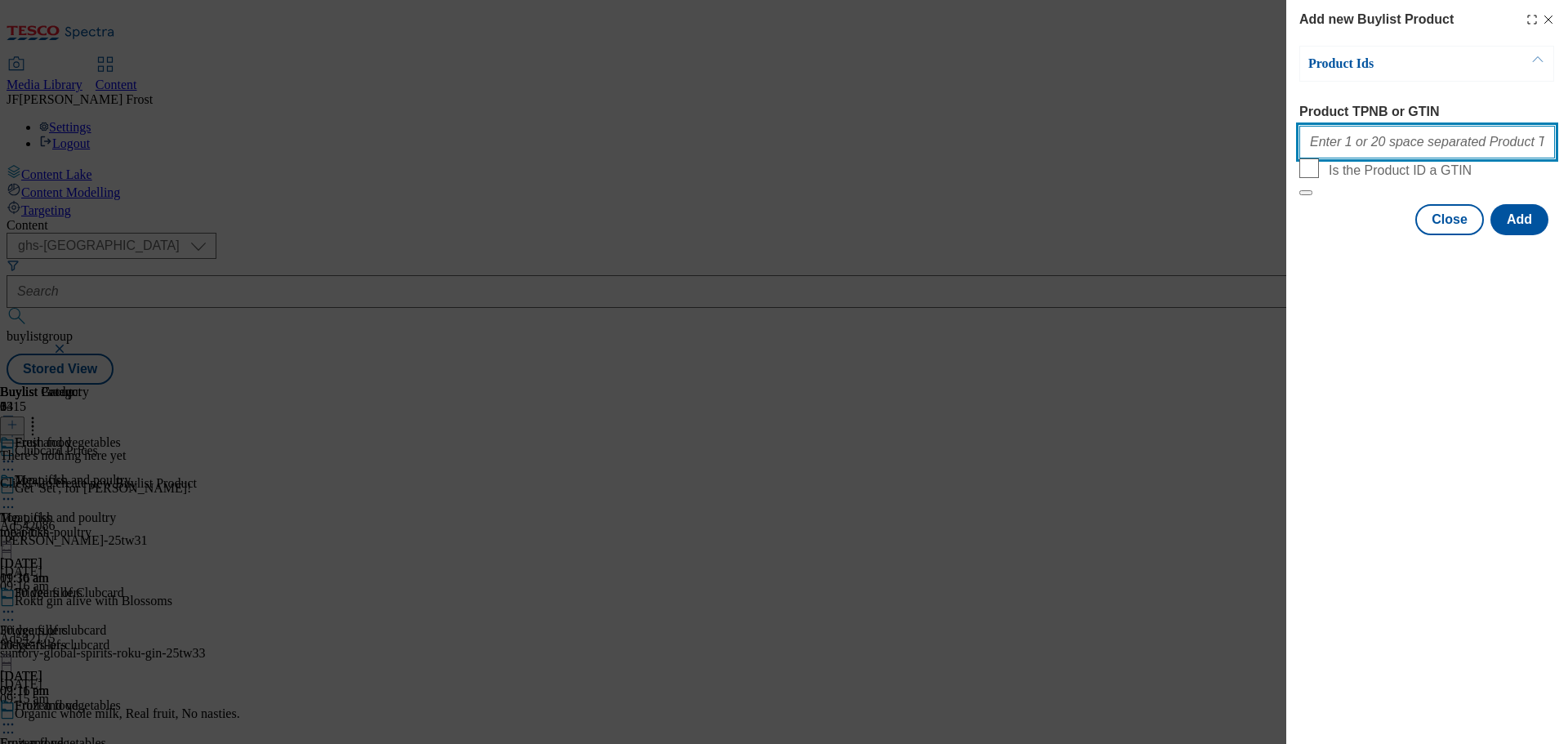
drag, startPoint x: 1365, startPoint y: 148, endPoint x: 1365, endPoint y: 164, distance: 16.0
click at [1365, 148] on input "Product TPNB or GTIN" at bounding box center [1427, 142] width 255 height 33
paste input "77091188 77091689 54292607 83043646 51353253 84511448 78922224 91176396 7141058…"
type input "77091188 77091689 54292607 83043646 51353253 84511448 78922224 91176396 7141058…"
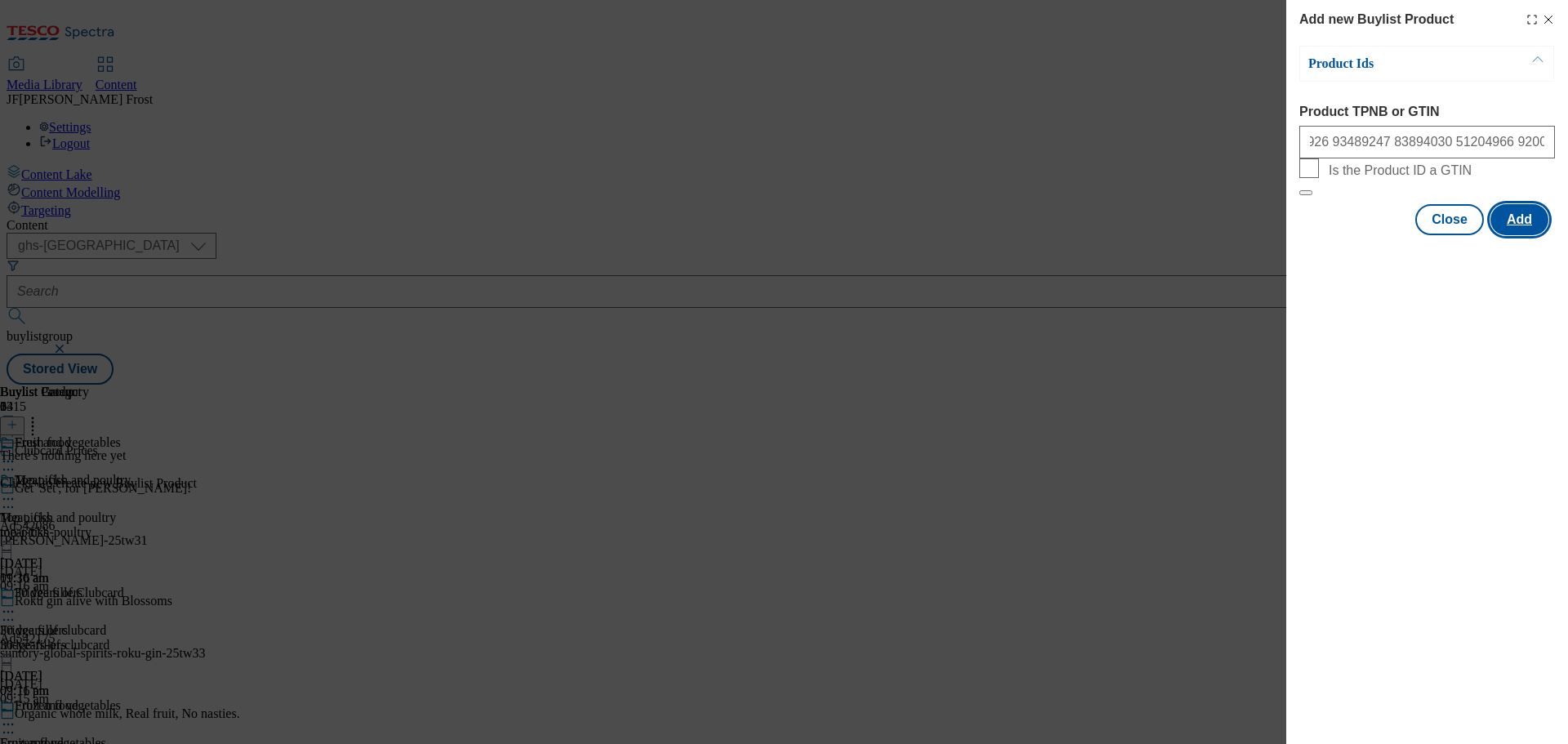
click at [1518, 235] on button "Add" at bounding box center [1518, 219] width 58 height 31
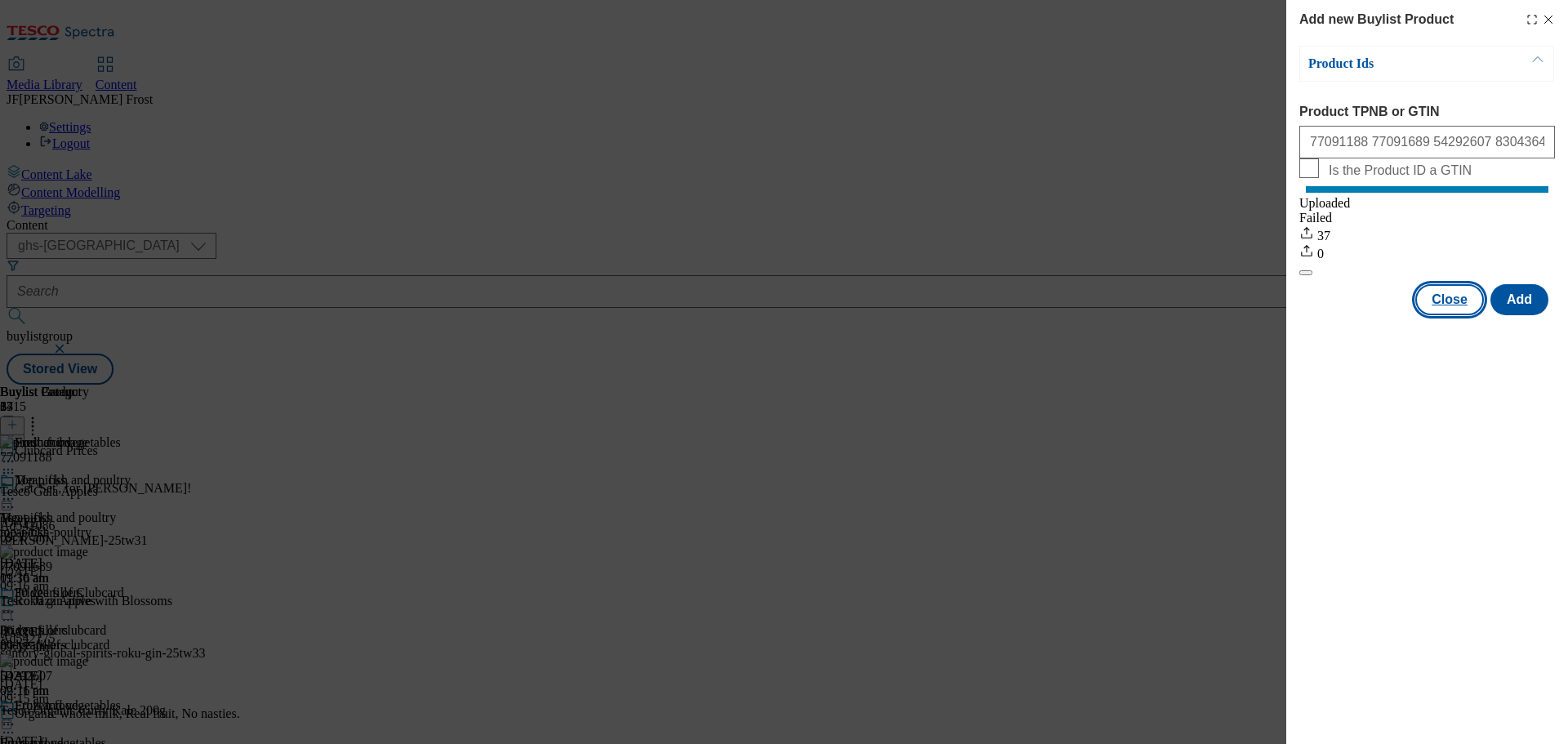
click at [1463, 315] on button "Close" at bounding box center [1450, 299] width 69 height 31
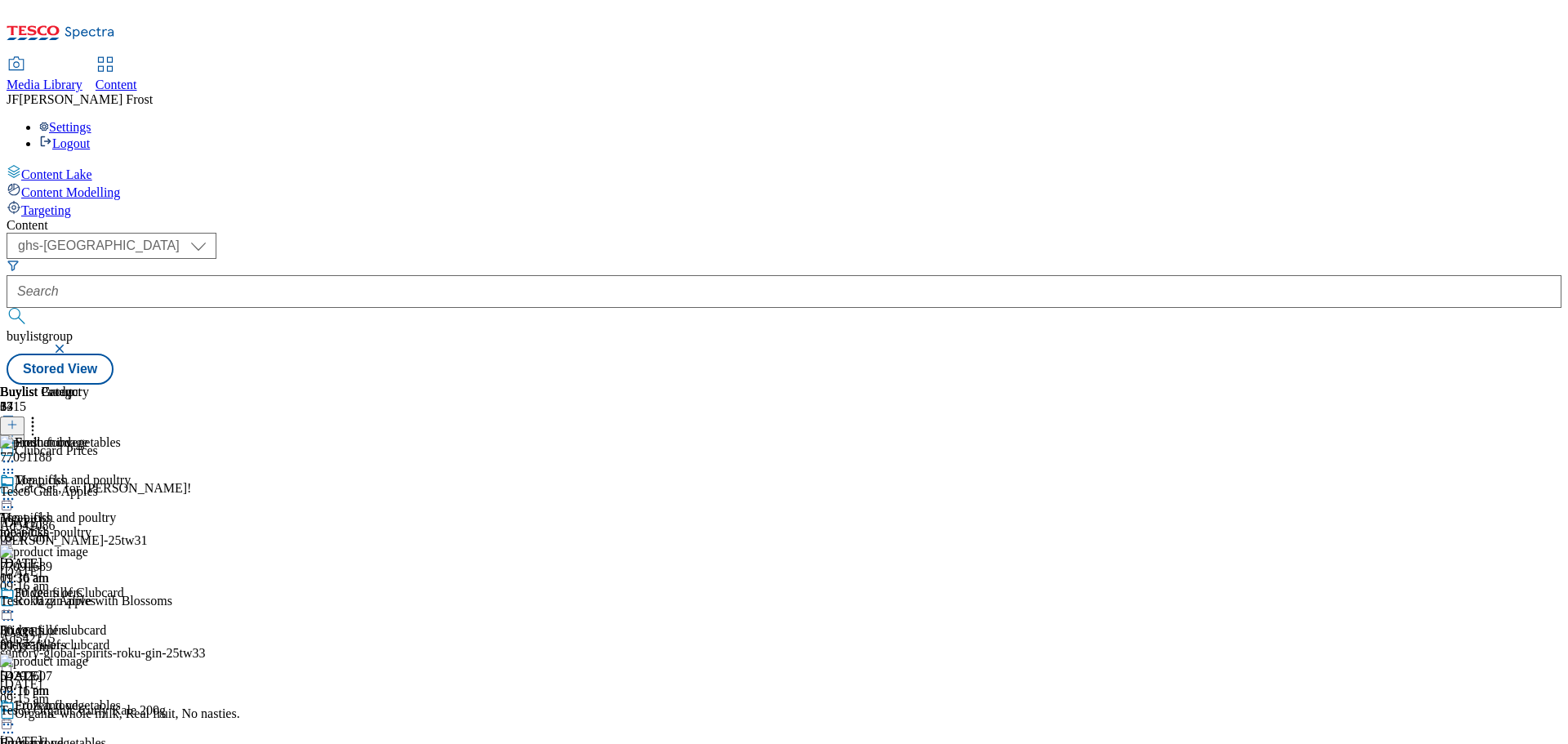
scroll to position [32, 0]
click at [16, 716] on icon at bounding box center [8, 724] width 16 height 16
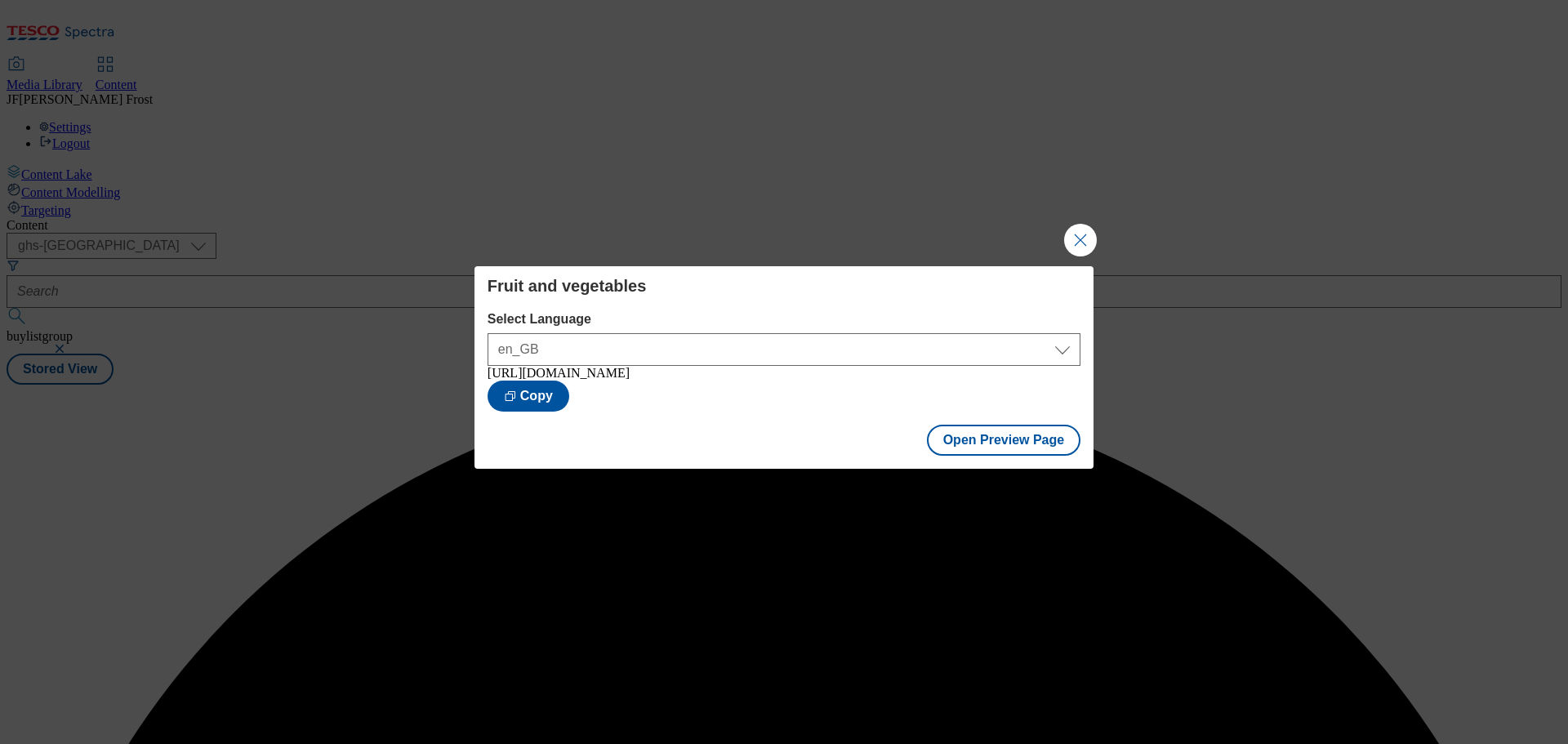
scroll to position [0, 0]
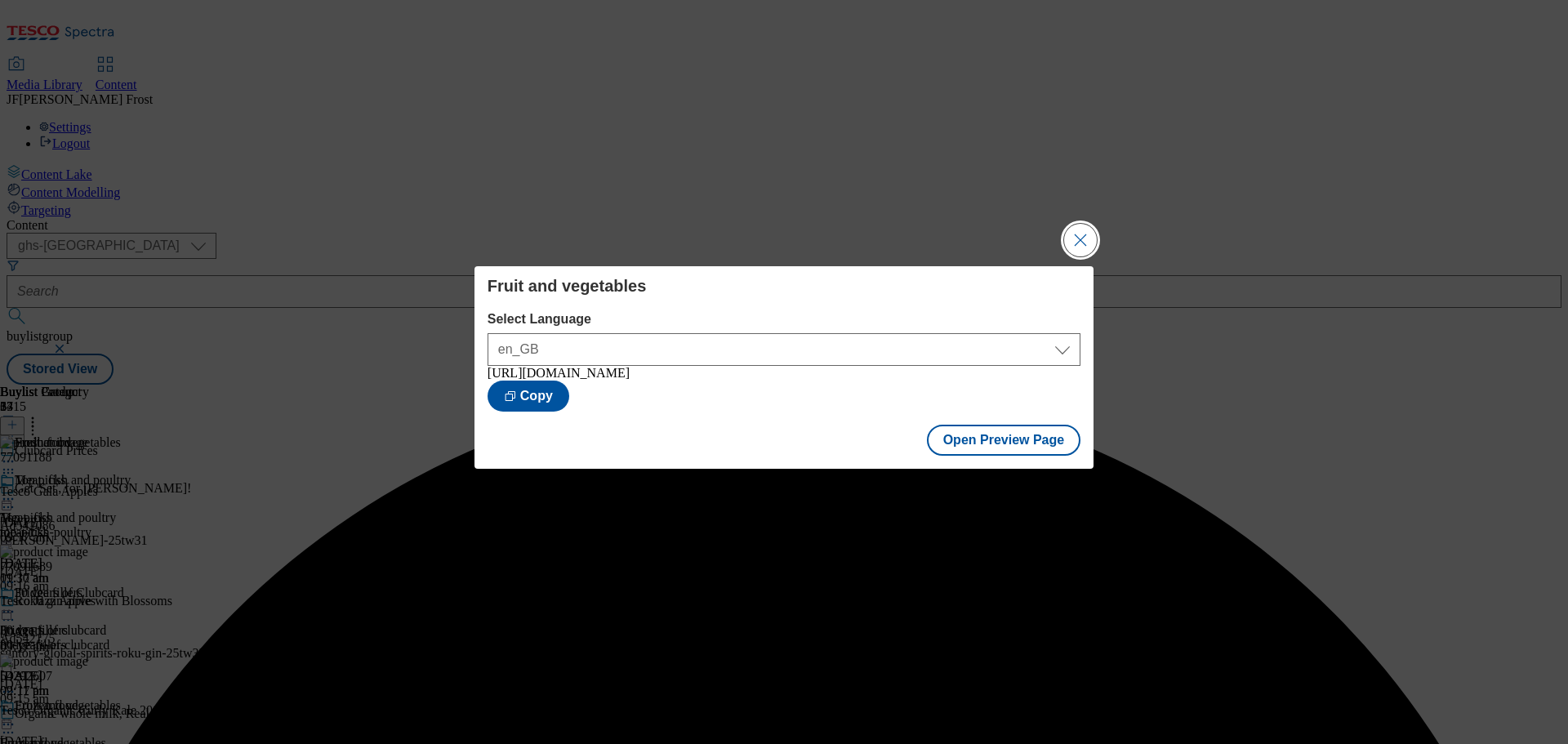
click at [1088, 230] on button "Close Modal" at bounding box center [1080, 240] width 33 height 33
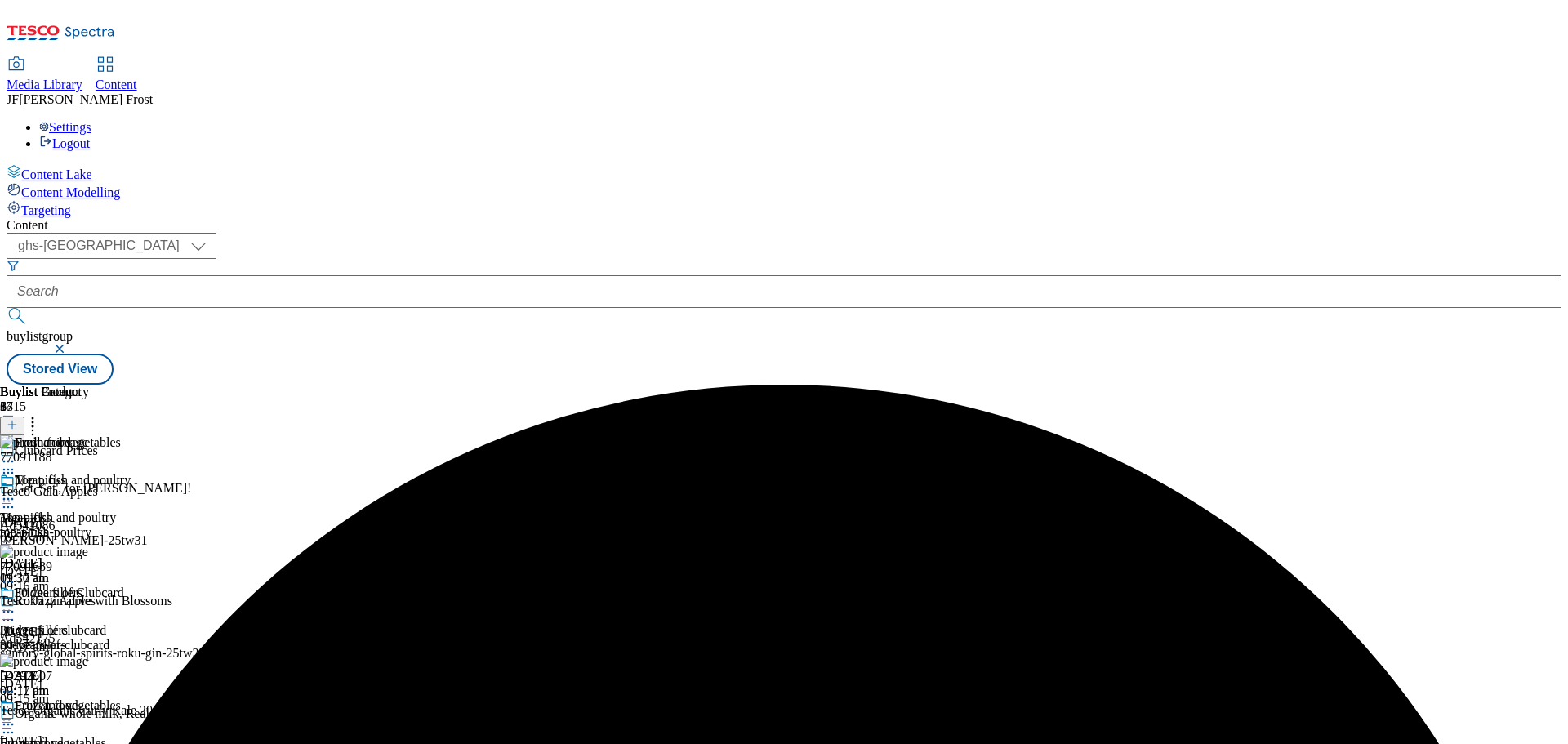
scroll to position [32, 0]
click at [6, 724] on circle at bounding box center [4, 725] width 3 height 3
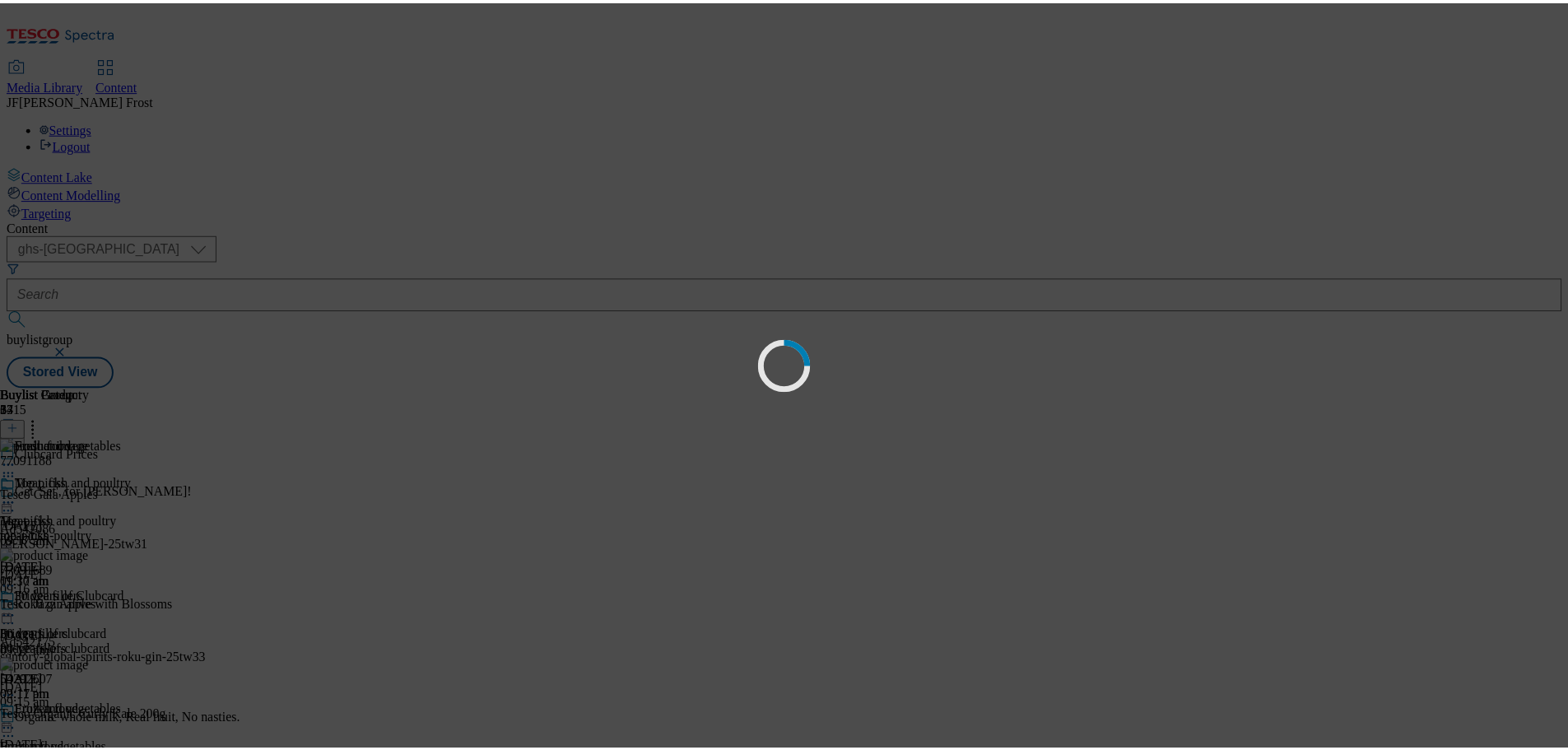
scroll to position [0, 0]
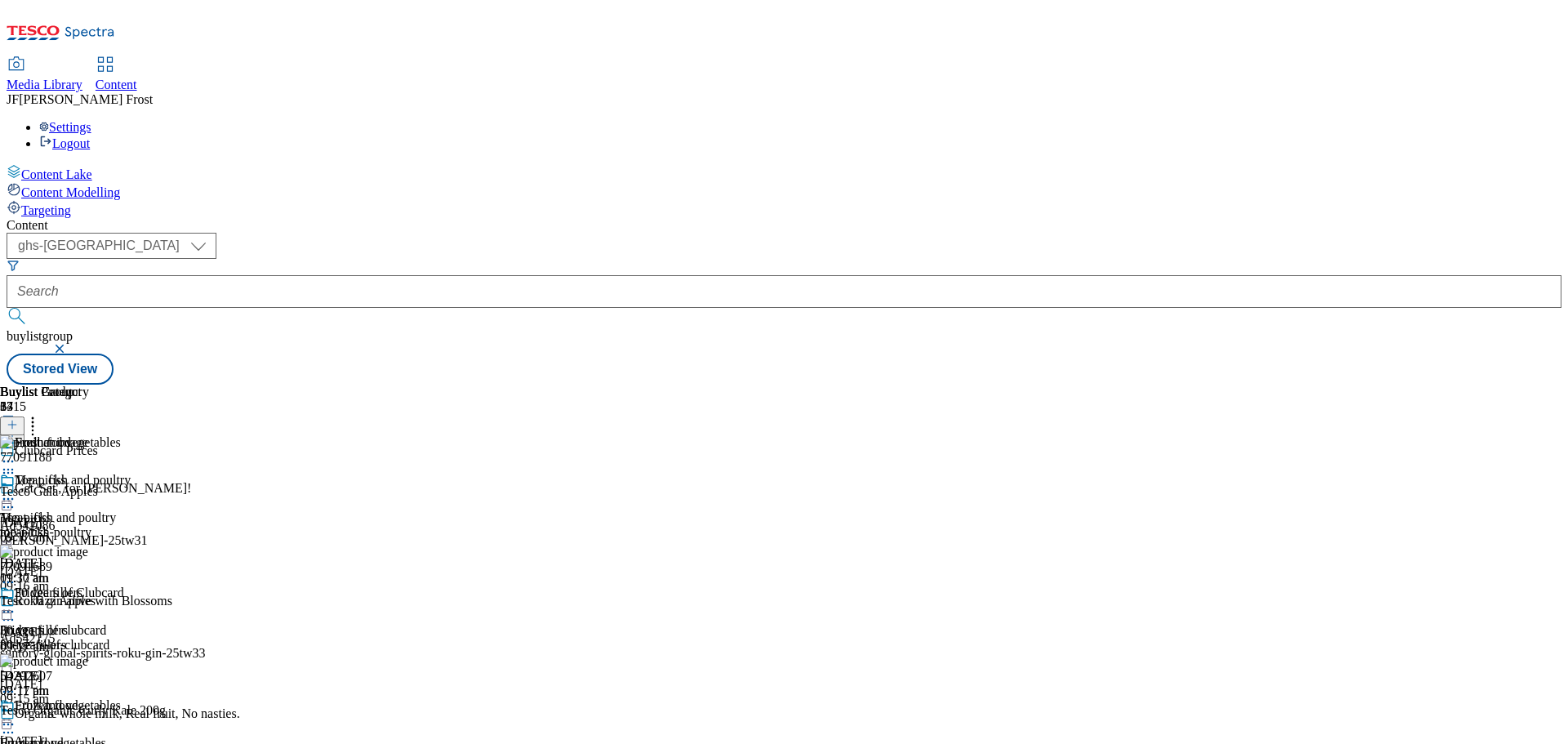
click at [1534, 120] on div "Settings Logout" at bounding box center [784, 135] width 1555 height 31
click at [90, 136] on link "Logout" at bounding box center [65, 143] width 50 height 14
